Goal: Task Accomplishment & Management: Manage account settings

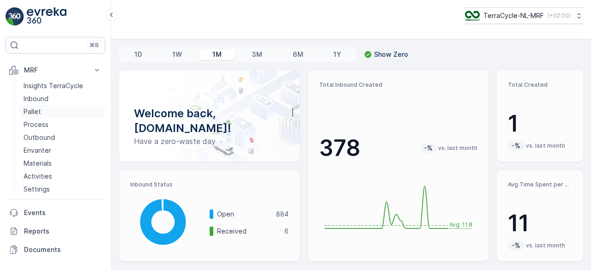
click at [37, 109] on p "Pallet" at bounding box center [33, 111] width 18 height 9
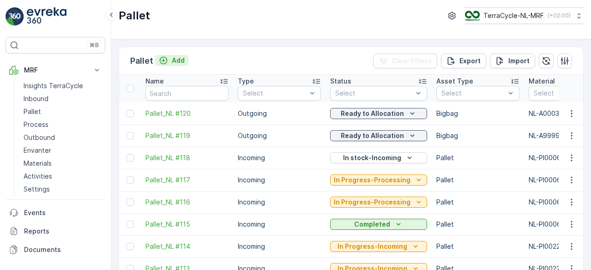
click at [177, 61] on p "Add" at bounding box center [178, 60] width 13 height 9
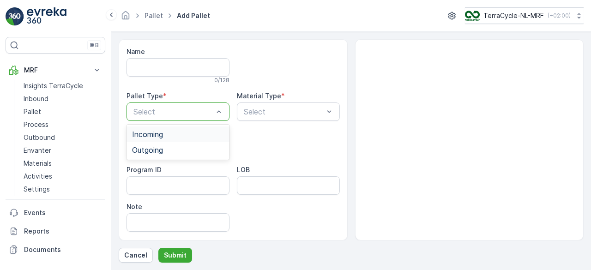
click at [170, 137] on div "Incoming" at bounding box center [178, 134] width 92 height 8
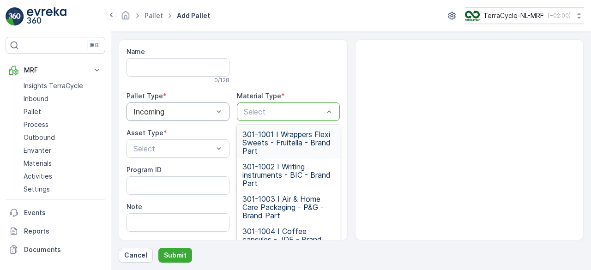
click at [262, 112] on div at bounding box center [284, 112] width 82 height 8
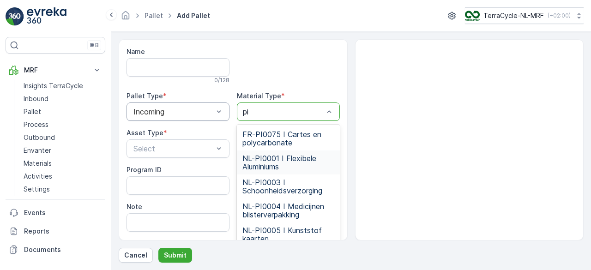
type input "p"
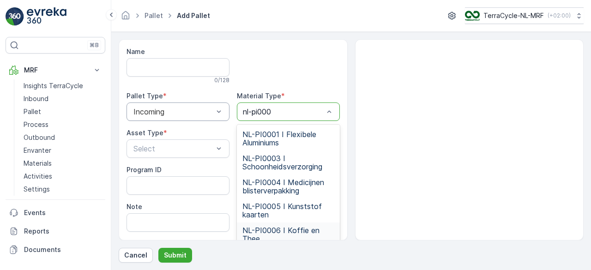
type input "nl-pi0006"
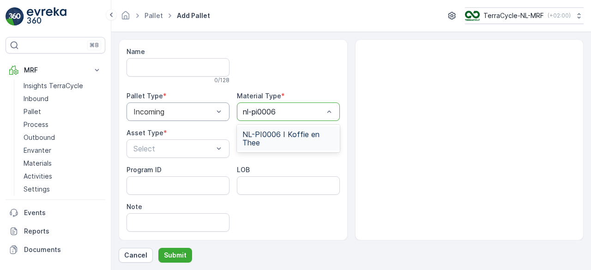
click at [297, 131] on span "NL-PI0006 I Koffie en Thee" at bounding box center [289, 138] width 92 height 17
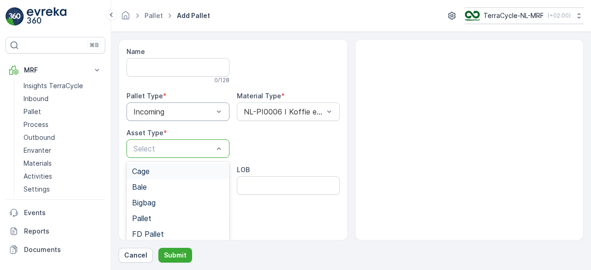
click at [171, 141] on div "Select" at bounding box center [178, 149] width 103 height 18
click at [145, 217] on span "Pallet" at bounding box center [141, 218] width 19 height 8
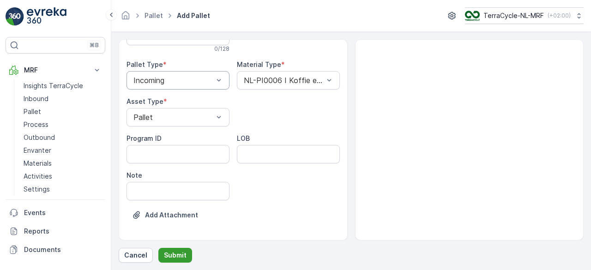
click at [179, 251] on p "Submit" at bounding box center [175, 255] width 23 height 9
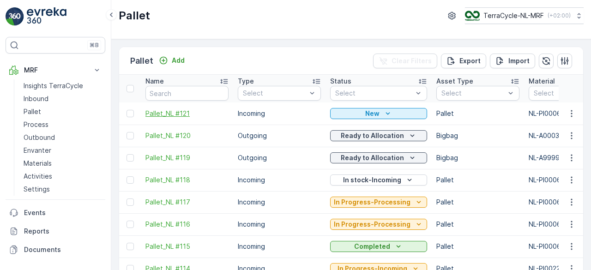
click at [167, 113] on span "Pallet_NL #121" at bounding box center [187, 113] width 83 height 9
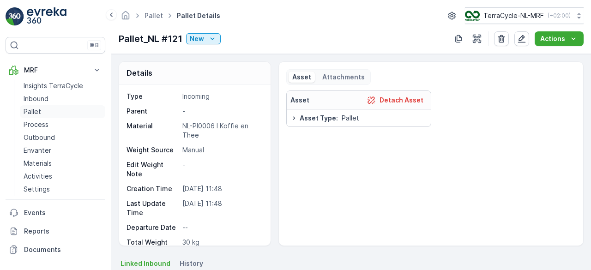
click at [35, 113] on p "Pallet" at bounding box center [33, 111] width 18 height 9
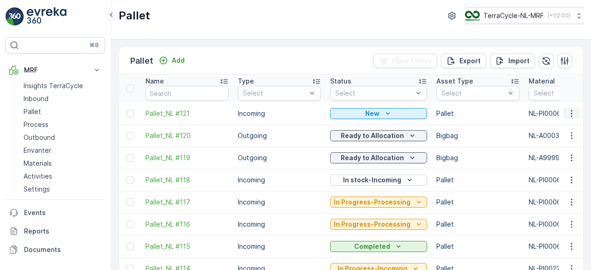
click at [571, 115] on icon "button" at bounding box center [571, 113] width 9 height 9
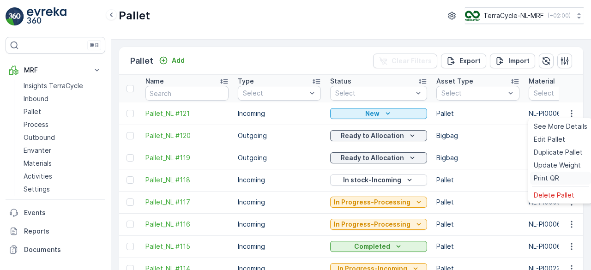
click at [551, 174] on span "Print QR" at bounding box center [546, 178] width 25 height 9
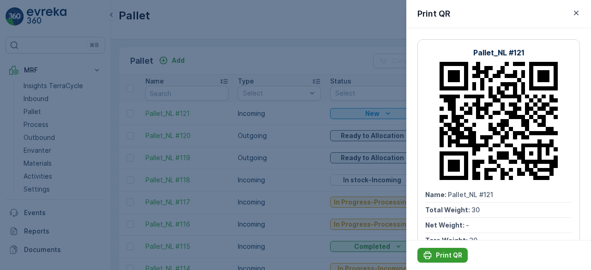
click at [446, 257] on p "Print QR" at bounding box center [449, 255] width 26 height 9
click at [572, 12] on icon "button" at bounding box center [576, 12] width 9 height 9
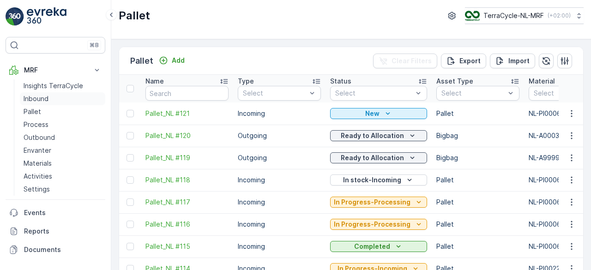
click at [31, 101] on p "Inbound" at bounding box center [36, 98] width 25 height 9
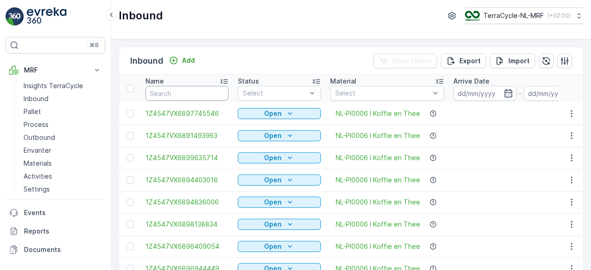
click at [167, 92] on input "text" at bounding box center [187, 93] width 83 height 15
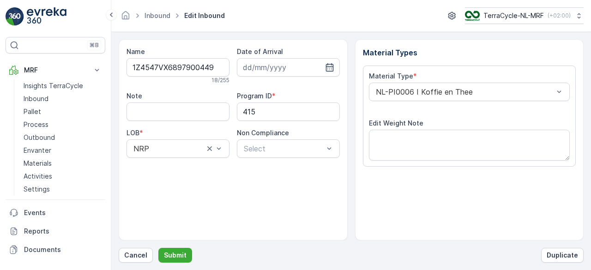
scroll to position [144, 0]
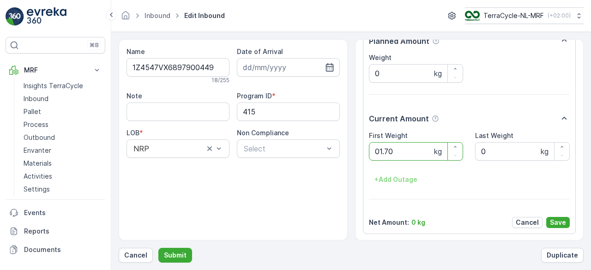
click at [158, 248] on button "Submit" at bounding box center [175, 255] width 34 height 15
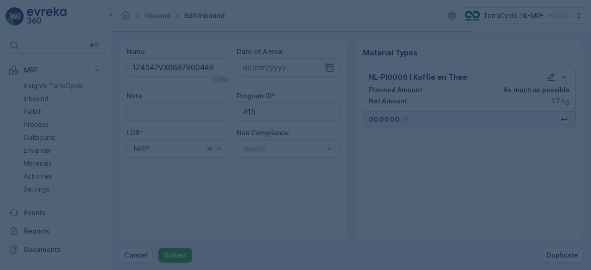
scroll to position [0, 0]
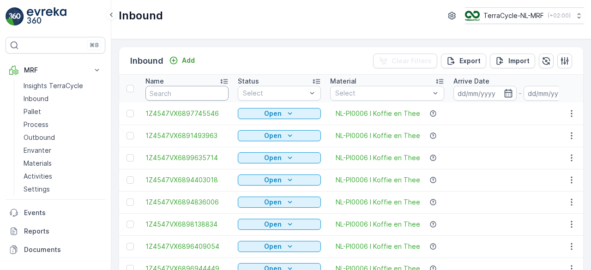
click at [167, 92] on input "text" at bounding box center [187, 93] width 83 height 15
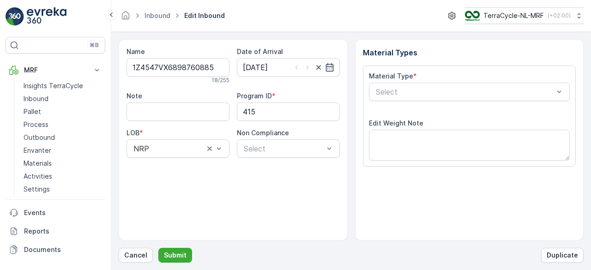
scroll to position [144, 0]
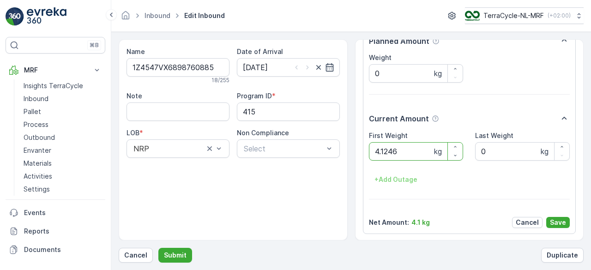
click at [158, 248] on button "Submit" at bounding box center [175, 255] width 34 height 15
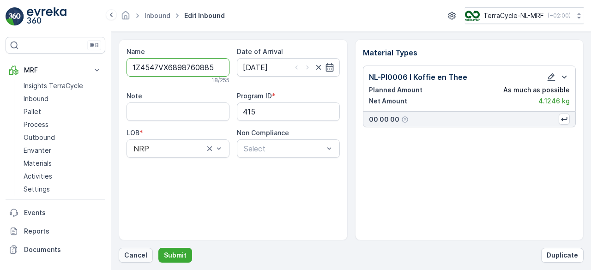
click at [139, 258] on p "Cancel" at bounding box center [135, 255] width 23 height 9
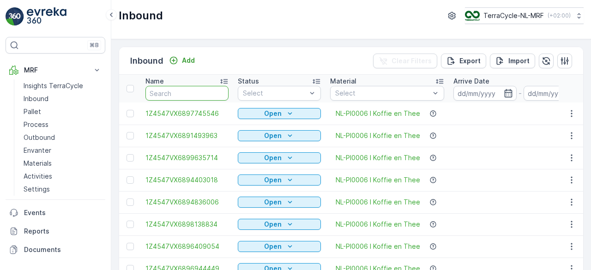
click at [179, 92] on input "text" at bounding box center [187, 93] width 83 height 15
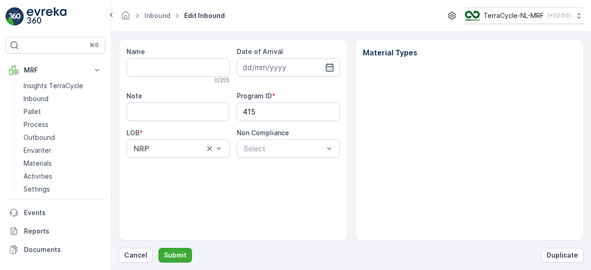
type input "1Z4547VX6898760885"
type input "[DATE]"
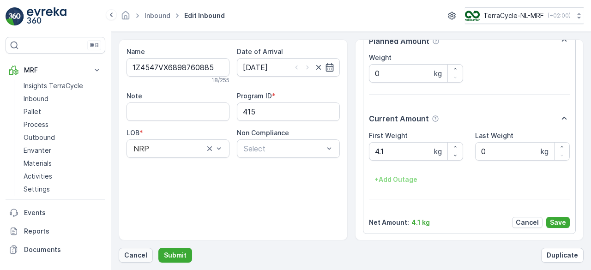
click at [126, 257] on p "Cancel" at bounding box center [135, 255] width 23 height 9
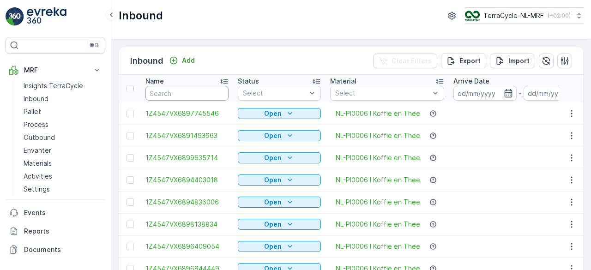
click at [183, 92] on input "text" at bounding box center [187, 93] width 83 height 15
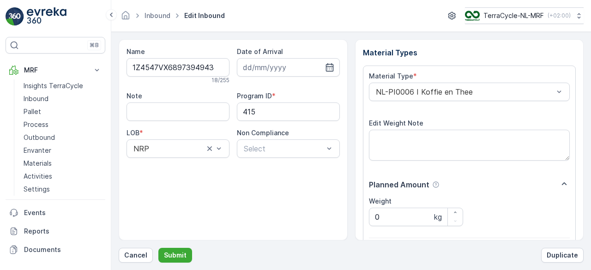
scroll to position [144, 0]
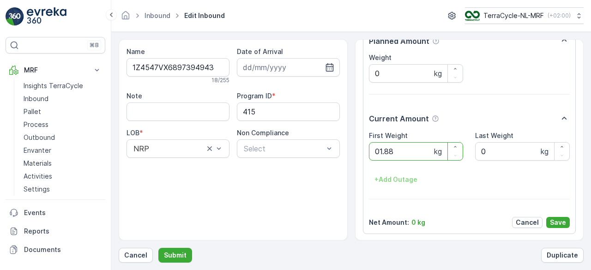
click at [158, 248] on button "Submit" at bounding box center [175, 255] width 34 height 15
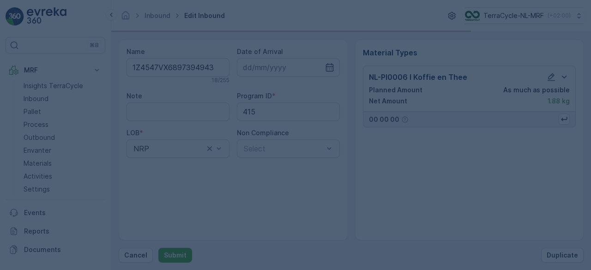
scroll to position [0, 0]
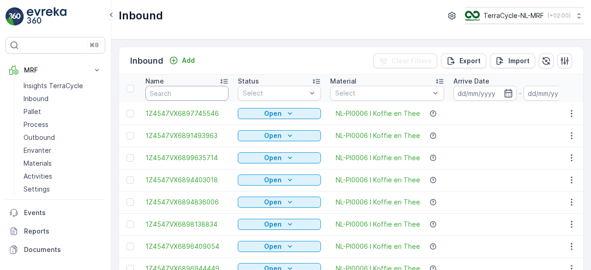
click at [183, 92] on input "text" at bounding box center [187, 93] width 83 height 15
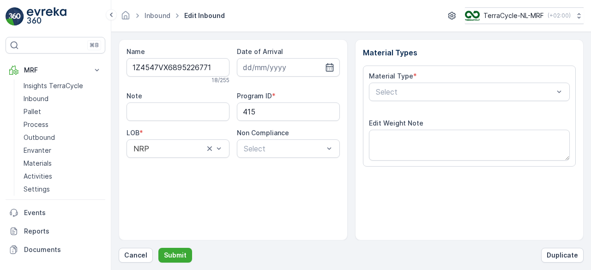
scroll to position [144, 0]
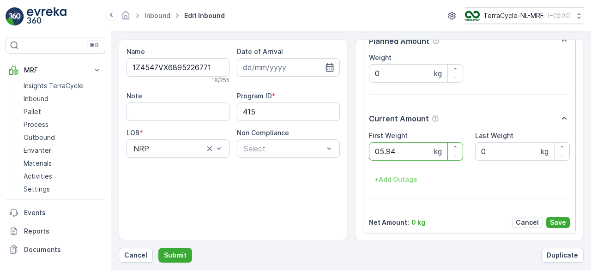
click at [158, 248] on button "Submit" at bounding box center [175, 255] width 34 height 15
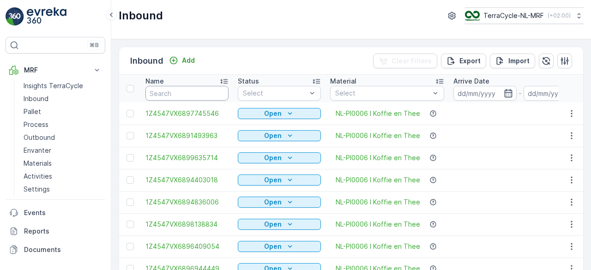
click at [183, 92] on input "text" at bounding box center [187, 93] width 83 height 15
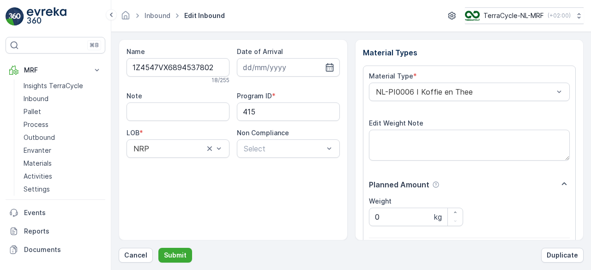
scroll to position [144, 0]
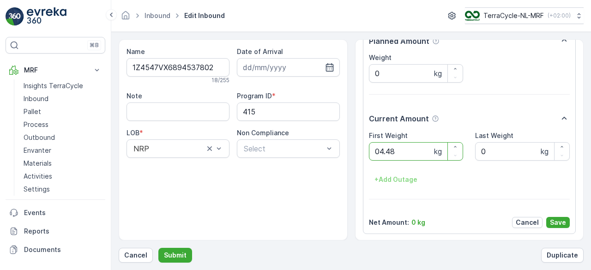
click at [158, 248] on button "Submit" at bounding box center [175, 255] width 34 height 15
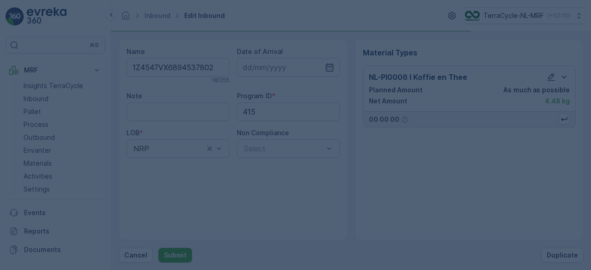
scroll to position [0, 0]
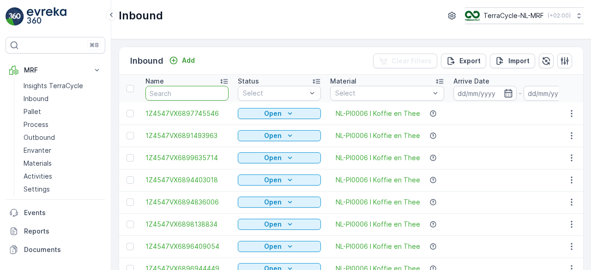
click at [190, 92] on input "text" at bounding box center [187, 93] width 83 height 15
type input "6.58"
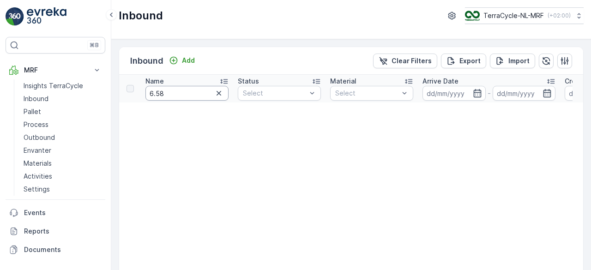
click at [190, 92] on input "6.58" at bounding box center [187, 93] width 83 height 15
click at [570, 91] on input at bounding box center [596, 93] width 63 height 15
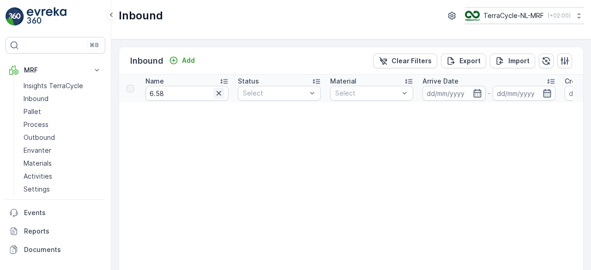
click at [219, 96] on icon "button" at bounding box center [218, 93] width 9 height 9
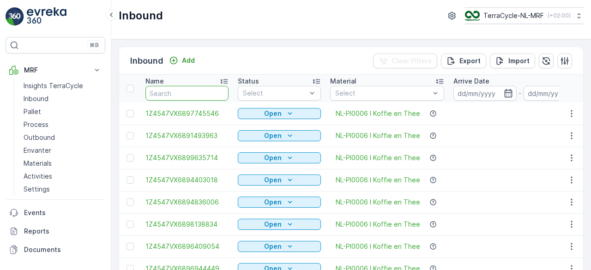
click at [178, 91] on input "text" at bounding box center [187, 93] width 83 height 15
type input "6.58"
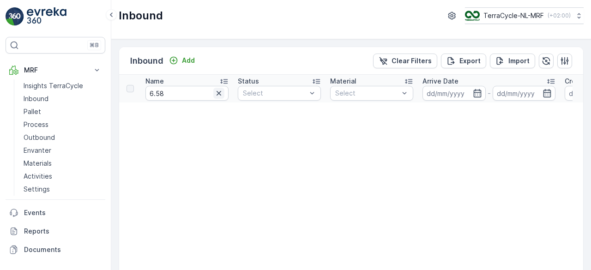
click at [221, 97] on icon "button" at bounding box center [218, 93] width 9 height 9
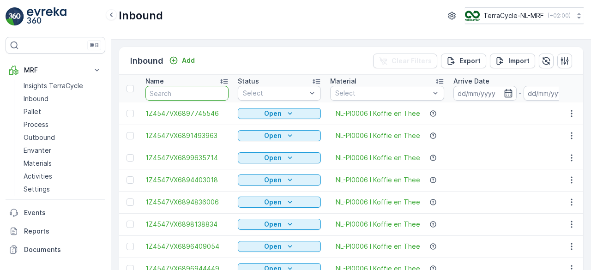
click at [200, 91] on input "text" at bounding box center [187, 93] width 83 height 15
type input "2.24"
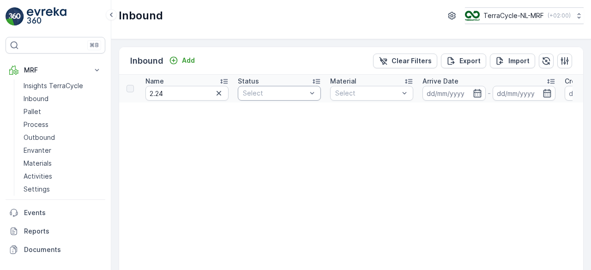
drag, startPoint x: 117, startPoint y: 73, endPoint x: 130, endPoint y: 86, distance: 18.0
click at [130, 86] on div "Inbound Add Clear Filters Export Import Name 2.24 Status Select Material Select…" at bounding box center [351, 154] width 480 height 231
click at [130, 86] on div at bounding box center [130, 88] width 7 height 7
click at [133, 91] on div at bounding box center [130, 88] width 7 height 7
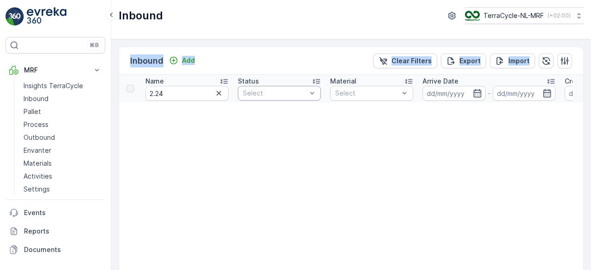
drag, startPoint x: 133, startPoint y: 91, endPoint x: 143, endPoint y: 119, distance: 30.0
click at [130, 89] on div at bounding box center [130, 88] width 7 height 7
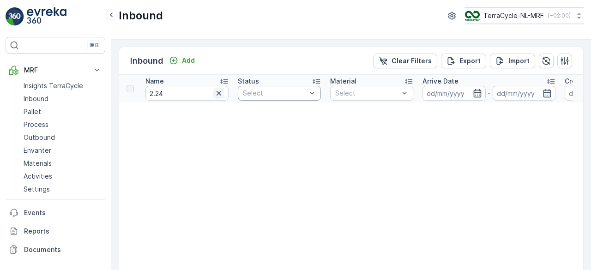
click at [220, 92] on icon "button" at bounding box center [219, 93] width 5 height 5
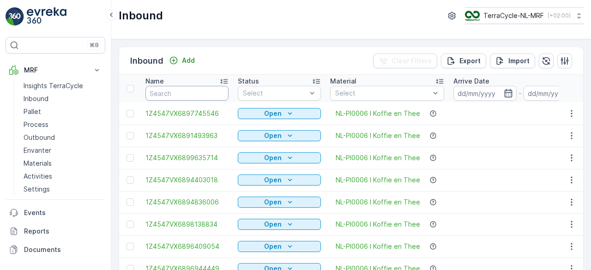
click at [220, 92] on input "text" at bounding box center [187, 93] width 83 height 15
type input "2.24"
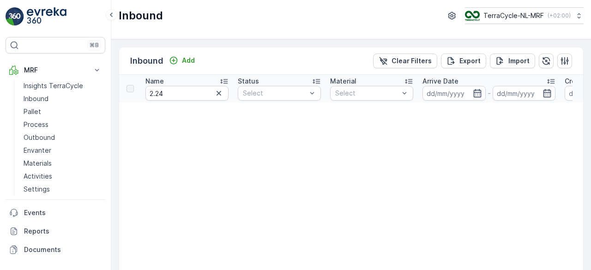
click at [220, 92] on icon "button" at bounding box center [219, 93] width 5 height 5
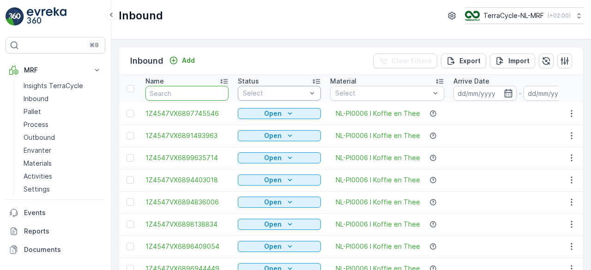
click at [172, 91] on input "text" at bounding box center [187, 93] width 83 height 15
type input "2.26"
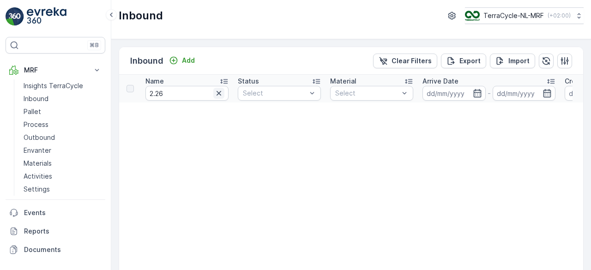
click at [218, 94] on icon "button" at bounding box center [219, 93] width 5 height 5
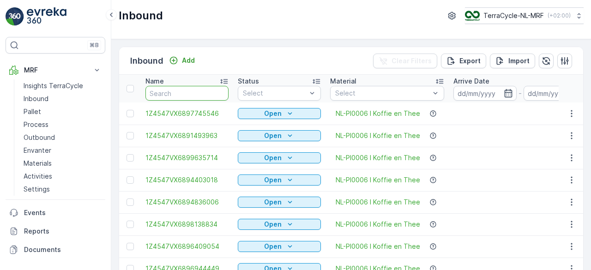
click at [212, 95] on input "text" at bounding box center [187, 93] width 83 height 15
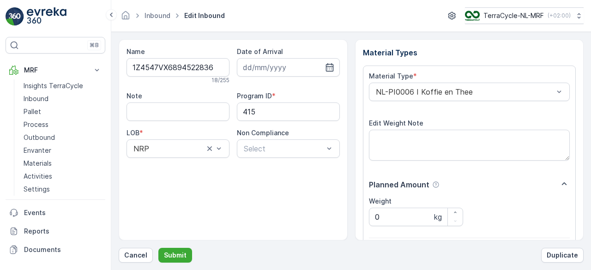
scroll to position [144, 0]
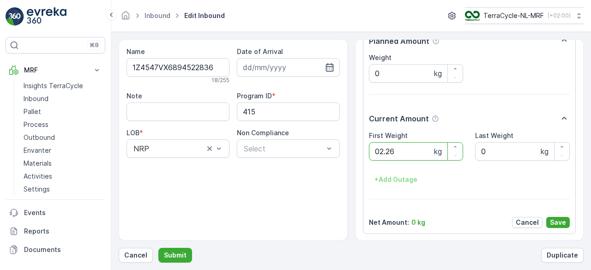
click at [158, 248] on button "Submit" at bounding box center [175, 255] width 34 height 15
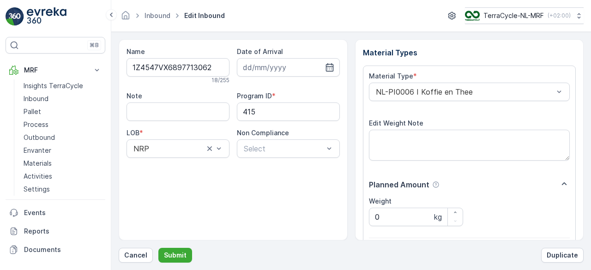
scroll to position [144, 0]
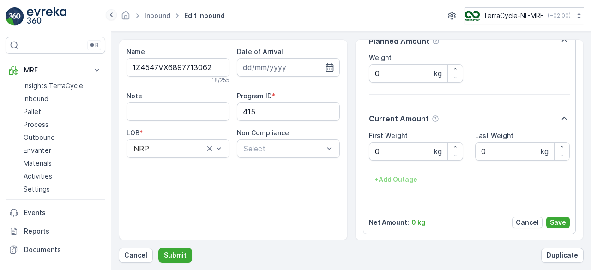
click at [116, 17] on icon at bounding box center [111, 14] width 10 height 11
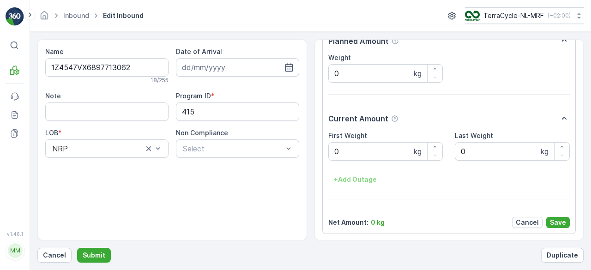
click at [564, 40] on icon "button" at bounding box center [564, 40] width 5 height 3
click at [562, 254] on p "Duplicate" at bounding box center [562, 255] width 31 height 9
click at [96, 254] on p "Submit" at bounding box center [94, 255] width 23 height 9
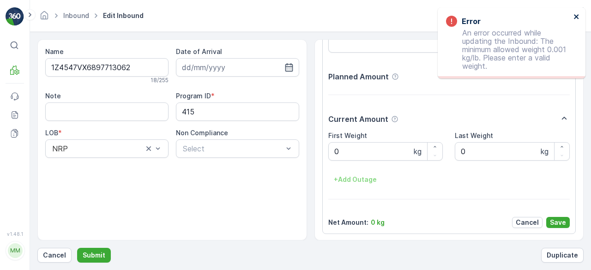
click at [576, 18] on icon "close" at bounding box center [576, 16] width 5 height 5
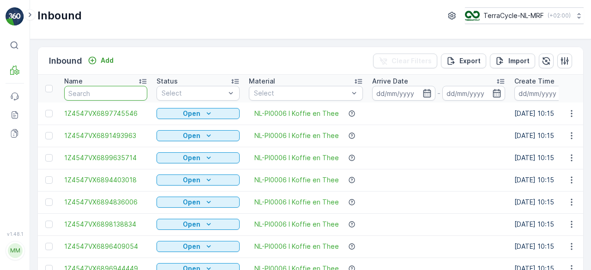
click at [94, 92] on input "text" at bounding box center [105, 93] width 83 height 15
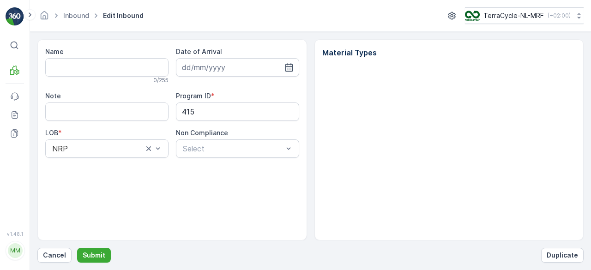
type input "1Z4547VX6897713062"
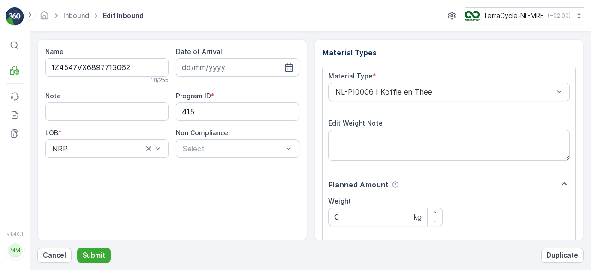
scroll to position [144, 0]
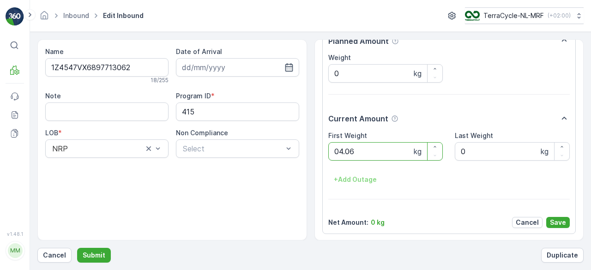
click at [77, 248] on button "Submit" at bounding box center [94, 255] width 34 height 15
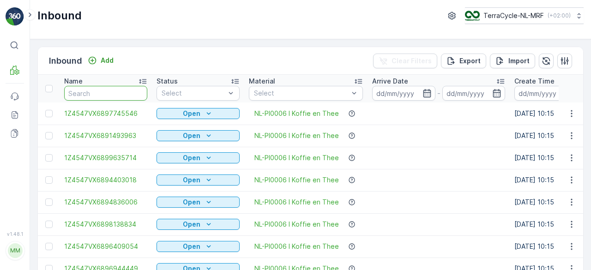
click at [94, 92] on input "text" at bounding box center [105, 93] width 83 height 15
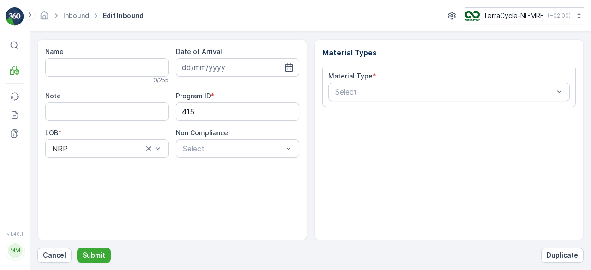
type input "1Z4547VX6897215690"
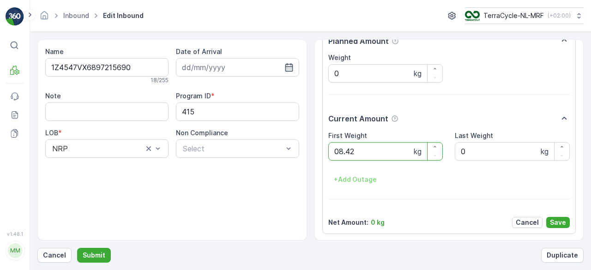
click at [77, 248] on button "Submit" at bounding box center [94, 255] width 34 height 15
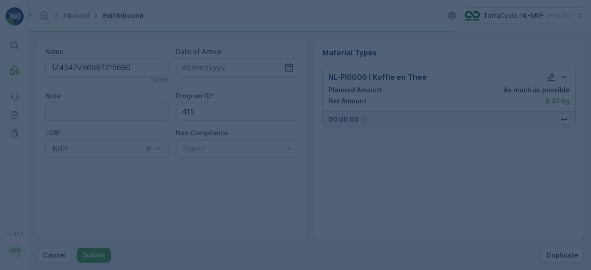
scroll to position [0, 0]
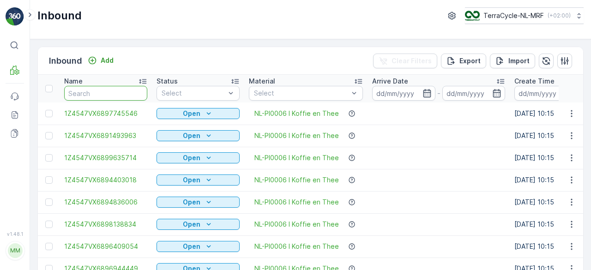
click at [94, 92] on input "text" at bounding box center [105, 93] width 83 height 15
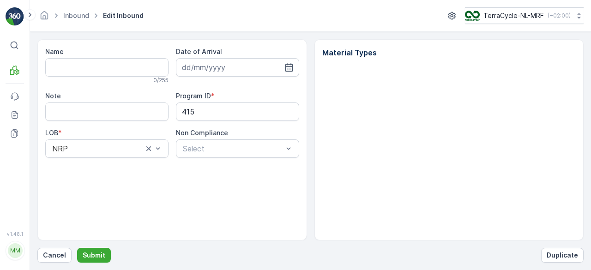
type input "1Z4547VX6897215690"
type input "[DATE]"
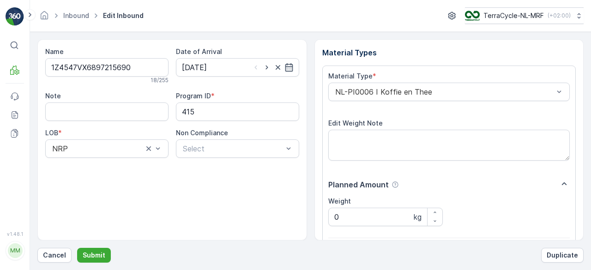
scroll to position [144, 0]
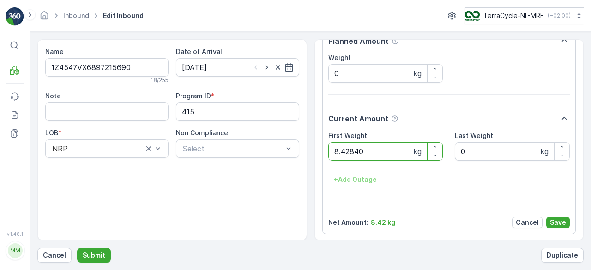
click at [77, 248] on button "Submit" at bounding box center [94, 255] width 34 height 15
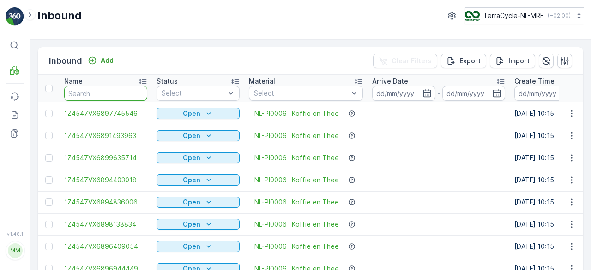
click at [94, 92] on input "text" at bounding box center [105, 93] width 83 height 15
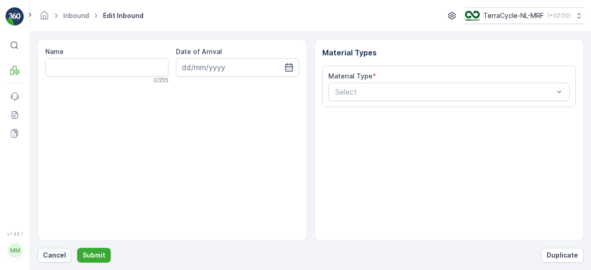
click at [52, 253] on p "Cancel" at bounding box center [54, 255] width 23 height 9
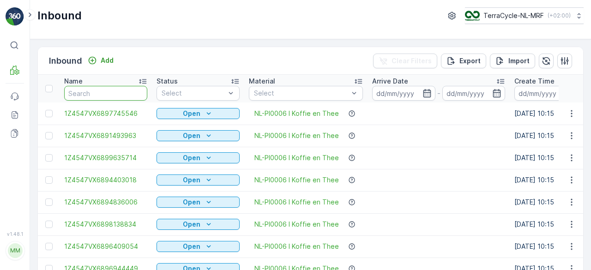
click at [113, 90] on input "text" at bounding box center [105, 93] width 83 height 15
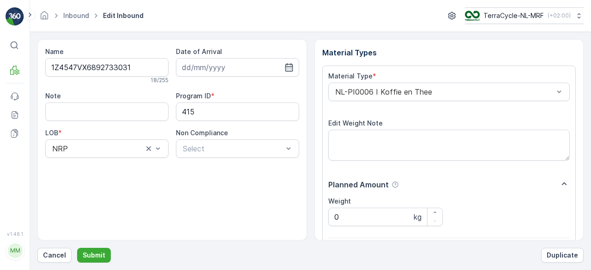
scroll to position [144, 0]
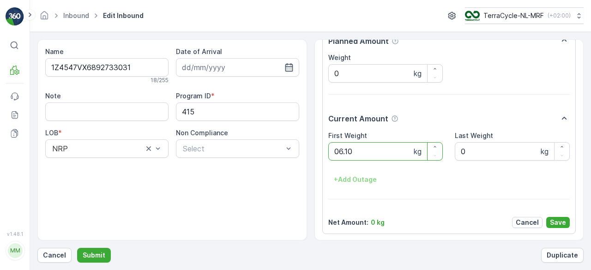
click at [77, 248] on button "Submit" at bounding box center [94, 255] width 34 height 15
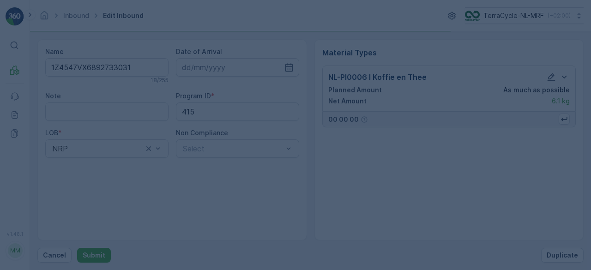
scroll to position [0, 0]
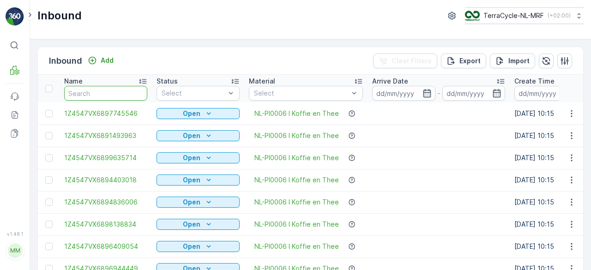
click at [103, 97] on input "text" at bounding box center [105, 93] width 83 height 15
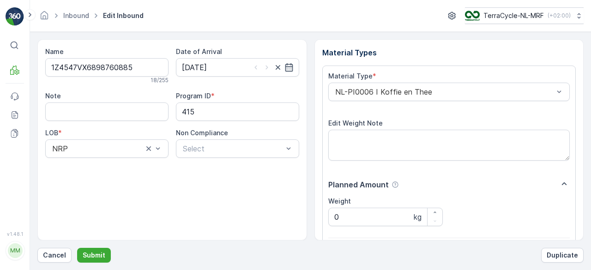
scroll to position [144, 0]
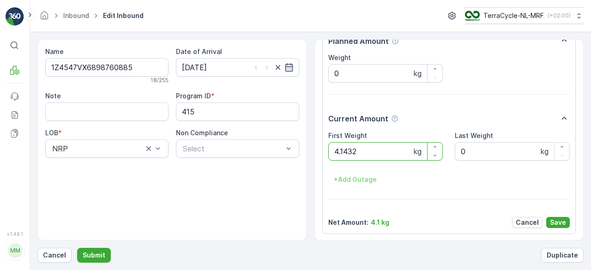
click at [77, 248] on button "Submit" at bounding box center [94, 255] width 34 height 15
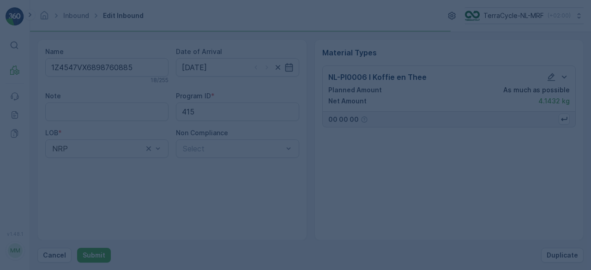
scroll to position [0, 0]
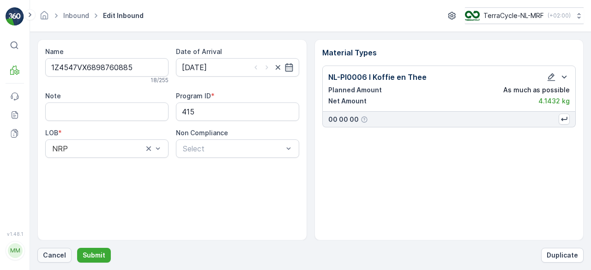
click at [52, 255] on p "Cancel" at bounding box center [54, 255] width 23 height 9
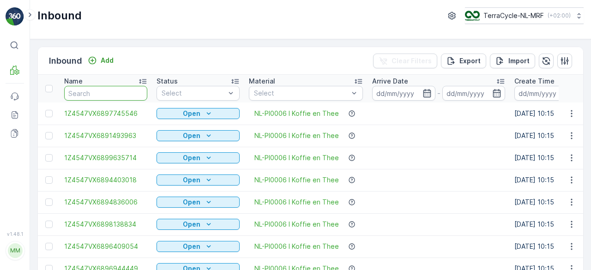
click at [95, 92] on input "text" at bounding box center [105, 93] width 83 height 15
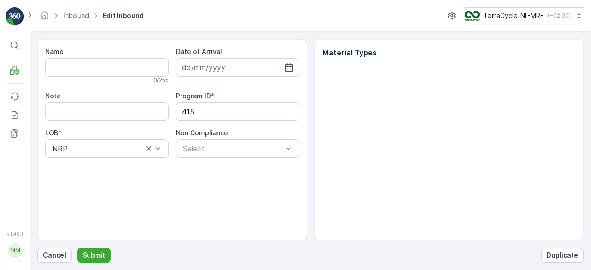
type input "1Z4547VX6898760885"
type input "[DATE]"
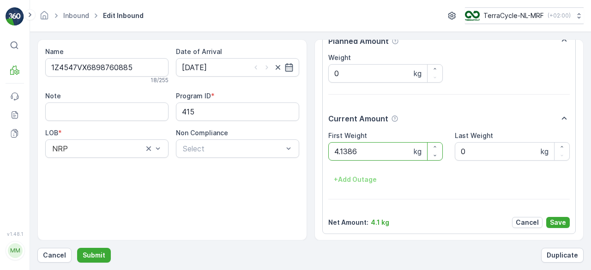
click at [77, 248] on button "Submit" at bounding box center [94, 255] width 34 height 15
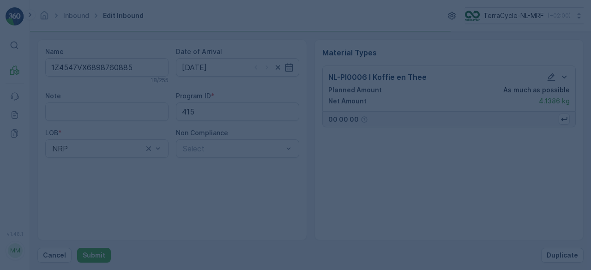
scroll to position [0, 0]
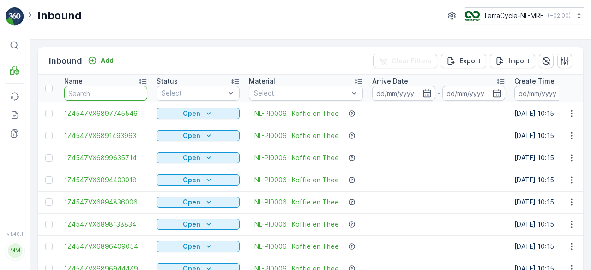
click at [95, 92] on input "text" at bounding box center [105, 93] width 83 height 15
click at [103, 91] on input "text" at bounding box center [105, 93] width 83 height 15
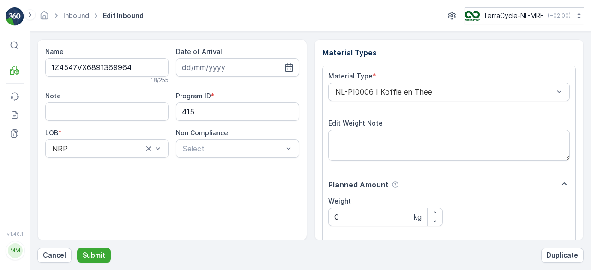
scroll to position [144, 0]
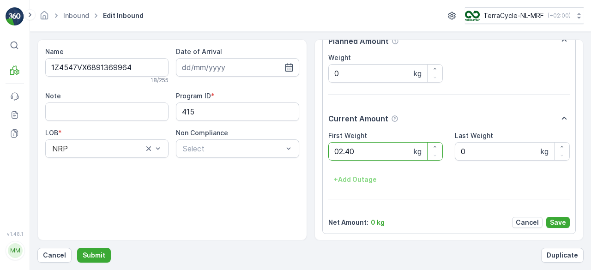
click at [77, 248] on button "Submit" at bounding box center [94, 255] width 34 height 15
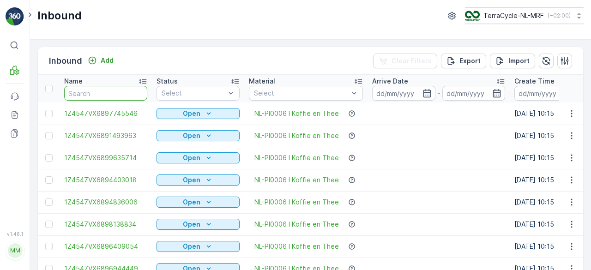
click at [100, 91] on input "text" at bounding box center [105, 93] width 83 height 15
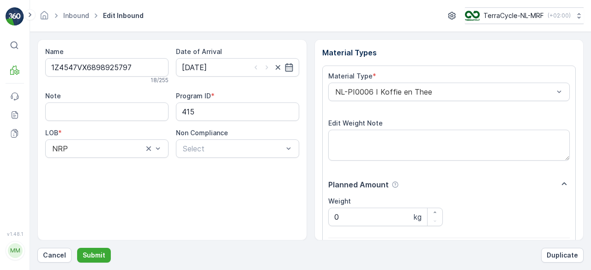
scroll to position [144, 0]
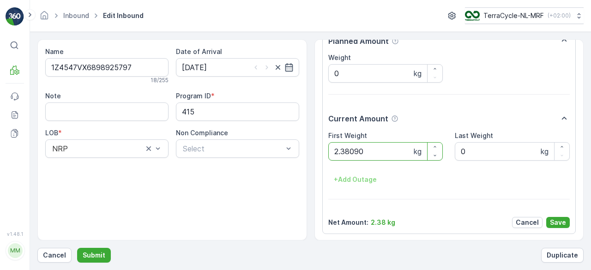
click at [77, 248] on button "Submit" at bounding box center [94, 255] width 34 height 15
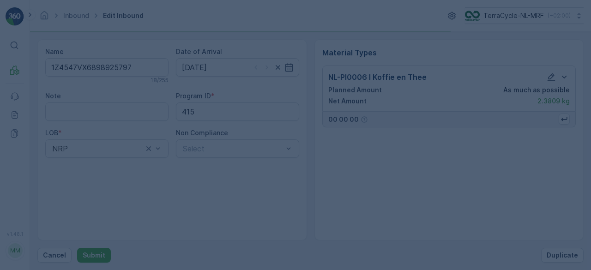
scroll to position [0, 0]
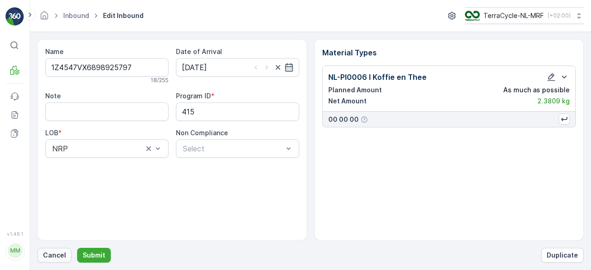
click at [51, 256] on p "Cancel" at bounding box center [54, 255] width 23 height 9
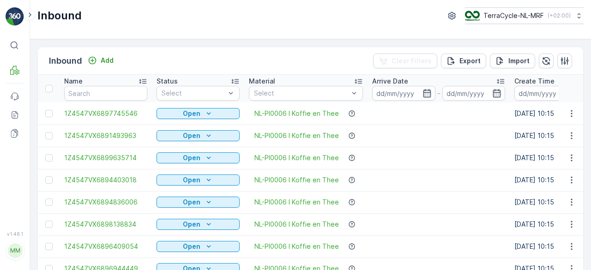
click at [27, 22] on img at bounding box center [47, 16] width 40 height 18
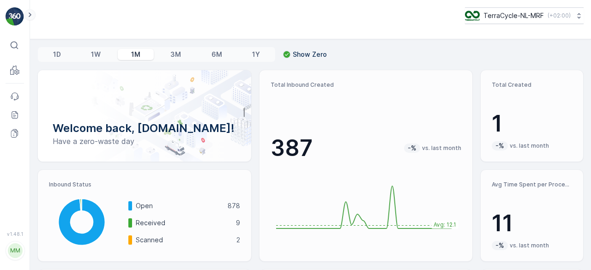
click at [31, 18] on icon at bounding box center [30, 14] width 10 height 11
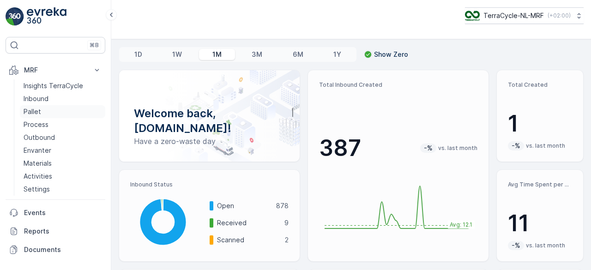
click at [30, 115] on p "Pallet" at bounding box center [33, 111] width 18 height 9
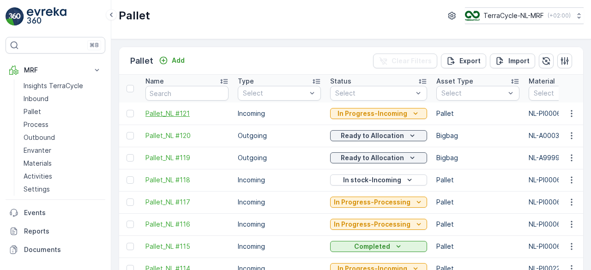
click at [177, 112] on span "Pallet_NL #121" at bounding box center [187, 113] width 83 height 9
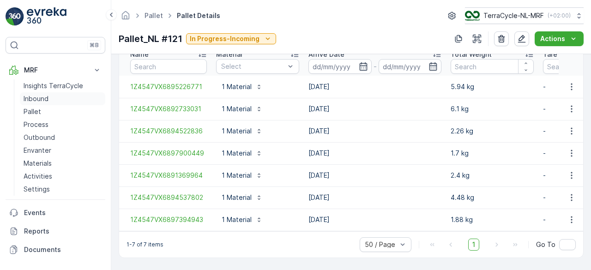
click at [27, 98] on p "Inbound" at bounding box center [36, 98] width 25 height 9
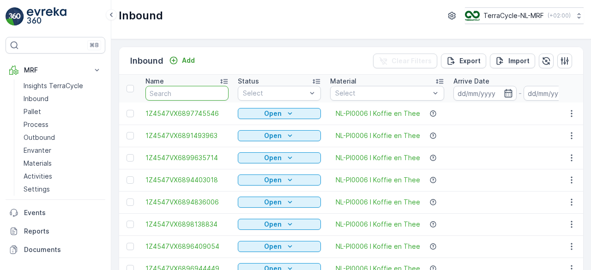
click at [196, 95] on input "text" at bounding box center [187, 93] width 83 height 15
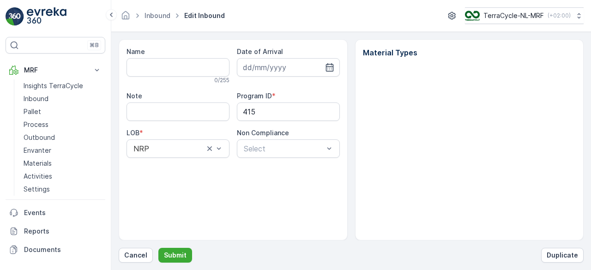
type input "1Z4547VX6898925797"
type input "[DATE]"
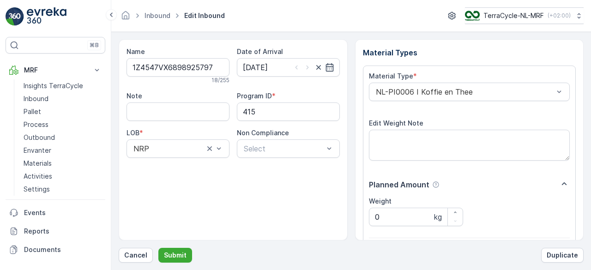
scroll to position [144, 0]
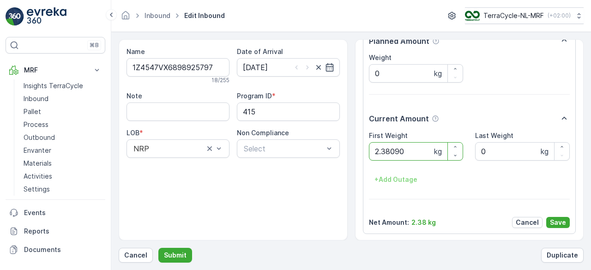
click at [158, 248] on button "Submit" at bounding box center [175, 255] width 34 height 15
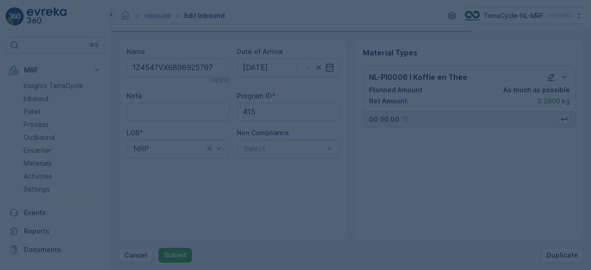
scroll to position [0, 0]
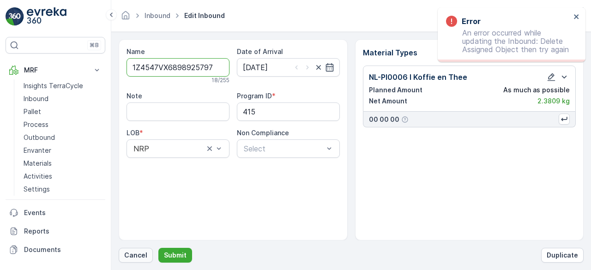
click at [135, 258] on p "Cancel" at bounding box center [135, 255] width 23 height 9
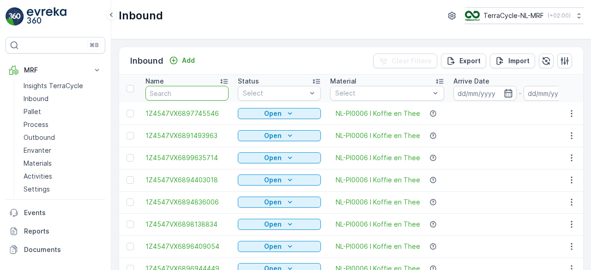
click at [184, 93] on input "text" at bounding box center [187, 93] width 83 height 15
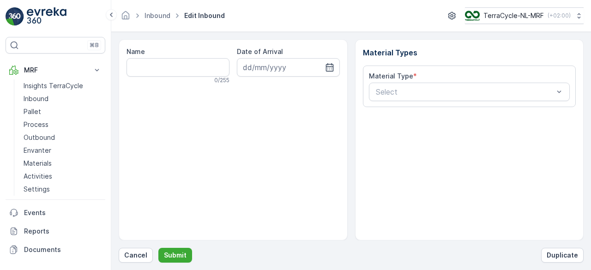
click at [87, 34] on div "⌘B MRF Insights TerraCycle Inbound Pallet Process Outbound Envanter Materials A…" at bounding box center [55, 135] width 111 height 270
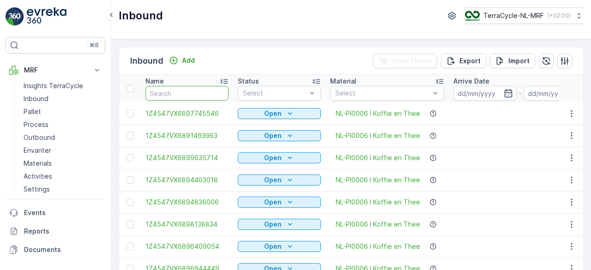
click at [170, 91] on input "text" at bounding box center [187, 93] width 83 height 15
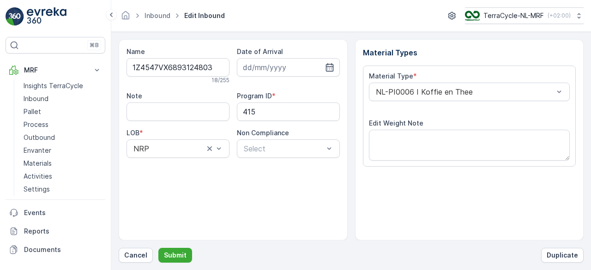
scroll to position [144, 0]
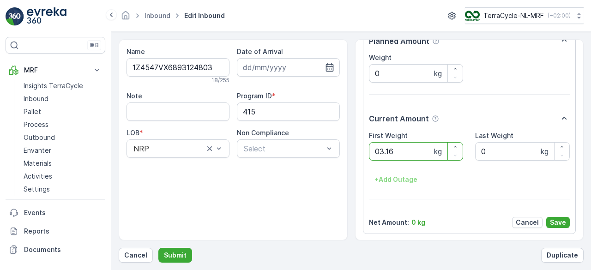
click at [158, 248] on button "Submit" at bounding box center [175, 255] width 34 height 15
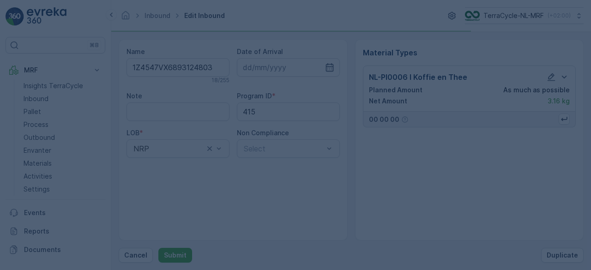
scroll to position [0, 0]
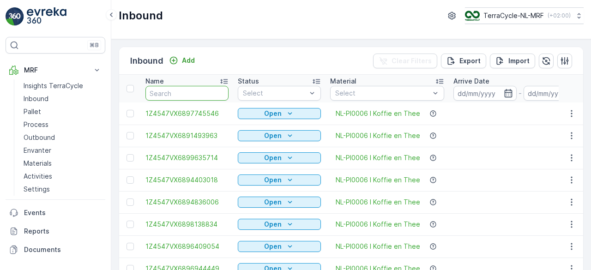
click at [183, 93] on input "text" at bounding box center [187, 93] width 83 height 15
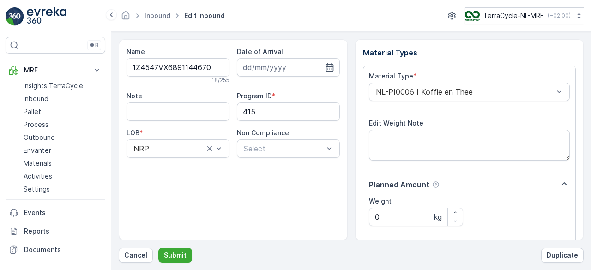
scroll to position [144, 0]
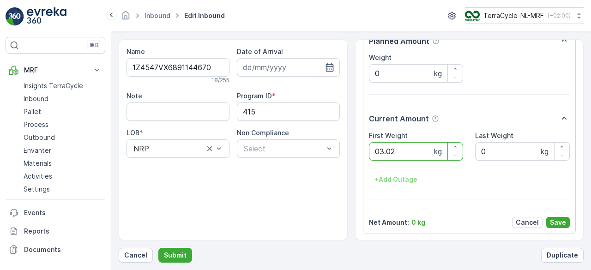
click at [158, 248] on button "Submit" at bounding box center [175, 255] width 34 height 15
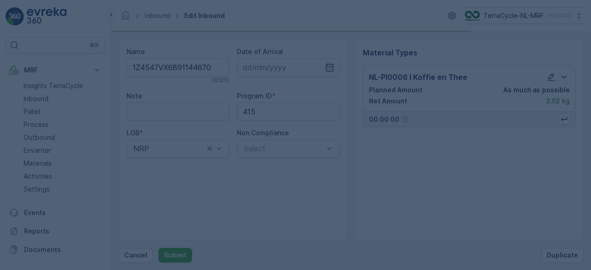
scroll to position [0, 0]
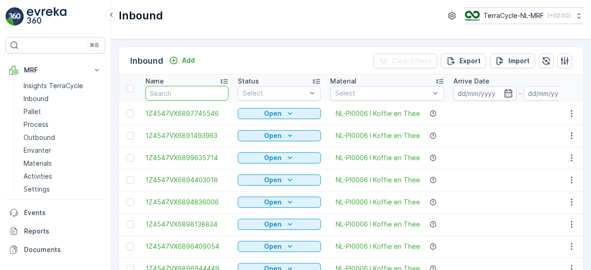
click at [181, 88] on input "text" at bounding box center [187, 93] width 83 height 15
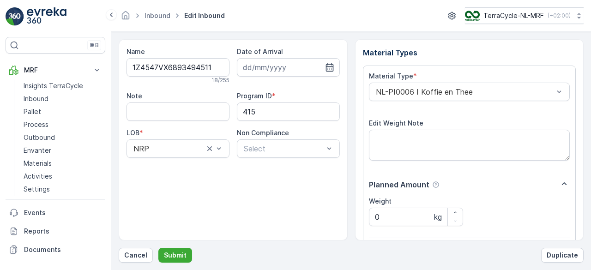
scroll to position [144, 0]
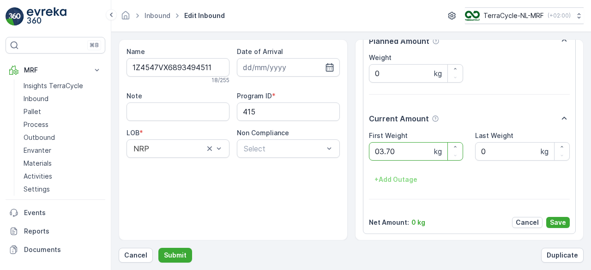
click at [158, 248] on button "Submit" at bounding box center [175, 255] width 34 height 15
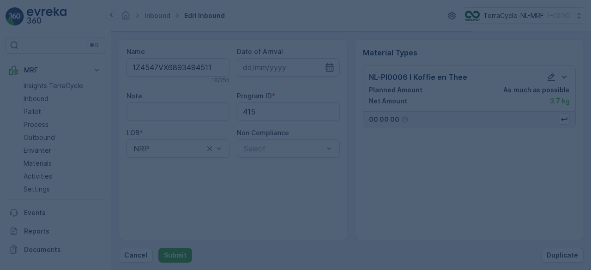
scroll to position [0, 0]
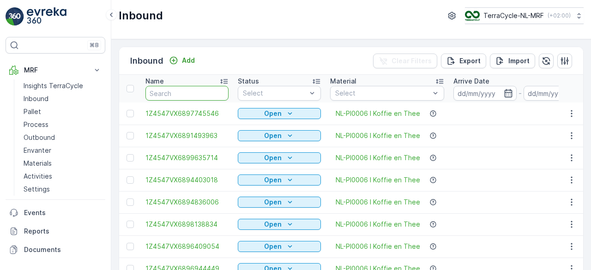
click at [189, 90] on input "text" at bounding box center [187, 93] width 83 height 15
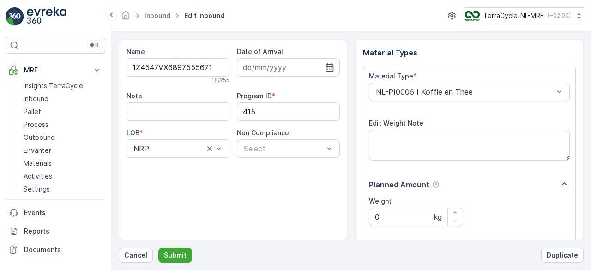
scroll to position [144, 0]
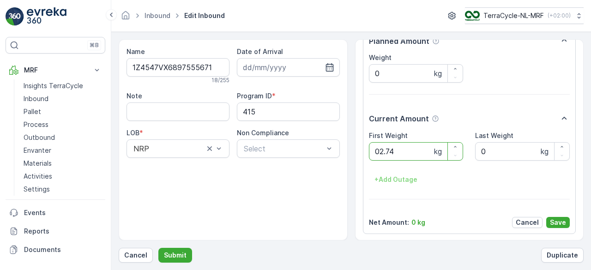
click at [158, 248] on button "Submit" at bounding box center [175, 255] width 34 height 15
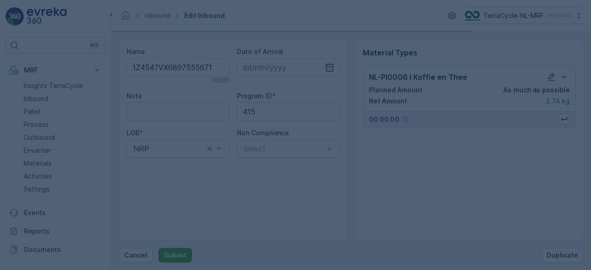
scroll to position [0, 0]
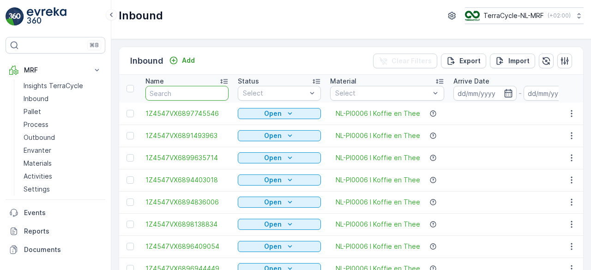
click at [189, 90] on input "text" at bounding box center [187, 93] width 83 height 15
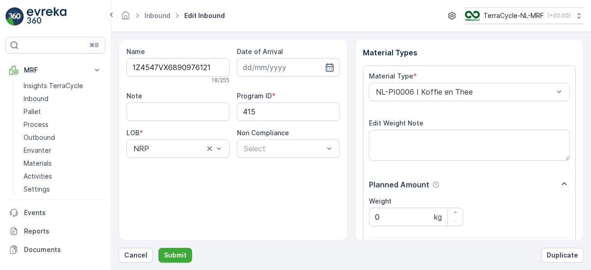
scroll to position [144, 0]
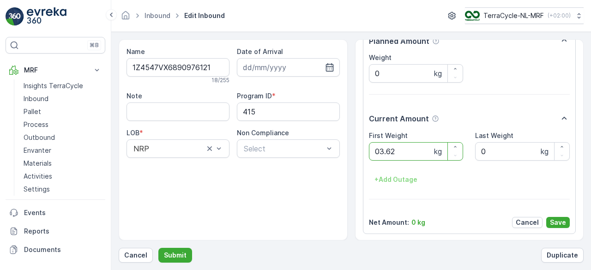
click at [158, 248] on button "Submit" at bounding box center [175, 255] width 34 height 15
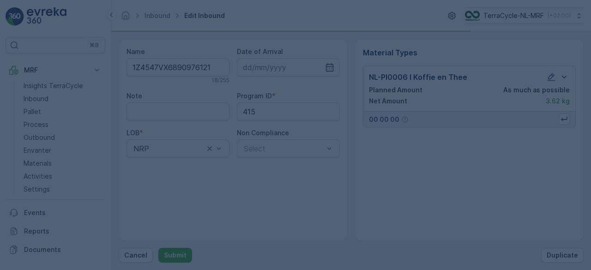
scroll to position [0, 0]
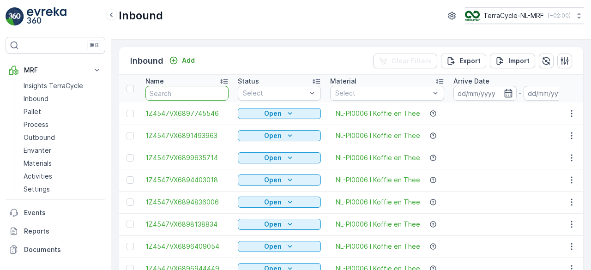
click at [187, 92] on input "text" at bounding box center [187, 93] width 83 height 15
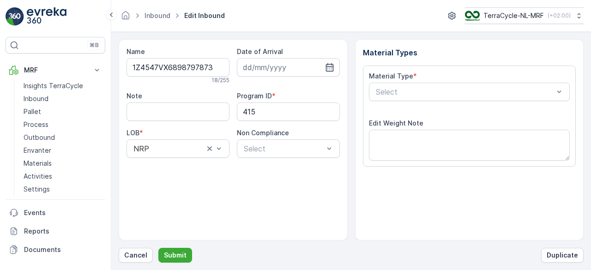
scroll to position [144, 0]
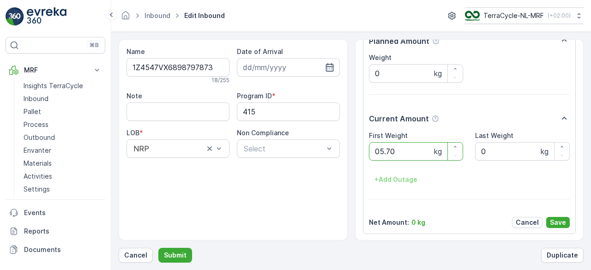
click at [158, 248] on button "Submit" at bounding box center [175, 255] width 34 height 15
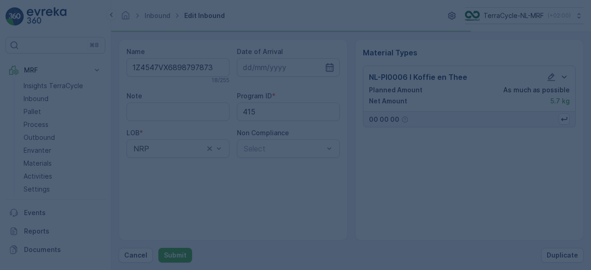
scroll to position [0, 0]
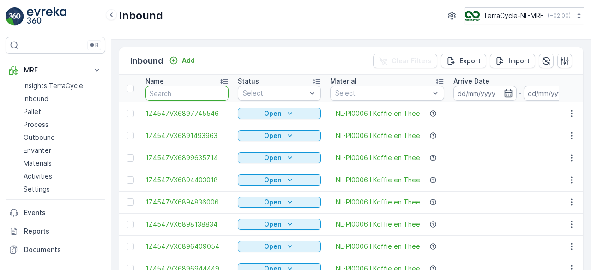
click at [187, 92] on input "text" at bounding box center [187, 93] width 83 height 15
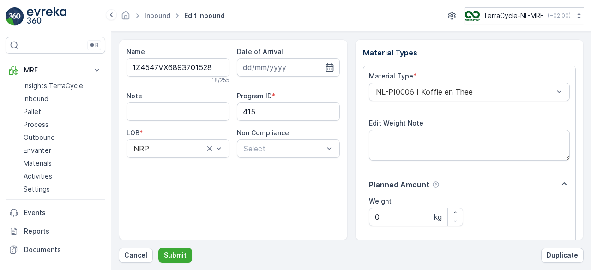
scroll to position [144, 0]
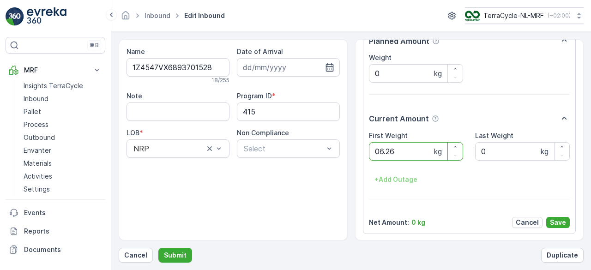
click at [158, 248] on button "Submit" at bounding box center [175, 255] width 34 height 15
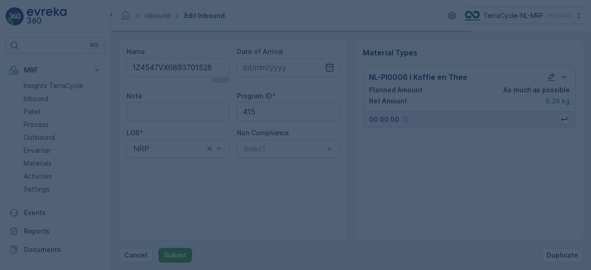
scroll to position [0, 0]
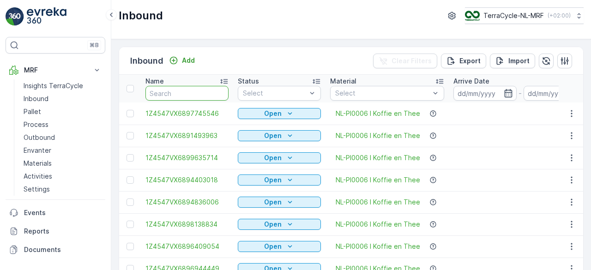
click at [184, 90] on input "text" at bounding box center [187, 93] width 83 height 15
type input "6.26"
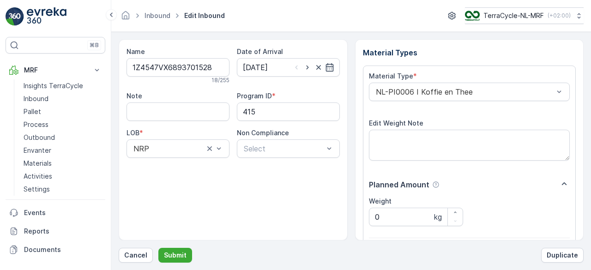
scroll to position [144, 0]
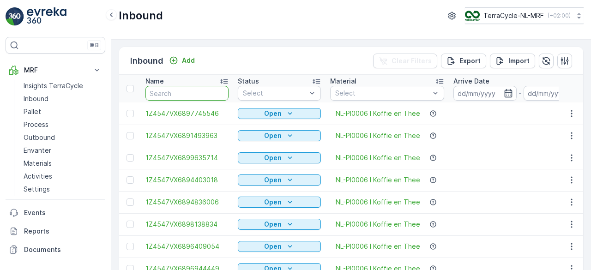
click at [164, 92] on input "text" at bounding box center [187, 93] width 83 height 15
type input "6.26"
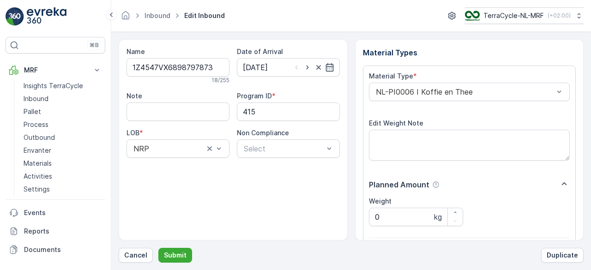
scroll to position [144, 0]
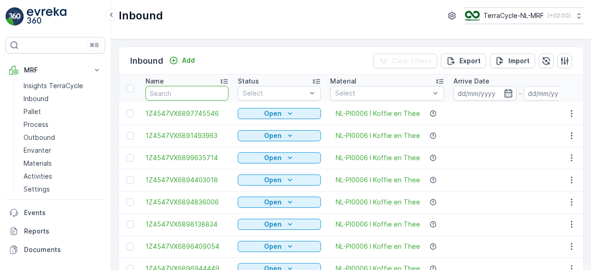
click at [182, 93] on input "text" at bounding box center [187, 93] width 83 height 15
click at [158, 93] on input "text" at bounding box center [187, 93] width 83 height 15
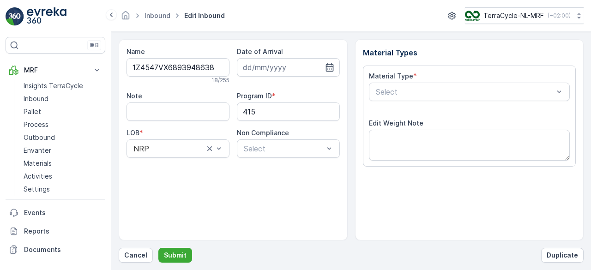
scroll to position [144, 0]
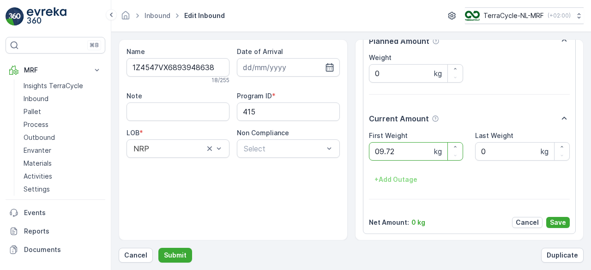
click at [158, 248] on button "Submit" at bounding box center [175, 255] width 34 height 15
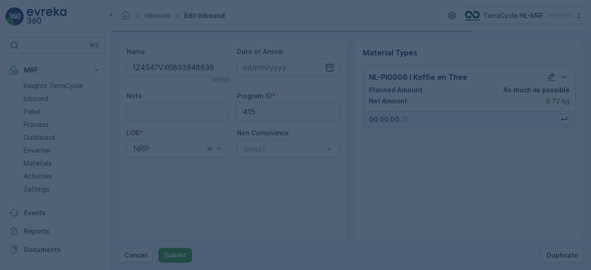
scroll to position [0, 0]
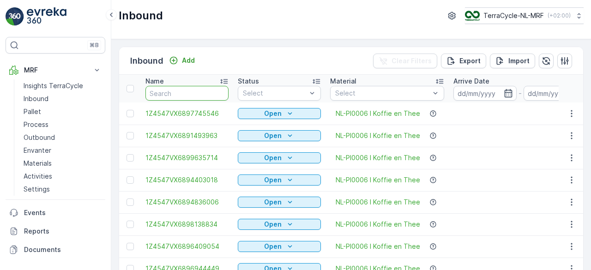
click at [158, 93] on input "text" at bounding box center [187, 93] width 83 height 15
type input "9.72"
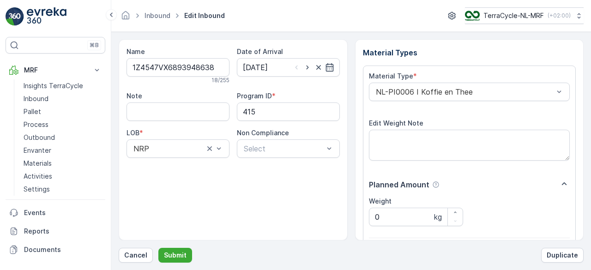
scroll to position [144, 0]
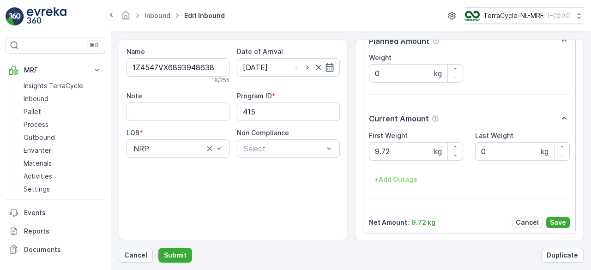
click at [136, 254] on p "Cancel" at bounding box center [135, 255] width 23 height 9
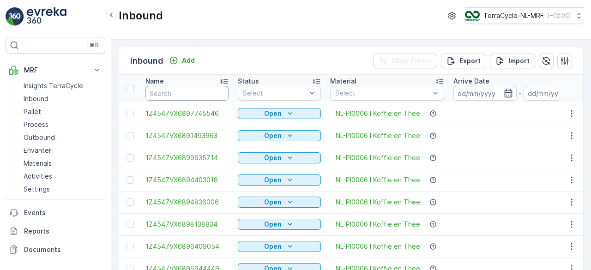
click at [187, 91] on input "text" at bounding box center [187, 93] width 83 height 15
type input "9.72"
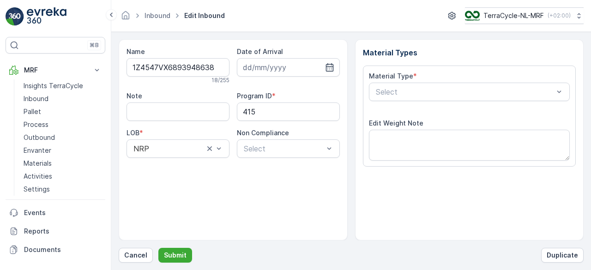
type input "[DATE]"
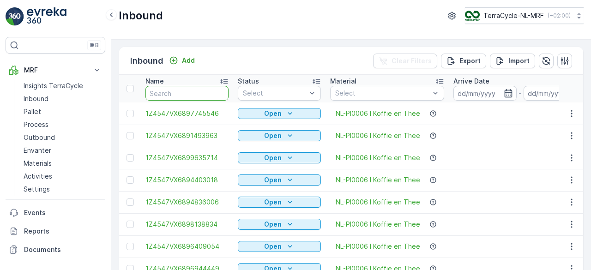
click at [171, 92] on input "text" at bounding box center [187, 93] width 83 height 15
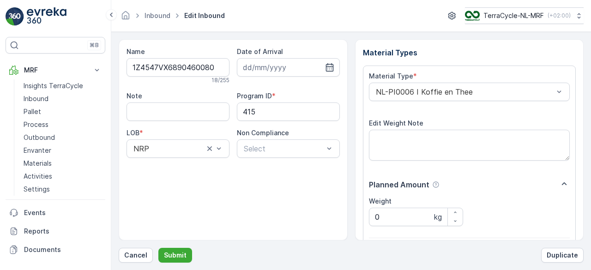
scroll to position [144, 0]
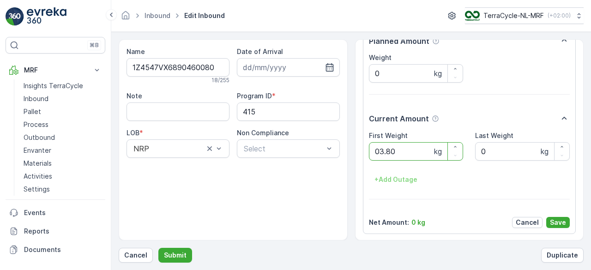
click at [158, 248] on button "Submit" at bounding box center [175, 255] width 34 height 15
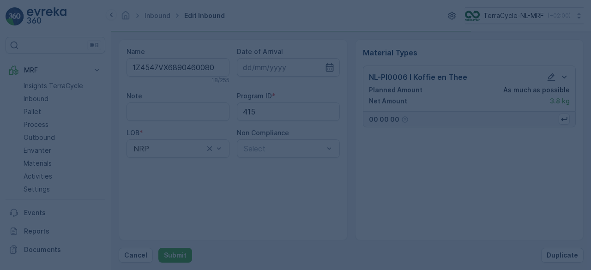
scroll to position [0, 0]
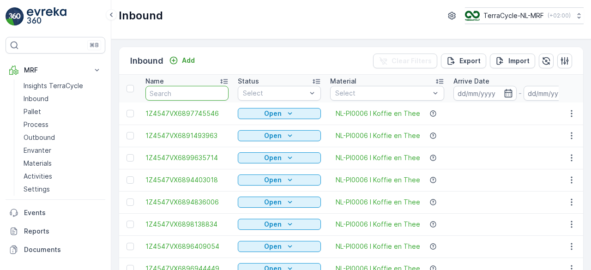
click at [171, 92] on input "text" at bounding box center [187, 93] width 83 height 15
type input "9.72"
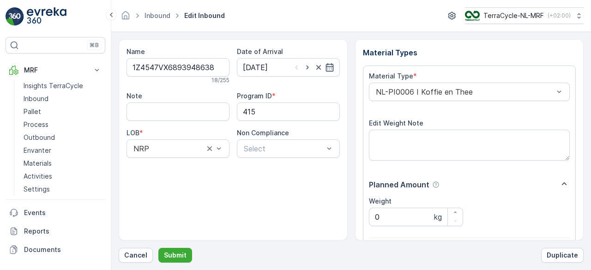
scroll to position [144, 0]
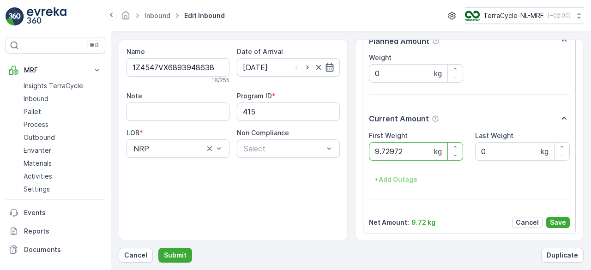
click at [158, 248] on button "Submit" at bounding box center [175, 255] width 34 height 15
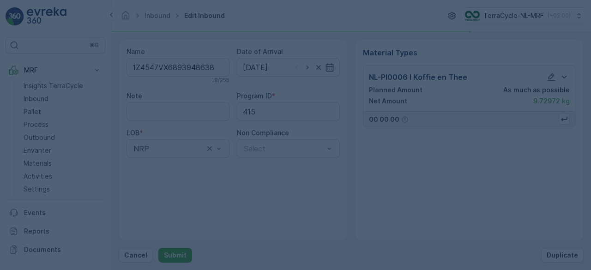
scroll to position [0, 0]
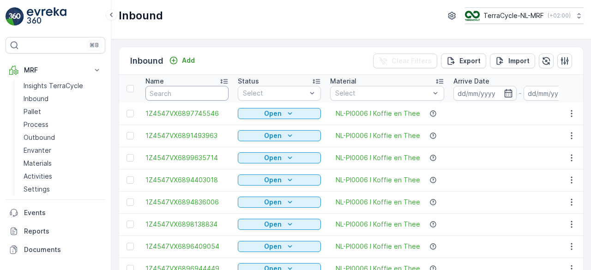
click at [171, 92] on input "text" at bounding box center [187, 93] width 83 height 15
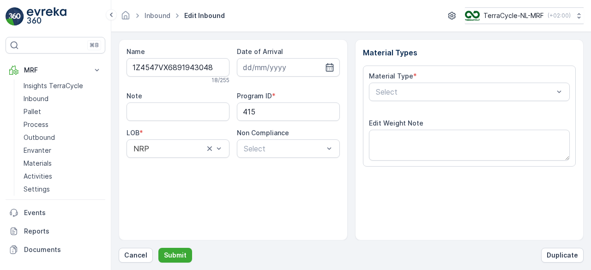
scroll to position [144, 0]
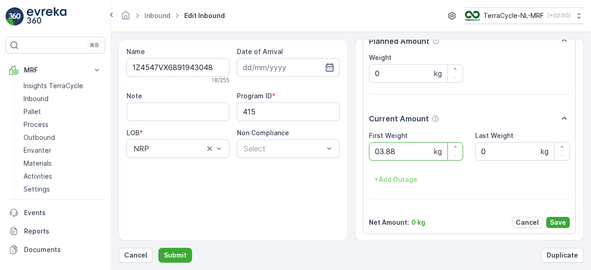
click at [158, 248] on button "Submit" at bounding box center [175, 255] width 34 height 15
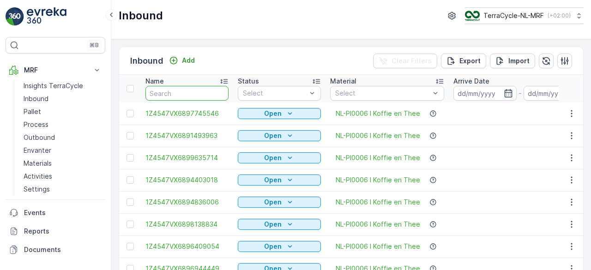
click at [171, 92] on input "text" at bounding box center [187, 93] width 83 height 15
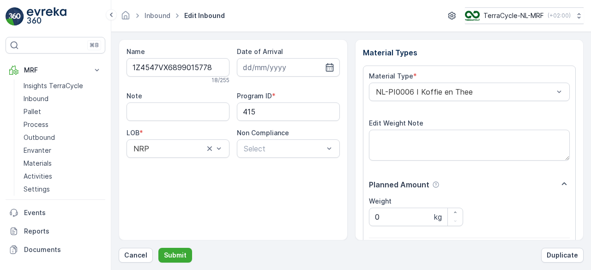
scroll to position [144, 0]
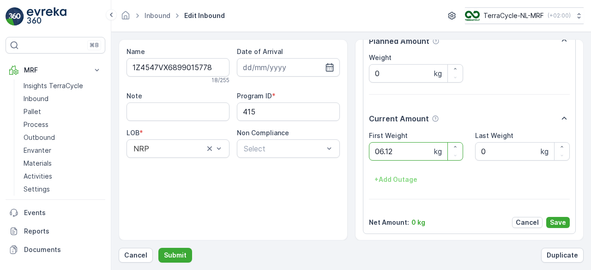
click at [158, 248] on button "Submit" at bounding box center [175, 255] width 34 height 15
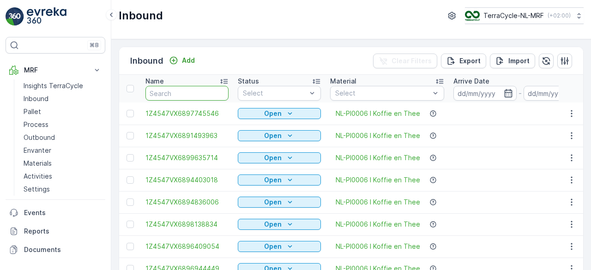
click at [171, 92] on input "text" at bounding box center [187, 93] width 83 height 15
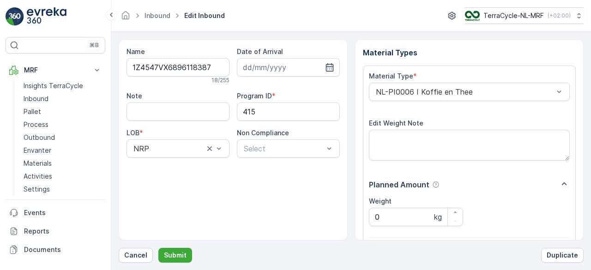
scroll to position [144, 0]
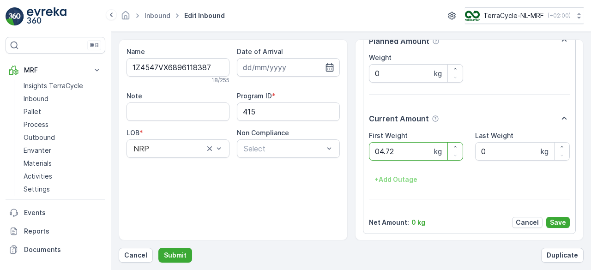
click at [158, 248] on button "Submit" at bounding box center [175, 255] width 34 height 15
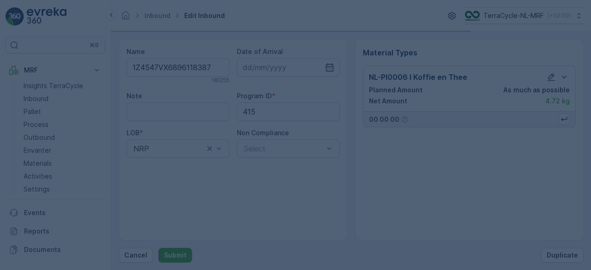
scroll to position [0, 0]
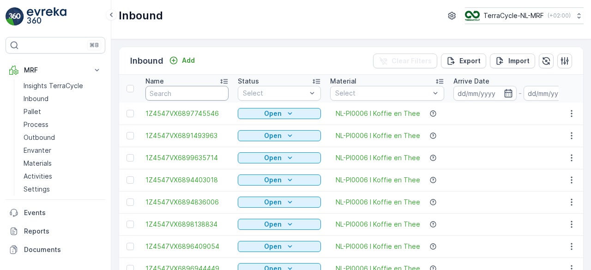
click at [171, 92] on input "text" at bounding box center [187, 93] width 83 height 15
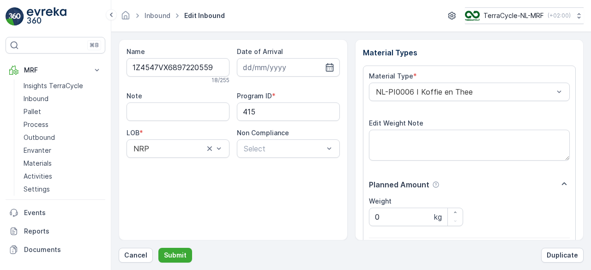
scroll to position [144, 0]
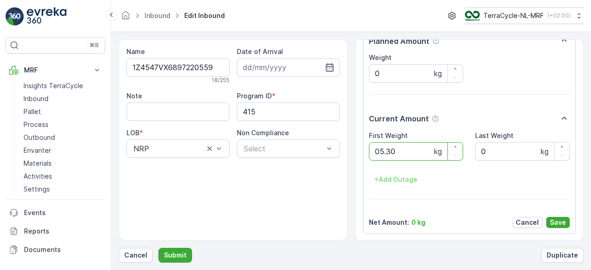
click at [158, 248] on button "Submit" at bounding box center [175, 255] width 34 height 15
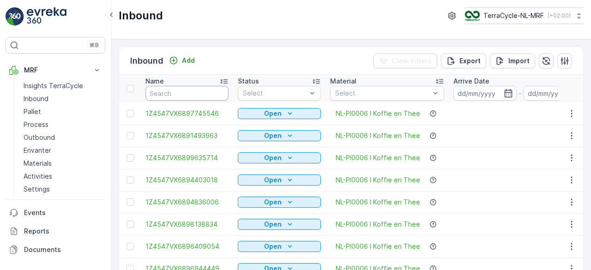
click at [171, 92] on input "text" at bounding box center [187, 93] width 83 height 15
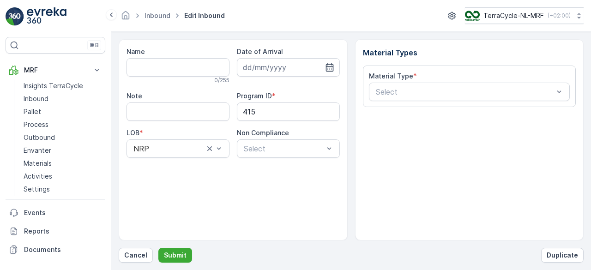
type input "1Z4547VX6895905948"
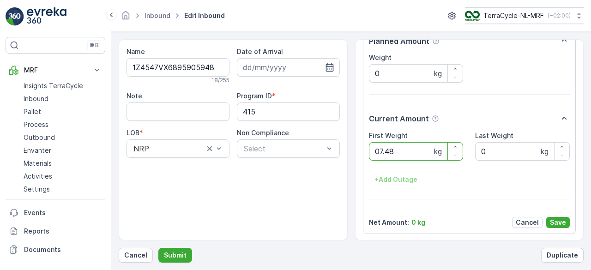
click at [158, 248] on button "Submit" at bounding box center [175, 255] width 34 height 15
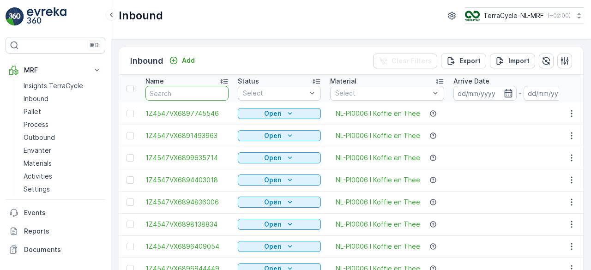
click at [171, 92] on input "text" at bounding box center [187, 93] width 83 height 15
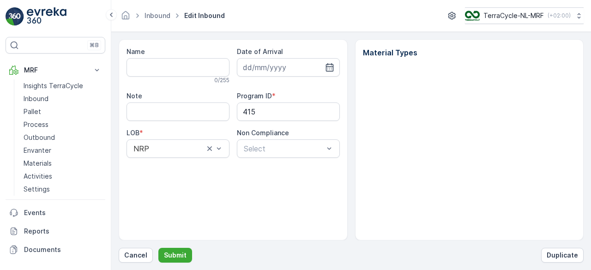
type input "1Z4547VX6895905948"
type input "[DATE]"
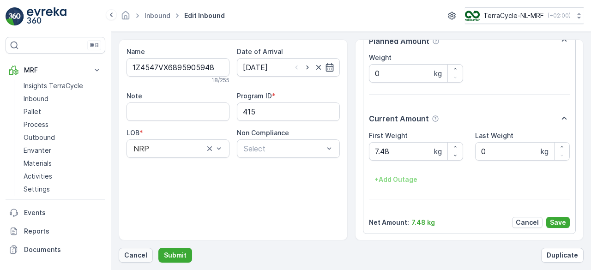
click at [137, 251] on p "Cancel" at bounding box center [135, 255] width 23 height 9
click at [177, 256] on p "Submit" at bounding box center [175, 255] width 23 height 9
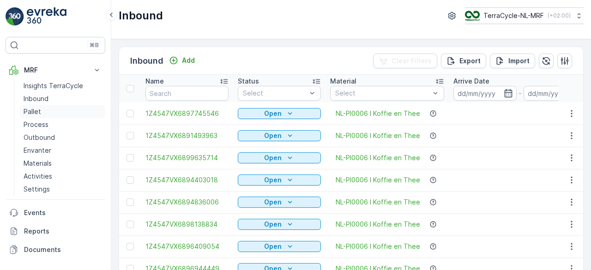
click at [35, 111] on p "Pallet" at bounding box center [33, 111] width 18 height 9
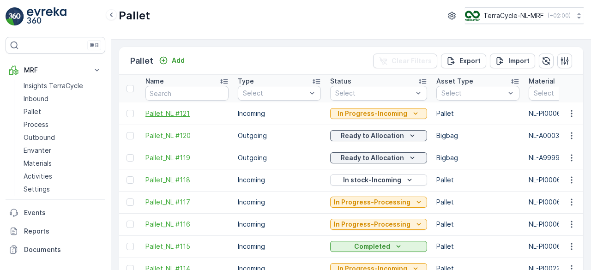
click at [164, 114] on span "Pallet_NL #121" at bounding box center [187, 113] width 83 height 9
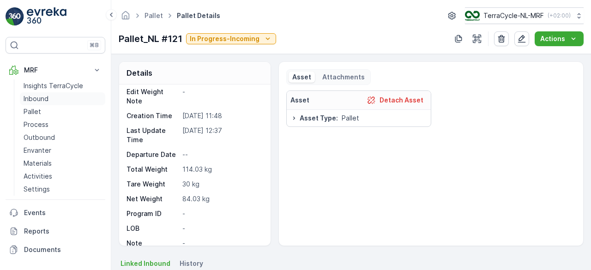
click at [33, 94] on p "Inbound" at bounding box center [36, 98] width 25 height 9
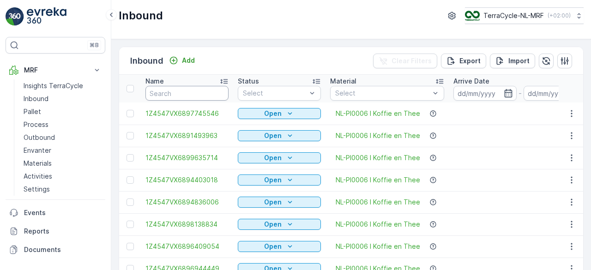
click at [174, 98] on input "text" at bounding box center [187, 93] width 83 height 15
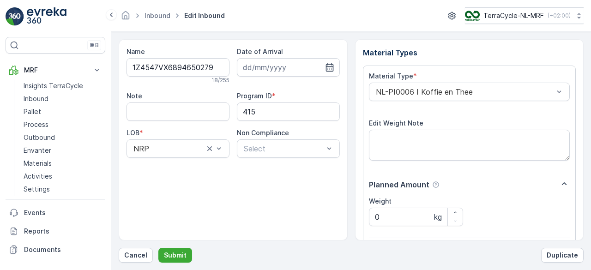
scroll to position [144, 0]
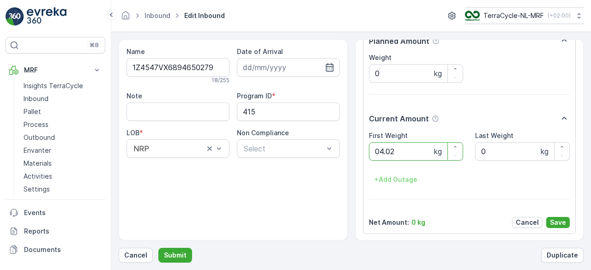
click at [158, 248] on button "Submit" at bounding box center [175, 255] width 34 height 15
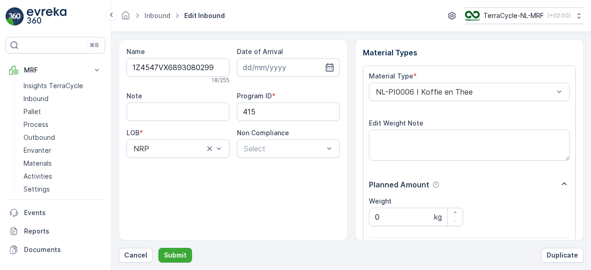
scroll to position [144, 0]
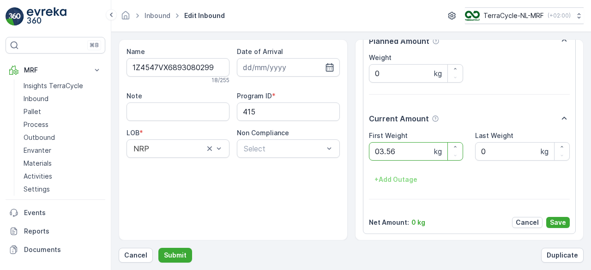
click at [158, 248] on button "Submit" at bounding box center [175, 255] width 34 height 15
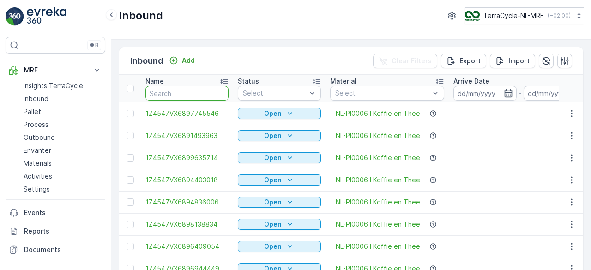
click at [174, 98] on input "text" at bounding box center [187, 93] width 83 height 15
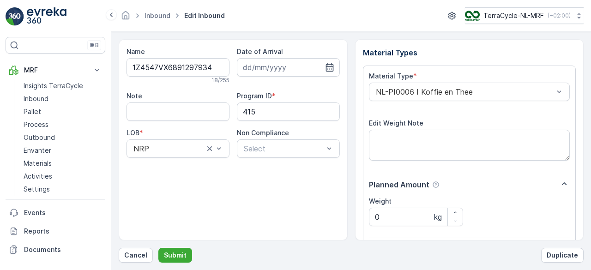
scroll to position [144, 0]
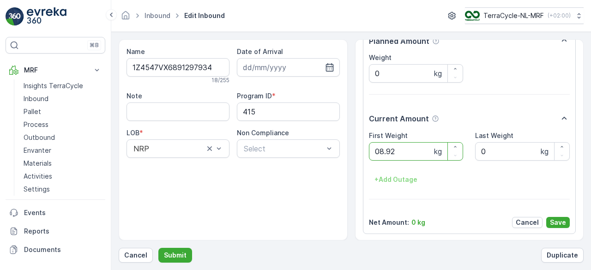
click at [158, 248] on button "Submit" at bounding box center [175, 255] width 34 height 15
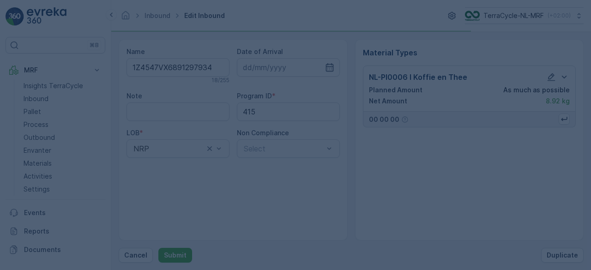
scroll to position [0, 0]
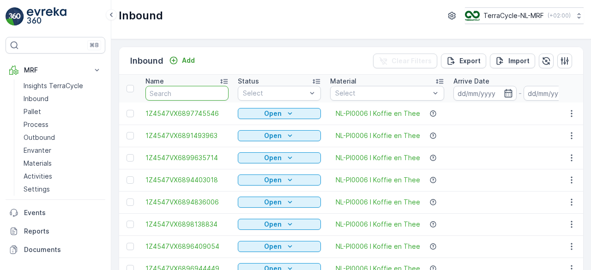
click at [173, 90] on input "text" at bounding box center [187, 93] width 83 height 15
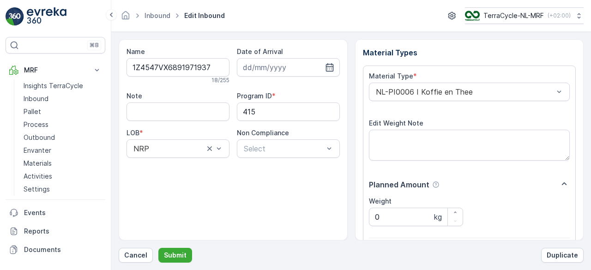
scroll to position [144, 0]
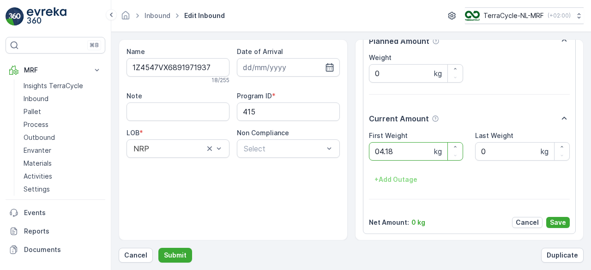
click at [158, 248] on button "Submit" at bounding box center [175, 255] width 34 height 15
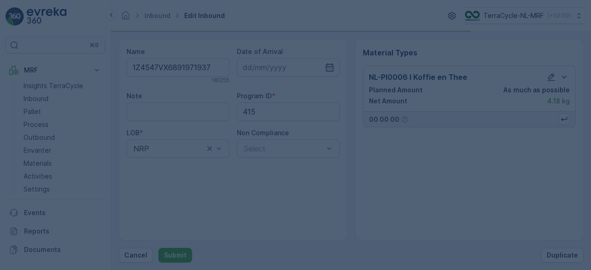
scroll to position [0, 0]
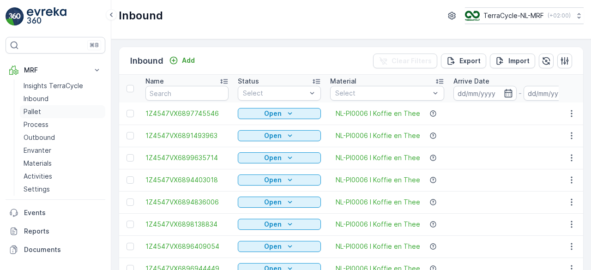
click at [35, 107] on p "Pallet" at bounding box center [33, 111] width 18 height 9
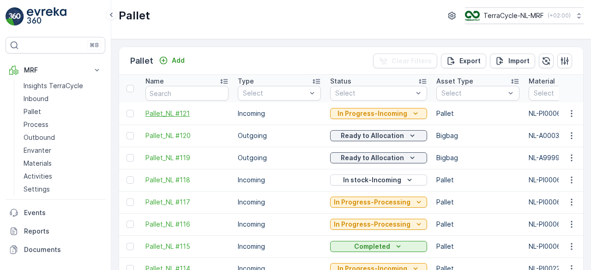
click at [167, 110] on span "Pallet_NL #121" at bounding box center [187, 113] width 83 height 9
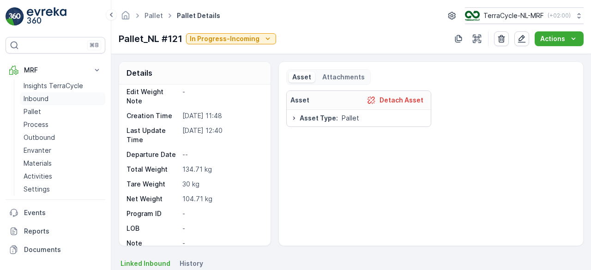
click at [35, 96] on p "Inbound" at bounding box center [36, 98] width 25 height 9
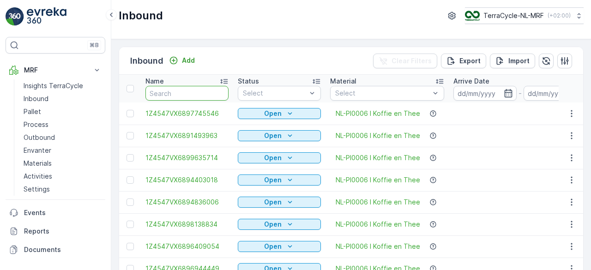
click at [182, 91] on input "text" at bounding box center [187, 93] width 83 height 15
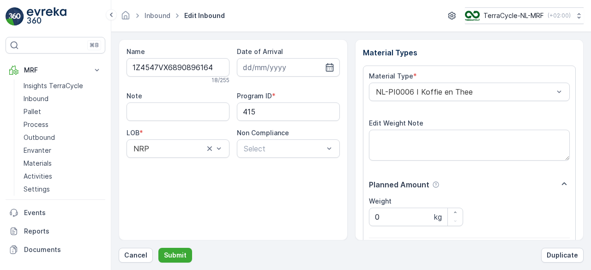
scroll to position [144, 0]
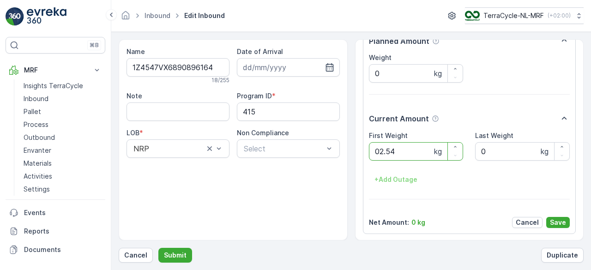
click at [158, 248] on button "Submit" at bounding box center [175, 255] width 34 height 15
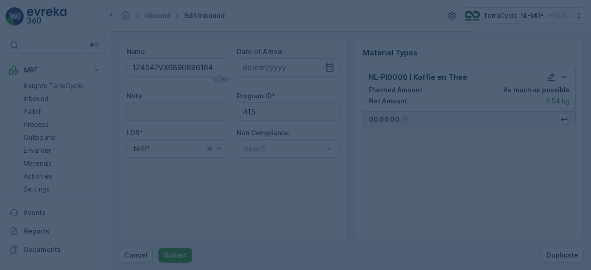
scroll to position [0, 0]
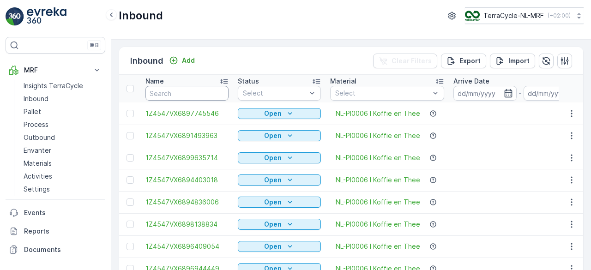
click at [182, 91] on input "text" at bounding box center [187, 93] width 83 height 15
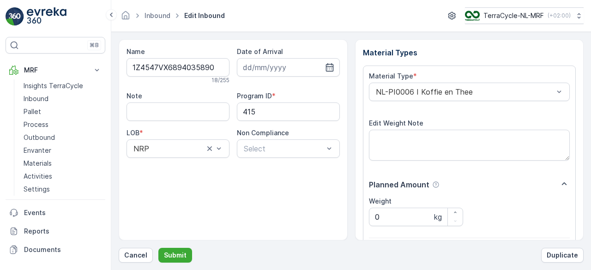
scroll to position [144, 0]
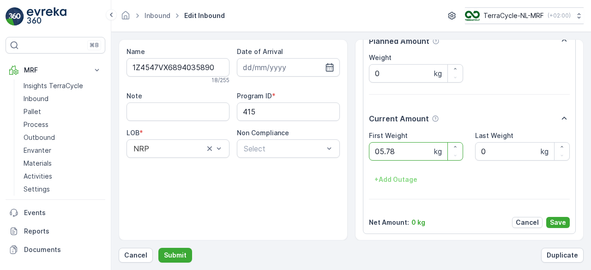
click at [158, 248] on button "Submit" at bounding box center [175, 255] width 34 height 15
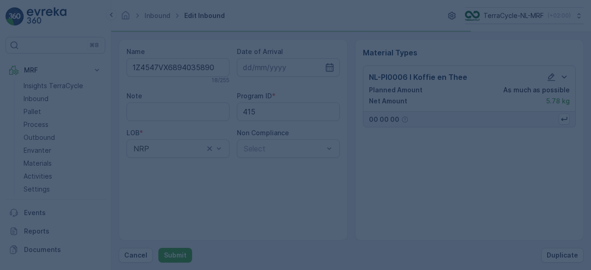
scroll to position [0, 0]
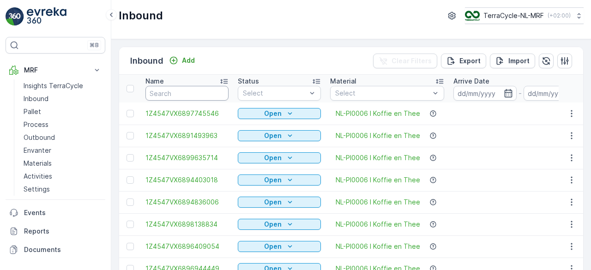
click at [182, 91] on input "text" at bounding box center [187, 93] width 83 height 15
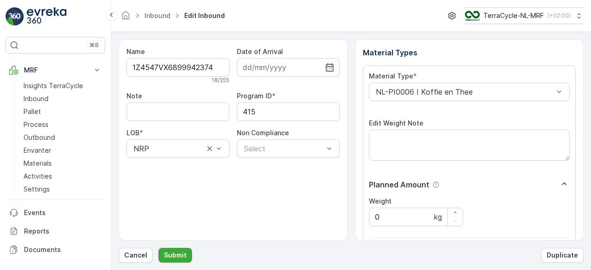
scroll to position [144, 0]
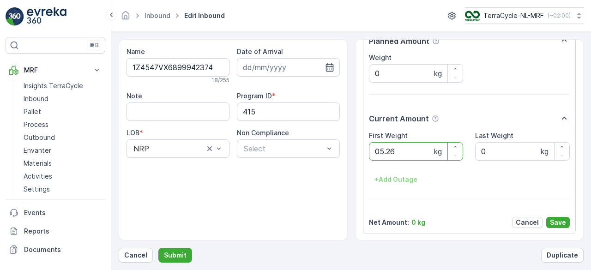
click at [158, 248] on button "Submit" at bounding box center [175, 255] width 34 height 15
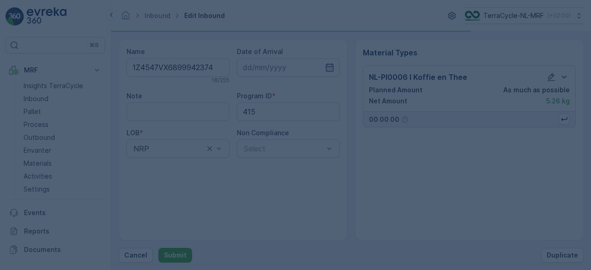
scroll to position [0, 0]
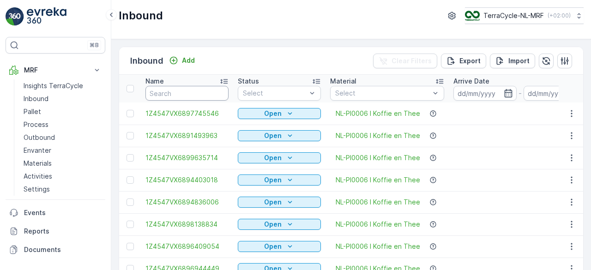
click at [182, 91] on input "text" at bounding box center [187, 93] width 83 height 15
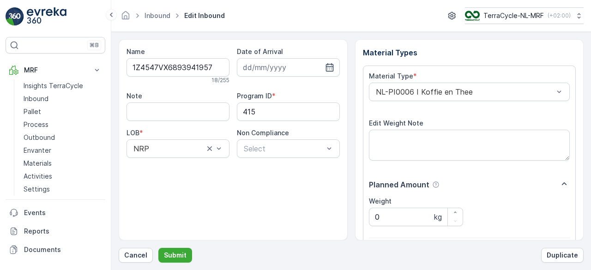
scroll to position [144, 0]
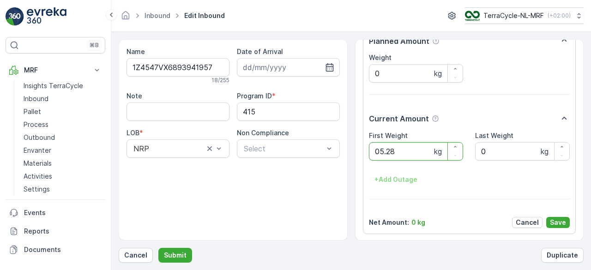
click at [158, 248] on button "Submit" at bounding box center [175, 255] width 34 height 15
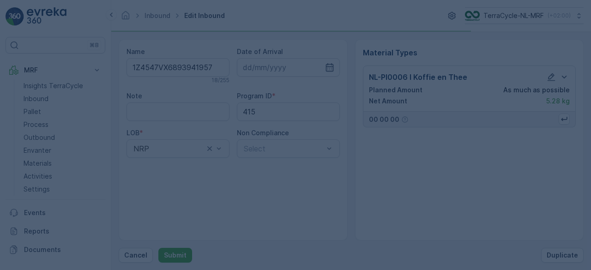
scroll to position [0, 0]
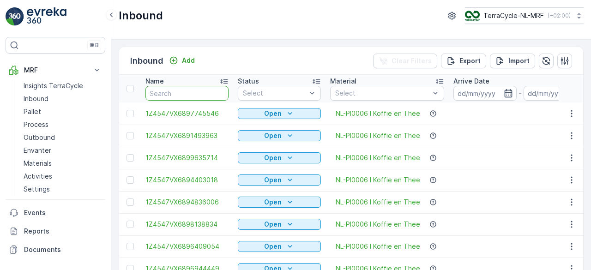
click at [182, 91] on input "text" at bounding box center [187, 93] width 83 height 15
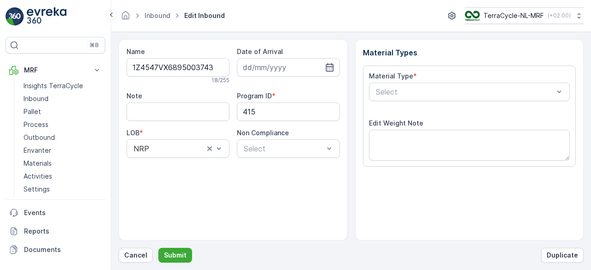
scroll to position [144, 0]
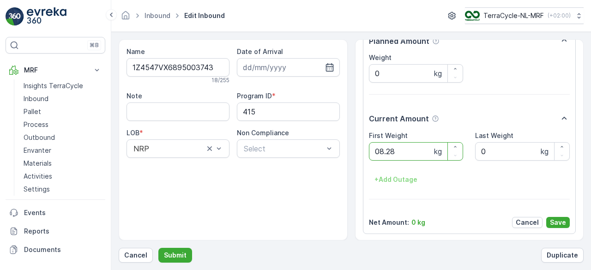
click at [158, 248] on button "Submit" at bounding box center [175, 255] width 34 height 15
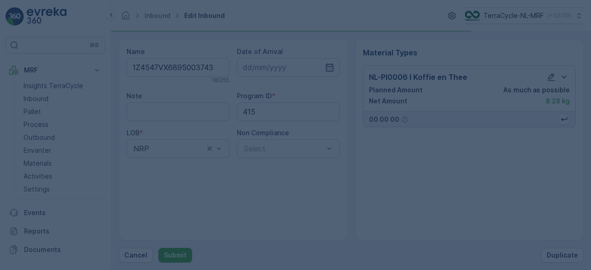
scroll to position [0, 0]
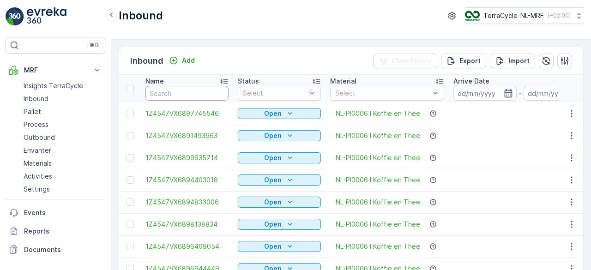
click at [182, 91] on input "text" at bounding box center [187, 93] width 83 height 15
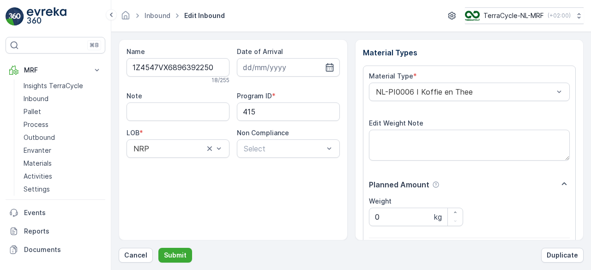
scroll to position [144, 0]
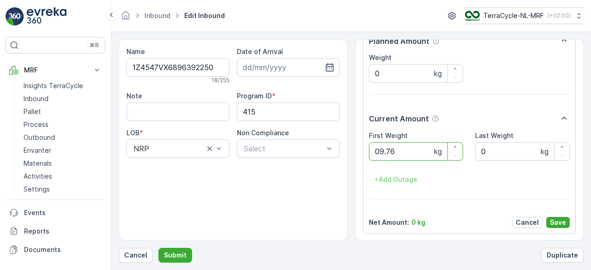
click at [158, 248] on button "Submit" at bounding box center [175, 255] width 34 height 15
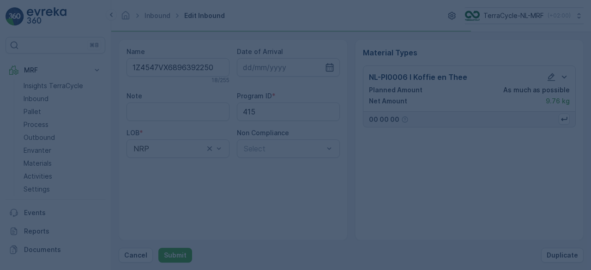
scroll to position [0, 0]
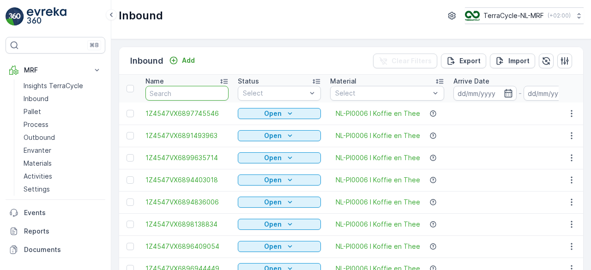
click at [182, 91] on input "text" at bounding box center [187, 93] width 83 height 15
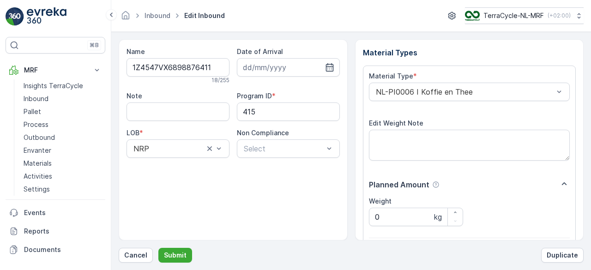
scroll to position [144, 0]
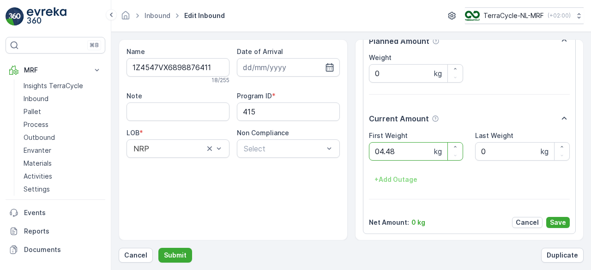
click at [158, 248] on button "Submit" at bounding box center [175, 255] width 34 height 15
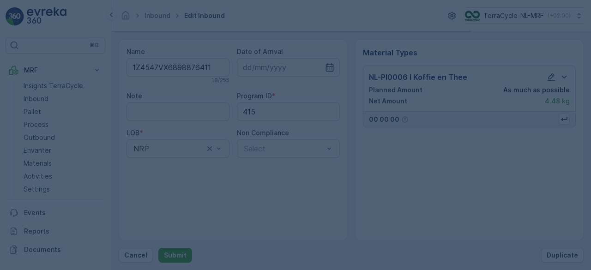
scroll to position [0, 0]
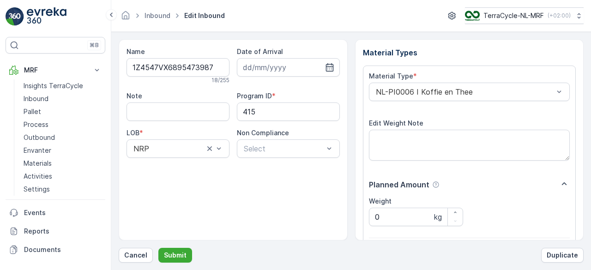
scroll to position [144, 0]
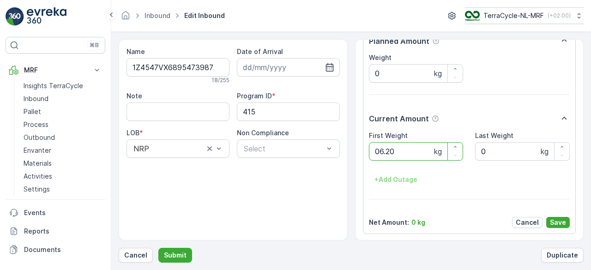
click at [158, 248] on button "Submit" at bounding box center [175, 255] width 34 height 15
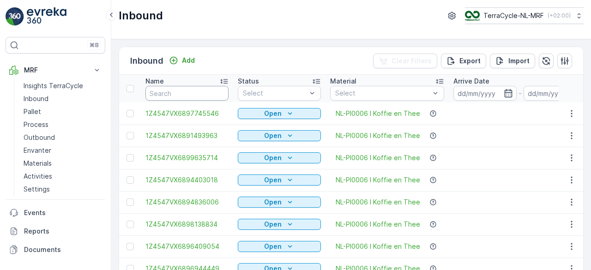
click at [182, 91] on input "text" at bounding box center [187, 93] width 83 height 15
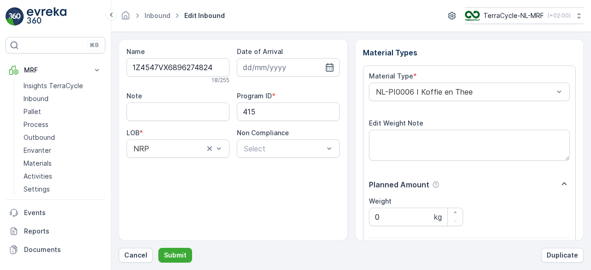
scroll to position [144, 0]
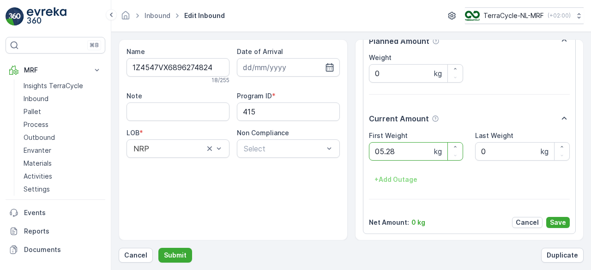
click at [158, 248] on button "Submit" at bounding box center [175, 255] width 34 height 15
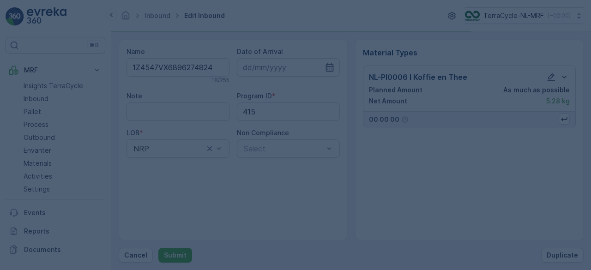
scroll to position [0, 0]
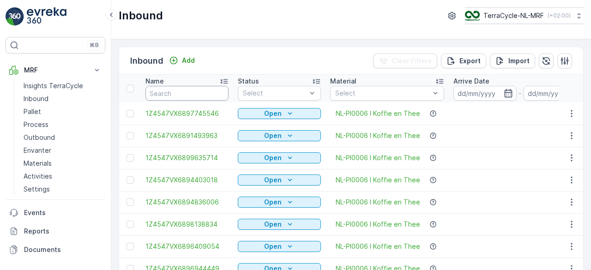
click at [182, 91] on input "text" at bounding box center [187, 93] width 83 height 15
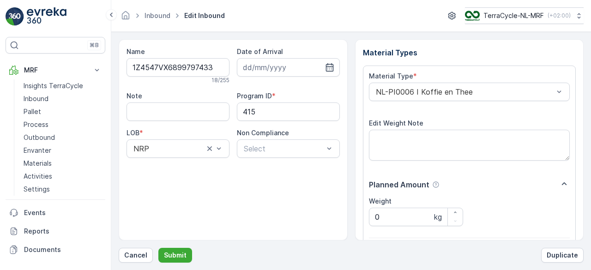
scroll to position [144, 0]
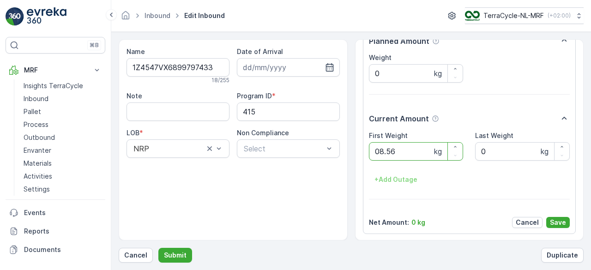
click at [158, 248] on button "Submit" at bounding box center [175, 255] width 34 height 15
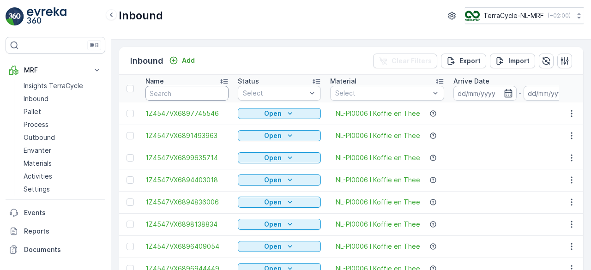
click at [182, 91] on input "text" at bounding box center [187, 93] width 83 height 15
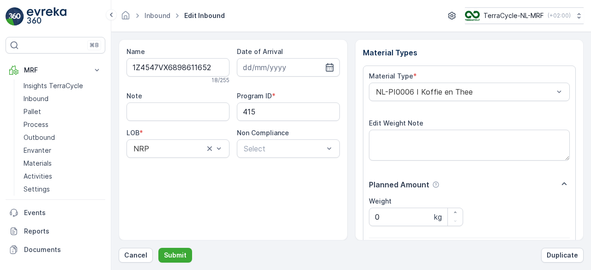
scroll to position [144, 0]
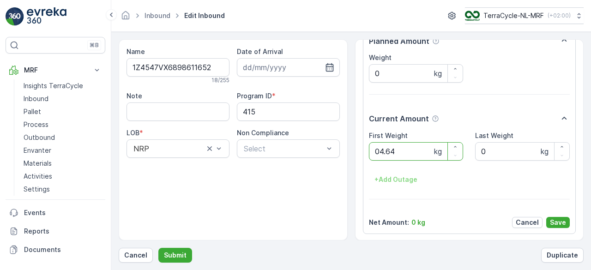
click at [158, 248] on button "Submit" at bounding box center [175, 255] width 34 height 15
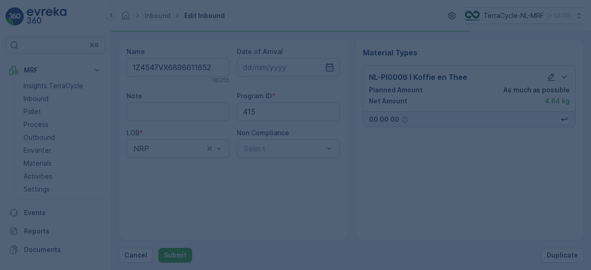
scroll to position [0, 0]
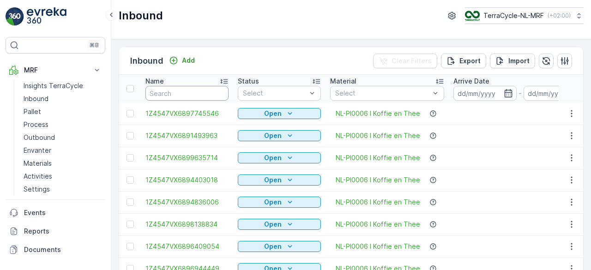
click at [182, 91] on input "text" at bounding box center [187, 93] width 83 height 15
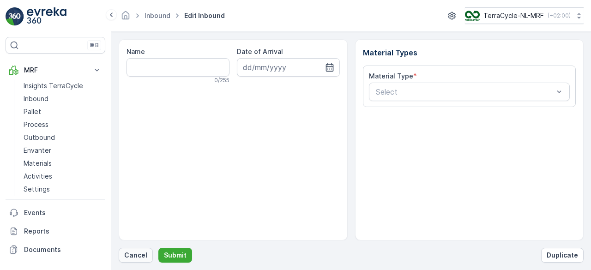
click at [136, 255] on p "Cancel" at bounding box center [135, 255] width 23 height 9
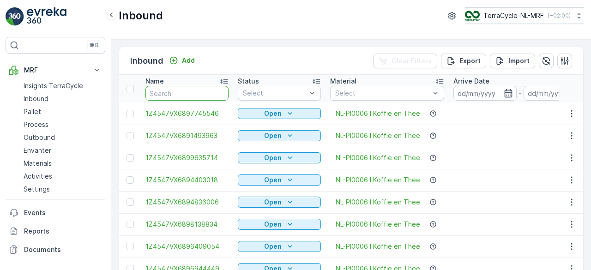
click at [196, 92] on input "text" at bounding box center [187, 93] width 83 height 15
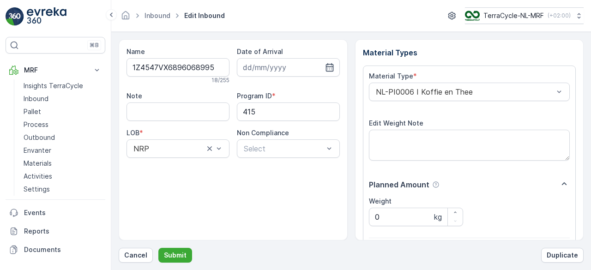
scroll to position [144, 0]
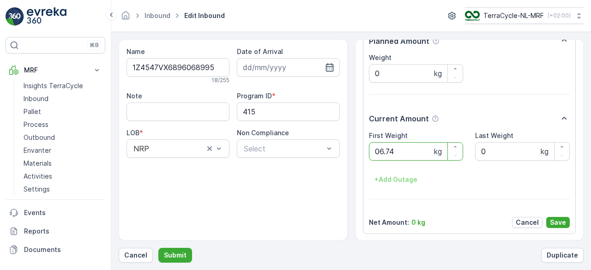
click at [158, 248] on button "Submit" at bounding box center [175, 255] width 34 height 15
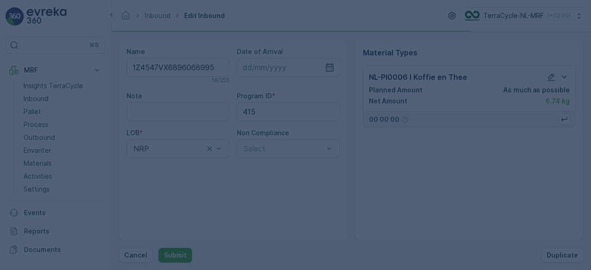
scroll to position [0, 0]
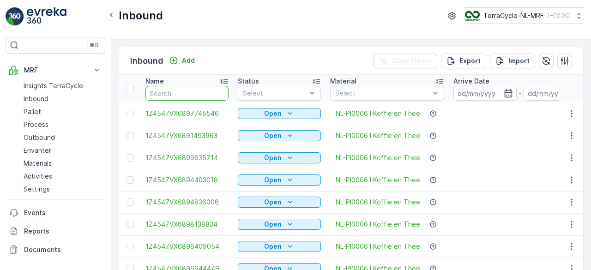
click at [170, 91] on input "text" at bounding box center [187, 93] width 83 height 15
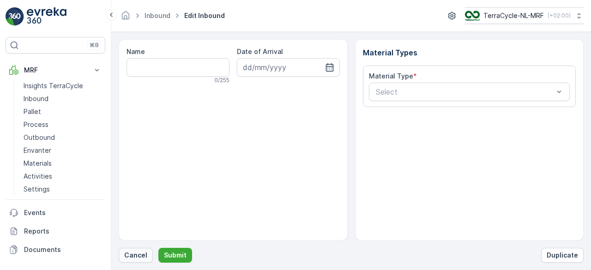
click at [138, 257] on p "Cancel" at bounding box center [135, 255] width 23 height 9
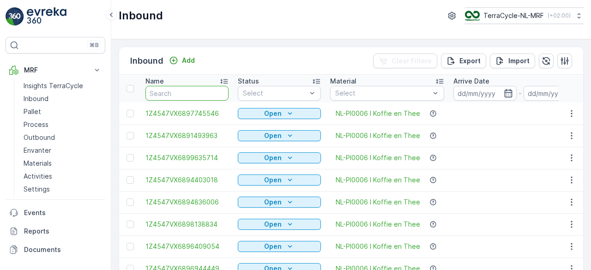
click at [196, 93] on input "text" at bounding box center [187, 93] width 83 height 15
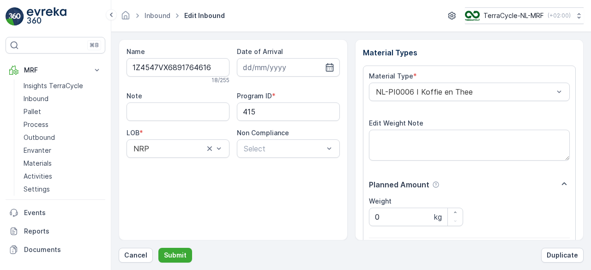
scroll to position [144, 0]
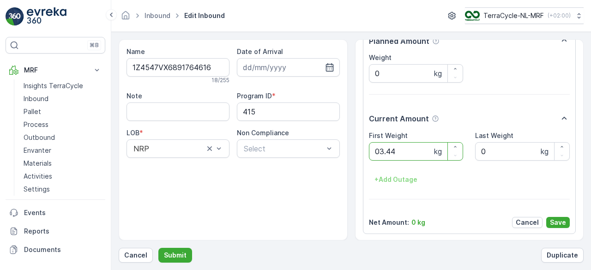
click at [158, 248] on button "Submit" at bounding box center [175, 255] width 34 height 15
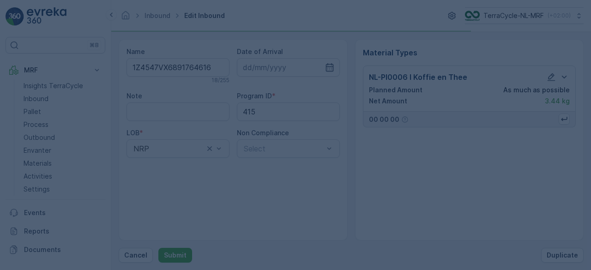
scroll to position [0, 0]
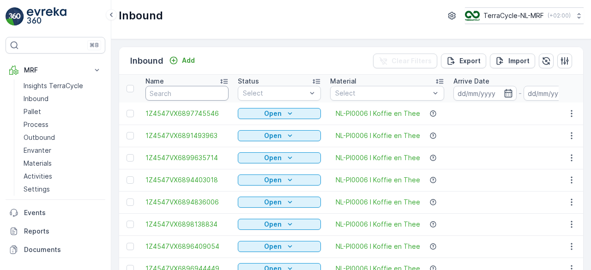
click at [196, 93] on input "text" at bounding box center [187, 93] width 83 height 15
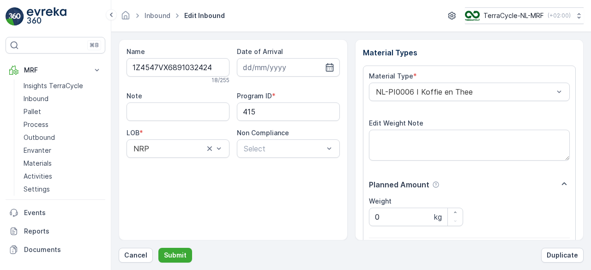
scroll to position [144, 0]
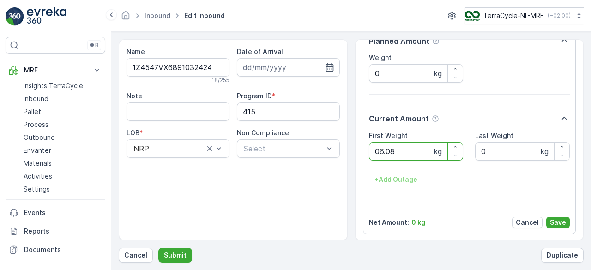
click at [158, 248] on button "Submit" at bounding box center [175, 255] width 34 height 15
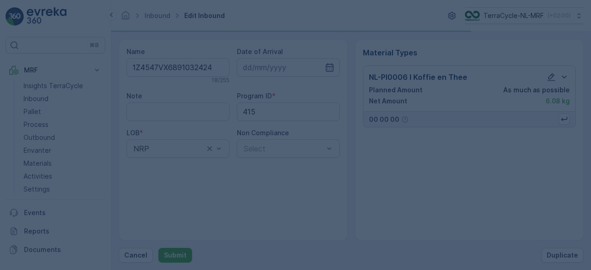
scroll to position [0, 0]
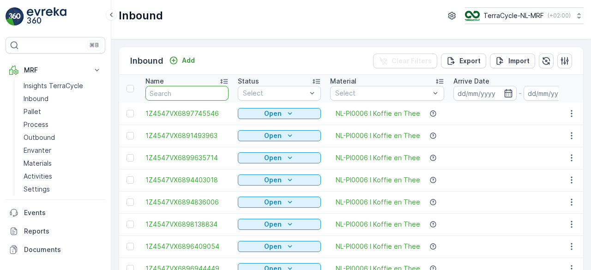
click at [192, 93] on input "text" at bounding box center [187, 93] width 83 height 15
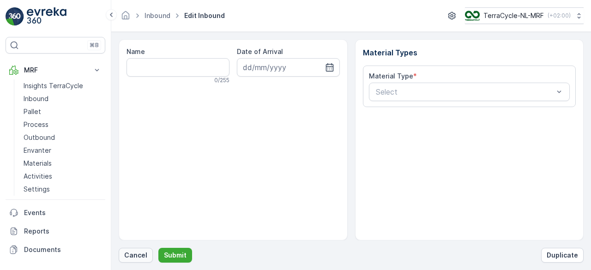
click at [134, 253] on p "Cancel" at bounding box center [135, 255] width 23 height 9
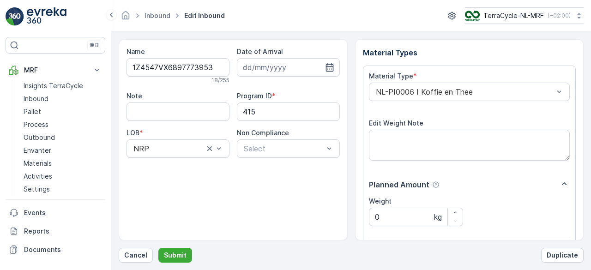
scroll to position [144, 0]
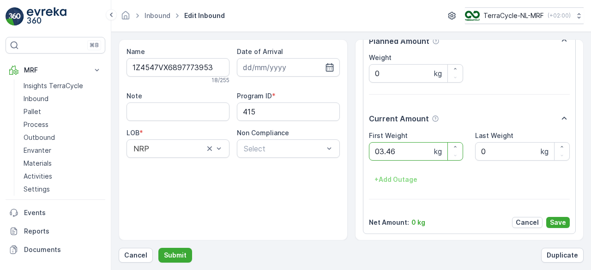
click at [158, 248] on button "Submit" at bounding box center [175, 255] width 34 height 15
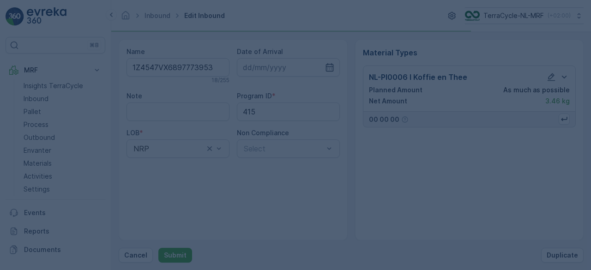
scroll to position [0, 0]
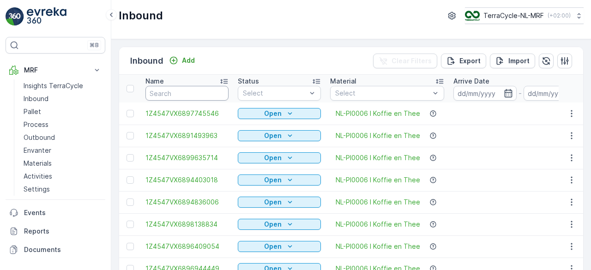
click at [211, 96] on input "text" at bounding box center [187, 93] width 83 height 15
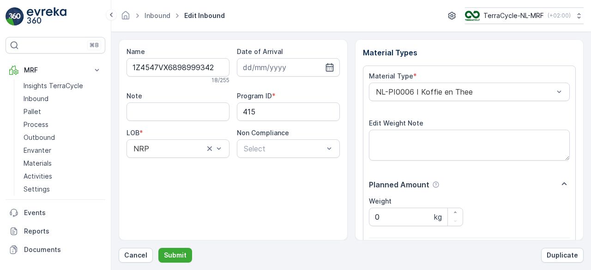
scroll to position [144, 0]
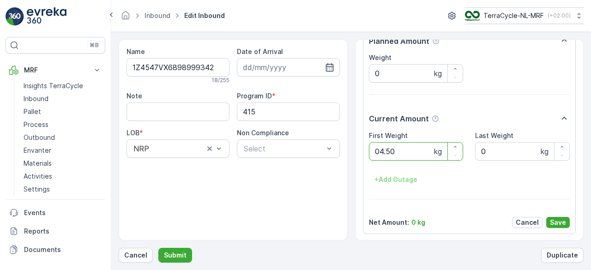
click at [158, 248] on button "Submit" at bounding box center [175, 255] width 34 height 15
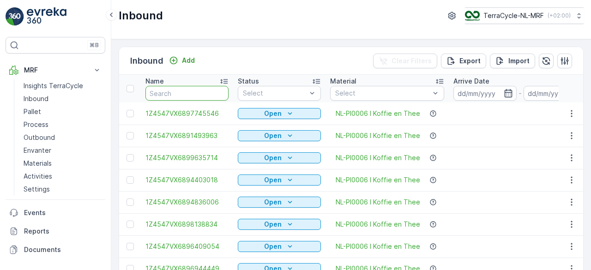
click at [211, 96] on input "text" at bounding box center [187, 93] width 83 height 15
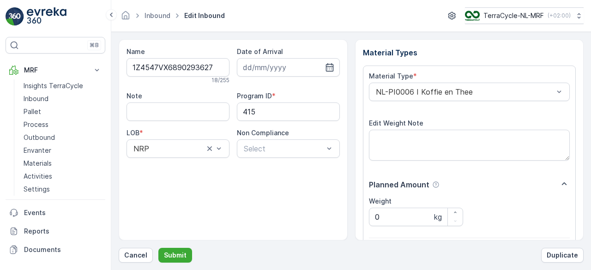
scroll to position [144, 0]
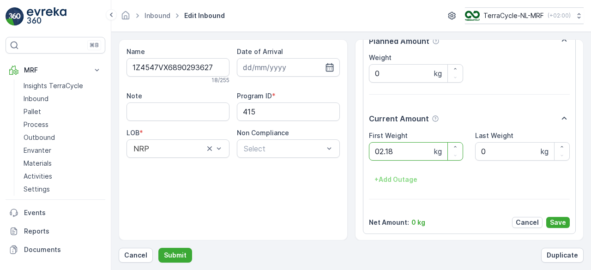
click at [158, 248] on button "Submit" at bounding box center [175, 255] width 34 height 15
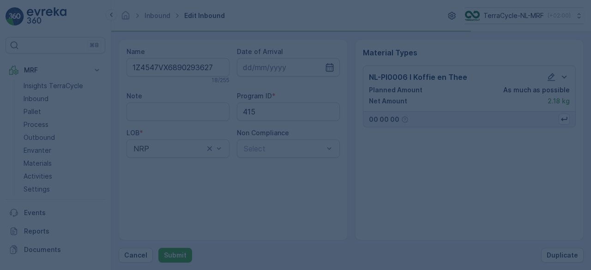
scroll to position [0, 0]
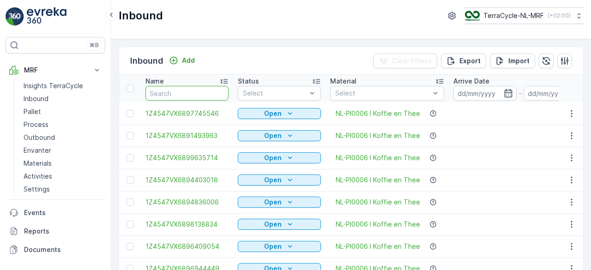
click at [211, 96] on input "text" at bounding box center [187, 93] width 83 height 15
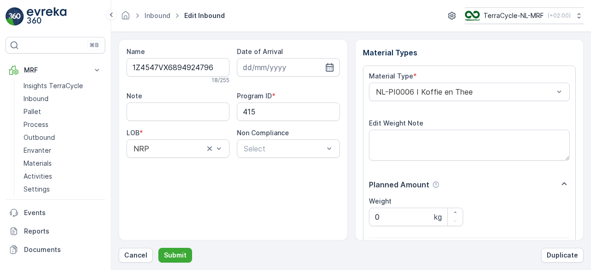
scroll to position [144, 0]
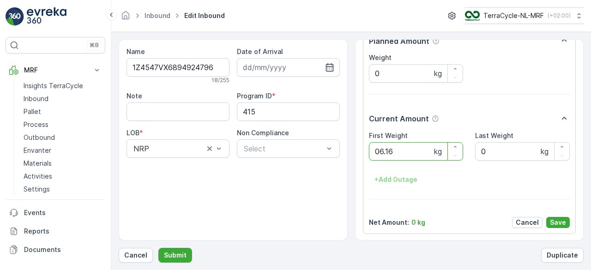
click at [158, 248] on button "Submit" at bounding box center [175, 255] width 34 height 15
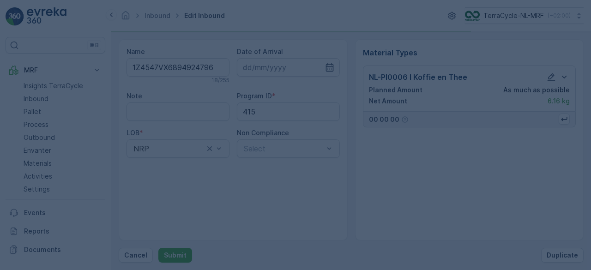
scroll to position [0, 0]
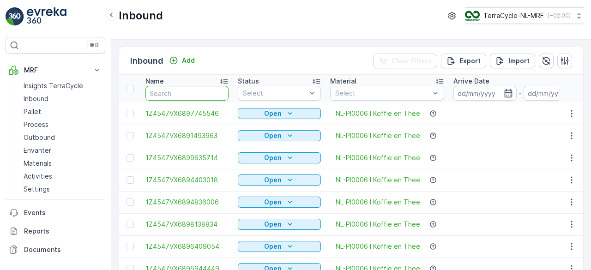
click at [211, 96] on input "text" at bounding box center [187, 93] width 83 height 15
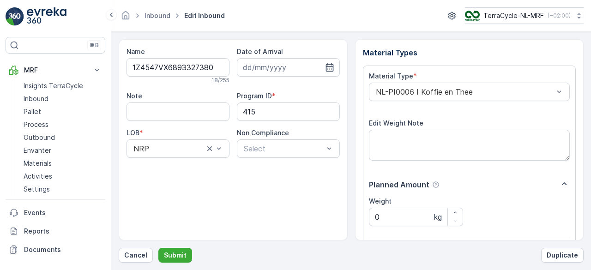
scroll to position [144, 0]
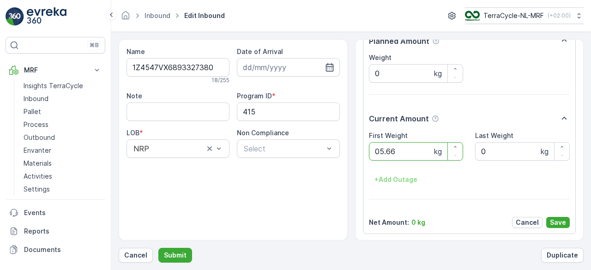
click at [158, 248] on button "Submit" at bounding box center [175, 255] width 34 height 15
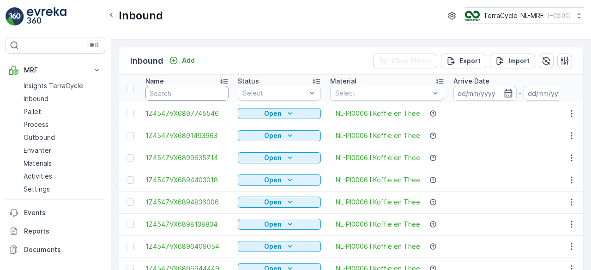
click at [211, 96] on input "text" at bounding box center [187, 93] width 83 height 15
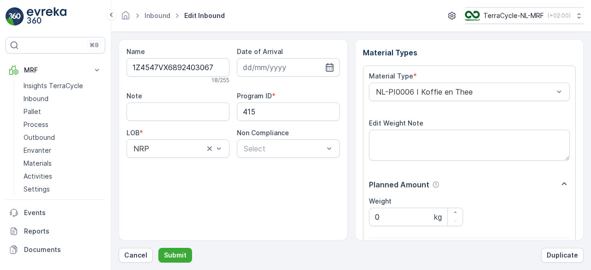
scroll to position [144, 0]
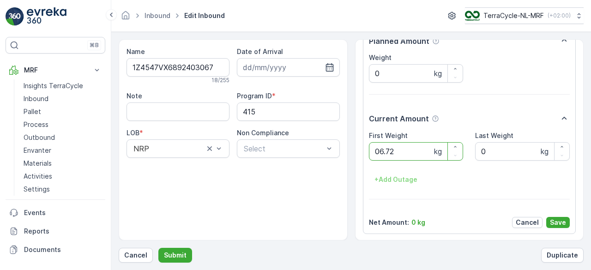
click at [158, 248] on button "Submit" at bounding box center [175, 255] width 34 height 15
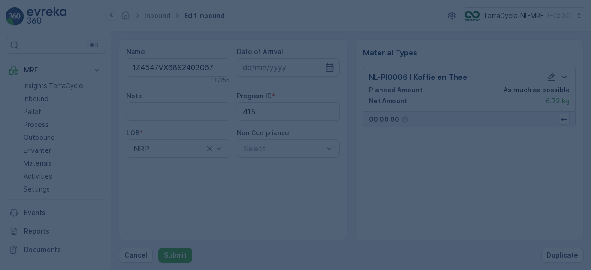
scroll to position [0, 0]
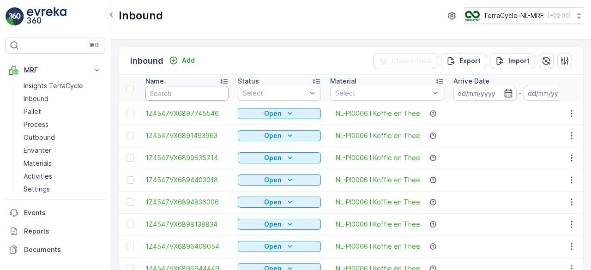
click at [211, 96] on input "text" at bounding box center [187, 93] width 83 height 15
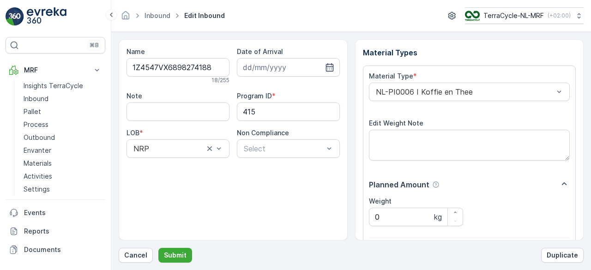
scroll to position [144, 0]
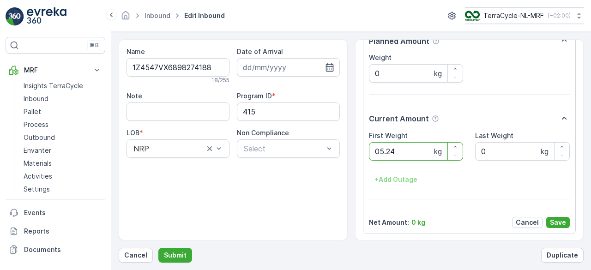
click at [158, 248] on button "Submit" at bounding box center [175, 255] width 34 height 15
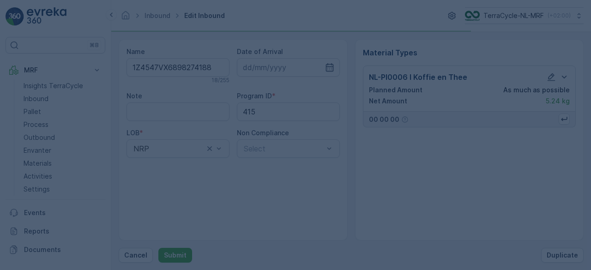
scroll to position [0, 0]
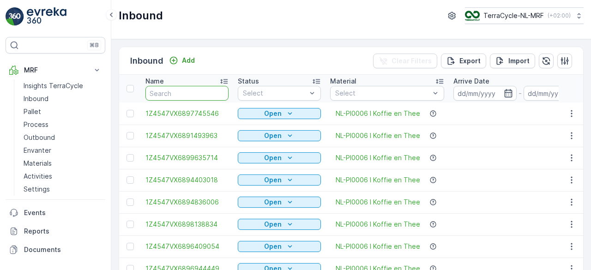
click at [211, 96] on input "text" at bounding box center [187, 93] width 83 height 15
click at [181, 92] on input "text" at bounding box center [187, 93] width 83 height 15
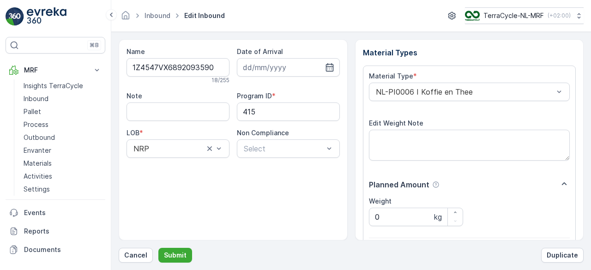
scroll to position [144, 0]
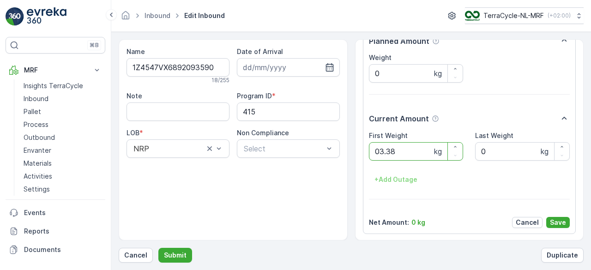
click at [158, 248] on button "Submit" at bounding box center [175, 255] width 34 height 15
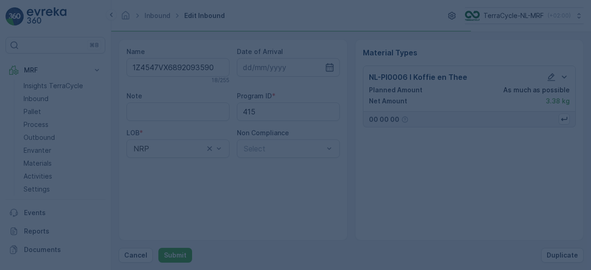
scroll to position [0, 0]
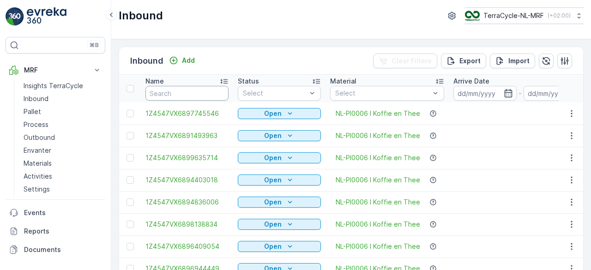
click at [181, 92] on input "text" at bounding box center [187, 93] width 83 height 15
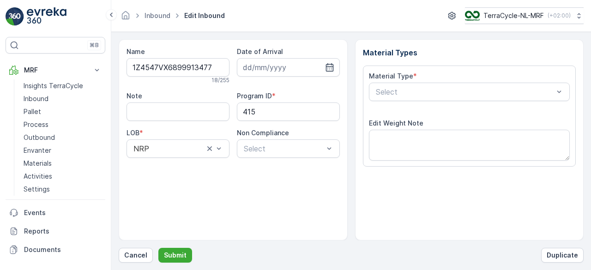
scroll to position [144, 0]
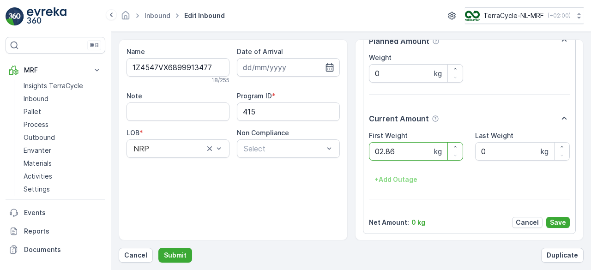
click at [158, 248] on button "Submit" at bounding box center [175, 255] width 34 height 15
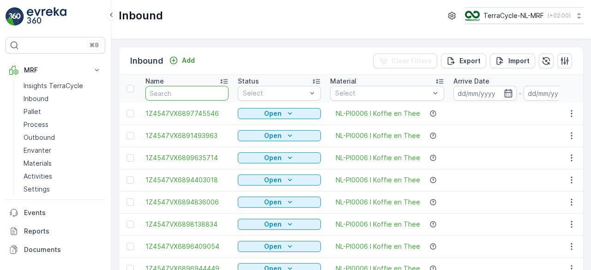
click at [181, 92] on input "text" at bounding box center [187, 93] width 83 height 15
click at [220, 91] on input "text" at bounding box center [187, 93] width 83 height 15
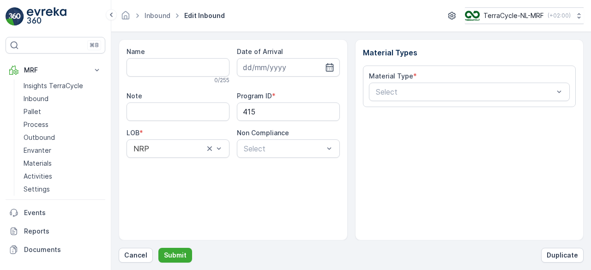
type input "1Z4547VX6897694833"
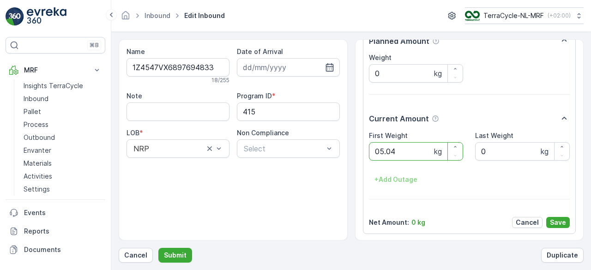
click at [158, 248] on button "Submit" at bounding box center [175, 255] width 34 height 15
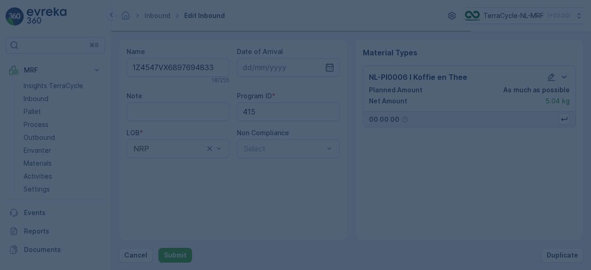
scroll to position [0, 0]
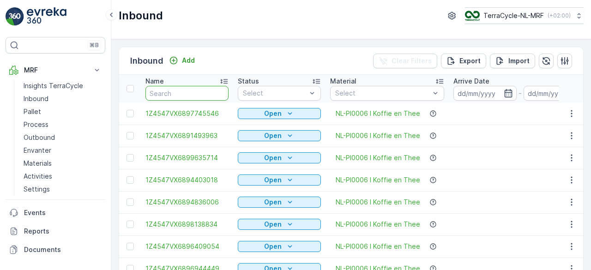
click at [220, 91] on input "text" at bounding box center [187, 93] width 83 height 15
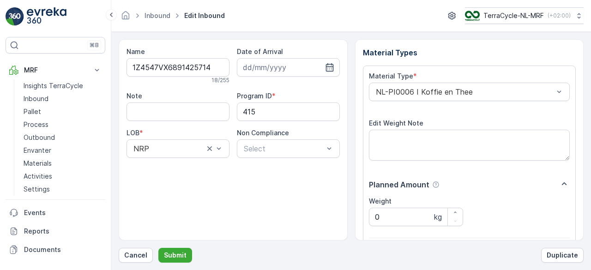
scroll to position [144, 0]
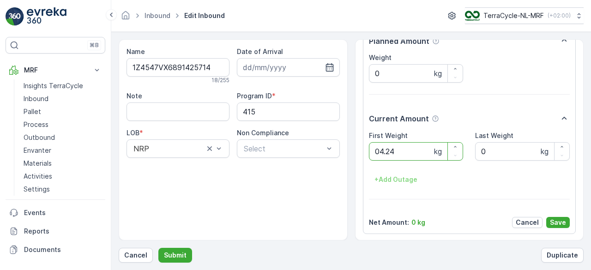
click at [158, 248] on button "Submit" at bounding box center [175, 255] width 34 height 15
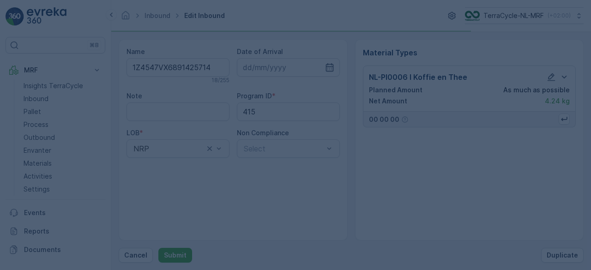
scroll to position [0, 0]
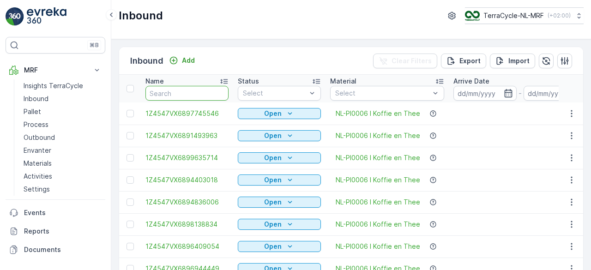
click at [220, 91] on input "text" at bounding box center [187, 93] width 83 height 15
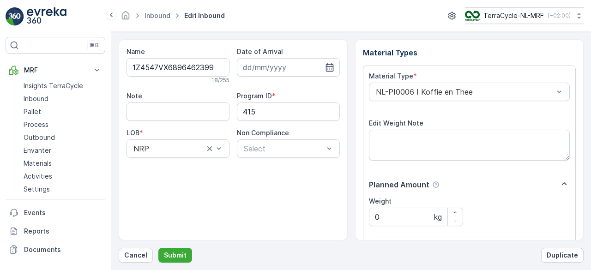
scroll to position [144, 0]
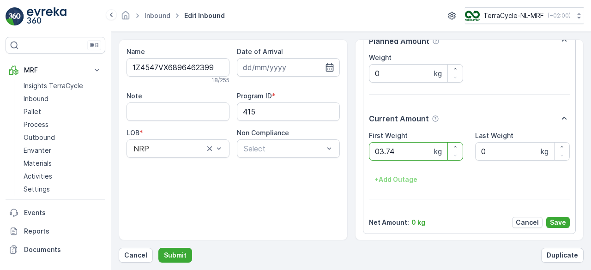
click at [158, 248] on button "Submit" at bounding box center [175, 255] width 34 height 15
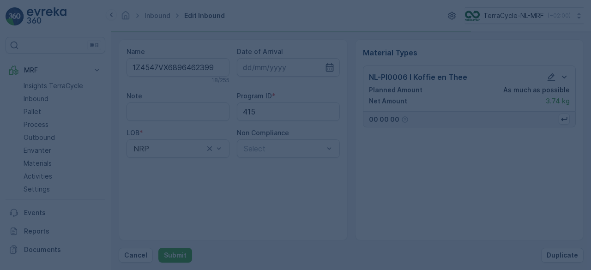
scroll to position [0, 0]
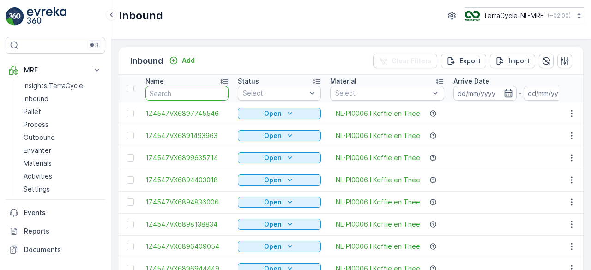
click at [220, 91] on input "text" at bounding box center [187, 93] width 83 height 15
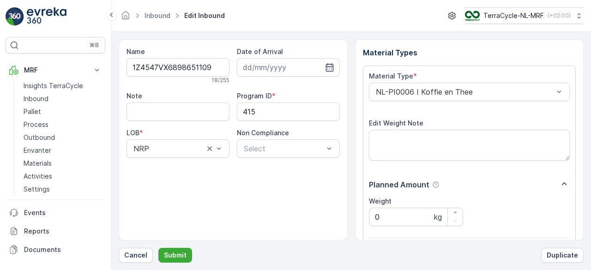
scroll to position [144, 0]
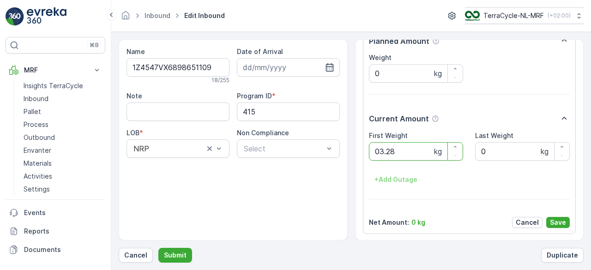
click at [158, 248] on button "Submit" at bounding box center [175, 255] width 34 height 15
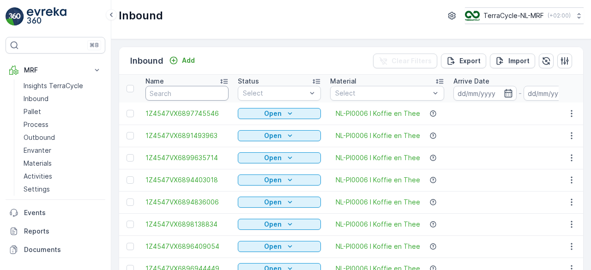
click at [220, 91] on input "text" at bounding box center [187, 93] width 83 height 15
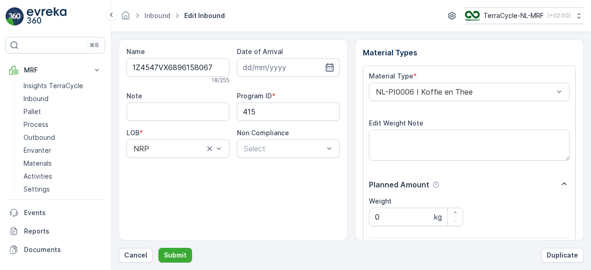
scroll to position [144, 0]
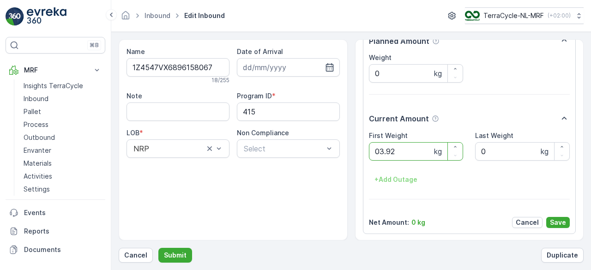
click at [158, 248] on button "Submit" at bounding box center [175, 255] width 34 height 15
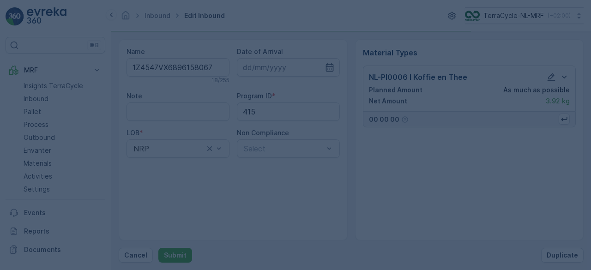
scroll to position [0, 0]
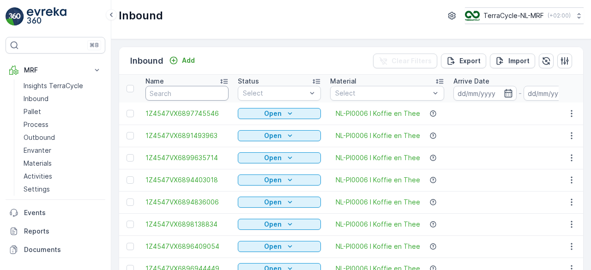
drag, startPoint x: 220, startPoint y: 91, endPoint x: 218, endPoint y: 85, distance: 6.0
click at [218, 86] on input "text" at bounding box center [187, 93] width 83 height 15
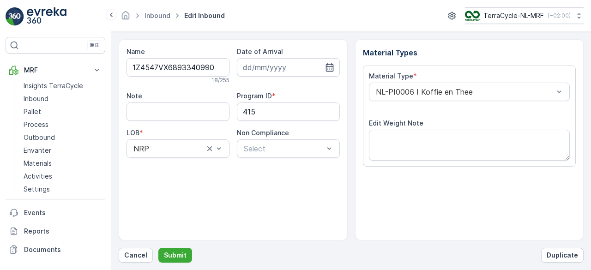
scroll to position [144, 0]
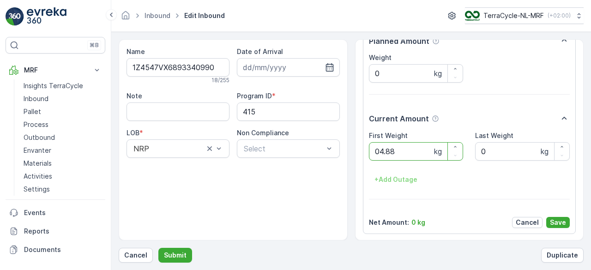
click at [158, 248] on button "Submit" at bounding box center [175, 255] width 34 height 15
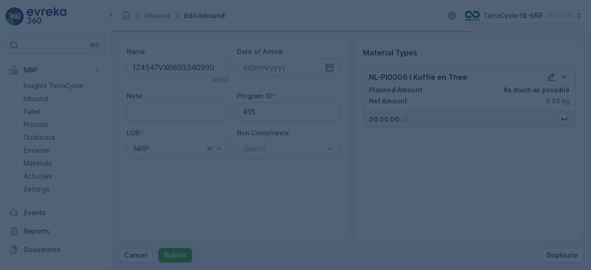
scroll to position [0, 0]
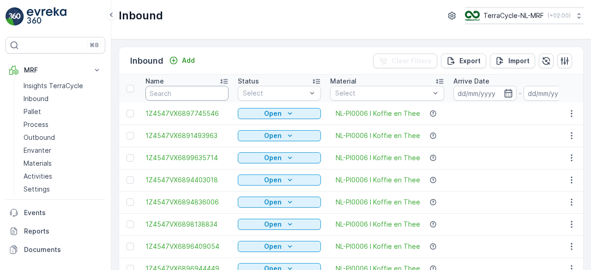
click at [218, 86] on input "text" at bounding box center [187, 93] width 83 height 15
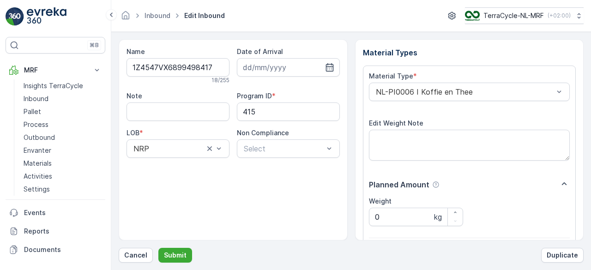
scroll to position [144, 0]
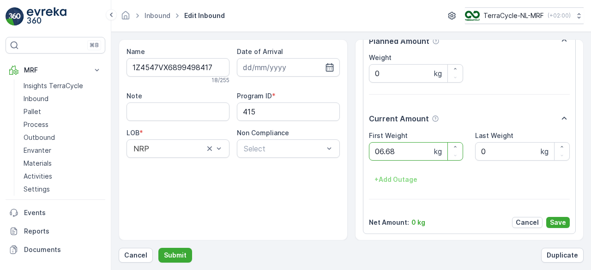
click at [158, 248] on button "Submit" at bounding box center [175, 255] width 34 height 15
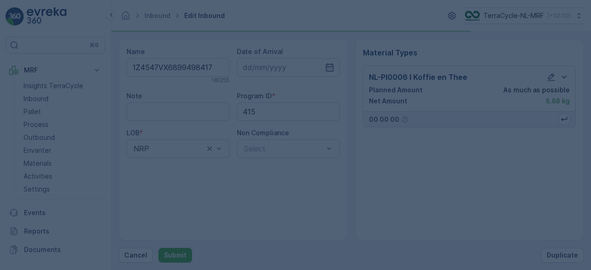
scroll to position [0, 0]
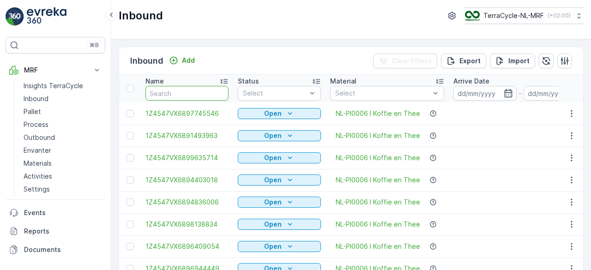
click at [218, 86] on input "text" at bounding box center [187, 93] width 83 height 15
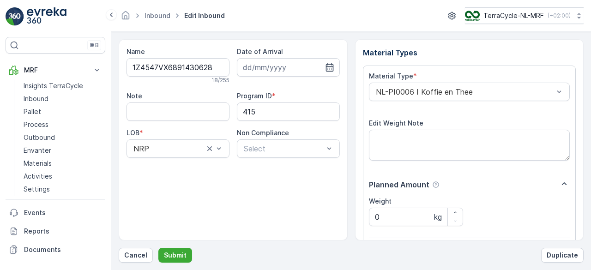
scroll to position [144, 0]
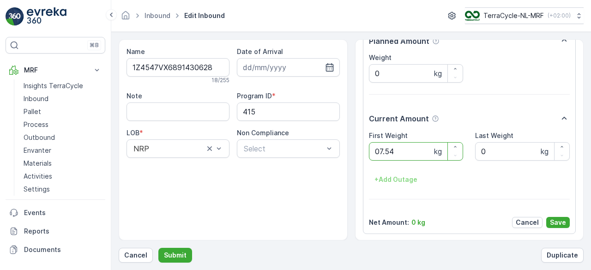
click at [158, 248] on button "Submit" at bounding box center [175, 255] width 34 height 15
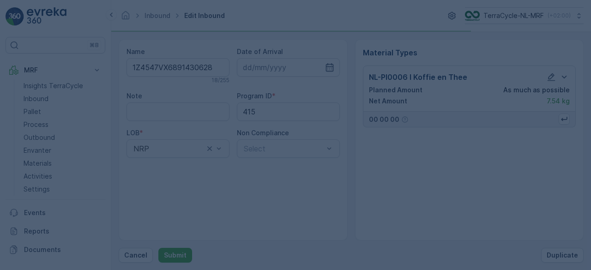
scroll to position [0, 0]
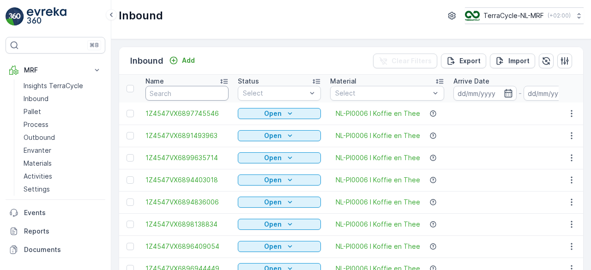
click at [218, 86] on input "text" at bounding box center [187, 93] width 83 height 15
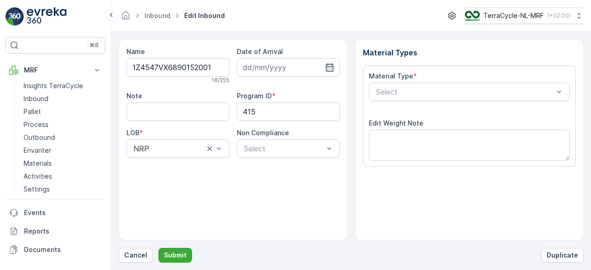
scroll to position [144, 0]
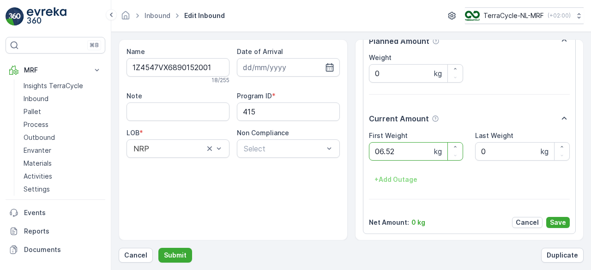
click at [158, 248] on button "Submit" at bounding box center [175, 255] width 34 height 15
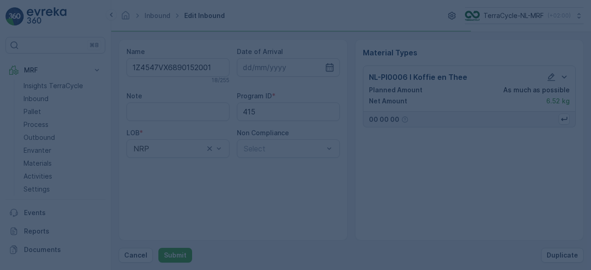
scroll to position [0, 0]
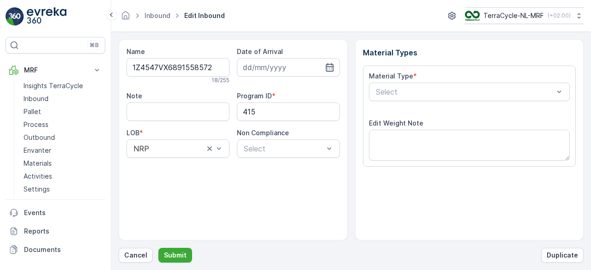
scroll to position [144, 0]
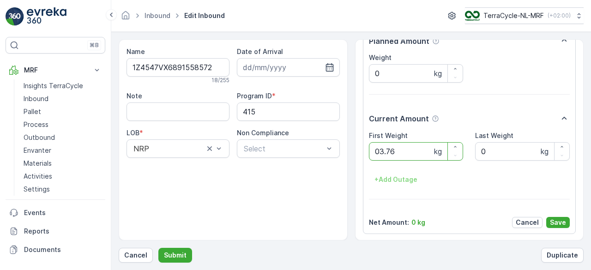
click at [158, 248] on button "Submit" at bounding box center [175, 255] width 34 height 15
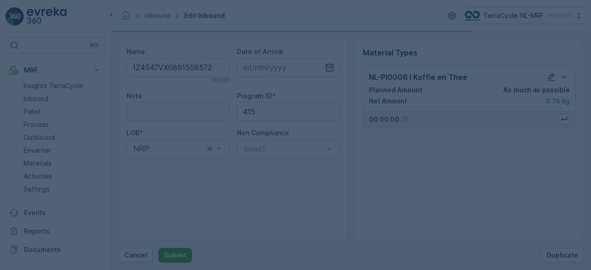
scroll to position [0, 0]
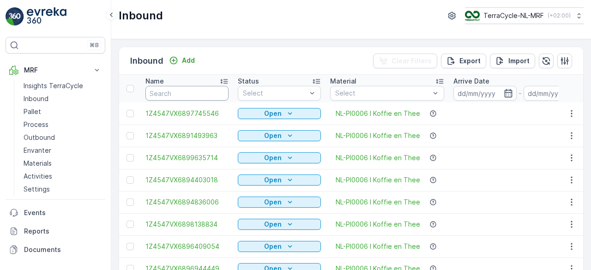
click at [218, 86] on input "text" at bounding box center [187, 93] width 83 height 15
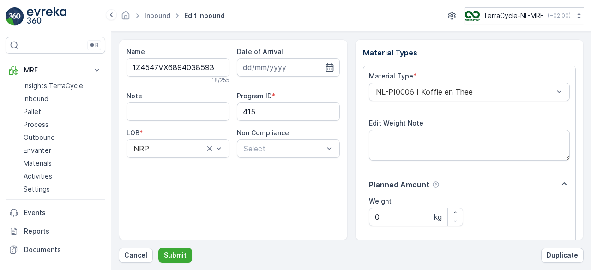
scroll to position [144, 0]
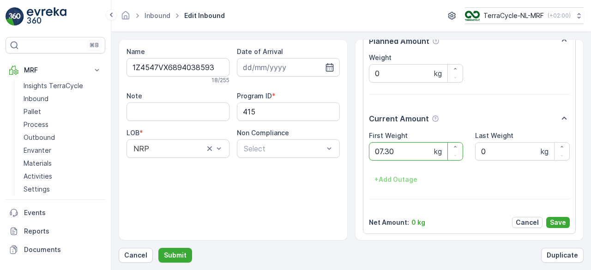
click at [158, 248] on button "Submit" at bounding box center [175, 255] width 34 height 15
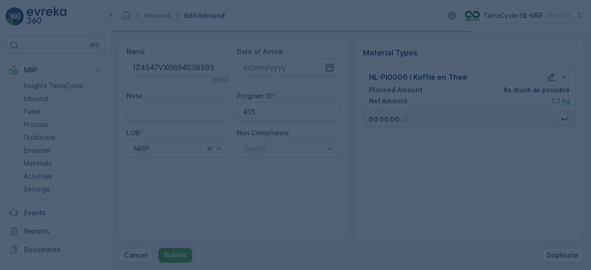
scroll to position [0, 0]
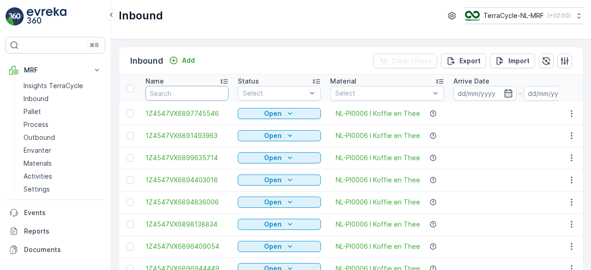
click at [218, 86] on input "text" at bounding box center [187, 93] width 83 height 15
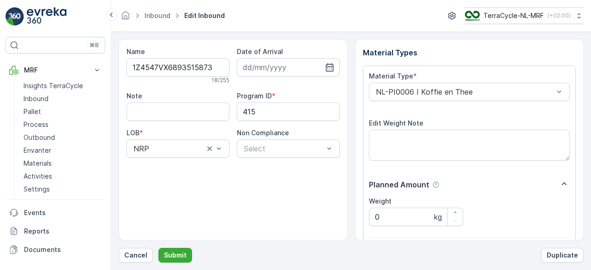
scroll to position [144, 0]
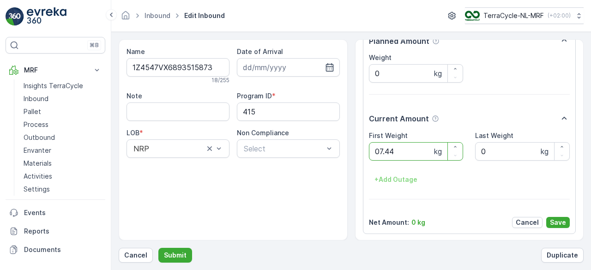
click at [158, 248] on button "Submit" at bounding box center [175, 255] width 34 height 15
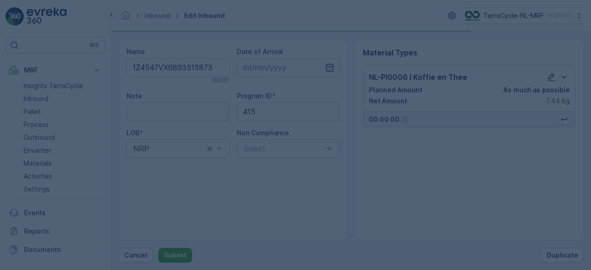
scroll to position [0, 0]
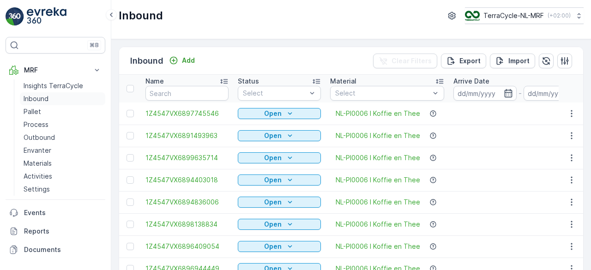
click at [36, 97] on p "Inbound" at bounding box center [36, 98] width 25 height 9
click at [32, 111] on p "Pallet" at bounding box center [33, 111] width 18 height 9
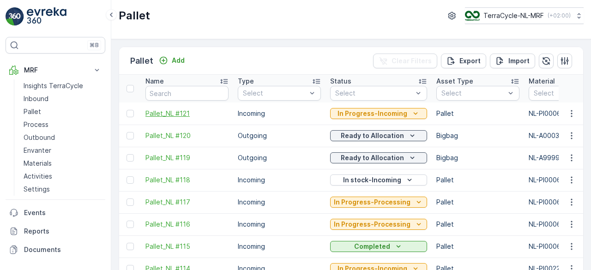
click at [164, 109] on span "Pallet_NL #121" at bounding box center [187, 113] width 83 height 9
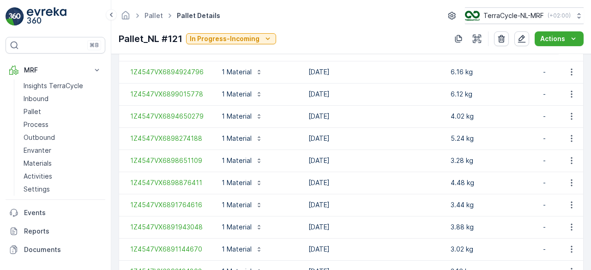
scroll to position [1215, 0]
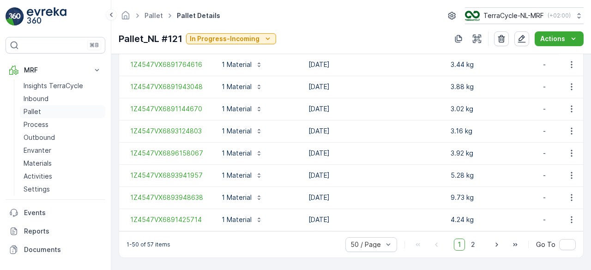
click at [28, 110] on p "Pallet" at bounding box center [33, 111] width 18 height 9
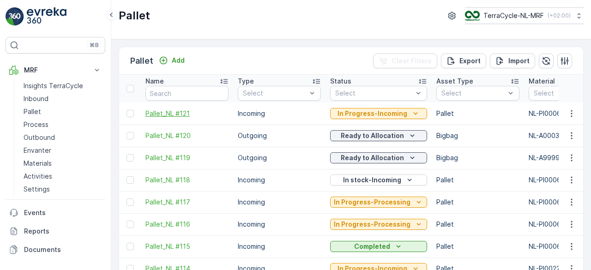
click at [162, 112] on span "Pallet_NL #121" at bounding box center [187, 113] width 83 height 9
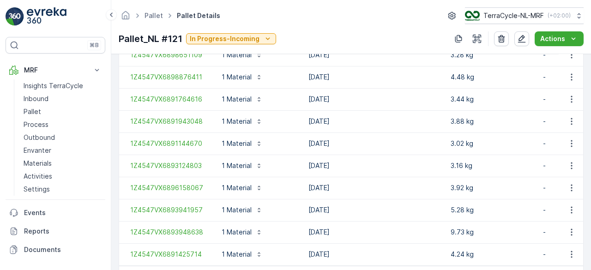
scroll to position [1215, 0]
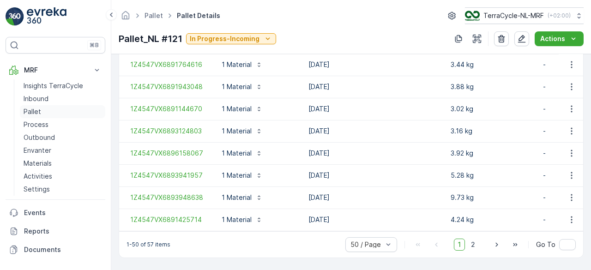
click at [30, 110] on p "Pallet" at bounding box center [33, 111] width 18 height 9
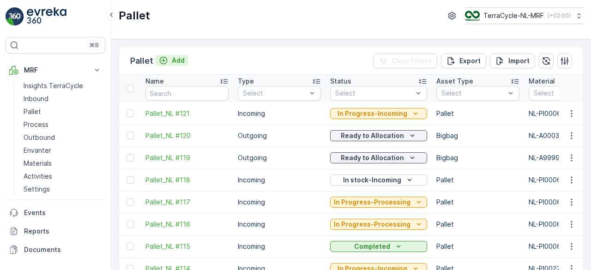
click at [174, 60] on p "Add" at bounding box center [178, 60] width 13 height 9
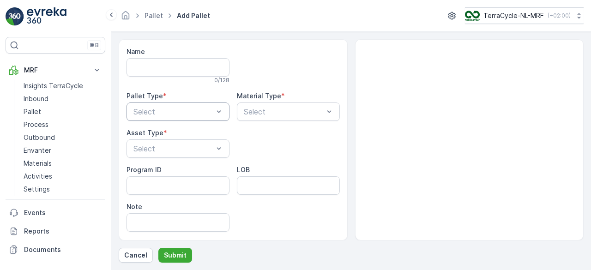
click at [166, 109] on div at bounding box center [174, 112] width 82 height 8
click at [155, 133] on span "Incoming" at bounding box center [147, 134] width 31 height 8
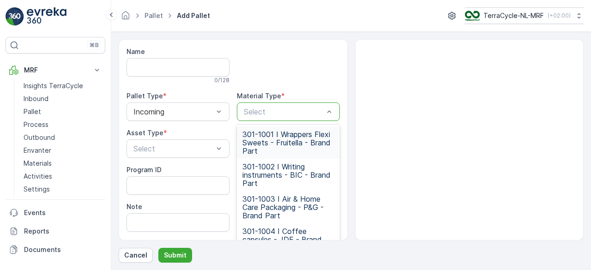
click at [265, 113] on div at bounding box center [284, 112] width 82 height 8
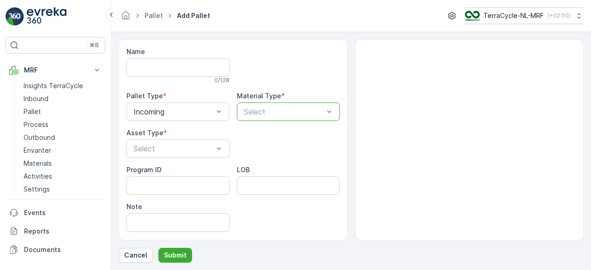
click at [275, 111] on div at bounding box center [284, 112] width 82 height 8
type input "o"
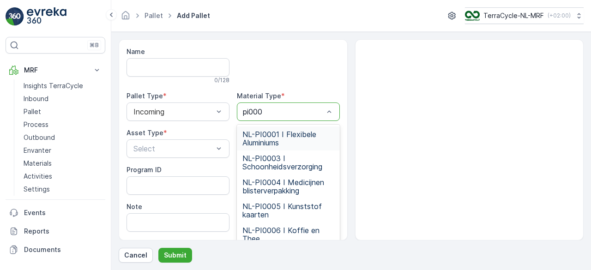
type input "pi0006"
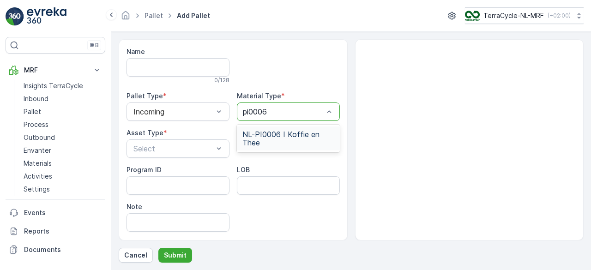
click at [273, 136] on span "NL-PI0006 I Koffie en Thee" at bounding box center [289, 138] width 92 height 17
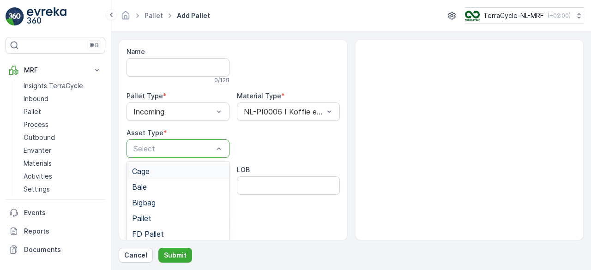
click at [160, 146] on div at bounding box center [174, 149] width 82 height 8
click at [135, 216] on span "Pallet" at bounding box center [141, 218] width 19 height 8
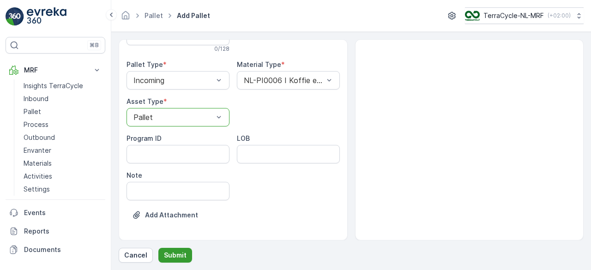
click at [170, 252] on p "Submit" at bounding box center [175, 255] width 23 height 9
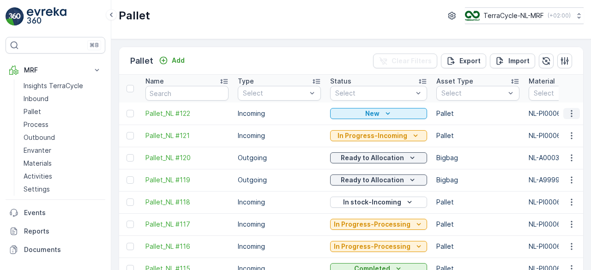
click at [571, 113] on icon "button" at bounding box center [571, 113] width 9 height 9
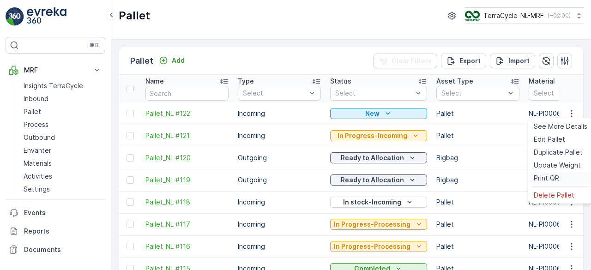
click at [535, 176] on span "Print QR" at bounding box center [546, 178] width 25 height 9
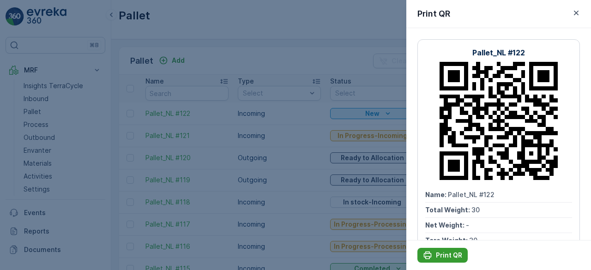
click at [443, 258] on p "Print QR" at bounding box center [449, 255] width 26 height 9
click at [301, 154] on div at bounding box center [295, 135] width 591 height 270
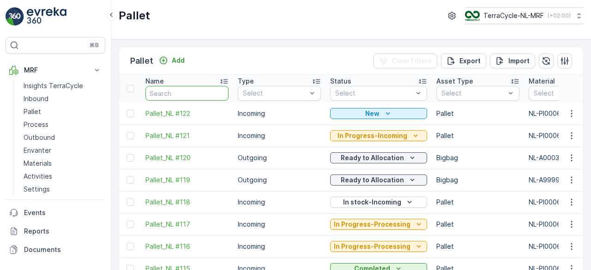
click at [187, 94] on input "text" at bounding box center [187, 93] width 83 height 15
type input "1Z4547VX6896151573"
click at [171, 90] on input "text" at bounding box center [187, 93] width 83 height 15
type input "1Z4547VX6896151573"
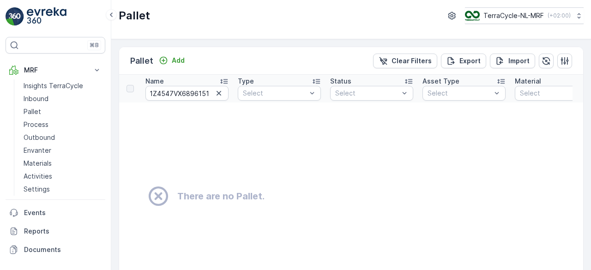
click at [158, 196] on icon at bounding box center [158, 196] width 19 height 19
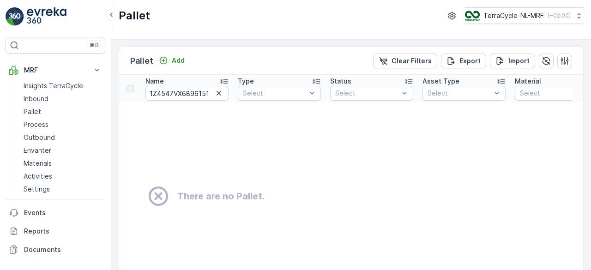
click at [158, 196] on icon at bounding box center [158, 196] width 19 height 19
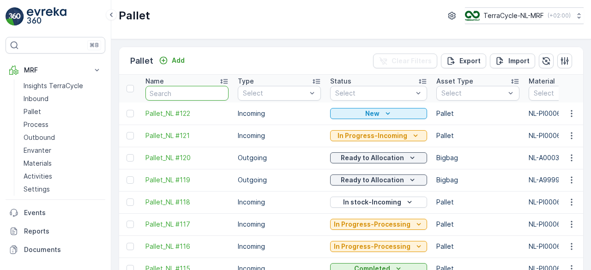
click at [189, 92] on input "text" at bounding box center [187, 93] width 83 height 15
type input "1Z4547VX6896312881"
click at [186, 93] on input "text" at bounding box center [187, 93] width 83 height 15
type input "1Z4547VX6896312881"
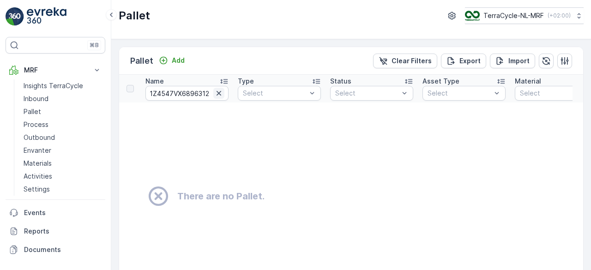
click at [219, 93] on icon "button" at bounding box center [219, 93] width 5 height 5
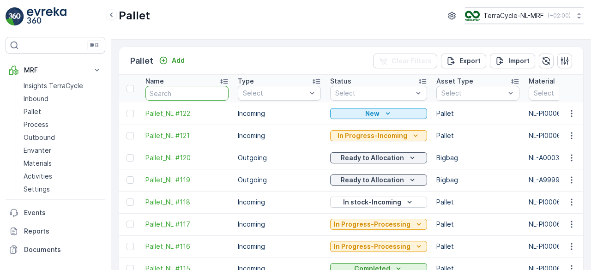
click at [202, 92] on input "text" at bounding box center [187, 93] width 83 height 15
type input "4205662TM"
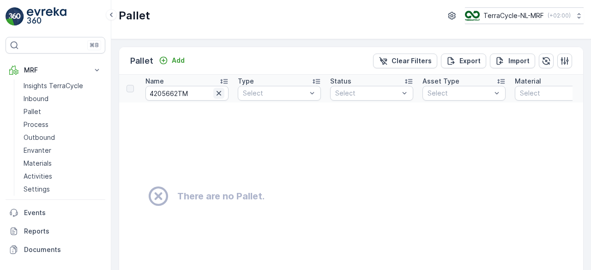
click at [221, 93] on icon "button" at bounding box center [218, 93] width 9 height 9
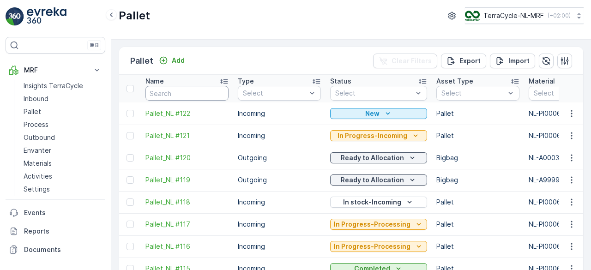
click at [221, 93] on input "text" at bounding box center [187, 93] width 83 height 15
type input "1Z4547VX6896312881"
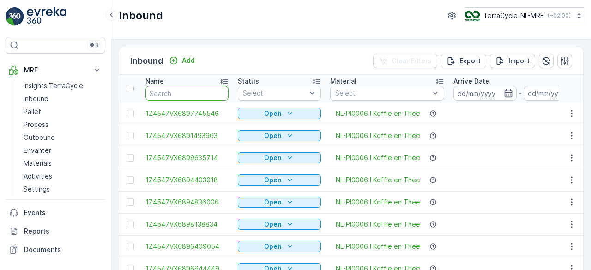
click at [166, 94] on input "text" at bounding box center [187, 93] width 83 height 15
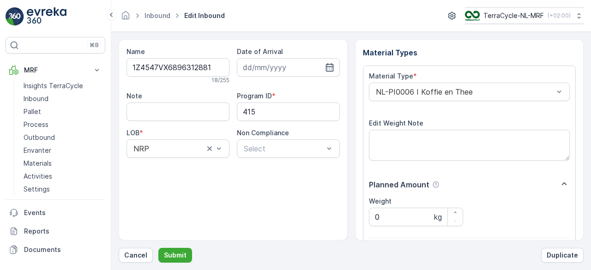
scroll to position [144, 0]
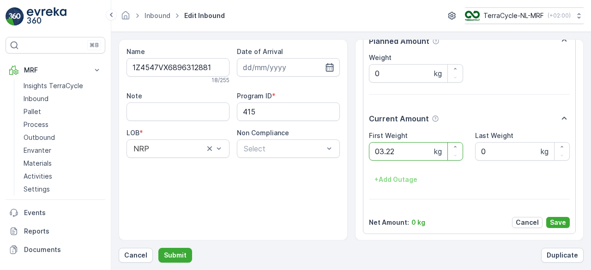
click at [158, 248] on button "Submit" at bounding box center [175, 255] width 34 height 15
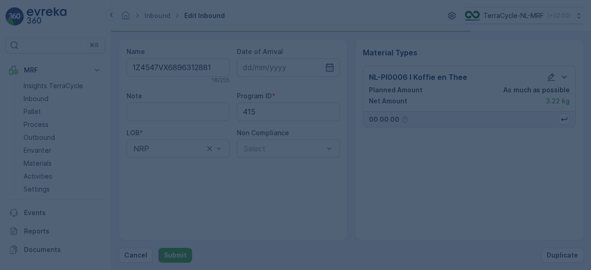
scroll to position [0, 0]
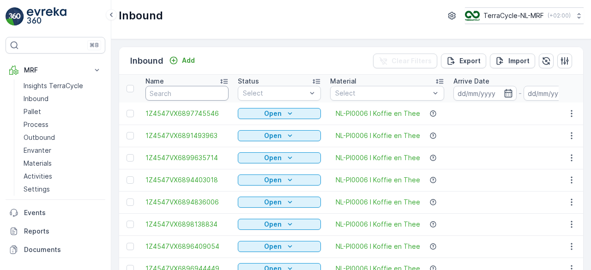
click at [166, 94] on input "text" at bounding box center [187, 93] width 83 height 15
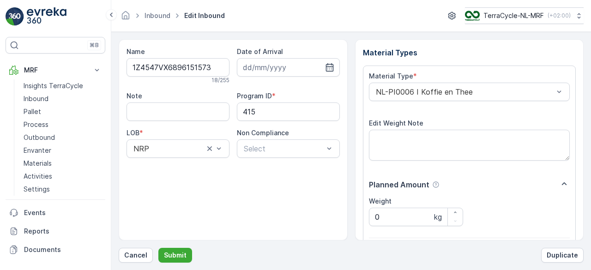
scroll to position [144, 0]
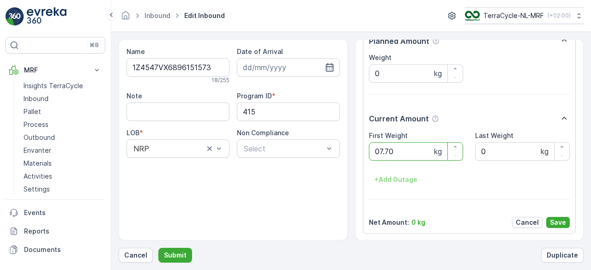
click at [158, 248] on button "Submit" at bounding box center [175, 255] width 34 height 15
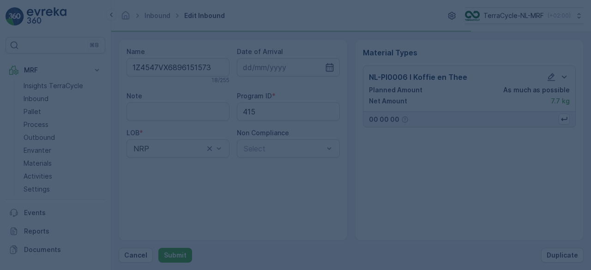
scroll to position [0, 0]
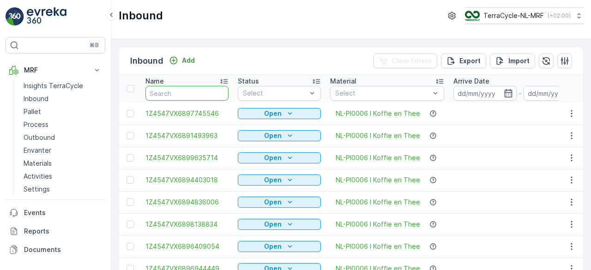
click at [166, 92] on input "text" at bounding box center [187, 93] width 83 height 15
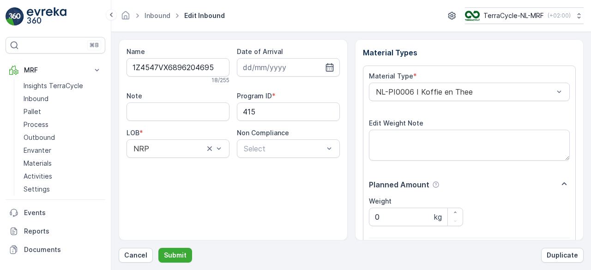
scroll to position [144, 0]
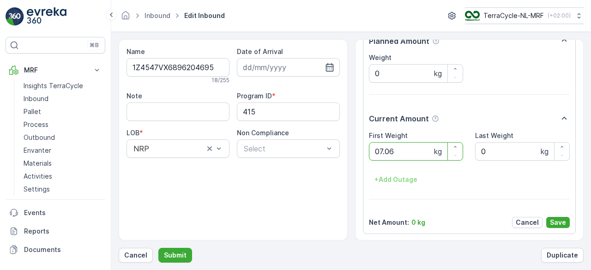
click at [158, 248] on button "Submit" at bounding box center [175, 255] width 34 height 15
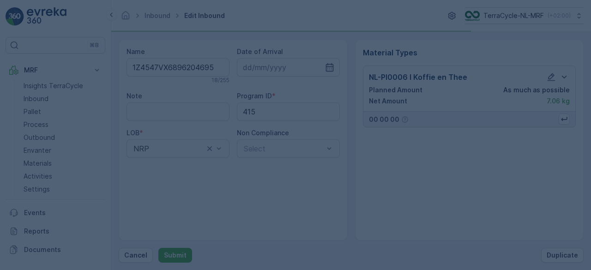
scroll to position [0, 0]
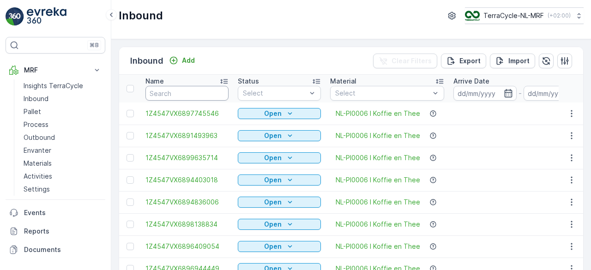
click at [166, 92] on input "text" at bounding box center [187, 93] width 83 height 15
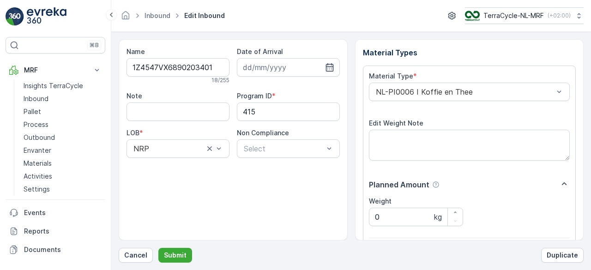
scroll to position [144, 0]
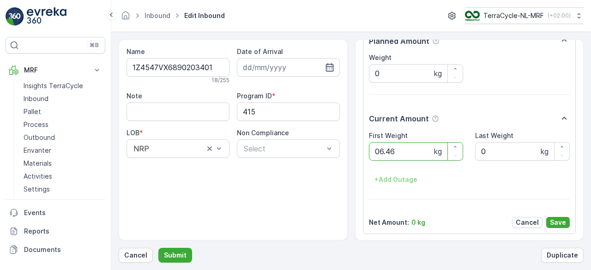
click at [158, 248] on button "Submit" at bounding box center [175, 255] width 34 height 15
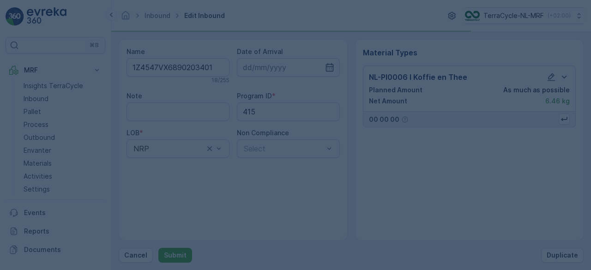
scroll to position [0, 0]
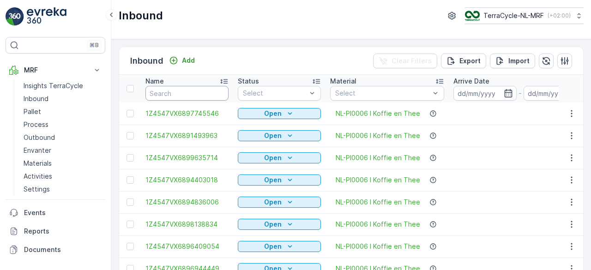
click at [166, 92] on input "text" at bounding box center [187, 93] width 83 height 15
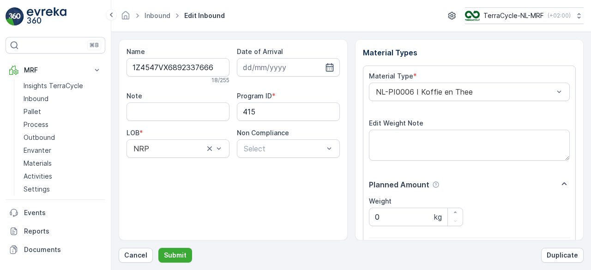
scroll to position [144, 0]
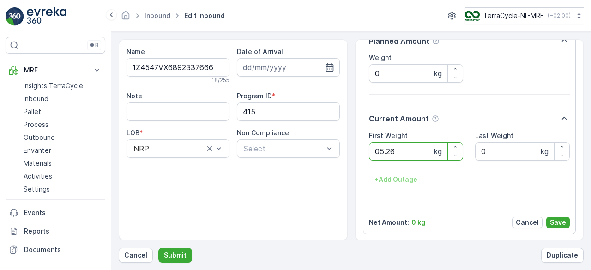
click at [158, 248] on button "Submit" at bounding box center [175, 255] width 34 height 15
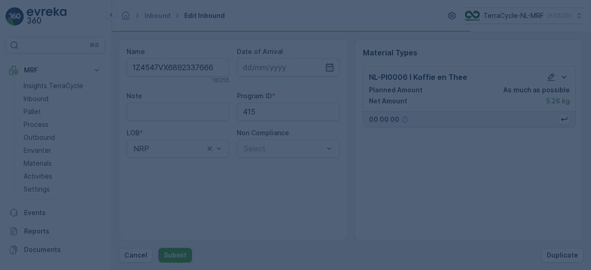
scroll to position [0, 0]
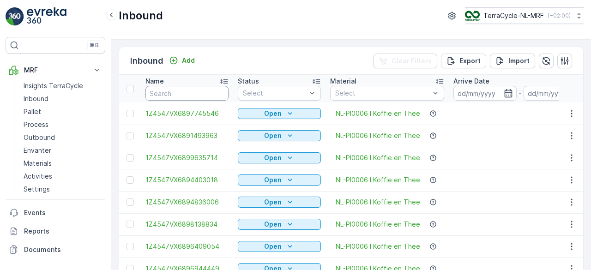
click at [166, 92] on input "text" at bounding box center [187, 93] width 83 height 15
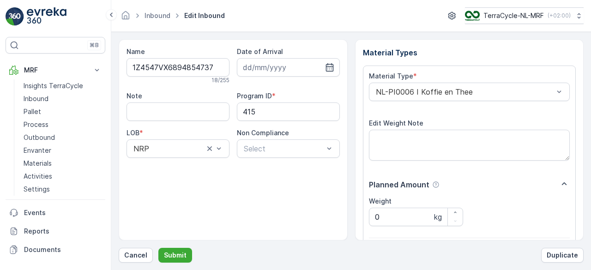
scroll to position [144, 0]
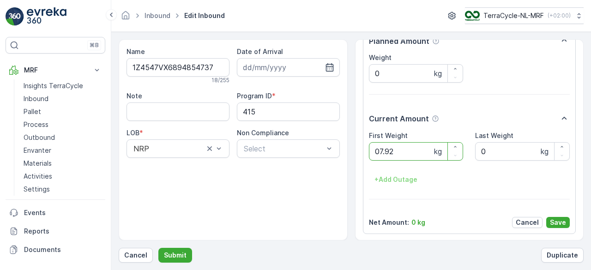
click at [158, 248] on button "Submit" at bounding box center [175, 255] width 34 height 15
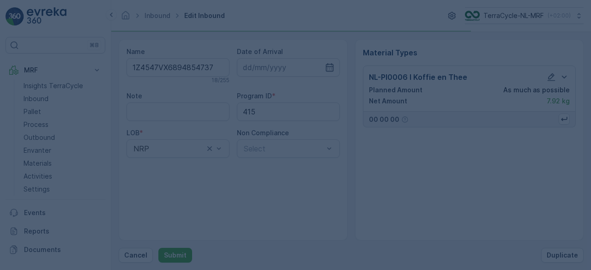
scroll to position [0, 0]
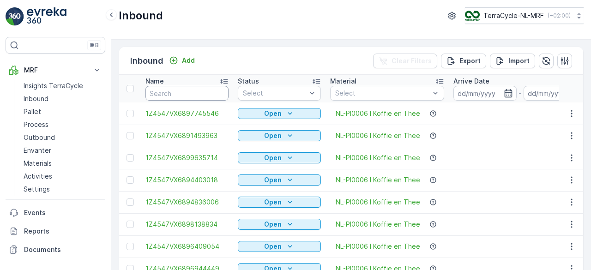
click at [166, 92] on input "text" at bounding box center [187, 93] width 83 height 15
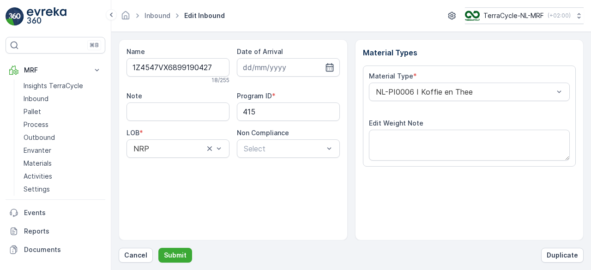
scroll to position [144, 0]
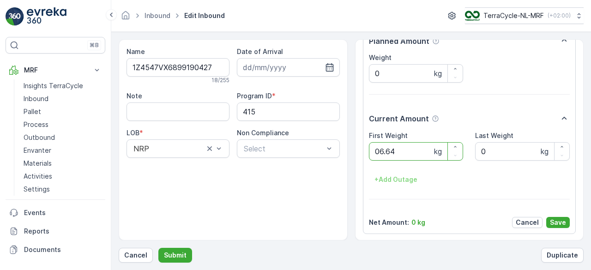
click at [158, 248] on button "Submit" at bounding box center [175, 255] width 34 height 15
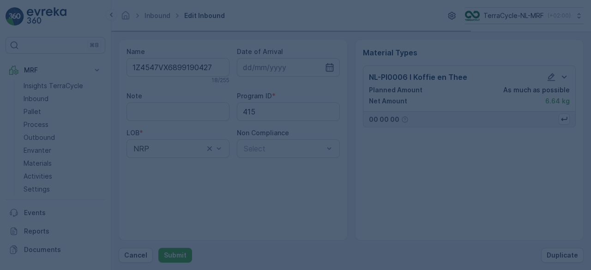
scroll to position [0, 0]
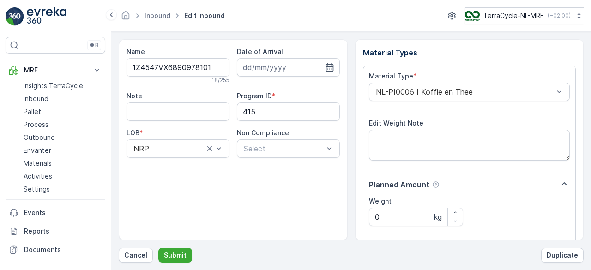
scroll to position [144, 0]
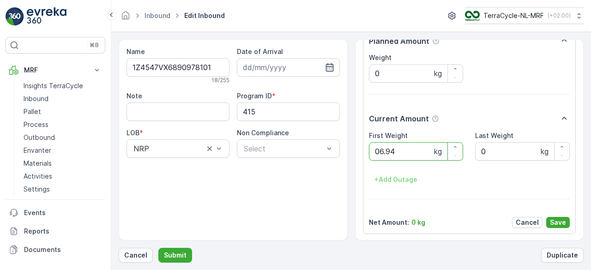
click at [158, 248] on button "Submit" at bounding box center [175, 255] width 34 height 15
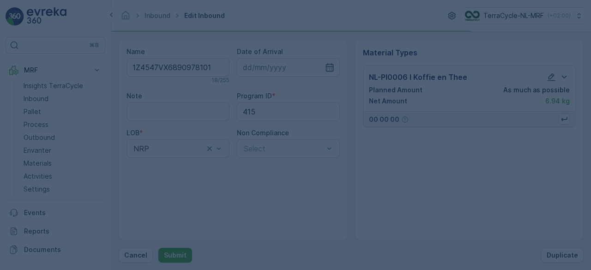
scroll to position [0, 0]
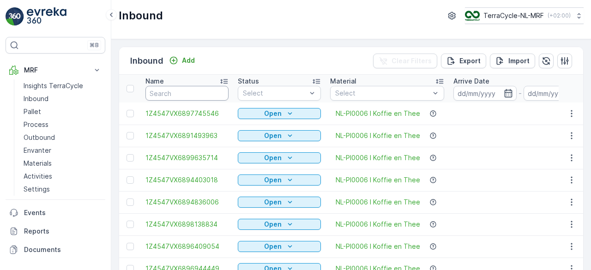
click at [166, 92] on input "text" at bounding box center [187, 93] width 83 height 15
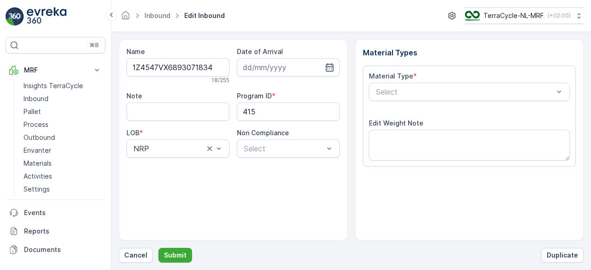
scroll to position [144, 0]
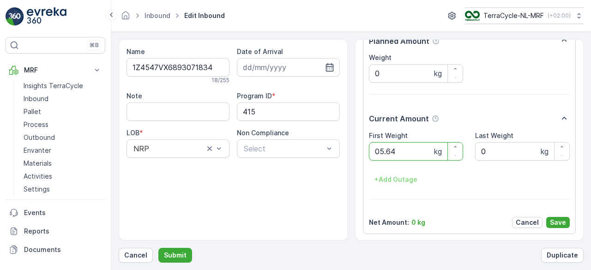
click at [158, 248] on button "Submit" at bounding box center [175, 255] width 34 height 15
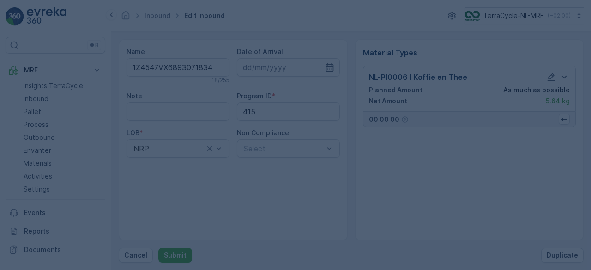
scroll to position [0, 0]
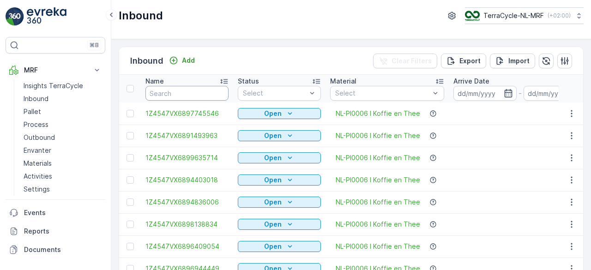
click at [166, 92] on input "text" at bounding box center [187, 93] width 83 height 15
click at [202, 91] on input "text" at bounding box center [187, 93] width 83 height 15
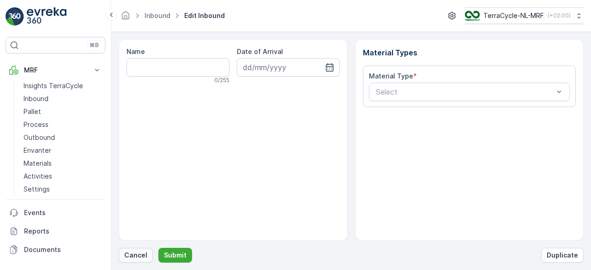
click at [137, 256] on p "Cancel" at bounding box center [135, 255] width 23 height 9
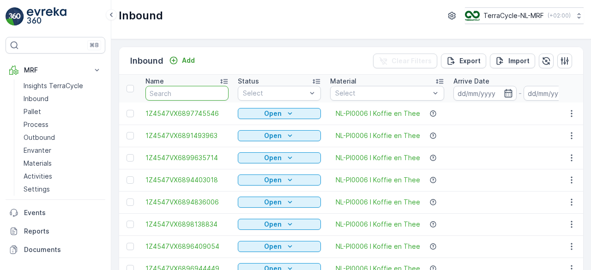
click at [215, 94] on input "text" at bounding box center [187, 93] width 83 height 15
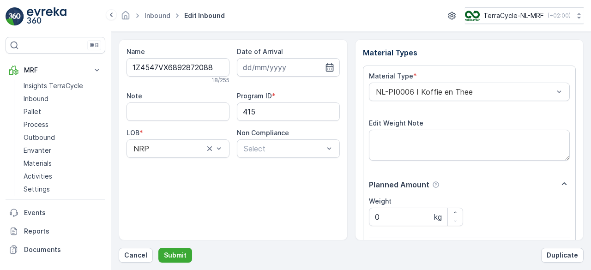
scroll to position [144, 0]
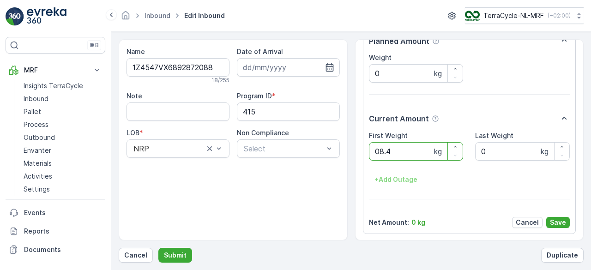
type Weight "08.44"
click at [158, 248] on button "Submit" at bounding box center [175, 255] width 34 height 15
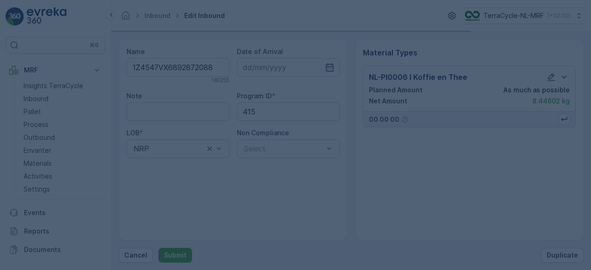
scroll to position [0, 0]
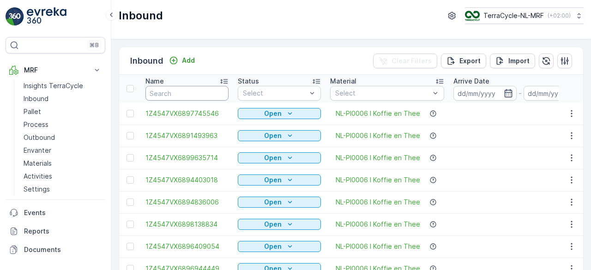
click at [215, 94] on input "text" at bounding box center [187, 93] width 83 height 15
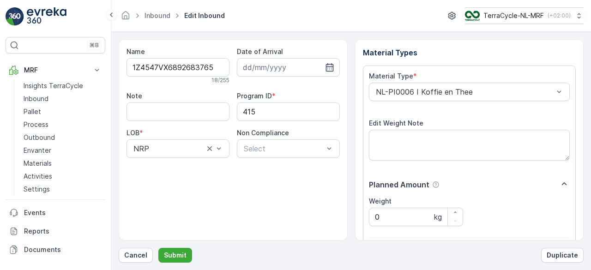
scroll to position [144, 0]
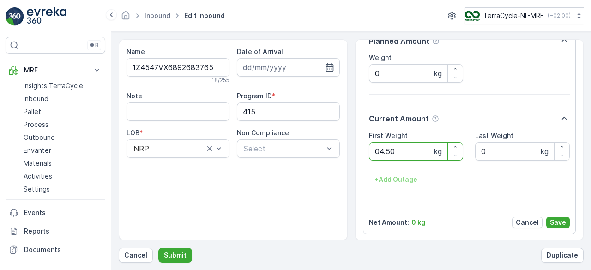
click at [158, 248] on button "Submit" at bounding box center [175, 255] width 34 height 15
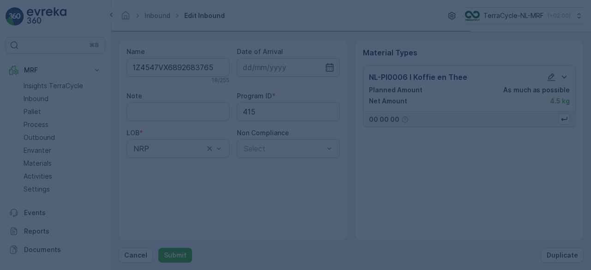
scroll to position [0, 0]
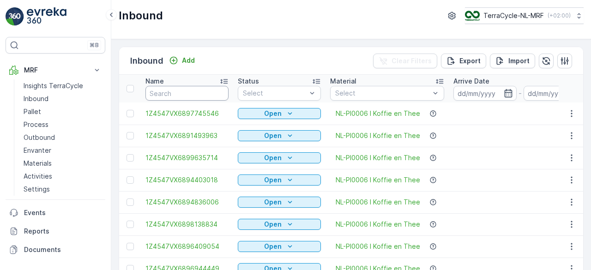
click at [215, 94] on input "text" at bounding box center [187, 93] width 83 height 15
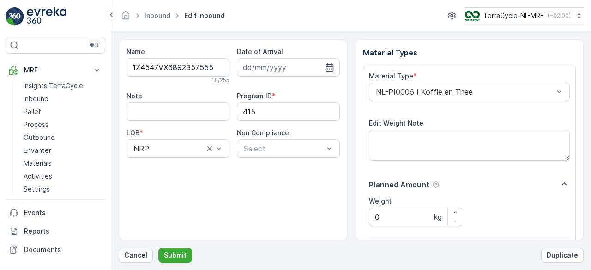
scroll to position [144, 0]
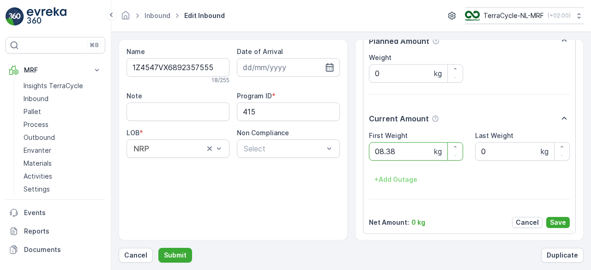
click at [158, 248] on button "Submit" at bounding box center [175, 255] width 34 height 15
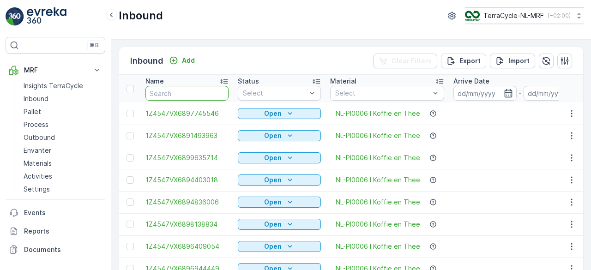
click at [215, 94] on input "text" at bounding box center [187, 93] width 83 height 15
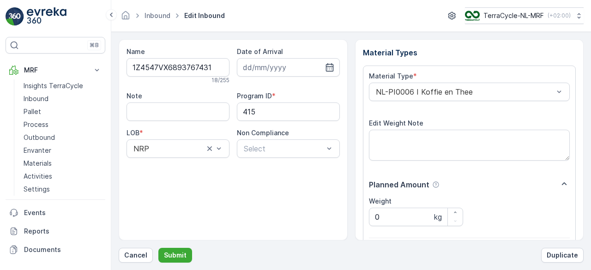
scroll to position [144, 0]
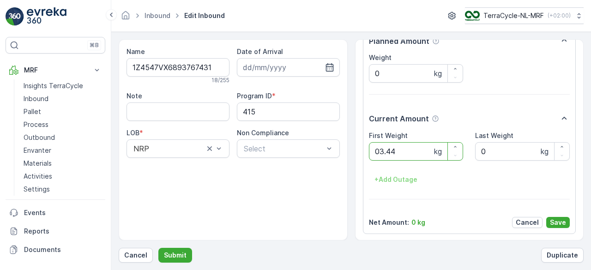
click at [158, 248] on button "Submit" at bounding box center [175, 255] width 34 height 15
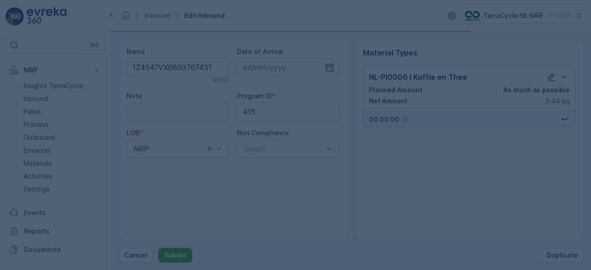
scroll to position [0, 0]
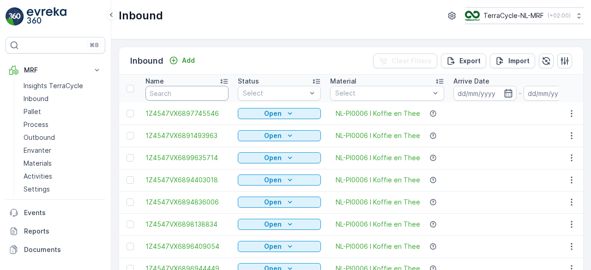
click at [215, 94] on input "text" at bounding box center [187, 93] width 83 height 15
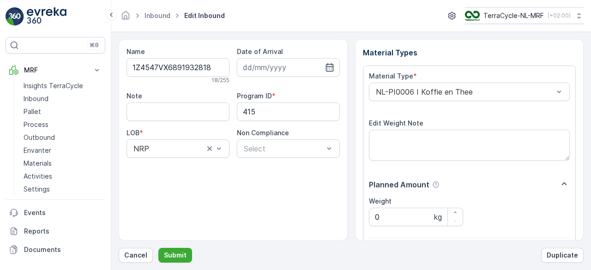
scroll to position [144, 0]
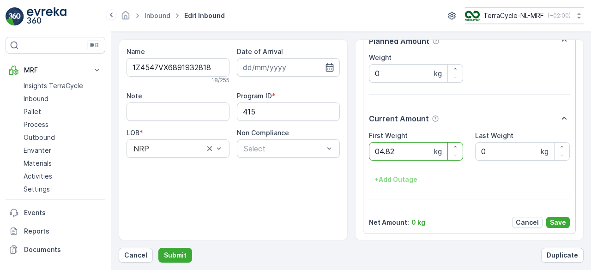
click at [158, 248] on button "Submit" at bounding box center [175, 255] width 34 height 15
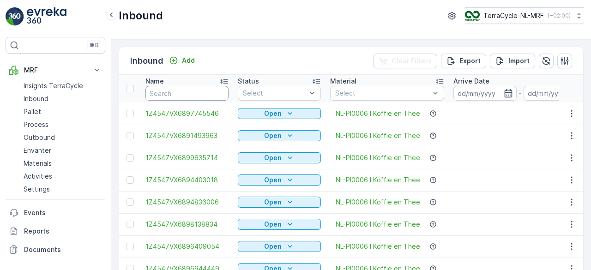
click at [215, 94] on input "text" at bounding box center [187, 93] width 83 height 15
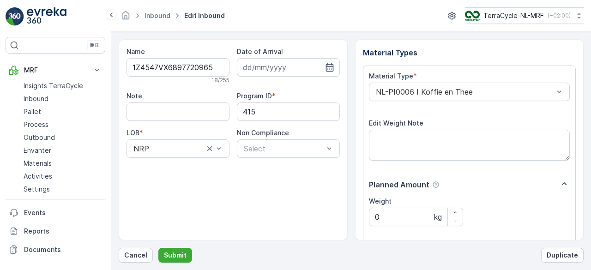
scroll to position [144, 0]
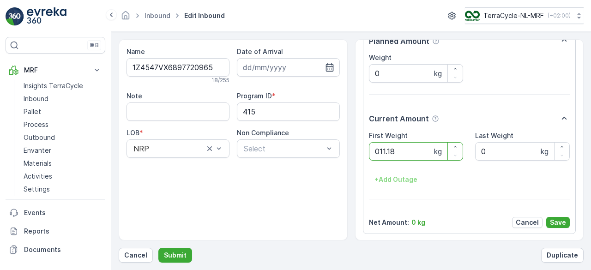
click at [158, 248] on button "Submit" at bounding box center [175, 255] width 34 height 15
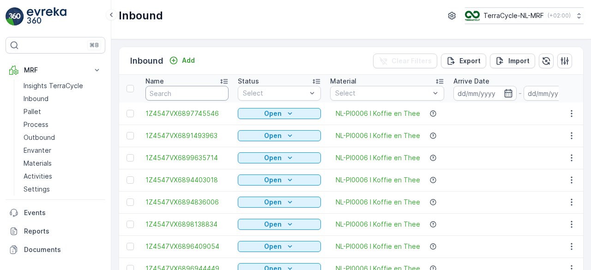
click at [215, 94] on input "text" at bounding box center [187, 93] width 83 height 15
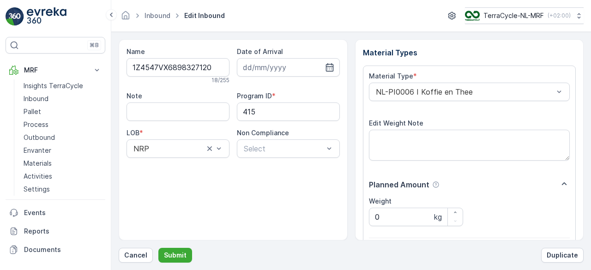
scroll to position [144, 0]
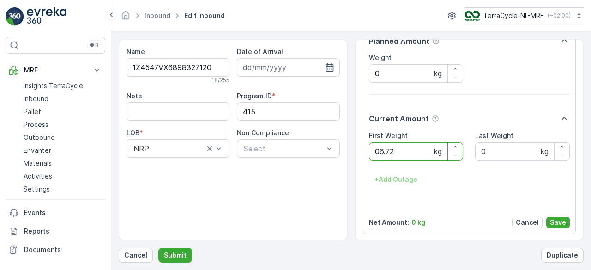
click at [158, 248] on button "Submit" at bounding box center [175, 255] width 34 height 15
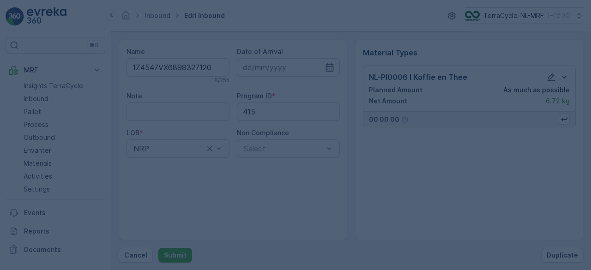
scroll to position [0, 0]
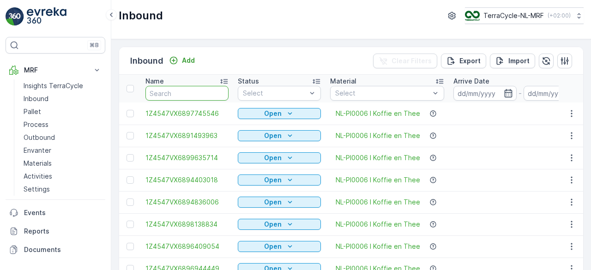
click at [215, 94] on input "text" at bounding box center [187, 93] width 83 height 15
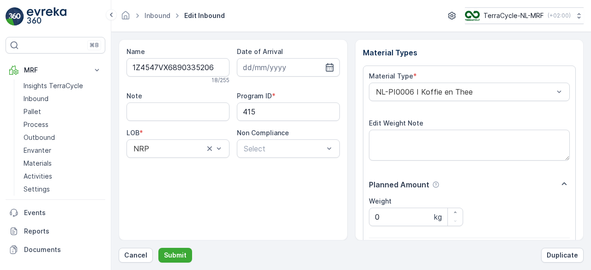
scroll to position [144, 0]
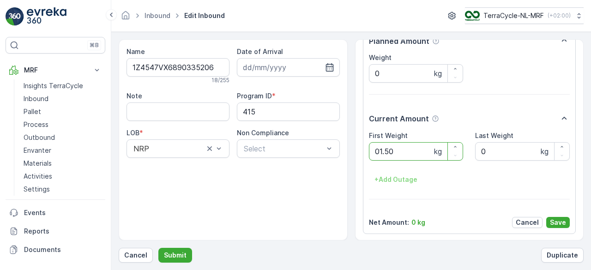
click at [158, 248] on button "Submit" at bounding box center [175, 255] width 34 height 15
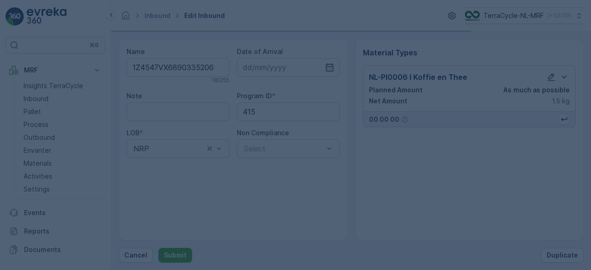
scroll to position [0, 0]
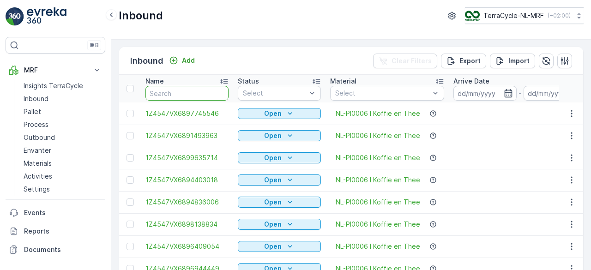
click at [215, 94] on input "text" at bounding box center [187, 93] width 83 height 15
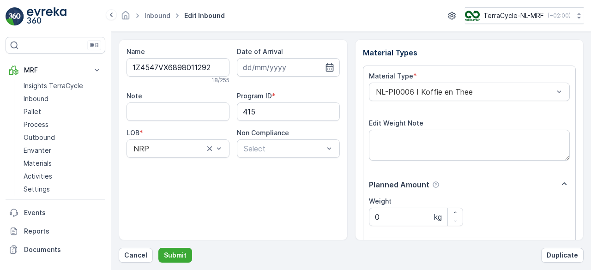
scroll to position [144, 0]
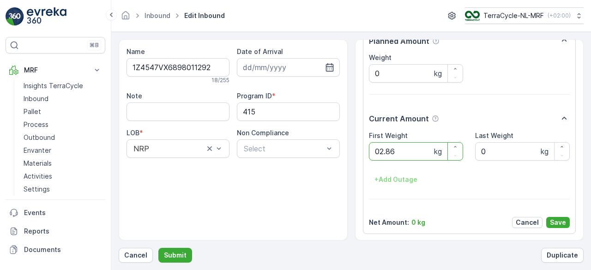
click at [158, 248] on button "Submit" at bounding box center [175, 255] width 34 height 15
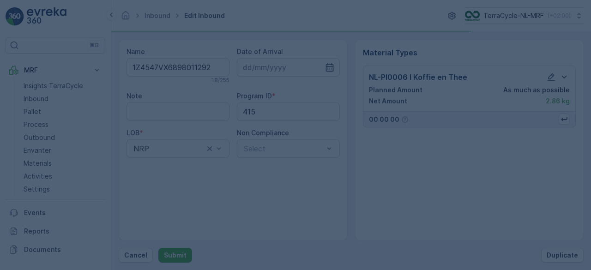
scroll to position [0, 0]
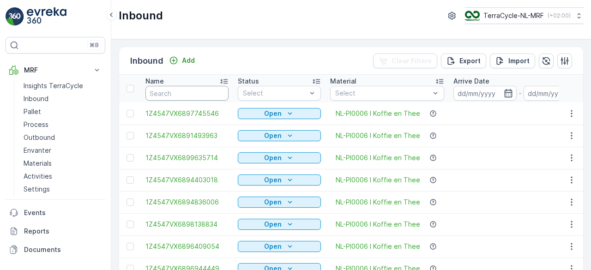
click at [215, 94] on input "text" at bounding box center [187, 93] width 83 height 15
click at [206, 95] on input "text" at bounding box center [187, 93] width 83 height 15
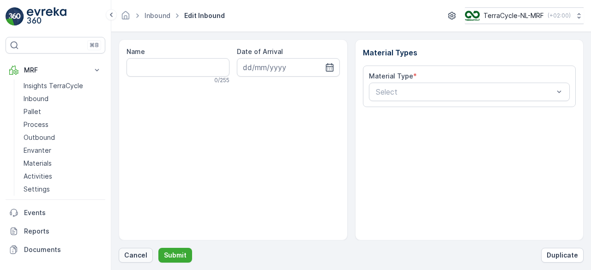
click at [134, 253] on p "Cancel" at bounding box center [135, 255] width 23 height 9
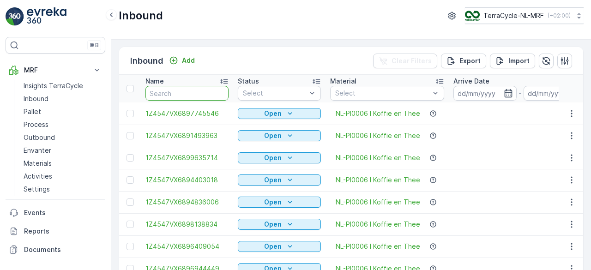
click at [217, 93] on input "text" at bounding box center [187, 93] width 83 height 15
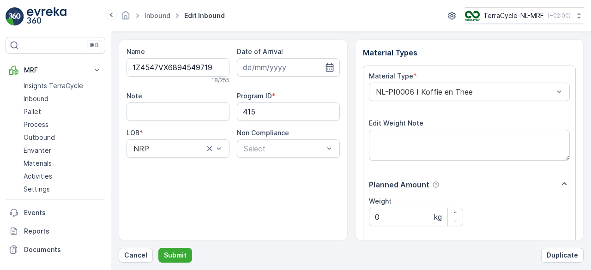
scroll to position [144, 0]
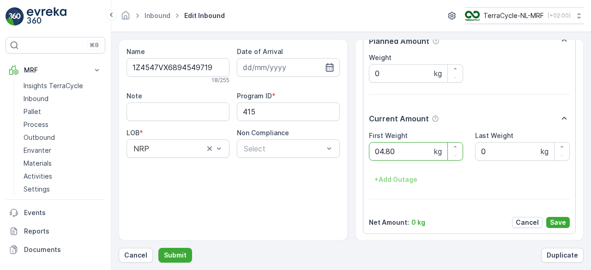
click at [158, 248] on button "Submit" at bounding box center [175, 255] width 34 height 15
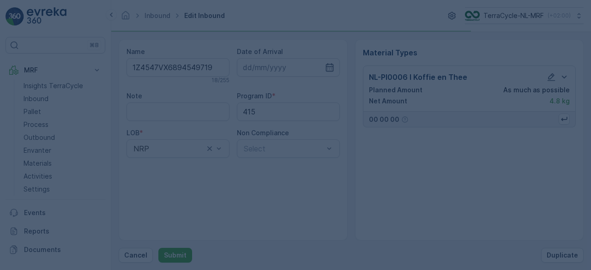
scroll to position [0, 0]
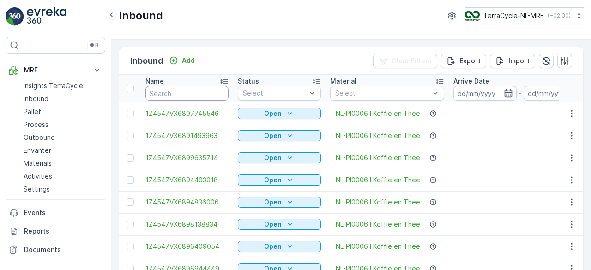
click at [217, 93] on input "text" at bounding box center [187, 93] width 83 height 15
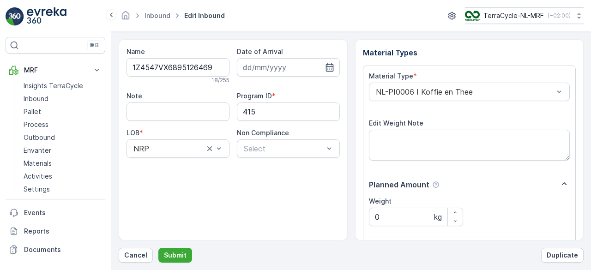
scroll to position [144, 0]
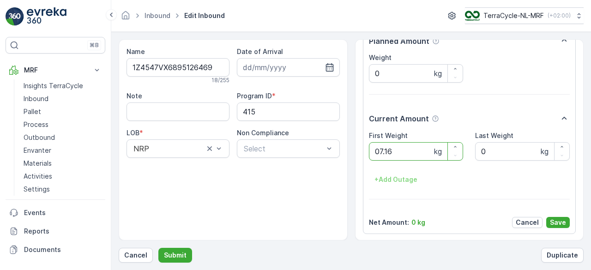
click at [158, 248] on button "Submit" at bounding box center [175, 255] width 34 height 15
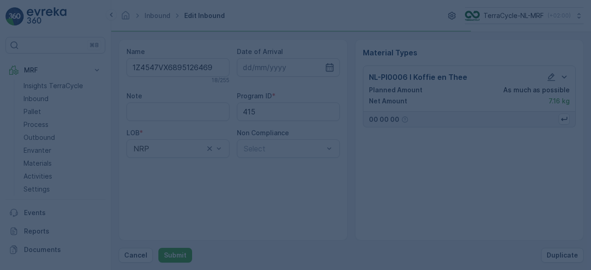
scroll to position [0, 0]
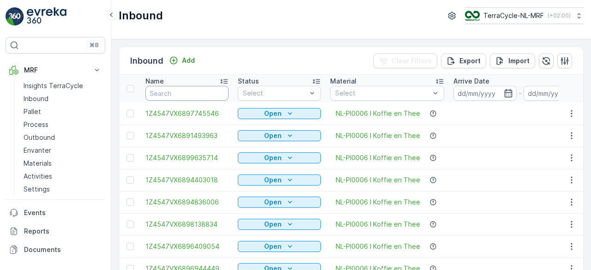
click at [217, 93] on input "text" at bounding box center [187, 93] width 83 height 15
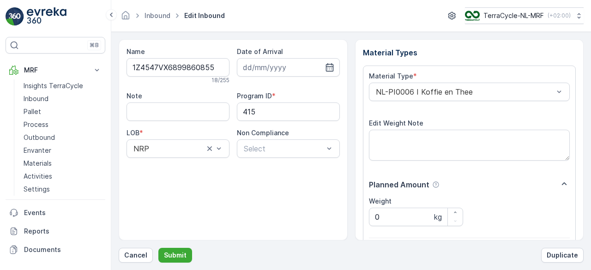
scroll to position [144, 0]
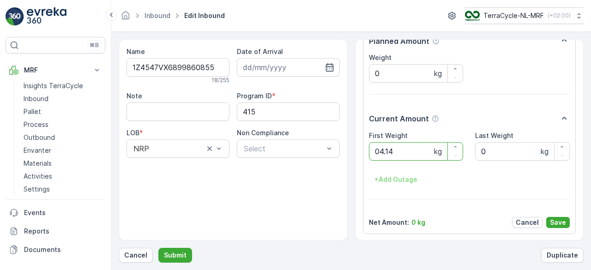
click at [158, 248] on button "Submit" at bounding box center [175, 255] width 34 height 15
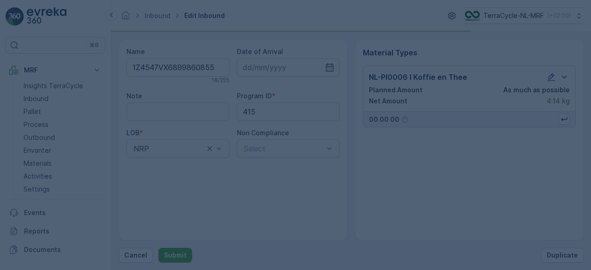
scroll to position [0, 0]
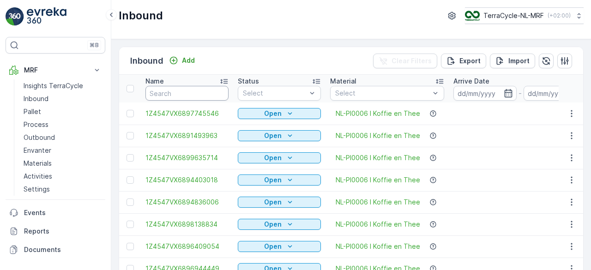
click at [217, 93] on input "text" at bounding box center [187, 93] width 83 height 15
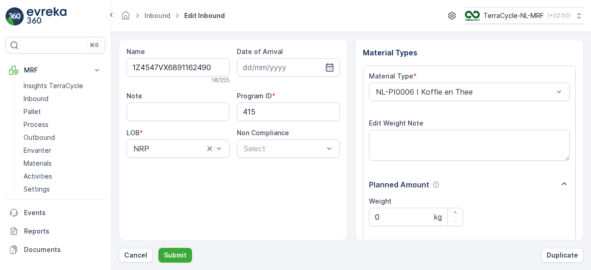
scroll to position [144, 0]
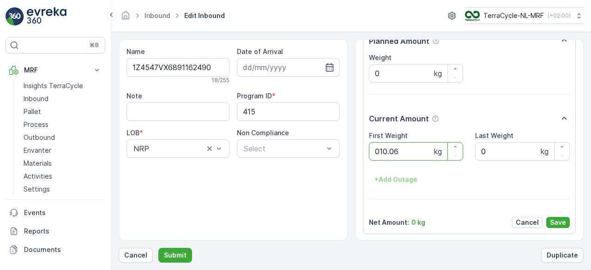
click at [158, 248] on button "Submit" at bounding box center [175, 255] width 34 height 15
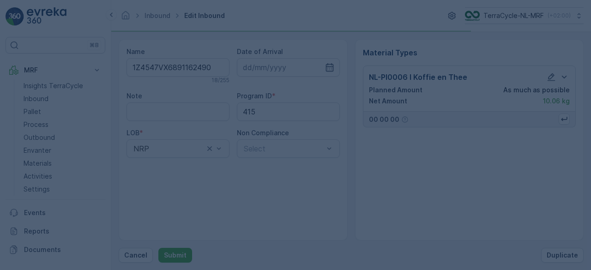
scroll to position [0, 0]
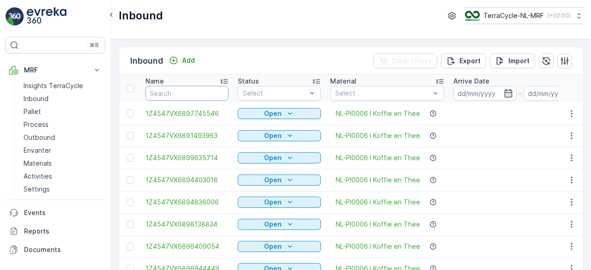
click at [217, 93] on input "text" at bounding box center [187, 93] width 83 height 15
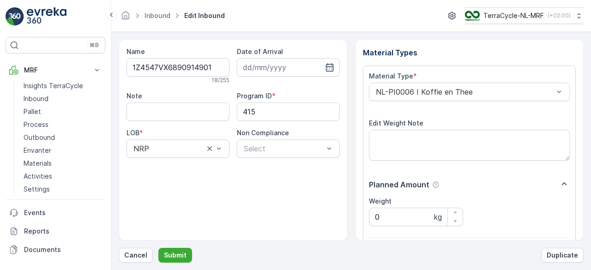
scroll to position [144, 0]
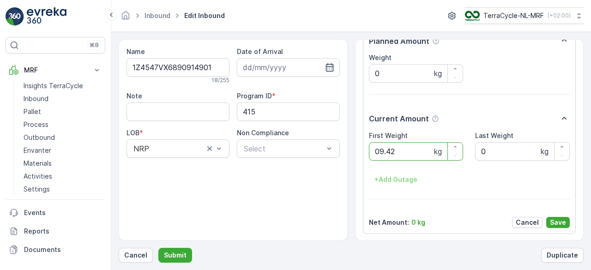
click at [158, 248] on button "Submit" at bounding box center [175, 255] width 34 height 15
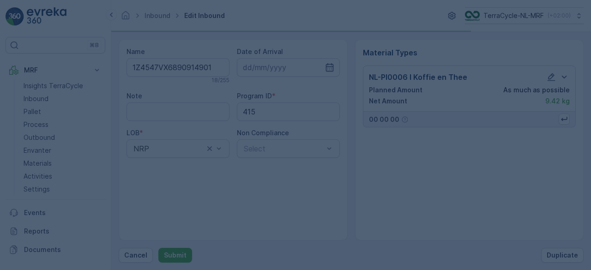
scroll to position [0, 0]
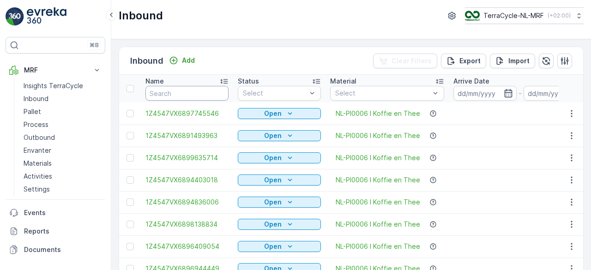
click at [217, 93] on input "text" at bounding box center [187, 93] width 83 height 15
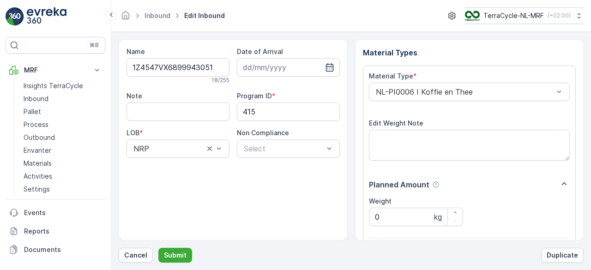
scroll to position [144, 0]
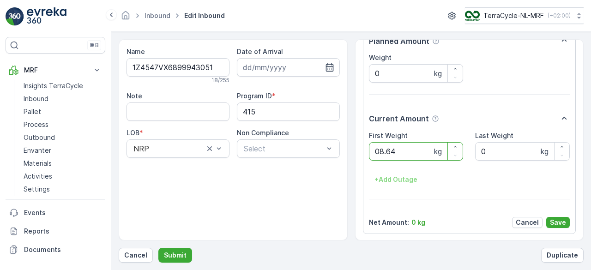
click at [158, 248] on button "Submit" at bounding box center [175, 255] width 34 height 15
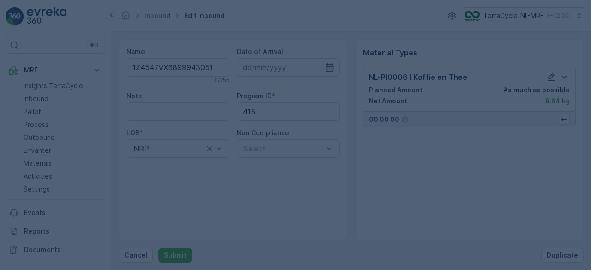
scroll to position [0, 0]
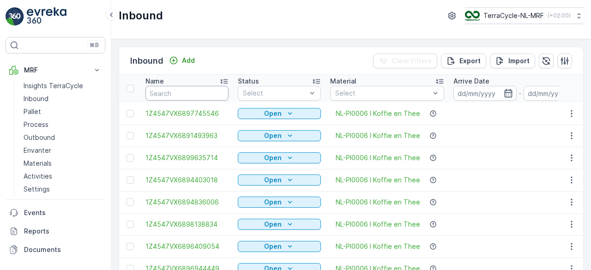
click at [217, 93] on input "text" at bounding box center [187, 93] width 83 height 15
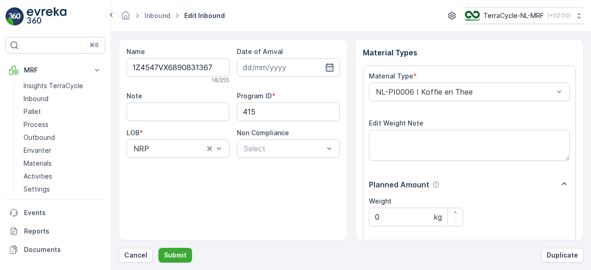
scroll to position [144, 0]
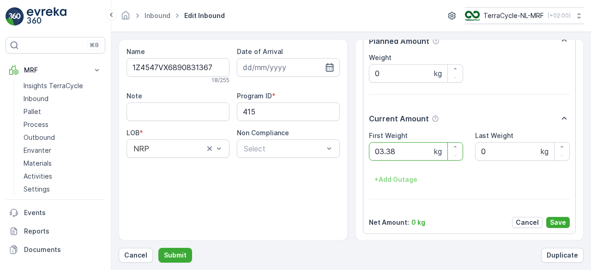
click at [158, 248] on button "Submit" at bounding box center [175, 255] width 34 height 15
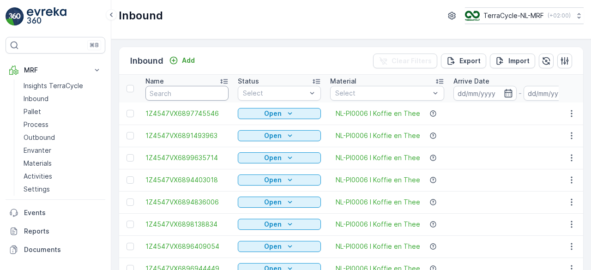
click at [217, 93] on input "text" at bounding box center [187, 93] width 83 height 15
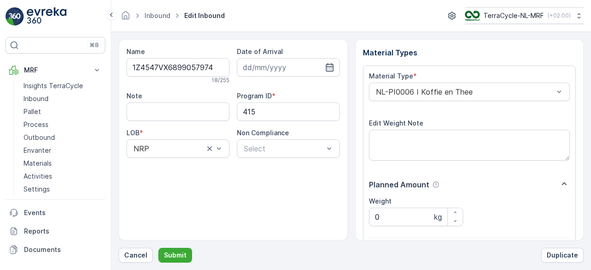
scroll to position [144, 0]
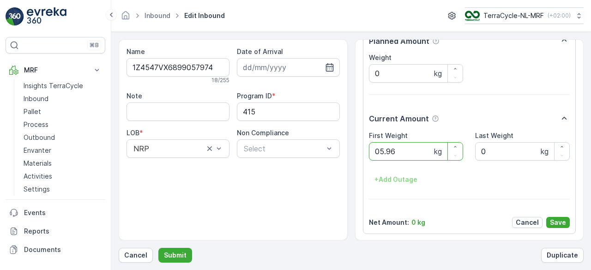
click at [158, 248] on button "Submit" at bounding box center [175, 255] width 34 height 15
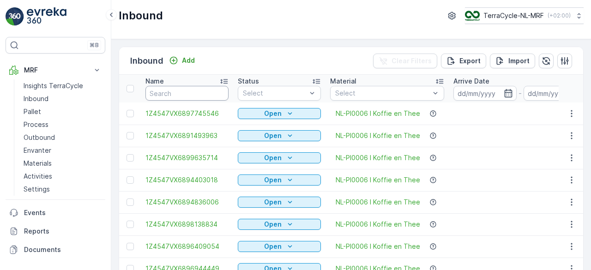
click at [217, 93] on input "text" at bounding box center [187, 93] width 83 height 15
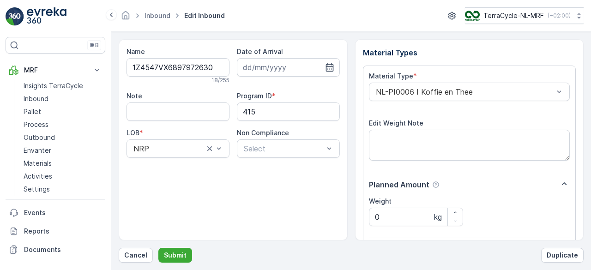
scroll to position [144, 0]
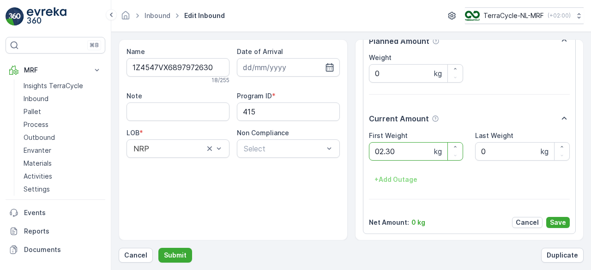
click at [158, 248] on button "Submit" at bounding box center [175, 255] width 34 height 15
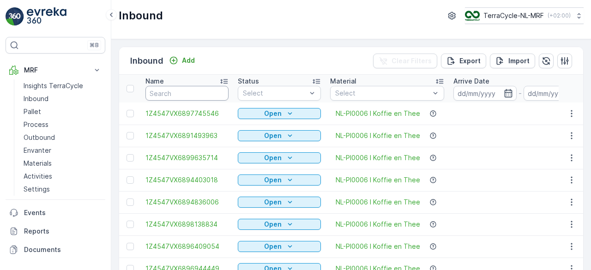
click at [217, 93] on input "text" at bounding box center [187, 93] width 83 height 15
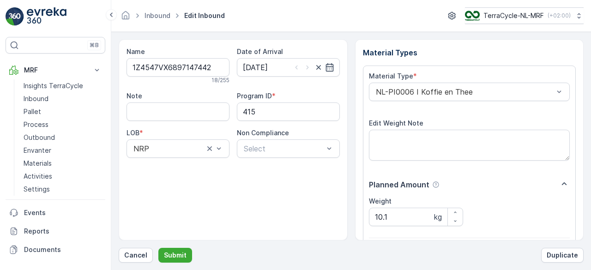
scroll to position [144, 0]
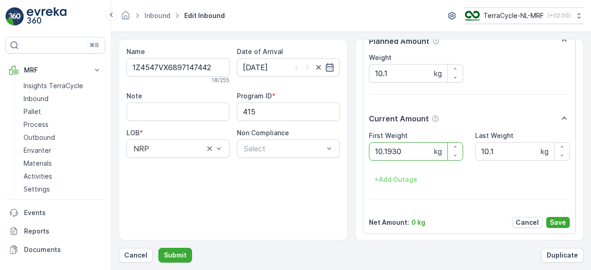
click at [158, 248] on button "Submit" at bounding box center [175, 255] width 34 height 15
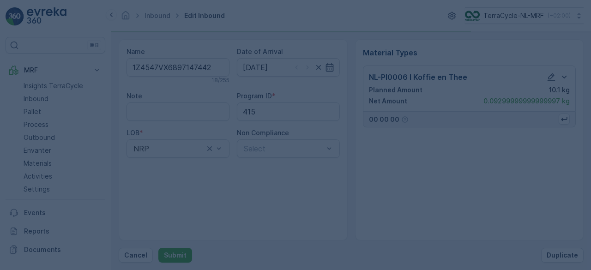
scroll to position [0, 0]
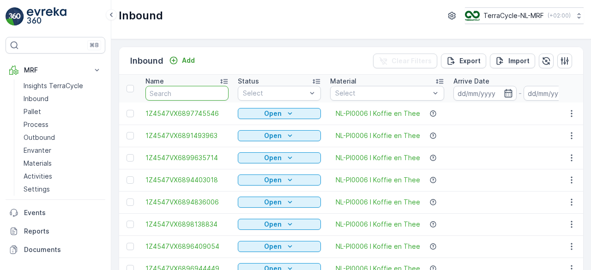
click at [178, 91] on input "text" at bounding box center [187, 93] width 83 height 15
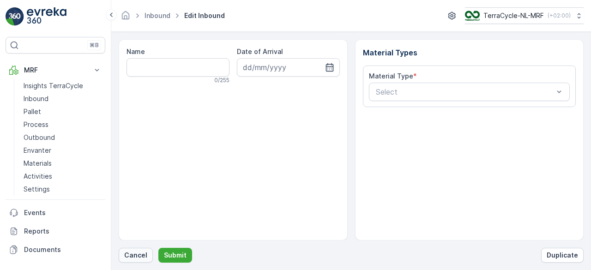
click at [135, 254] on p "Cancel" at bounding box center [135, 255] width 23 height 9
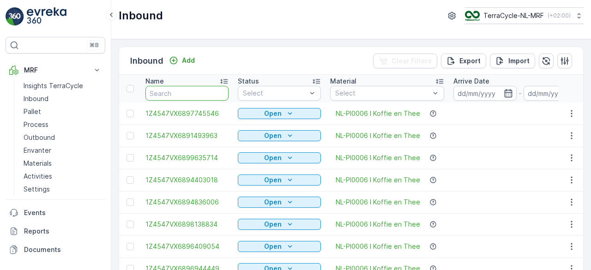
click at [210, 94] on input "text" at bounding box center [187, 93] width 83 height 15
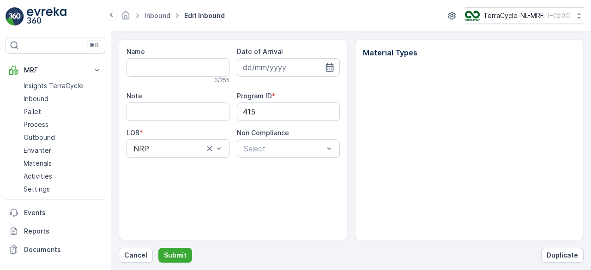
type input "1Z4547VX6897147442"
type input "07.03.2025"
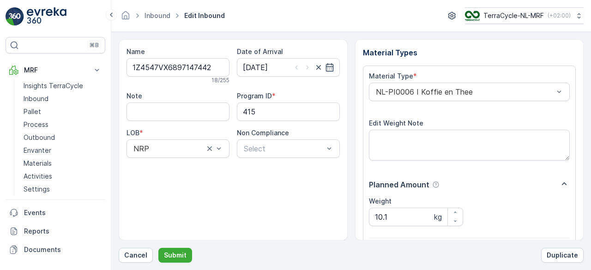
scroll to position [144, 0]
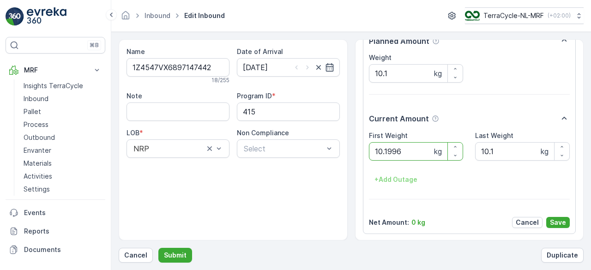
click at [158, 248] on button "Submit" at bounding box center [175, 255] width 34 height 15
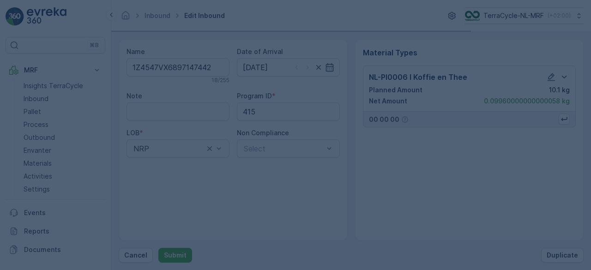
scroll to position [0, 0]
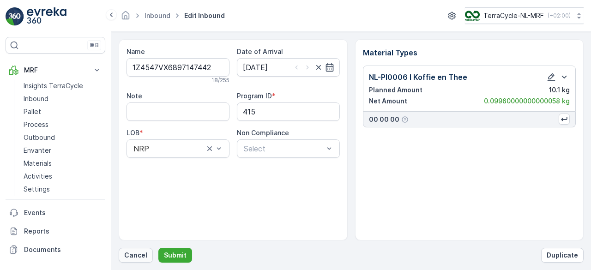
click at [136, 254] on p "Cancel" at bounding box center [135, 255] width 23 height 9
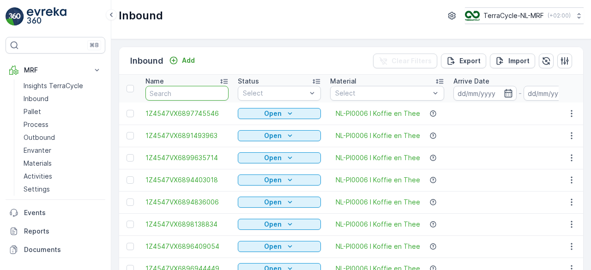
click at [184, 95] on input "text" at bounding box center [187, 93] width 83 height 15
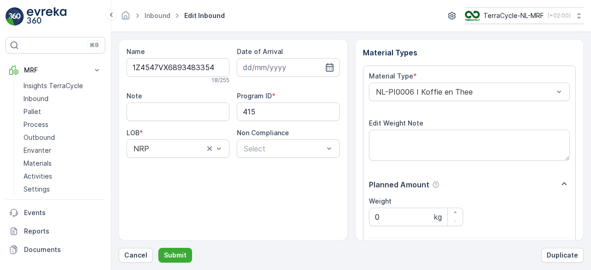
scroll to position [144, 0]
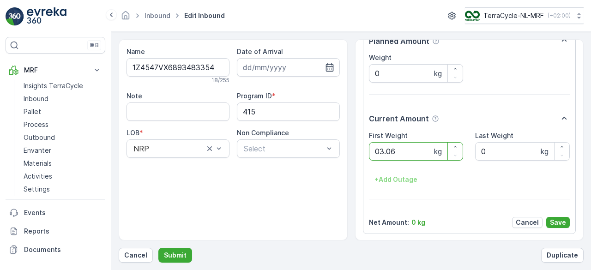
click at [158, 248] on button "Submit" at bounding box center [175, 255] width 34 height 15
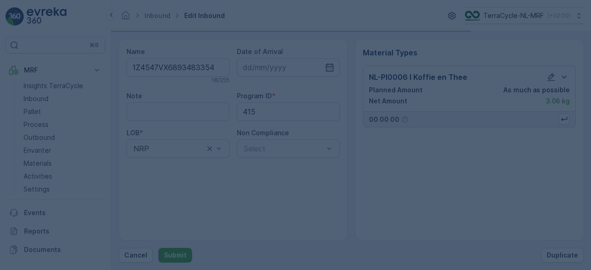
scroll to position [0, 0]
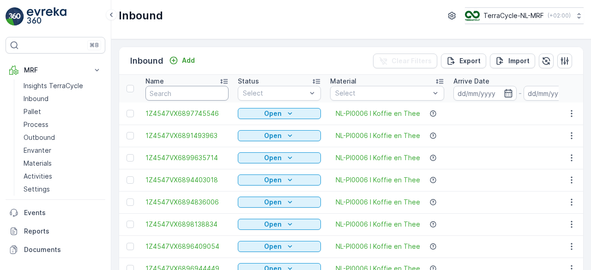
click at [184, 95] on input "text" at bounding box center [187, 93] width 83 height 15
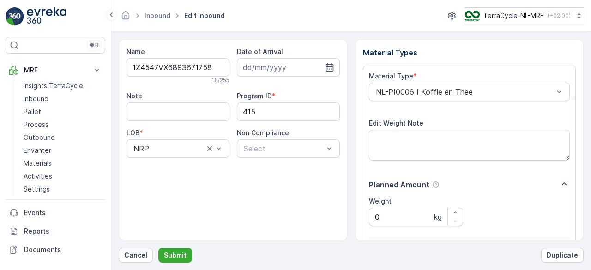
scroll to position [144, 0]
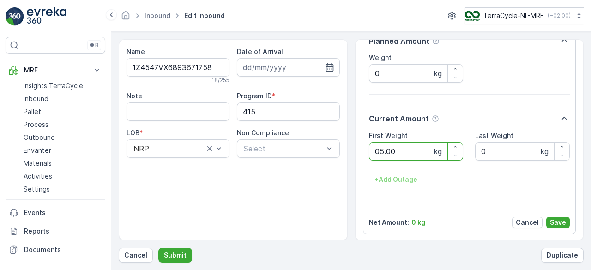
click at [158, 248] on button "Submit" at bounding box center [175, 255] width 34 height 15
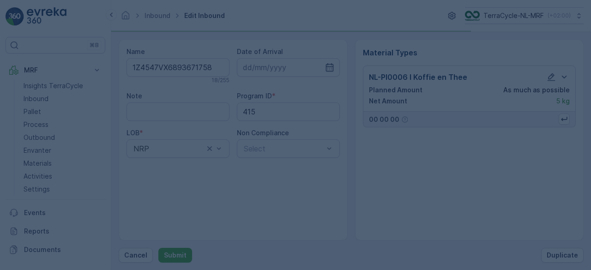
scroll to position [0, 0]
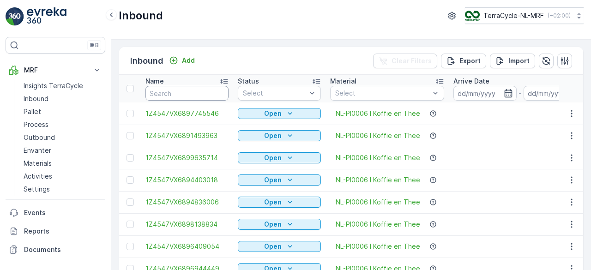
click at [184, 95] on input "text" at bounding box center [187, 93] width 83 height 15
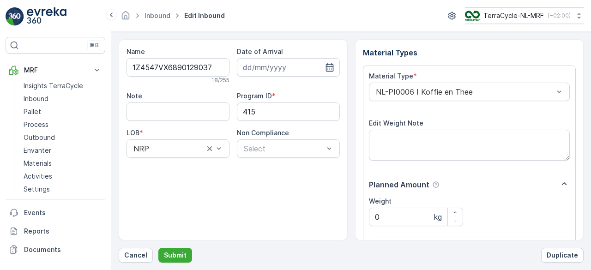
scroll to position [144, 0]
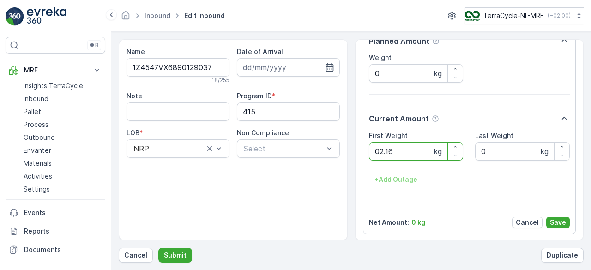
click at [158, 248] on button "Submit" at bounding box center [175, 255] width 34 height 15
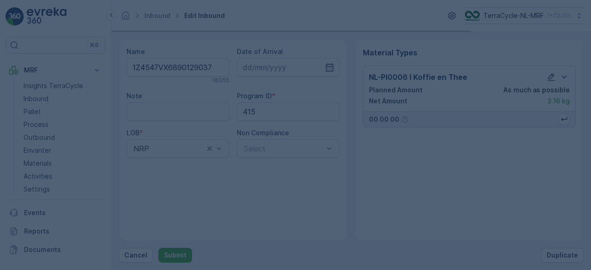
scroll to position [0, 0]
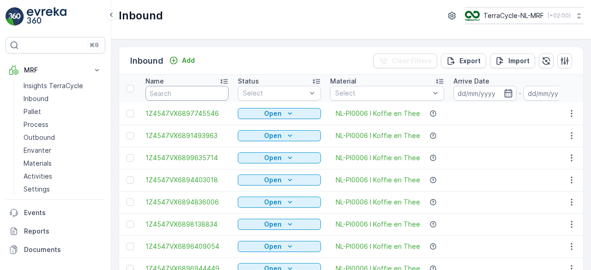
click at [184, 95] on input "text" at bounding box center [187, 93] width 83 height 15
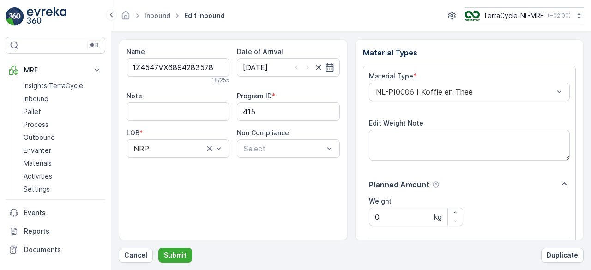
scroll to position [144, 0]
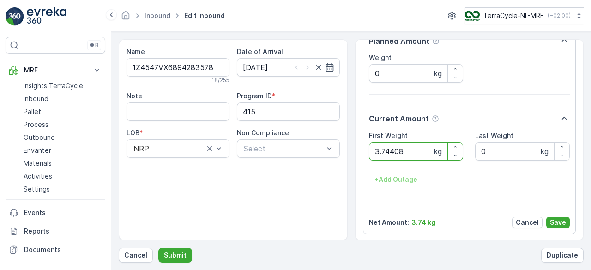
click at [158, 248] on button "Submit" at bounding box center [175, 255] width 34 height 15
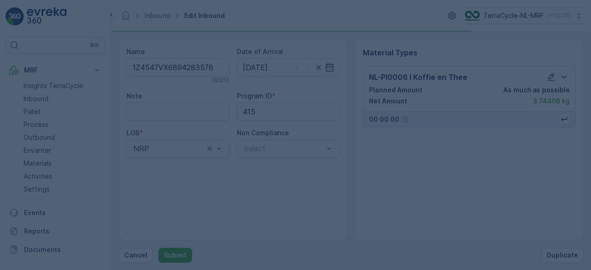
scroll to position [0, 0]
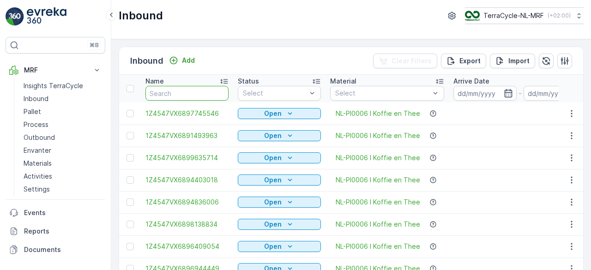
click at [189, 93] on input "text" at bounding box center [187, 93] width 83 height 15
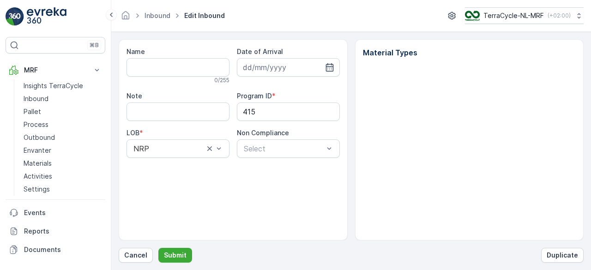
type input "1Z4547VX6894283578"
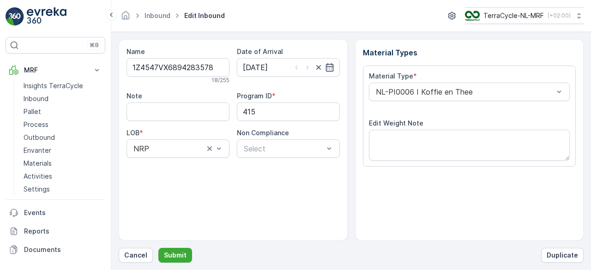
type input "[DATE]"
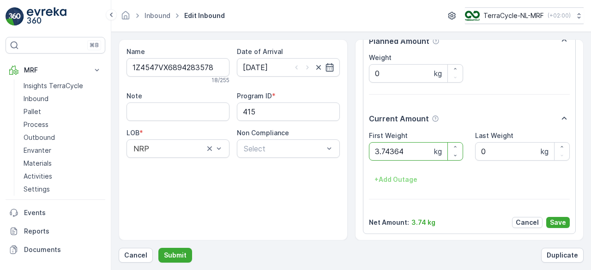
click at [158, 248] on button "Submit" at bounding box center [175, 255] width 34 height 15
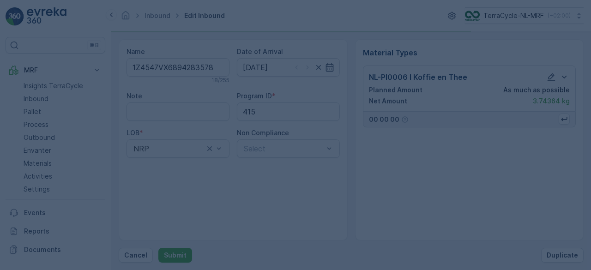
scroll to position [0, 0]
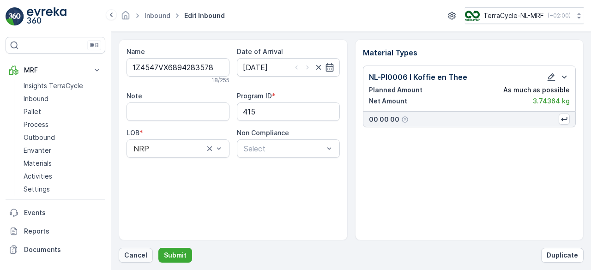
click at [134, 257] on p "Cancel" at bounding box center [135, 255] width 23 height 9
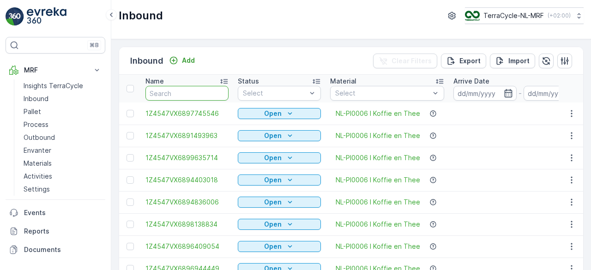
click at [187, 91] on input "text" at bounding box center [187, 93] width 83 height 15
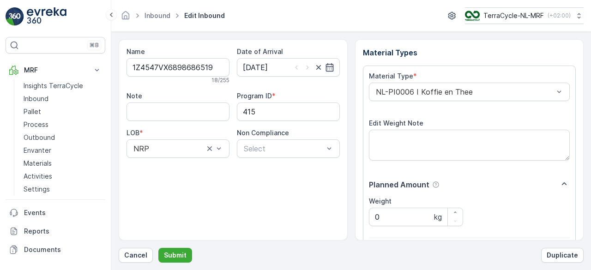
scroll to position [144, 0]
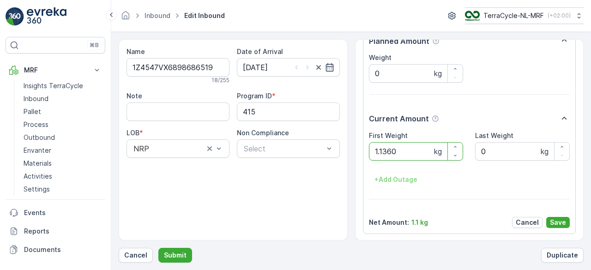
click at [158, 248] on button "Submit" at bounding box center [175, 255] width 34 height 15
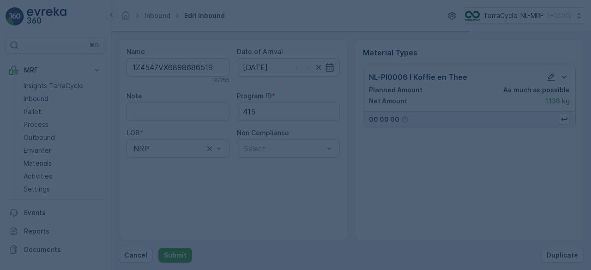
scroll to position [0, 0]
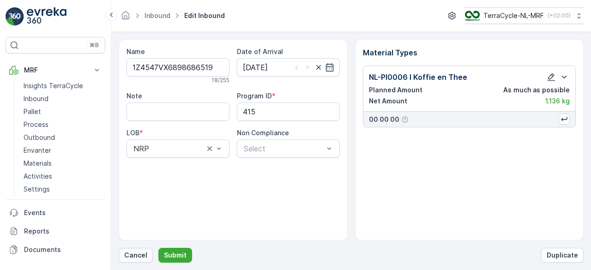
click at [134, 255] on p "Cancel" at bounding box center [135, 255] width 23 height 9
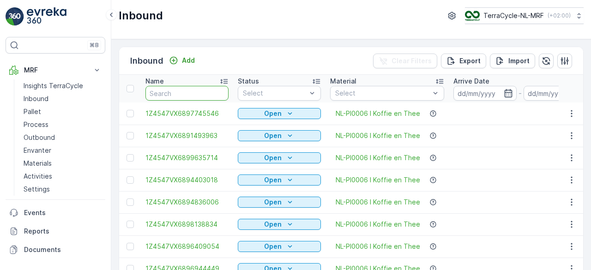
click at [196, 91] on input "text" at bounding box center [187, 93] width 83 height 15
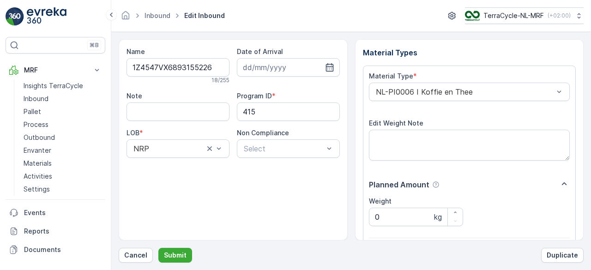
scroll to position [144, 0]
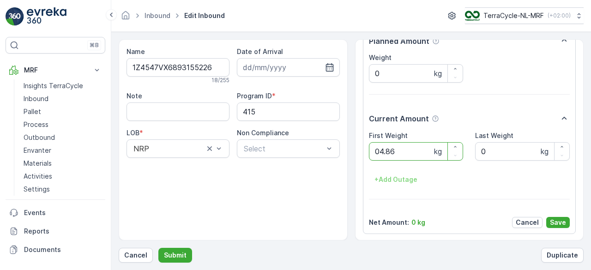
click at [158, 248] on button "Submit" at bounding box center [175, 255] width 34 height 15
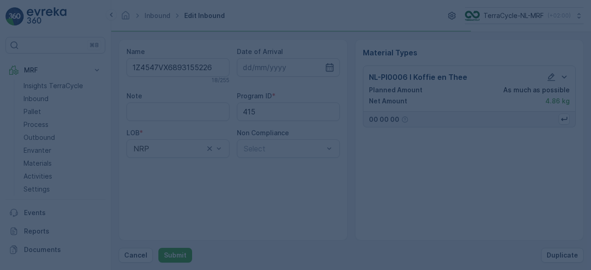
scroll to position [0, 0]
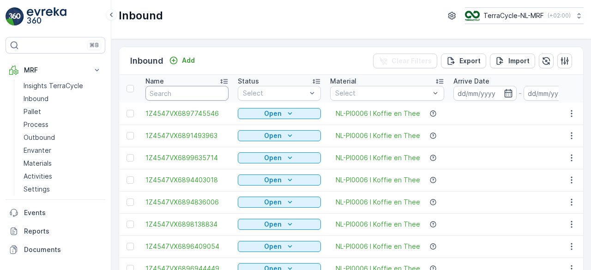
click at [196, 91] on input "text" at bounding box center [187, 93] width 83 height 15
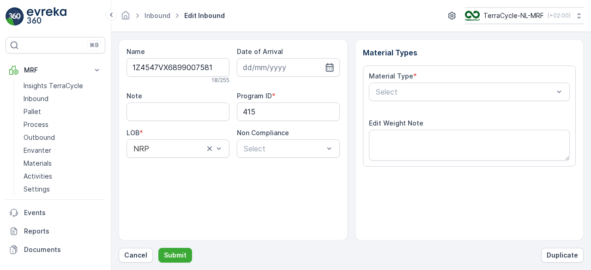
scroll to position [144, 0]
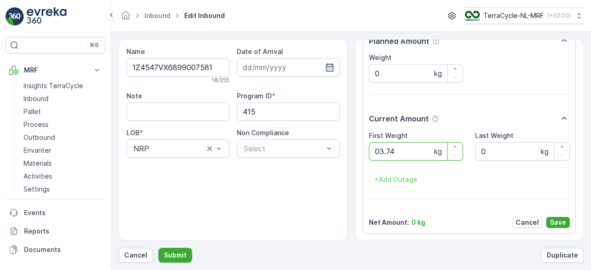
click at [158, 248] on button "Submit" at bounding box center [175, 255] width 34 height 15
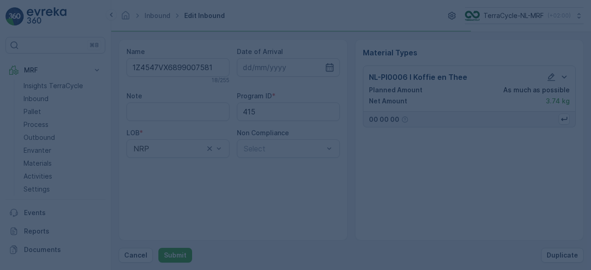
scroll to position [0, 0]
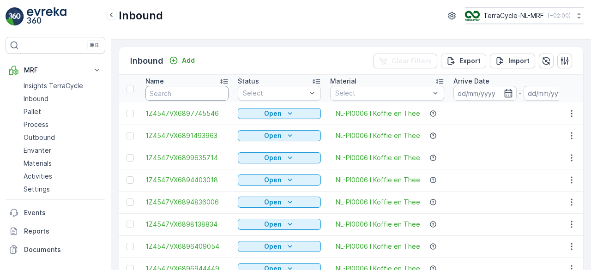
click at [196, 91] on input "text" at bounding box center [187, 93] width 83 height 15
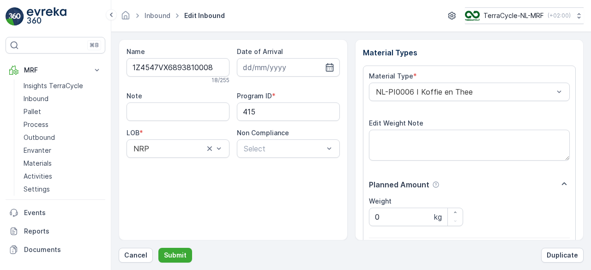
scroll to position [144, 0]
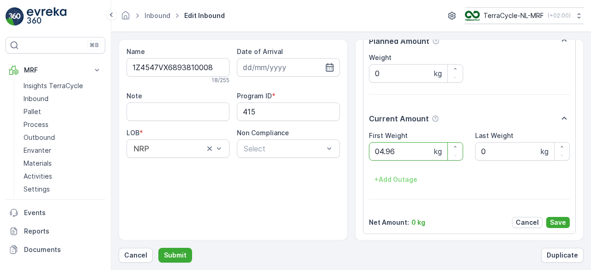
click at [158, 248] on button "Submit" at bounding box center [175, 255] width 34 height 15
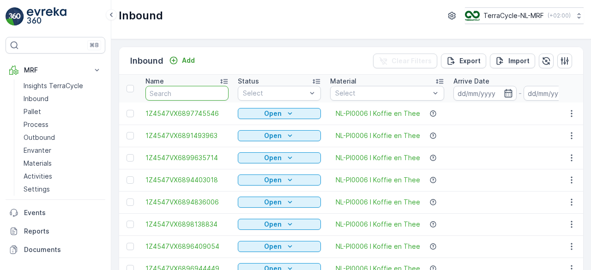
click at [196, 91] on input "text" at bounding box center [187, 93] width 83 height 15
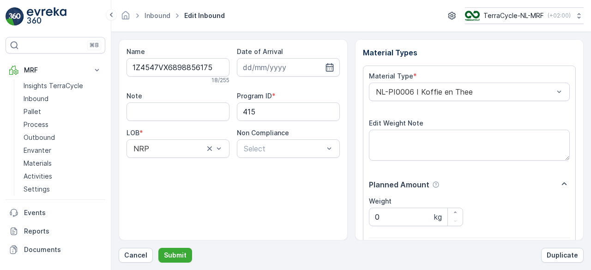
scroll to position [144, 0]
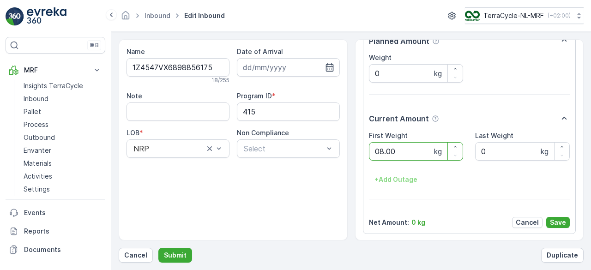
click at [158, 248] on button "Submit" at bounding box center [175, 255] width 34 height 15
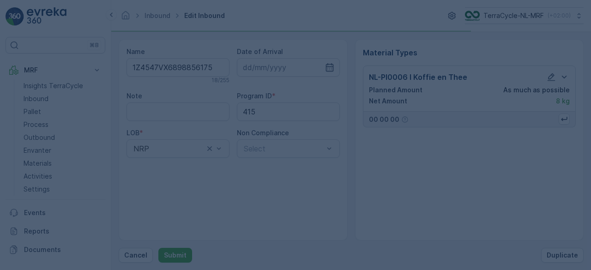
scroll to position [0, 0]
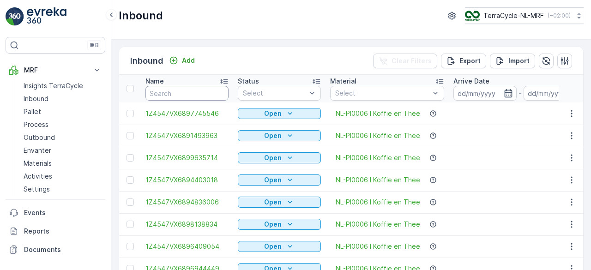
click at [196, 91] on input "text" at bounding box center [187, 93] width 83 height 15
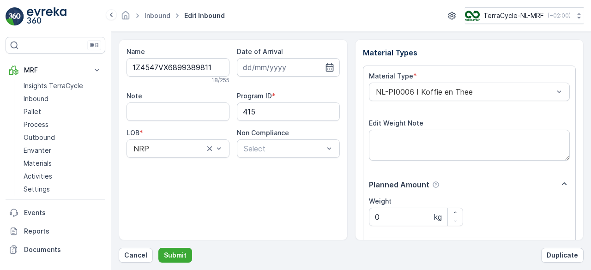
scroll to position [144, 0]
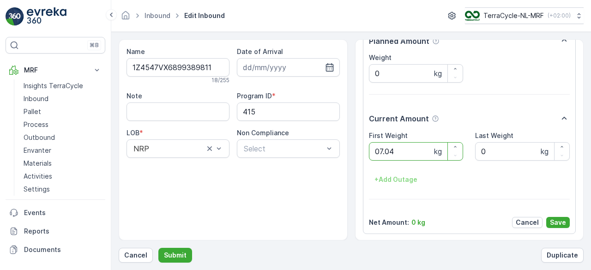
click at [158, 248] on button "Submit" at bounding box center [175, 255] width 34 height 15
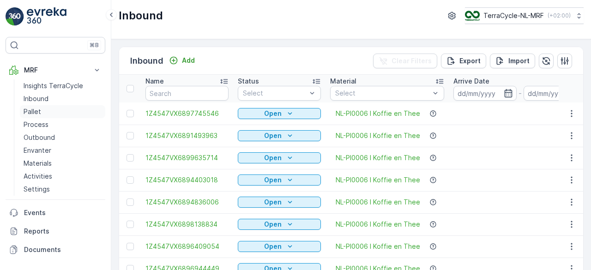
click at [35, 109] on p "Pallet" at bounding box center [33, 111] width 18 height 9
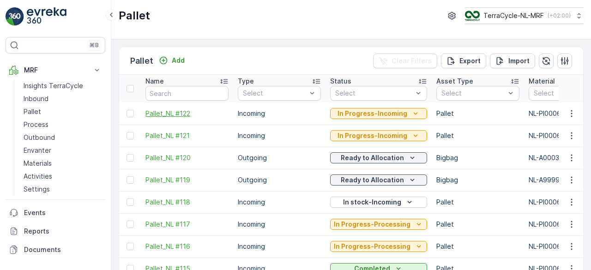
click at [191, 115] on span "Pallet_NL #122" at bounding box center [187, 113] width 83 height 9
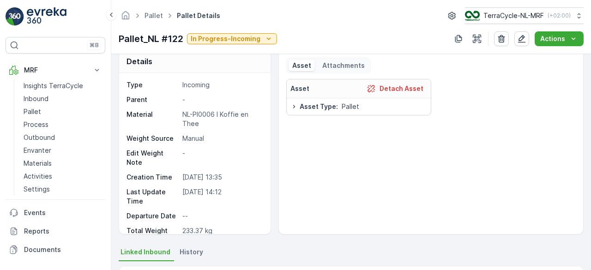
scroll to position [11, 0]
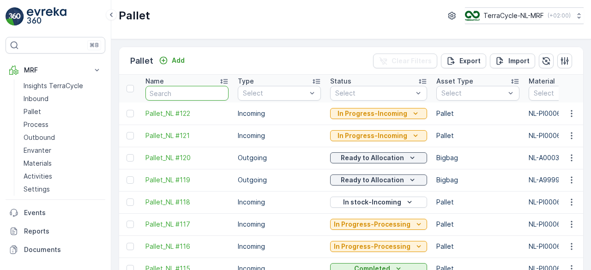
click at [197, 91] on input "text" at bounding box center [187, 93] width 83 height 15
type input "1Z4547VX6893355680"
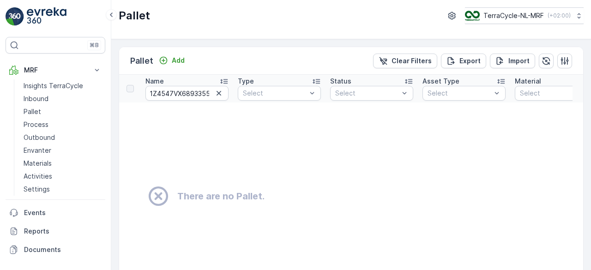
click at [148, 66] on p "Pallet" at bounding box center [141, 61] width 23 height 13
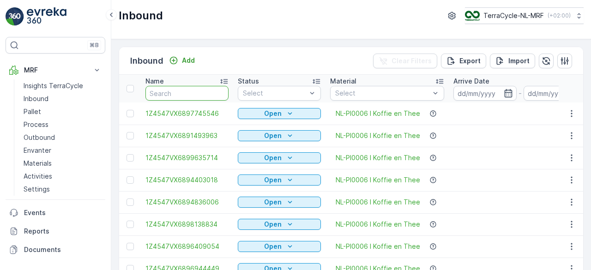
click at [183, 92] on input "text" at bounding box center [187, 93] width 83 height 15
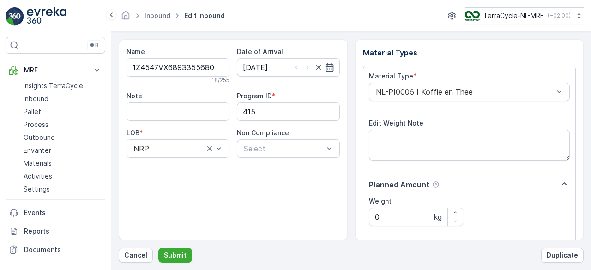
scroll to position [144, 0]
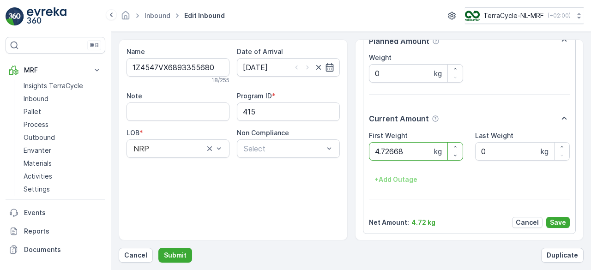
click at [158, 248] on button "Submit" at bounding box center [175, 255] width 34 height 15
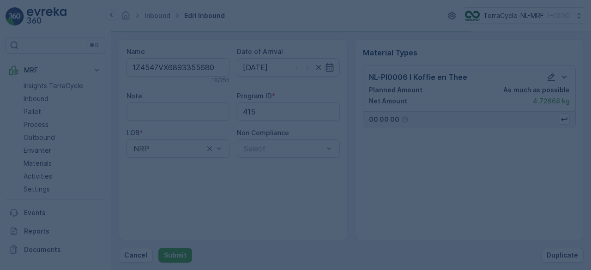
scroll to position [0, 0]
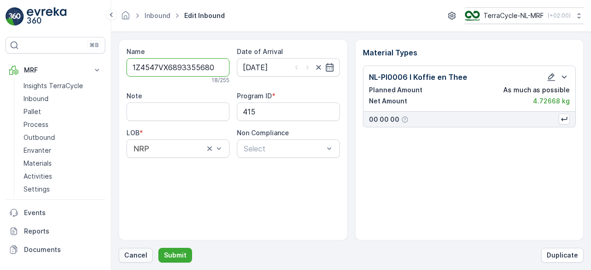
click at [141, 256] on p "Cancel" at bounding box center [135, 255] width 23 height 9
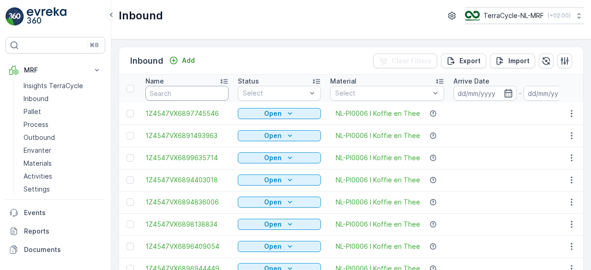
click at [200, 90] on input "text" at bounding box center [187, 93] width 83 height 15
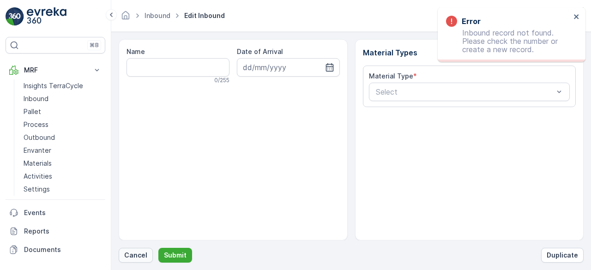
click at [136, 254] on p "Cancel" at bounding box center [135, 255] width 23 height 9
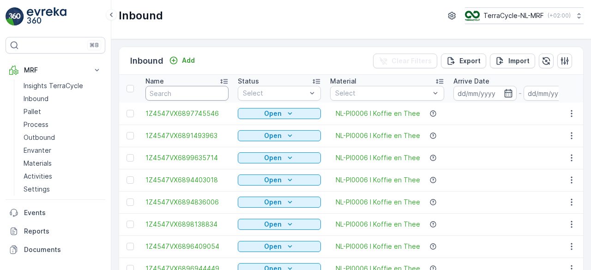
click at [210, 92] on input "text" at bounding box center [187, 93] width 83 height 15
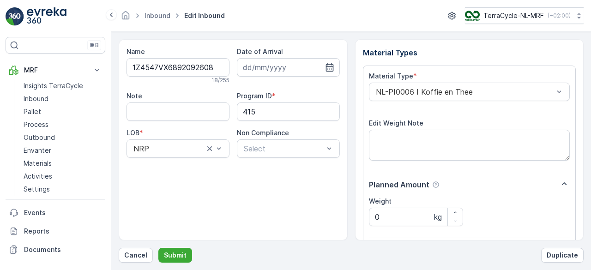
scroll to position [144, 0]
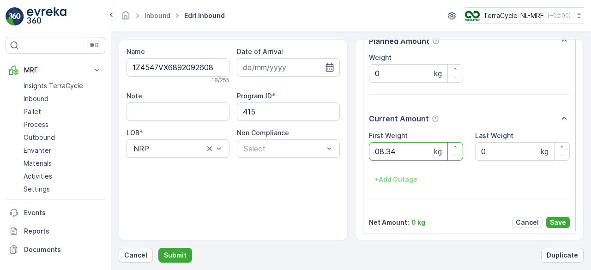
click at [158, 248] on button "Submit" at bounding box center [175, 255] width 34 height 15
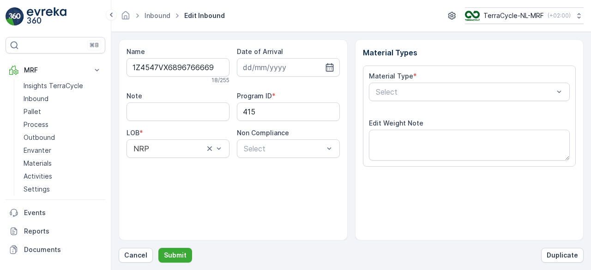
scroll to position [144, 0]
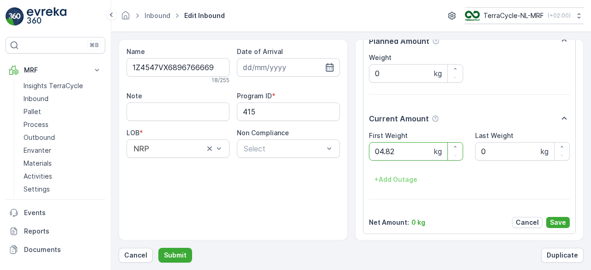
click at [158, 248] on button "Submit" at bounding box center [175, 255] width 34 height 15
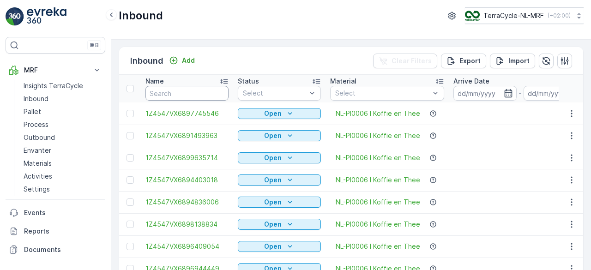
click at [210, 92] on input "text" at bounding box center [187, 93] width 83 height 15
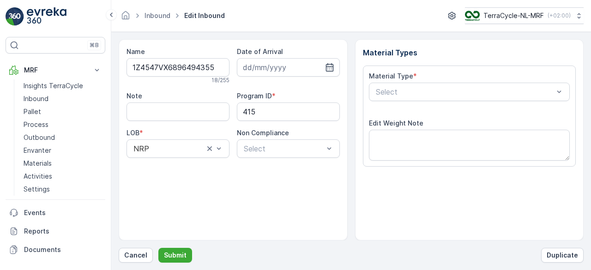
scroll to position [144, 0]
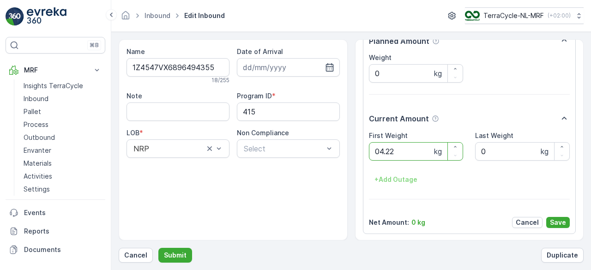
click at [158, 248] on button "Submit" at bounding box center [175, 255] width 34 height 15
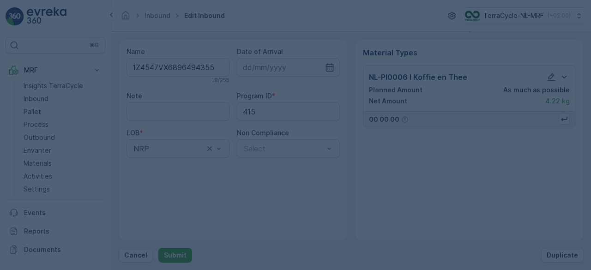
scroll to position [0, 0]
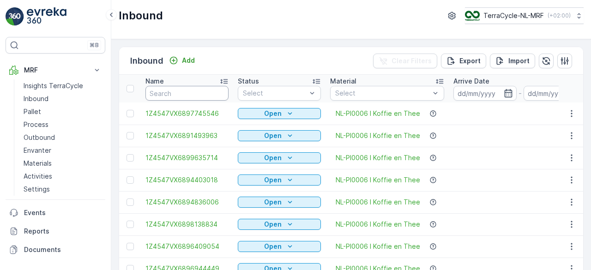
click at [210, 92] on input "text" at bounding box center [187, 93] width 83 height 15
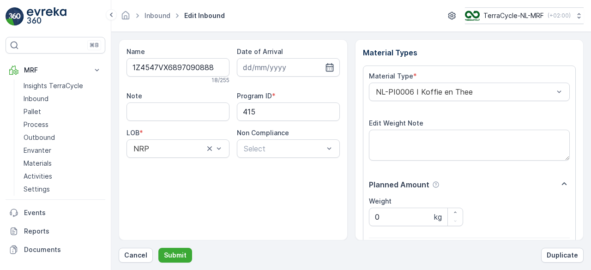
scroll to position [144, 0]
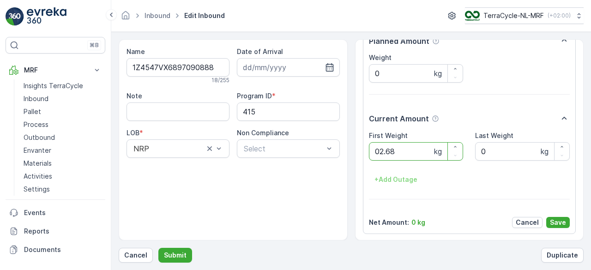
click at [158, 248] on button "Submit" at bounding box center [175, 255] width 34 height 15
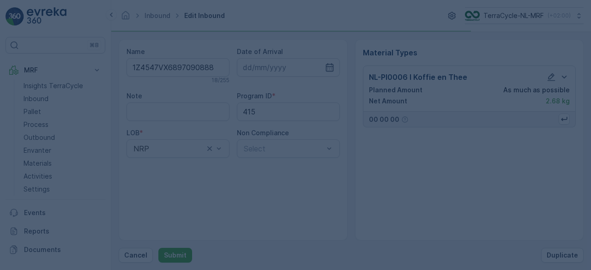
scroll to position [0, 0]
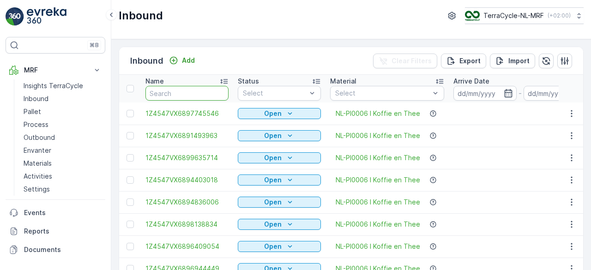
click at [208, 90] on input "text" at bounding box center [187, 93] width 83 height 15
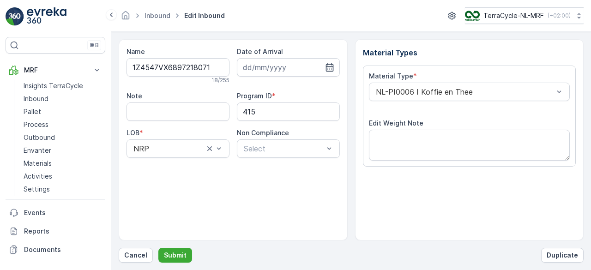
scroll to position [144, 0]
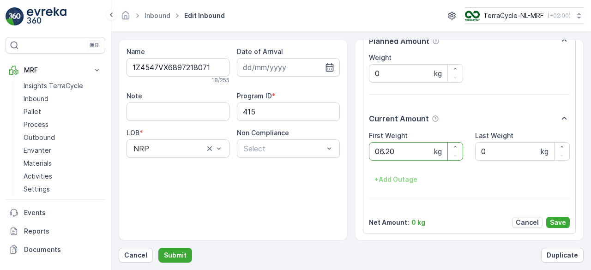
click at [158, 248] on button "Submit" at bounding box center [175, 255] width 34 height 15
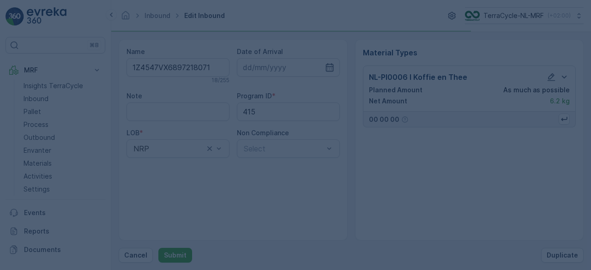
scroll to position [0, 0]
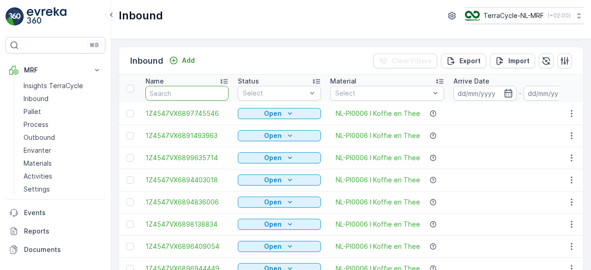
click at [208, 90] on input "text" at bounding box center [187, 93] width 83 height 15
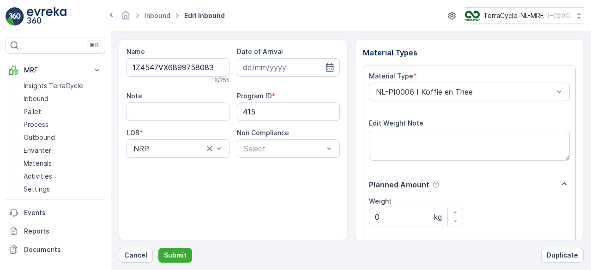
scroll to position [144, 0]
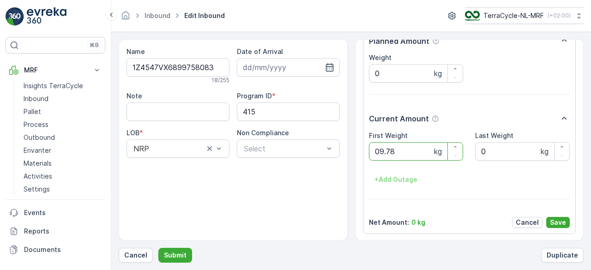
click at [158, 248] on button "Submit" at bounding box center [175, 255] width 34 height 15
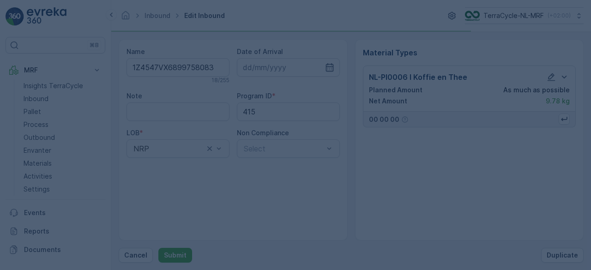
scroll to position [0, 0]
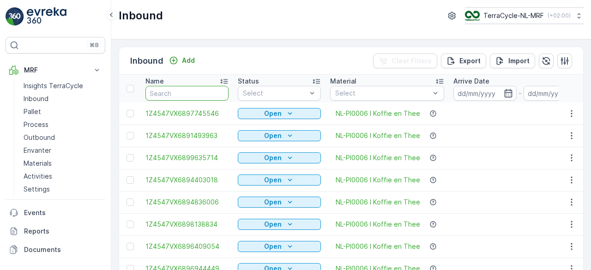
click at [208, 90] on input "text" at bounding box center [187, 93] width 83 height 15
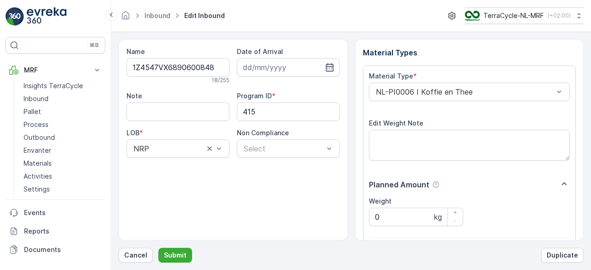
scroll to position [144, 0]
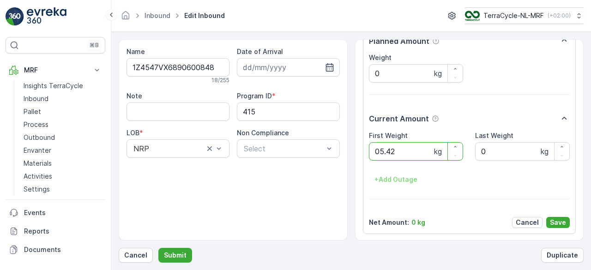
click at [158, 248] on button "Submit" at bounding box center [175, 255] width 34 height 15
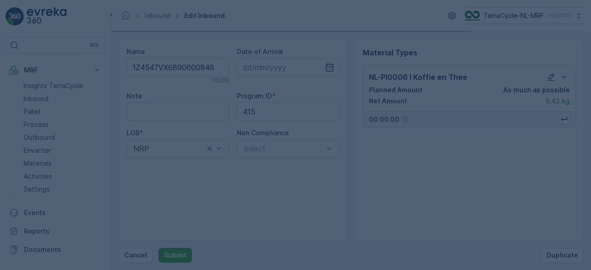
scroll to position [0, 0]
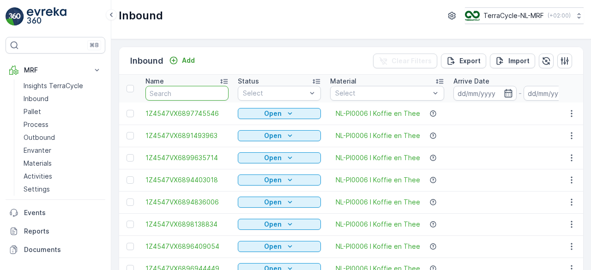
click at [208, 90] on input "text" at bounding box center [187, 93] width 83 height 15
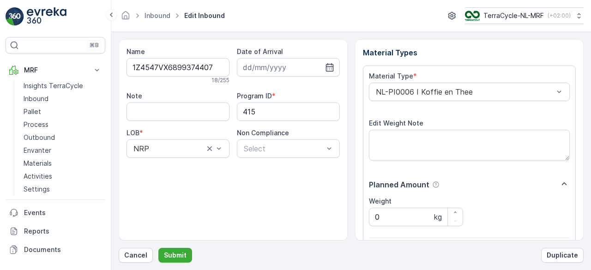
scroll to position [144, 0]
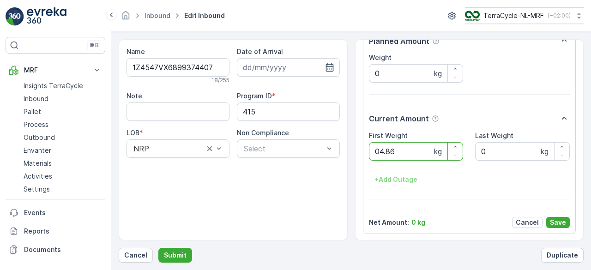
click at [158, 248] on button "Submit" at bounding box center [175, 255] width 34 height 15
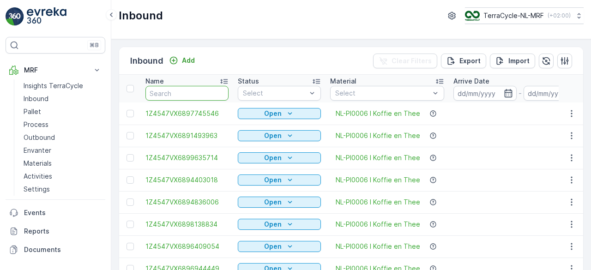
click at [208, 90] on input "text" at bounding box center [187, 93] width 83 height 15
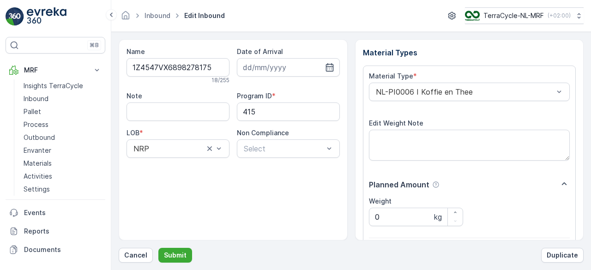
scroll to position [144, 0]
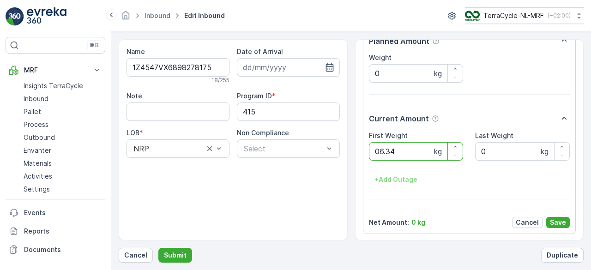
click at [158, 248] on button "Submit" at bounding box center [175, 255] width 34 height 15
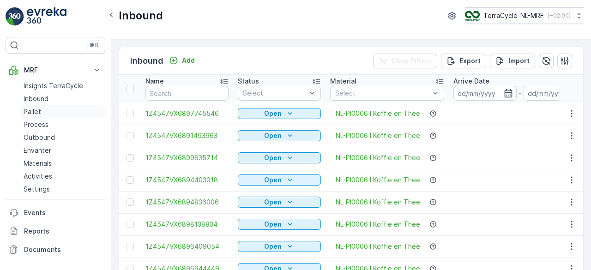
click at [44, 109] on link "Pallet" at bounding box center [62, 111] width 85 height 13
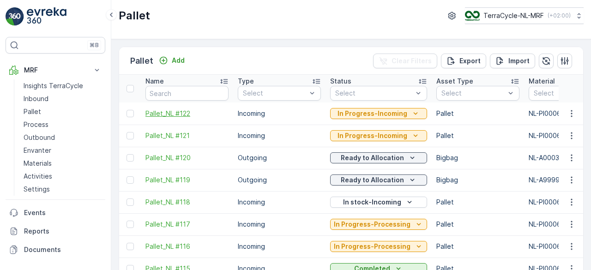
click at [152, 111] on span "Pallet_NL #122" at bounding box center [187, 113] width 83 height 9
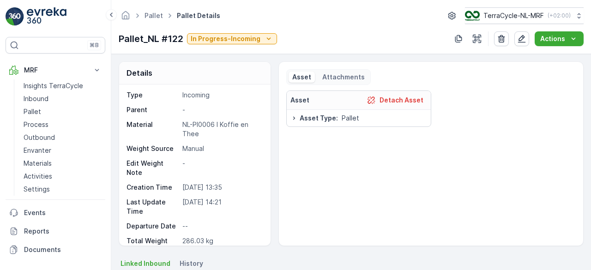
scroll to position [1, 0]
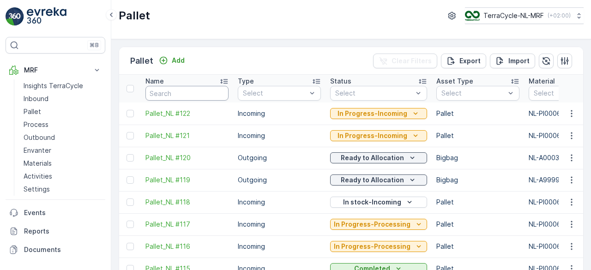
click at [209, 93] on input "text" at bounding box center [187, 93] width 83 height 15
type input "1Z4547VX6892234679"
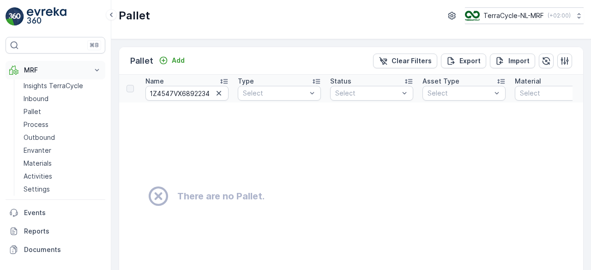
click at [93, 73] on icon at bounding box center [96, 70] width 9 height 9
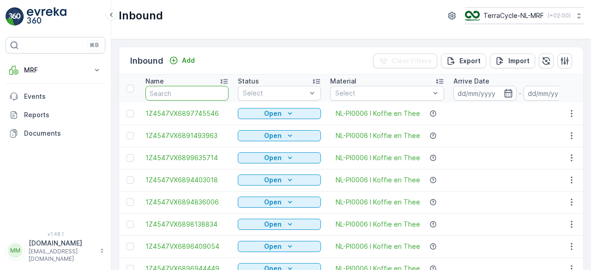
click at [165, 92] on input "text" at bounding box center [187, 93] width 83 height 15
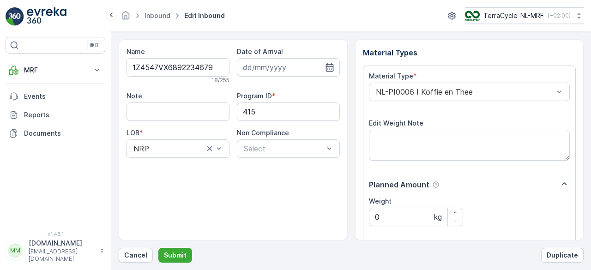
scroll to position [144, 0]
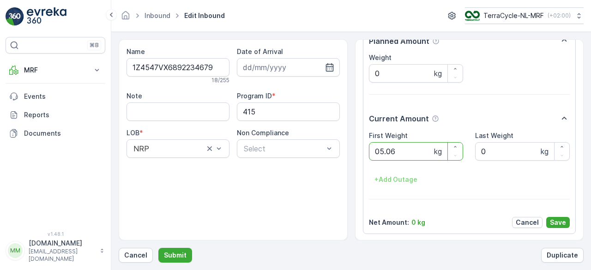
click at [158, 248] on button "Submit" at bounding box center [175, 255] width 34 height 15
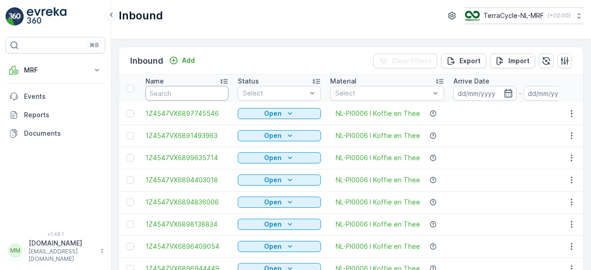
click at [165, 92] on input "text" at bounding box center [187, 93] width 83 height 15
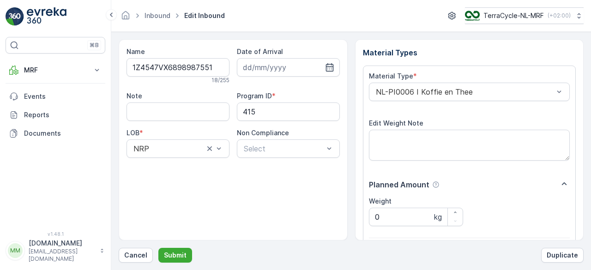
scroll to position [144, 0]
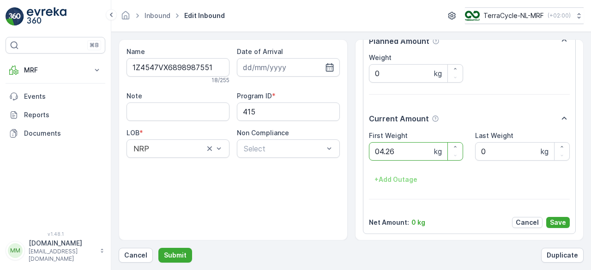
click at [158, 248] on button "Submit" at bounding box center [175, 255] width 34 height 15
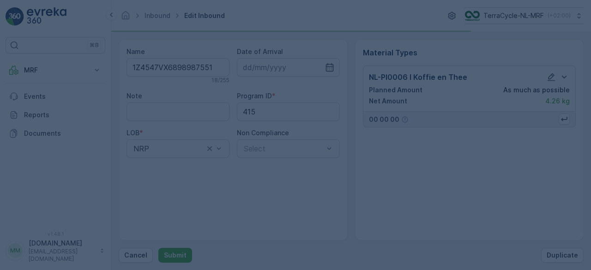
scroll to position [0, 0]
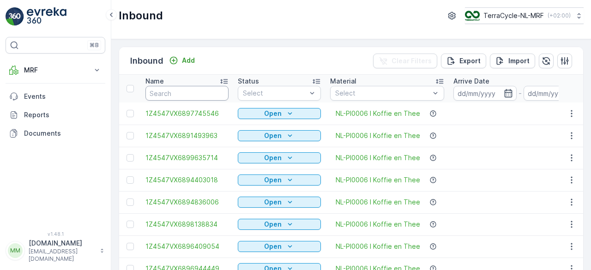
click at [165, 92] on input "text" at bounding box center [187, 93] width 83 height 15
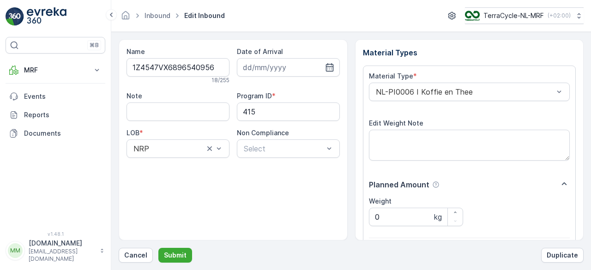
scroll to position [144, 0]
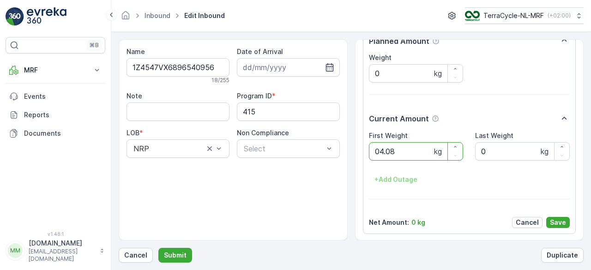
click at [158, 248] on button "Submit" at bounding box center [175, 255] width 34 height 15
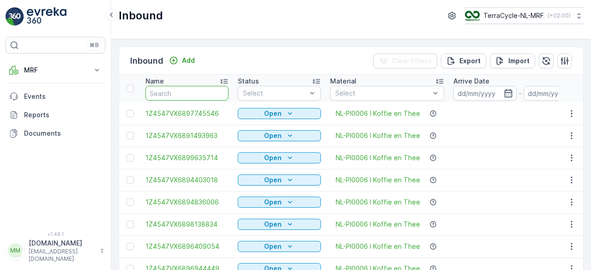
click at [165, 92] on input "text" at bounding box center [187, 93] width 83 height 15
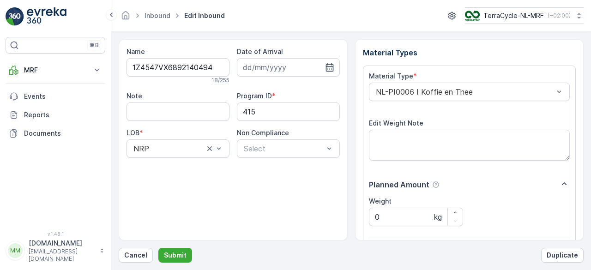
scroll to position [144, 0]
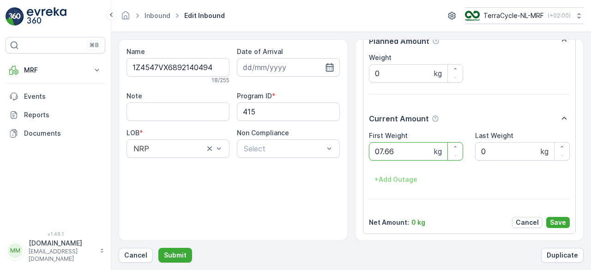
click at [158, 248] on button "Submit" at bounding box center [175, 255] width 34 height 15
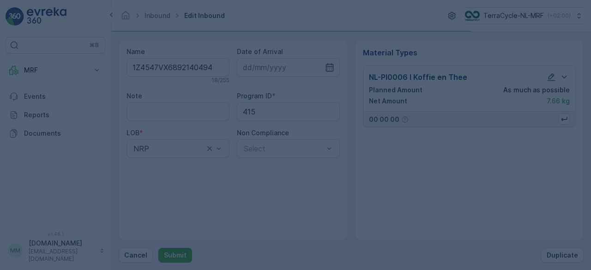
scroll to position [0, 0]
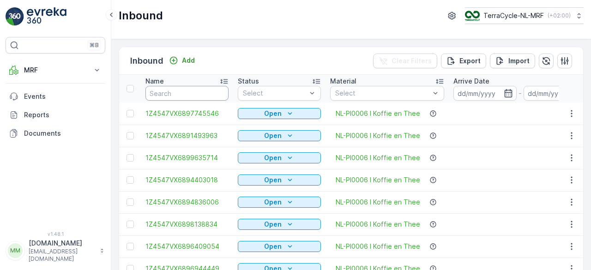
click at [165, 92] on input "text" at bounding box center [187, 93] width 83 height 15
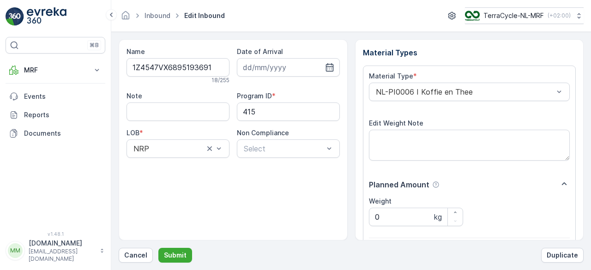
scroll to position [144, 0]
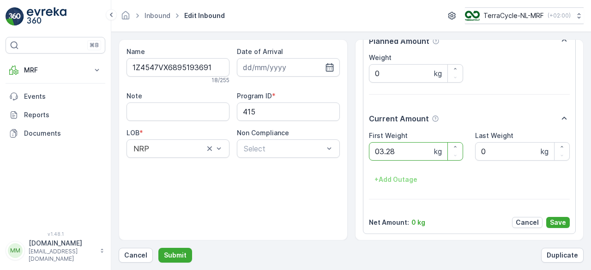
click at [158, 248] on button "Submit" at bounding box center [175, 255] width 34 height 15
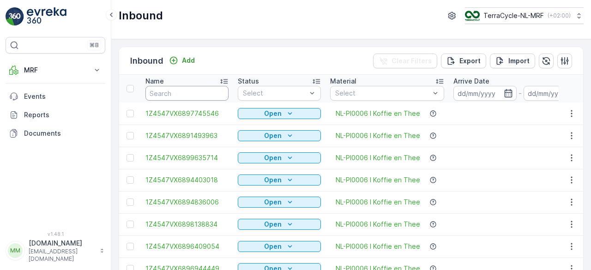
click at [165, 92] on input "text" at bounding box center [187, 93] width 83 height 15
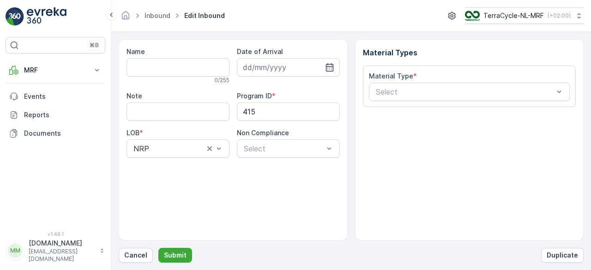
type input "1Z4547VX6898795437"
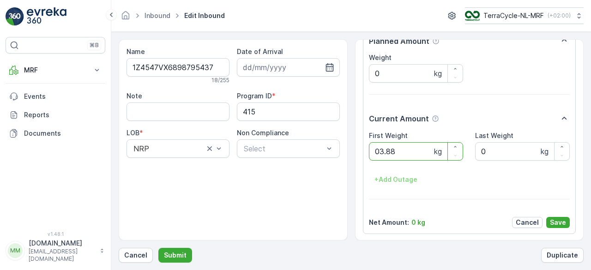
click at [158, 248] on button "Submit" at bounding box center [175, 255] width 34 height 15
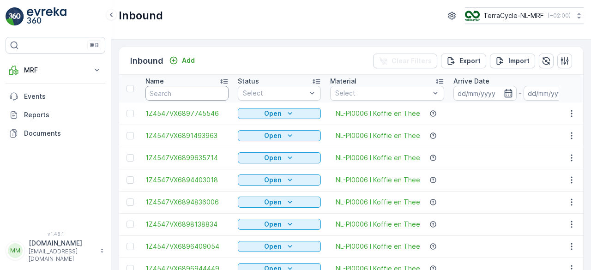
click at [165, 92] on input "text" at bounding box center [187, 93] width 83 height 15
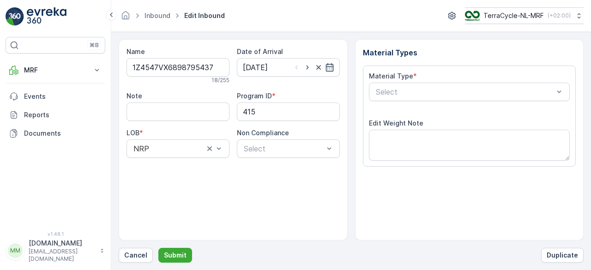
scroll to position [144, 0]
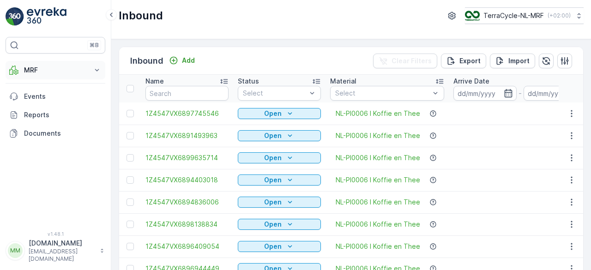
click at [98, 71] on icon at bounding box center [96, 70] width 9 height 9
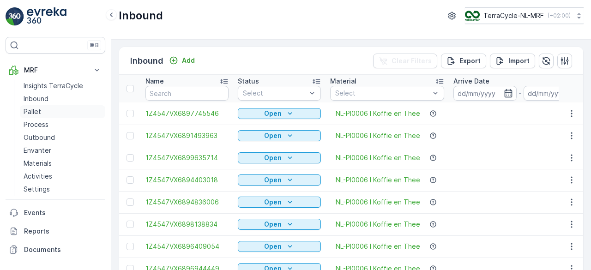
click at [37, 113] on p "Pallet" at bounding box center [33, 111] width 18 height 9
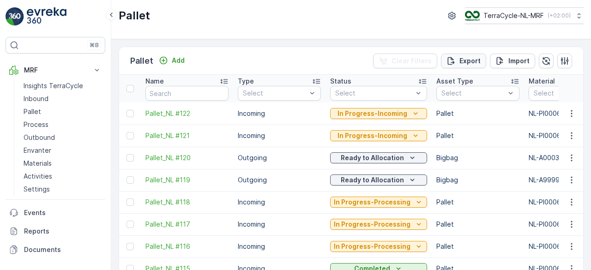
click at [465, 62] on p "Export" at bounding box center [470, 60] width 21 height 9
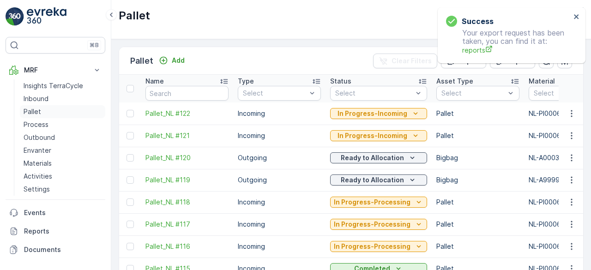
click at [35, 113] on p "Pallet" at bounding box center [33, 111] width 18 height 9
click at [265, 116] on span "Incoming" at bounding box center [257, 113] width 27 height 7
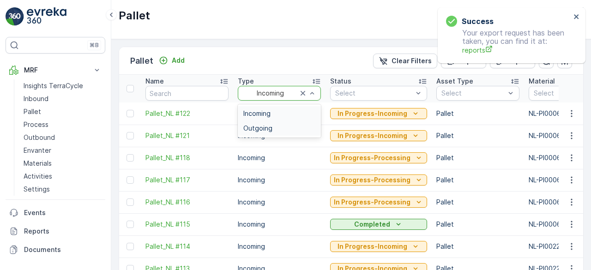
click at [280, 131] on div "Outgoing" at bounding box center [279, 128] width 83 height 15
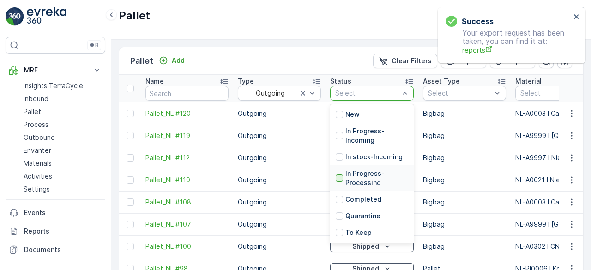
click at [340, 178] on div at bounding box center [339, 178] width 7 height 7
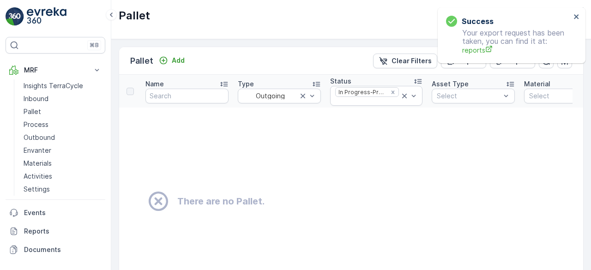
click at [158, 201] on icon at bounding box center [158, 201] width 19 height 19
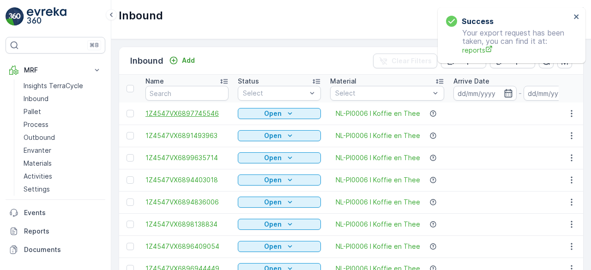
click at [152, 117] on span "1Z4547VX6897745546" at bounding box center [187, 113] width 83 height 9
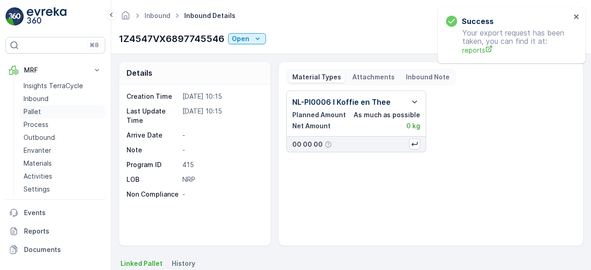
click at [33, 112] on p "Pallet" at bounding box center [33, 111] width 18 height 9
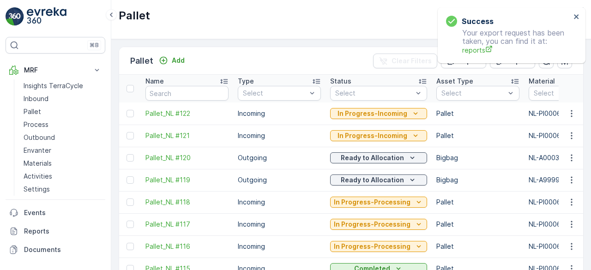
click at [573, 76] on th at bounding box center [571, 89] width 25 height 28
click at [576, 17] on icon "close" at bounding box center [576, 16] width 5 height 5
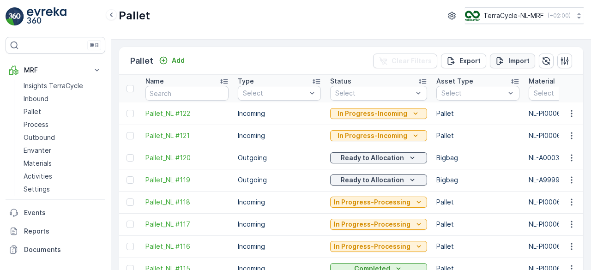
click at [515, 61] on p "Import" at bounding box center [519, 60] width 21 height 9
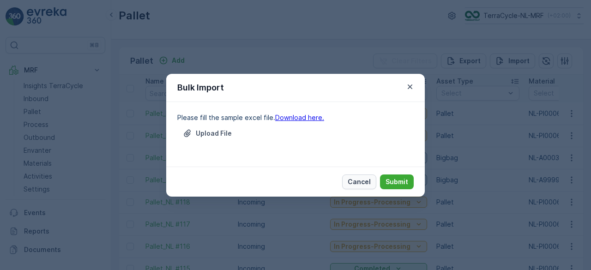
click at [362, 182] on p "Cancel" at bounding box center [359, 181] width 23 height 9
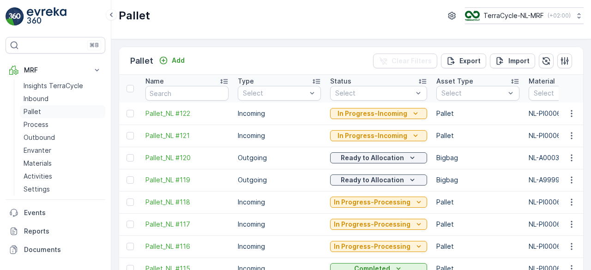
click at [37, 110] on p "Pallet" at bounding box center [33, 111] width 18 height 9
click at [577, 15] on icon at bounding box center [578, 15] width 9 height 9
click at [412, 27] on div "Pallet TerraCycle-NL-MRF ( +02:00 )" at bounding box center [351, 19] width 480 height 39
click at [178, 59] on p "Add" at bounding box center [178, 60] width 13 height 9
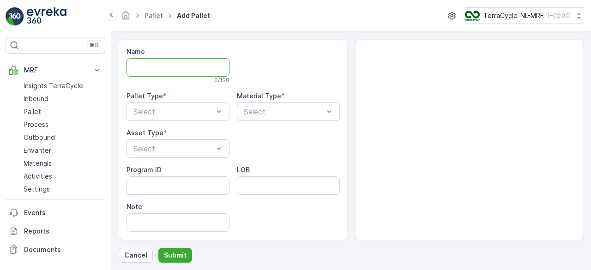
click at [172, 67] on input "Name" at bounding box center [178, 67] width 103 height 18
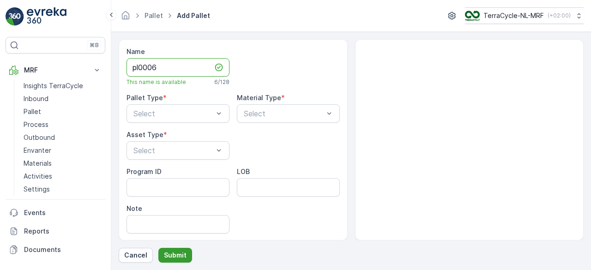
type input "pl0006"
click at [181, 256] on p "Submit" at bounding box center [175, 255] width 23 height 9
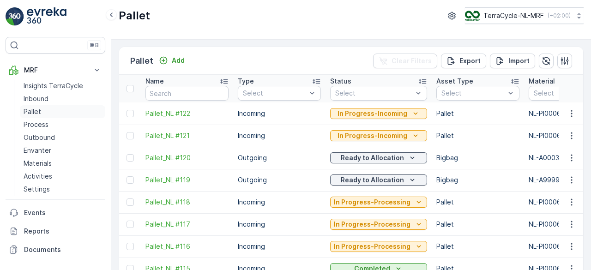
click at [33, 111] on p "Pallet" at bounding box center [33, 111] width 18 height 9
click at [39, 110] on p "Pallet" at bounding box center [33, 111] width 18 height 9
click at [168, 61] on div "Add" at bounding box center [172, 60] width 26 height 9
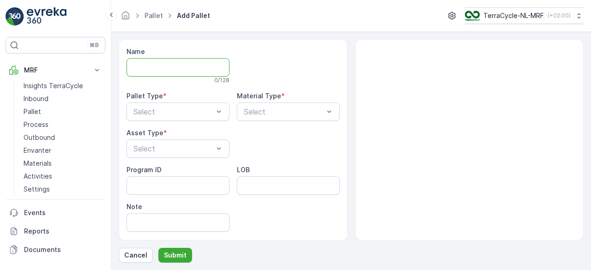
click at [165, 67] on input "Name" at bounding box center [178, 67] width 103 height 18
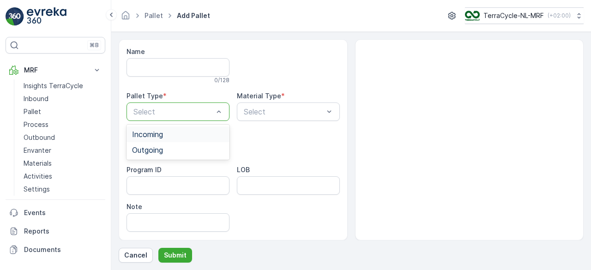
click at [165, 109] on div at bounding box center [174, 112] width 82 height 8
click at [154, 137] on span "Incoming" at bounding box center [147, 134] width 31 height 8
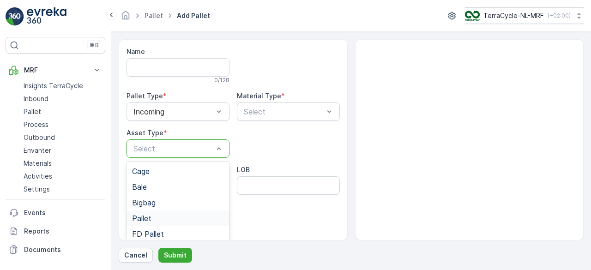
click at [159, 219] on div "Pallet" at bounding box center [178, 218] width 92 height 8
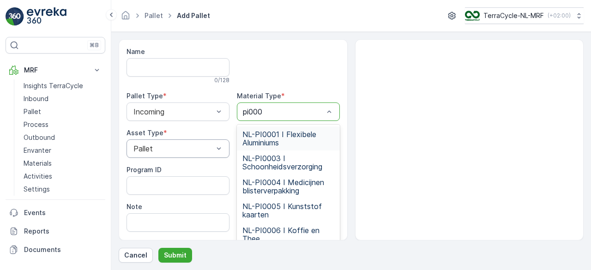
type input "pi0006"
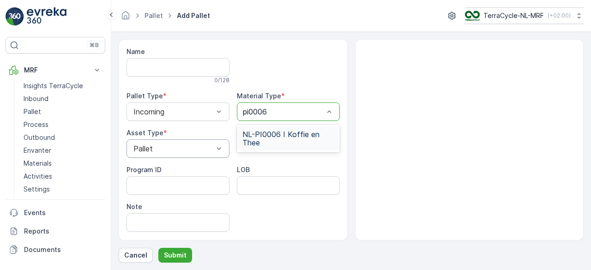
click at [246, 140] on span "NL-PI0006 I Koffie en Thee" at bounding box center [289, 138] width 92 height 17
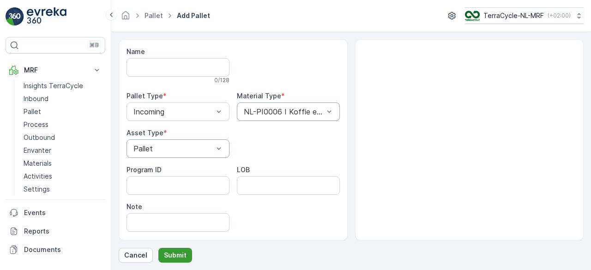
click at [176, 256] on p "Submit" at bounding box center [175, 255] width 23 height 9
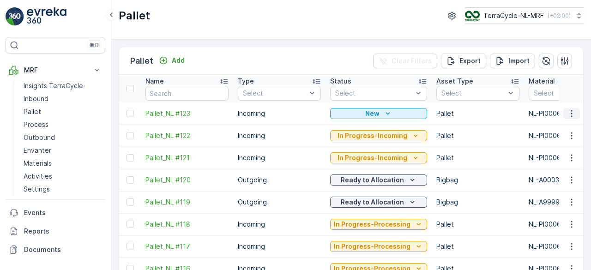
click at [564, 112] on button "button" at bounding box center [572, 113] width 17 height 11
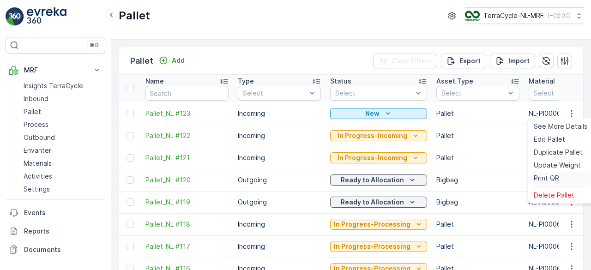
click at [549, 182] on span "Print QR" at bounding box center [546, 178] width 25 height 9
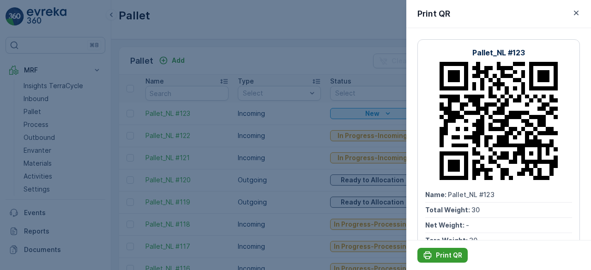
click at [451, 256] on p "Print QR" at bounding box center [449, 255] width 26 height 9
click at [204, 90] on div at bounding box center [295, 135] width 591 height 270
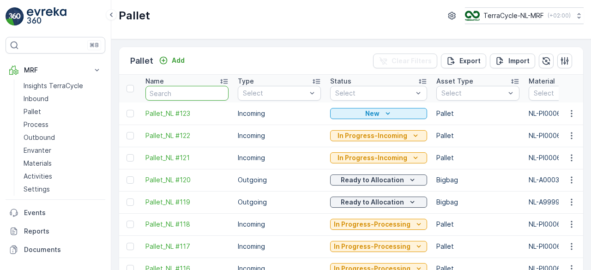
click at [204, 90] on input "text" at bounding box center [187, 93] width 83 height 15
type input "1Z4547VX6896407396"
click at [174, 95] on input "text" at bounding box center [187, 93] width 83 height 15
type input "1Z4547VX6896407396"
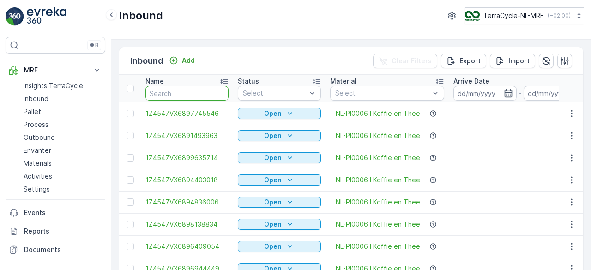
click at [196, 93] on input "text" at bounding box center [187, 93] width 83 height 15
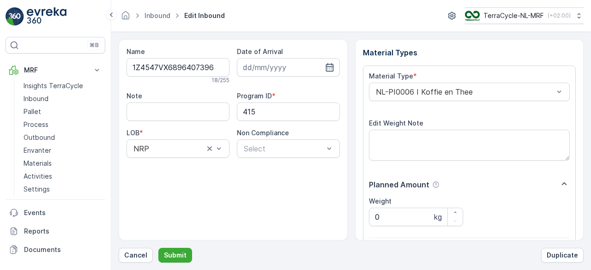
scroll to position [144, 0]
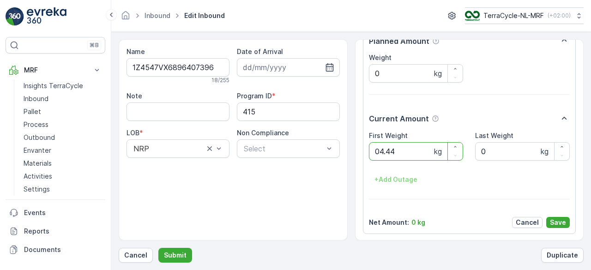
click at [158, 248] on button "Submit" at bounding box center [175, 255] width 34 height 15
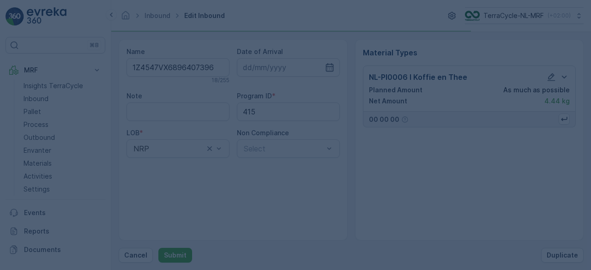
scroll to position [0, 0]
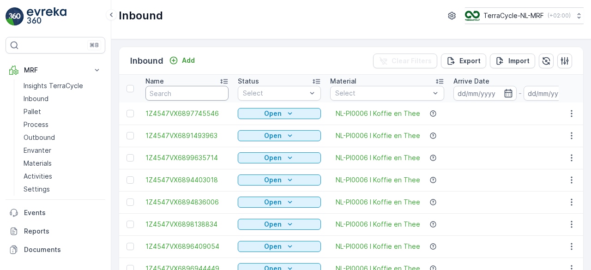
click at [196, 93] on input "text" at bounding box center [187, 93] width 83 height 15
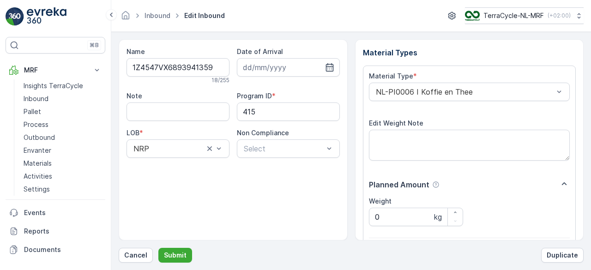
scroll to position [144, 0]
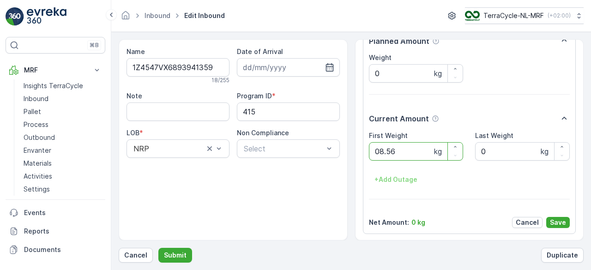
click at [158, 248] on button "Submit" at bounding box center [175, 255] width 34 height 15
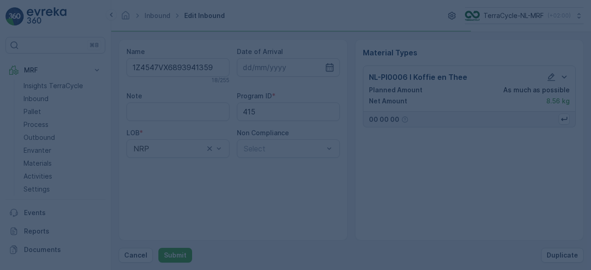
scroll to position [0, 0]
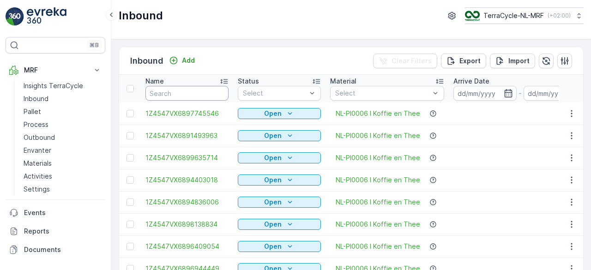
click at [196, 93] on input "text" at bounding box center [187, 93] width 83 height 15
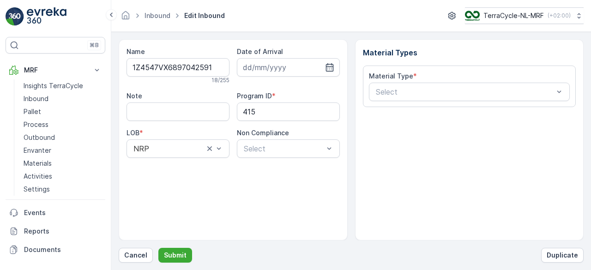
scroll to position [144, 0]
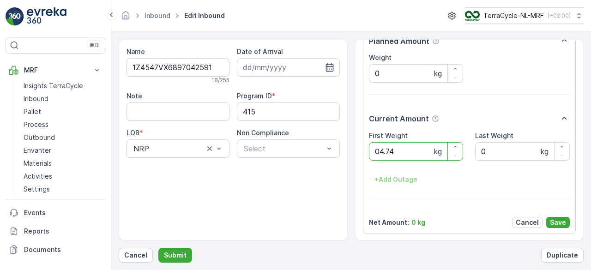
click at [158, 248] on button "Submit" at bounding box center [175, 255] width 34 height 15
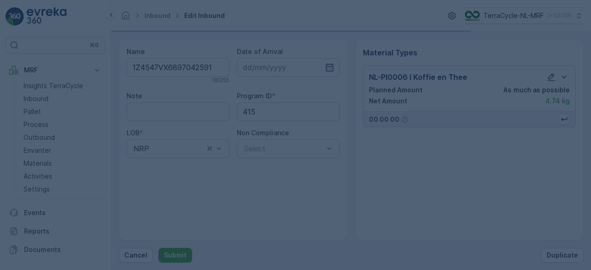
scroll to position [0, 0]
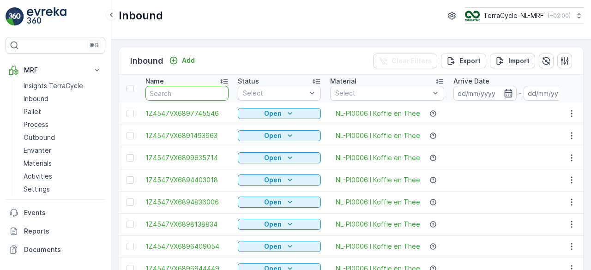
click at [196, 93] on input "text" at bounding box center [187, 93] width 83 height 15
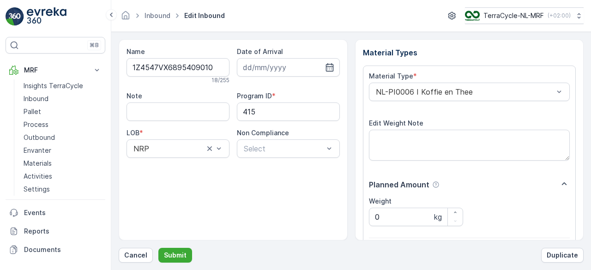
scroll to position [144, 0]
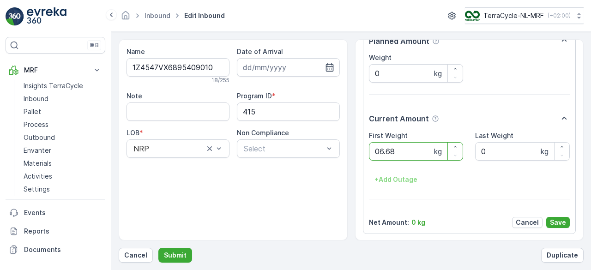
click at [158, 248] on button "Submit" at bounding box center [175, 255] width 34 height 15
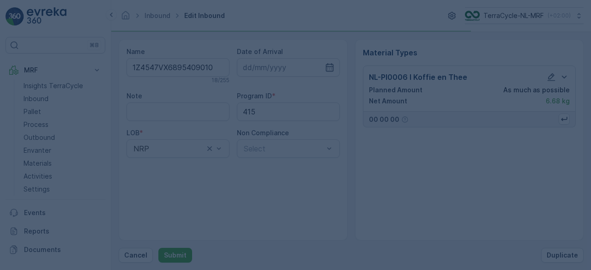
scroll to position [0, 0]
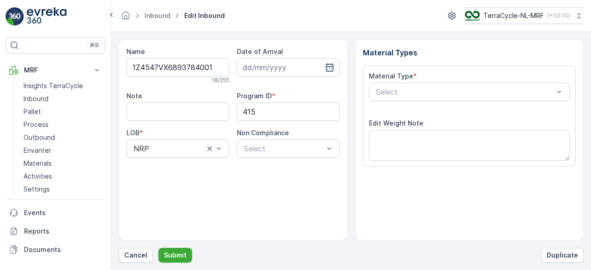
scroll to position [144, 0]
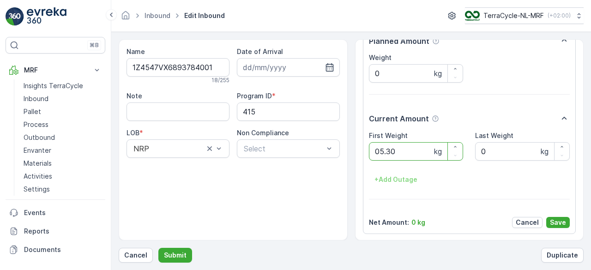
click at [158, 248] on button "Submit" at bounding box center [175, 255] width 34 height 15
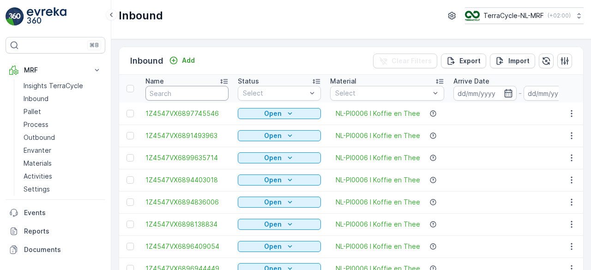
click at [196, 93] on input "text" at bounding box center [187, 93] width 83 height 15
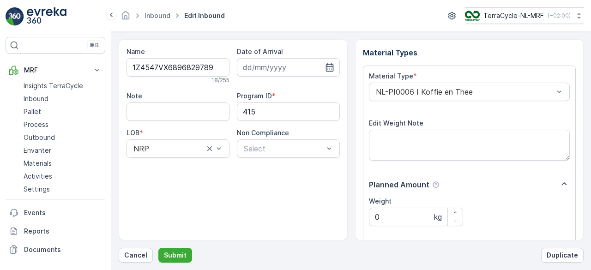
scroll to position [144, 0]
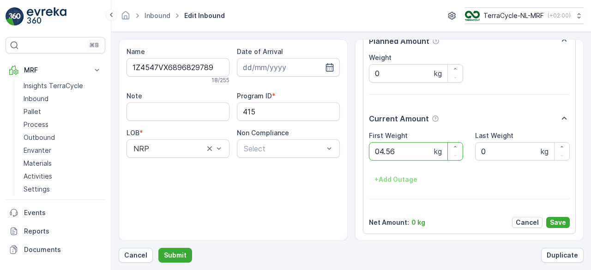
click at [158, 248] on button "Submit" at bounding box center [175, 255] width 34 height 15
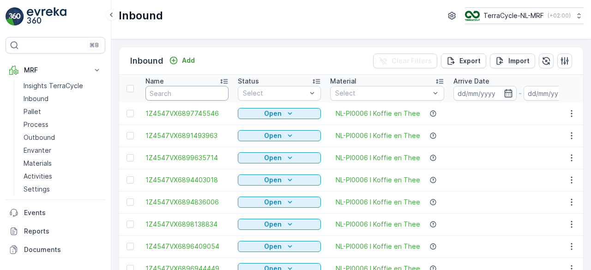
click at [196, 93] on input "text" at bounding box center [187, 93] width 83 height 15
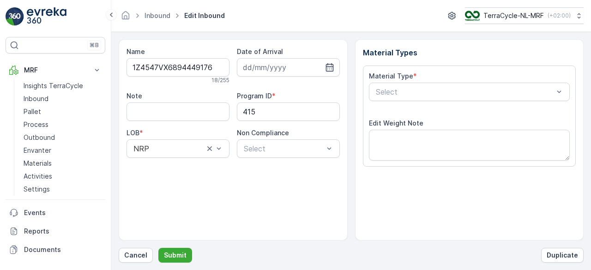
scroll to position [144, 0]
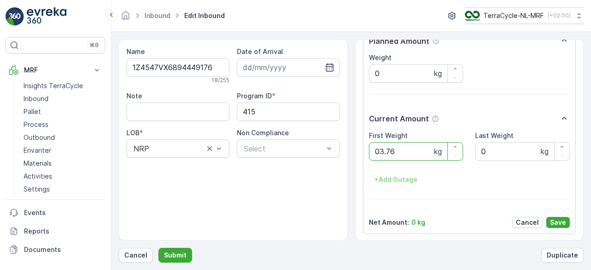
click at [158, 248] on button "Submit" at bounding box center [175, 255] width 34 height 15
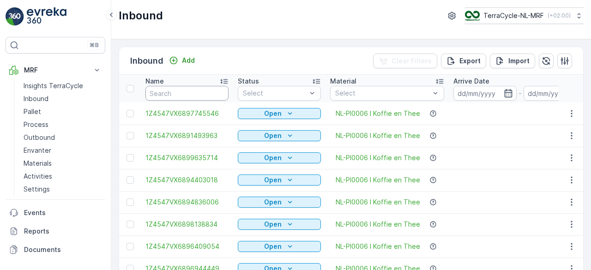
click at [196, 93] on input "text" at bounding box center [187, 93] width 83 height 15
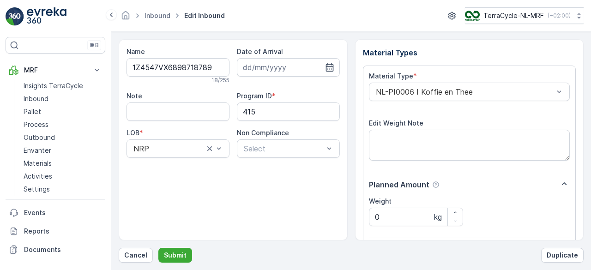
scroll to position [144, 0]
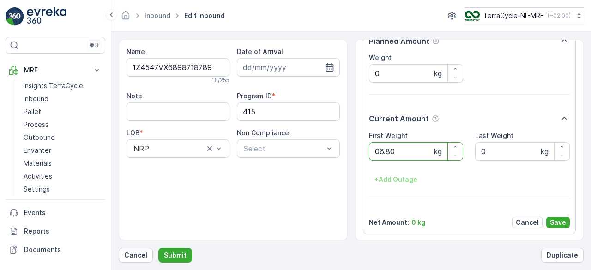
click at [158, 248] on button "Submit" at bounding box center [175, 255] width 34 height 15
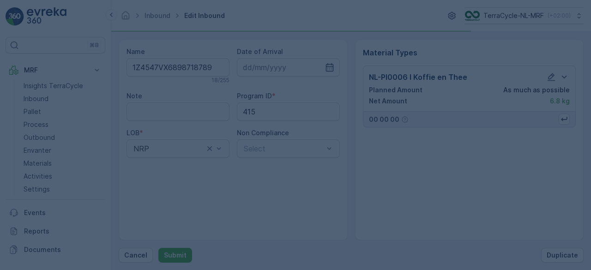
scroll to position [0, 0]
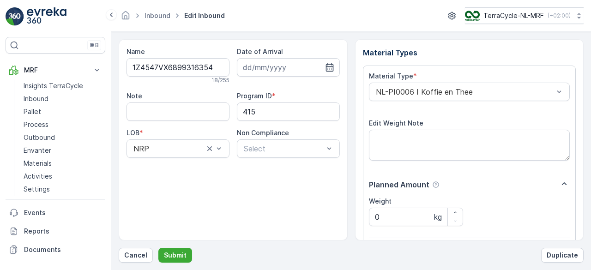
scroll to position [144, 0]
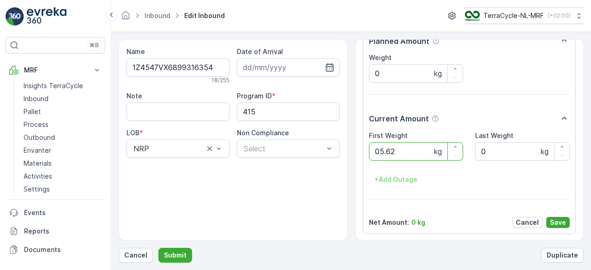
click at [158, 248] on button "Submit" at bounding box center [175, 255] width 34 height 15
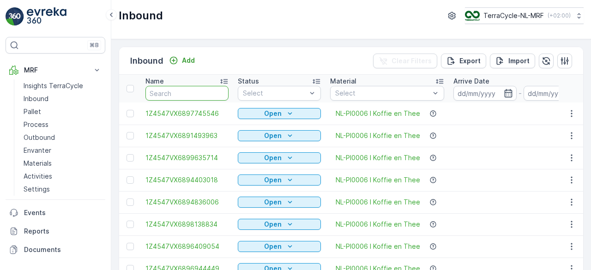
click at [196, 93] on input "text" at bounding box center [187, 93] width 83 height 15
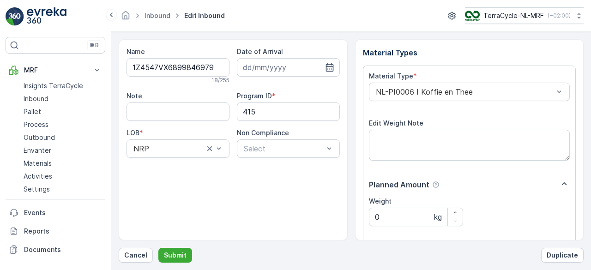
scroll to position [144, 0]
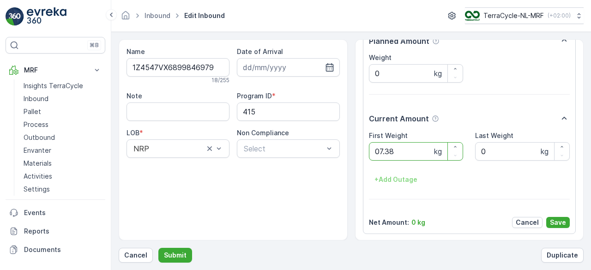
click at [158, 248] on button "Submit" at bounding box center [175, 255] width 34 height 15
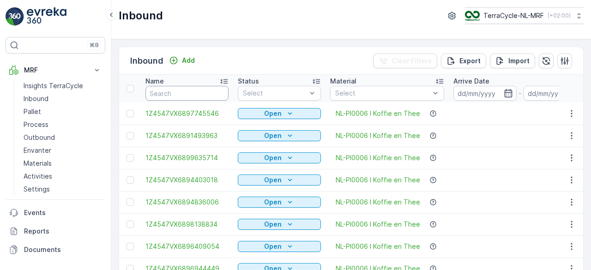
click at [196, 93] on input "text" at bounding box center [187, 93] width 83 height 15
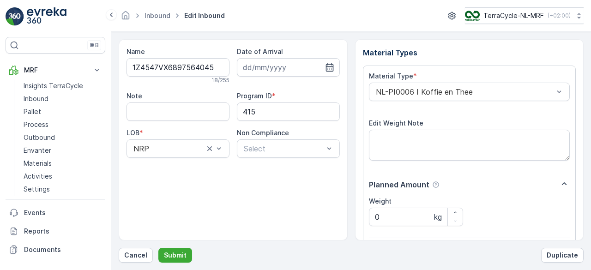
scroll to position [144, 0]
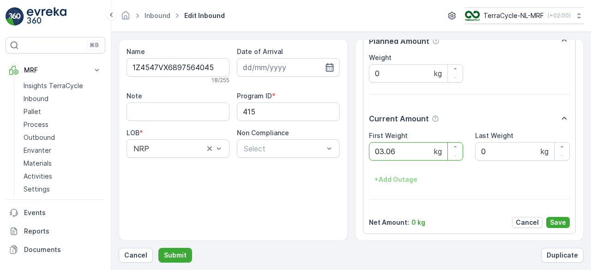
click at [158, 248] on button "Submit" at bounding box center [175, 255] width 34 height 15
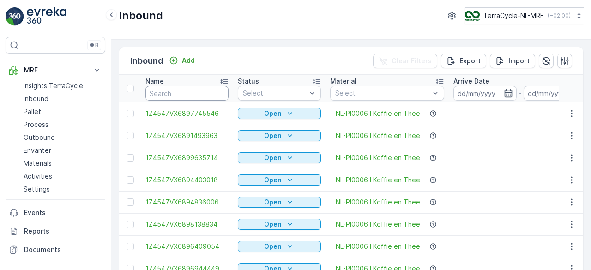
click at [196, 93] on input "text" at bounding box center [187, 93] width 83 height 15
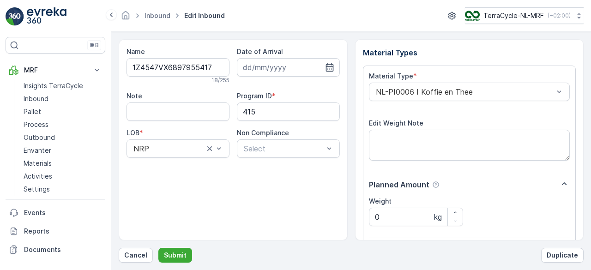
scroll to position [144, 0]
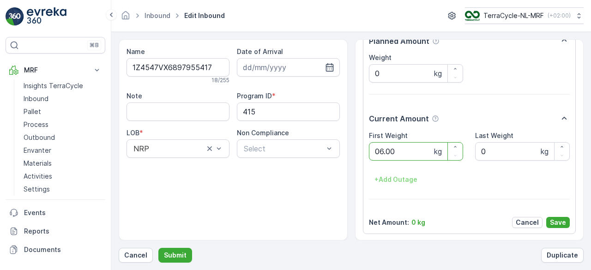
click at [158, 248] on button "Submit" at bounding box center [175, 255] width 34 height 15
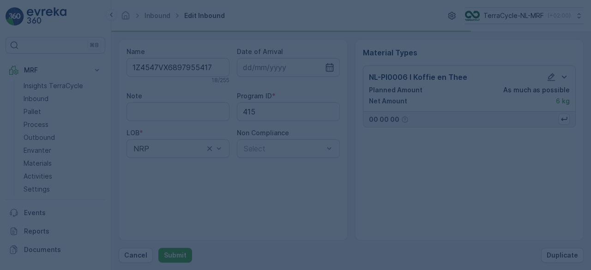
scroll to position [0, 0]
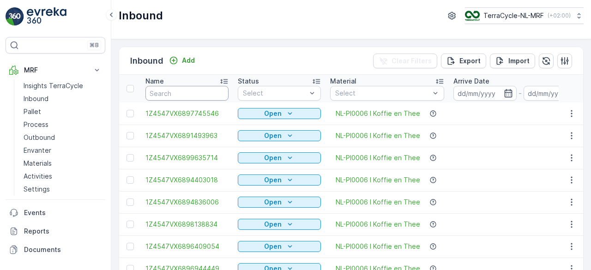
click at [196, 93] on input "text" at bounding box center [187, 93] width 83 height 15
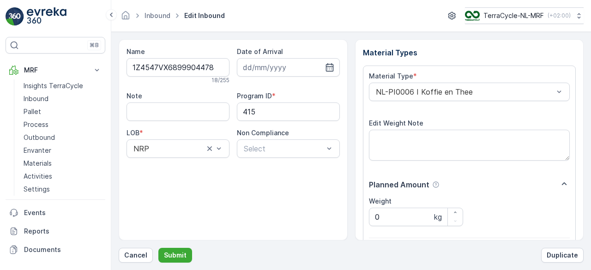
scroll to position [144, 0]
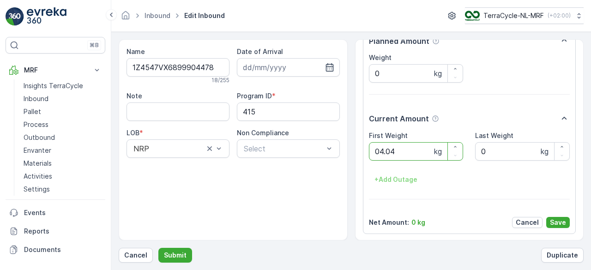
click at [158, 248] on button "Submit" at bounding box center [175, 255] width 34 height 15
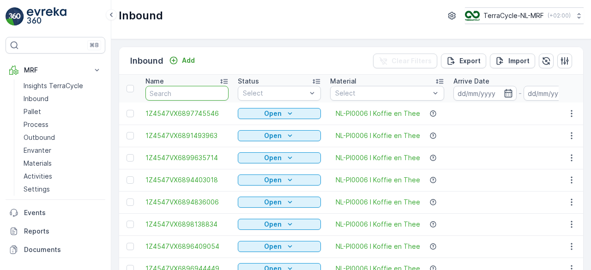
click at [196, 93] on input "text" at bounding box center [187, 93] width 83 height 15
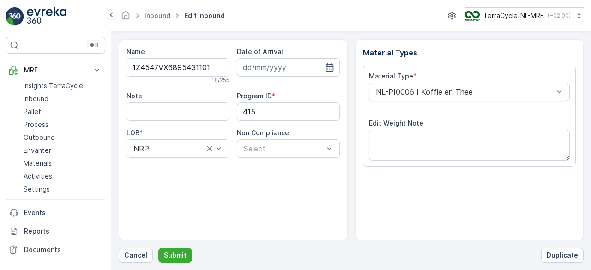
scroll to position [144, 0]
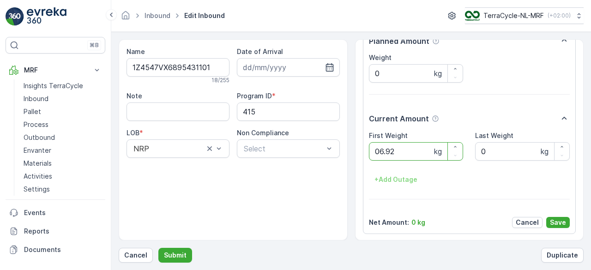
click at [158, 248] on button "Submit" at bounding box center [175, 255] width 34 height 15
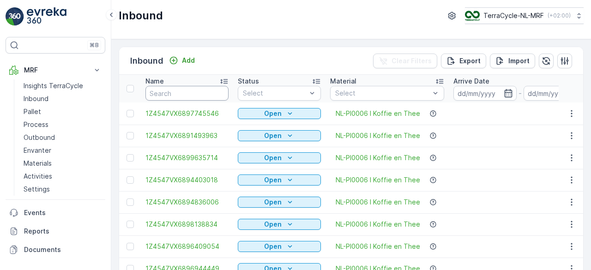
click at [196, 93] on input "text" at bounding box center [187, 93] width 83 height 15
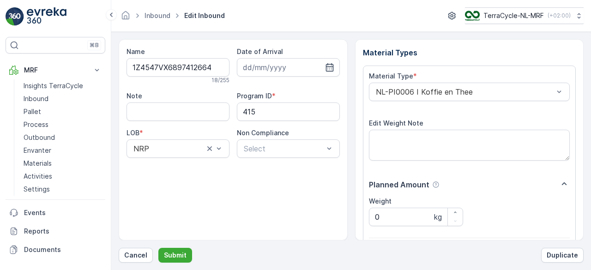
scroll to position [144, 0]
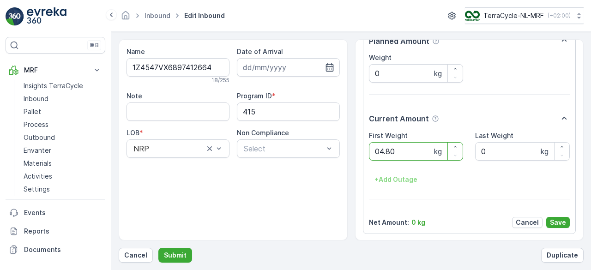
click at [158, 248] on button "Submit" at bounding box center [175, 255] width 34 height 15
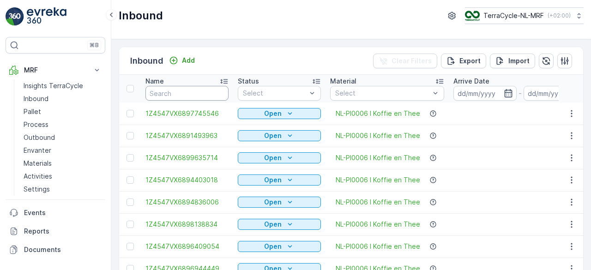
click at [196, 93] on input "text" at bounding box center [187, 93] width 83 height 15
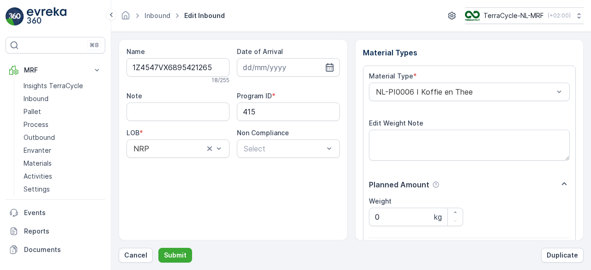
scroll to position [144, 0]
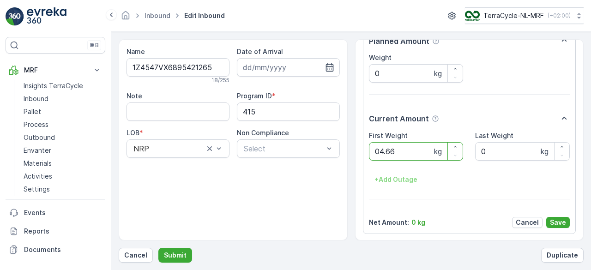
click at [158, 248] on button "Submit" at bounding box center [175, 255] width 34 height 15
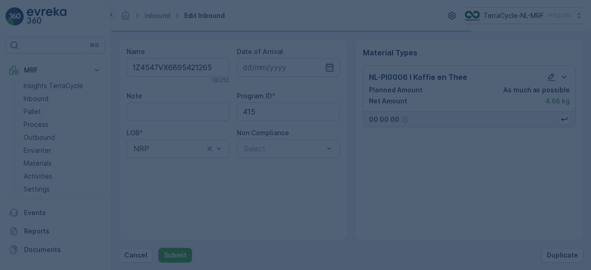
scroll to position [0, 0]
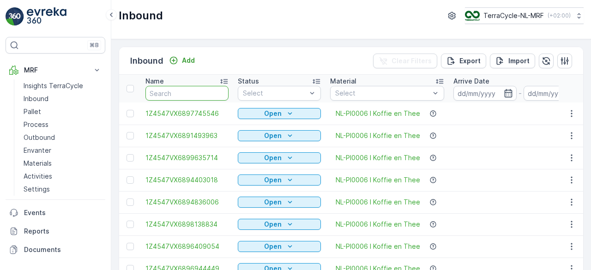
click at [196, 93] on input "text" at bounding box center [187, 93] width 83 height 15
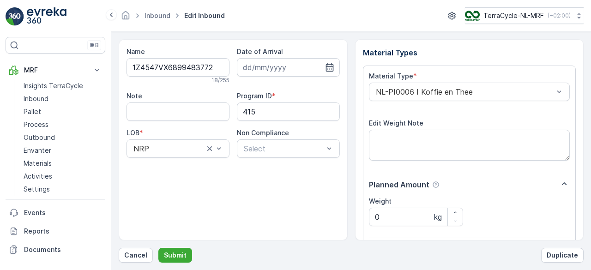
scroll to position [144, 0]
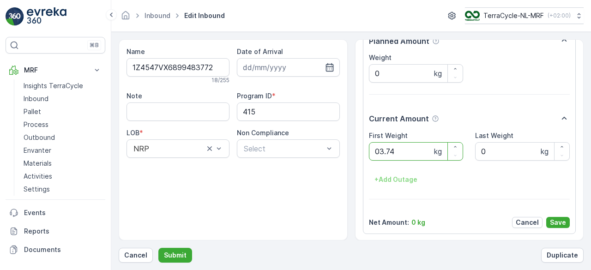
click at [158, 248] on button "Submit" at bounding box center [175, 255] width 34 height 15
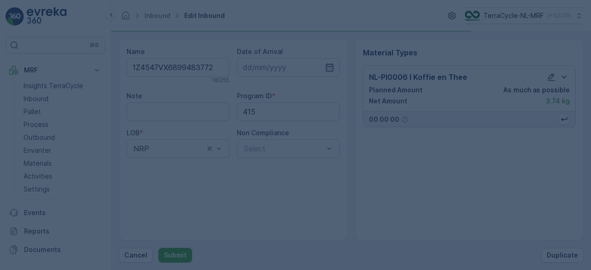
scroll to position [0, 0]
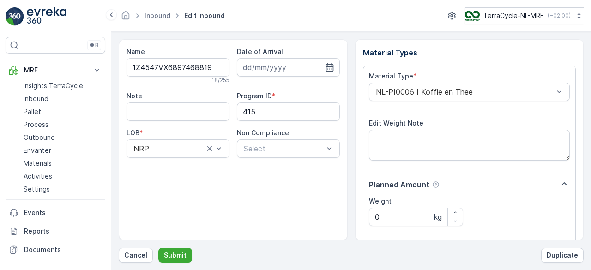
scroll to position [144, 0]
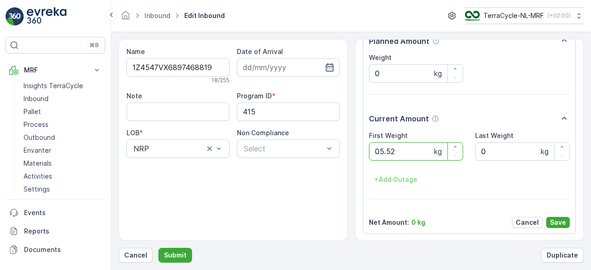
click at [158, 248] on button "Submit" at bounding box center [175, 255] width 34 height 15
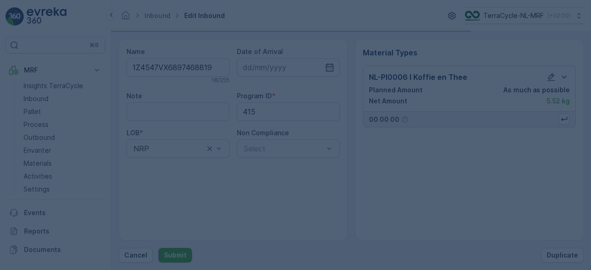
scroll to position [0, 0]
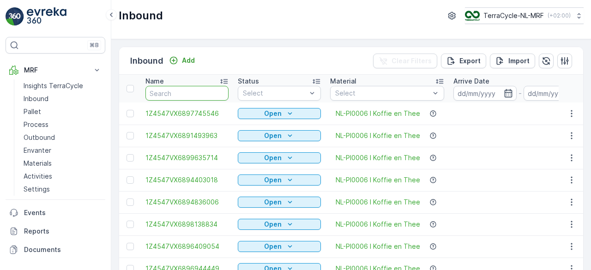
click at [196, 93] on input "text" at bounding box center [187, 93] width 83 height 15
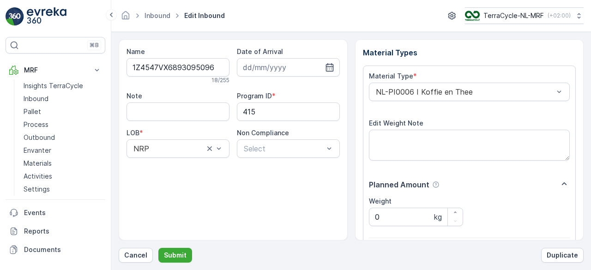
scroll to position [144, 0]
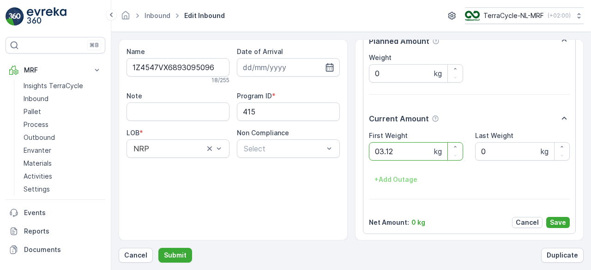
click at [158, 248] on button "Submit" at bounding box center [175, 255] width 34 height 15
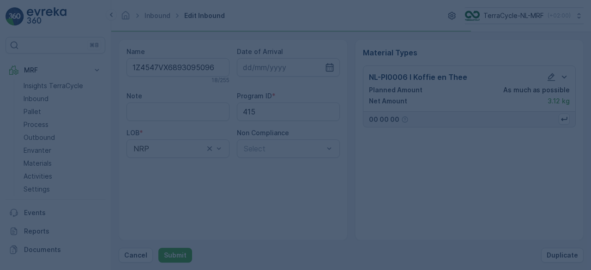
scroll to position [0, 0]
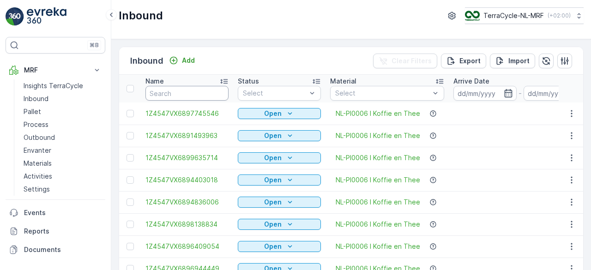
click at [196, 93] on input "text" at bounding box center [187, 93] width 83 height 15
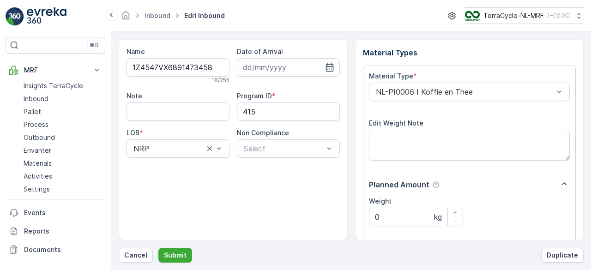
scroll to position [144, 0]
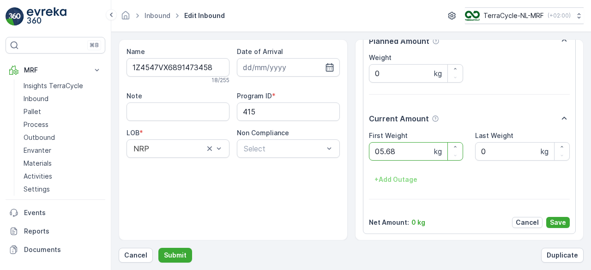
click at [158, 248] on button "Submit" at bounding box center [175, 255] width 34 height 15
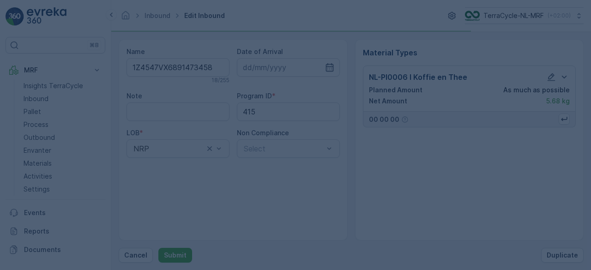
scroll to position [0, 0]
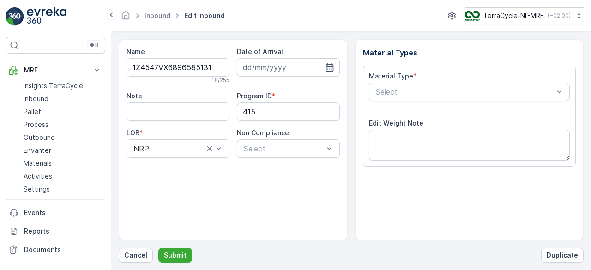
scroll to position [144, 0]
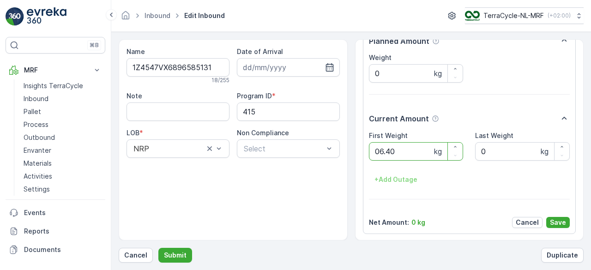
click at [158, 248] on button "Submit" at bounding box center [175, 255] width 34 height 15
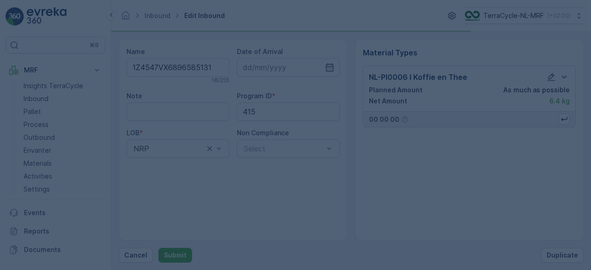
scroll to position [0, 0]
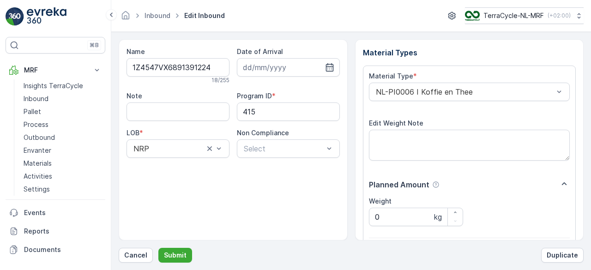
scroll to position [144, 0]
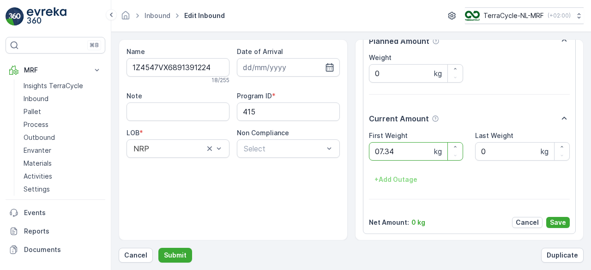
click at [158, 248] on button "Submit" at bounding box center [175, 255] width 34 height 15
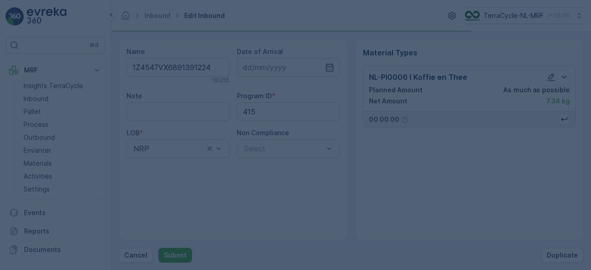
scroll to position [0, 0]
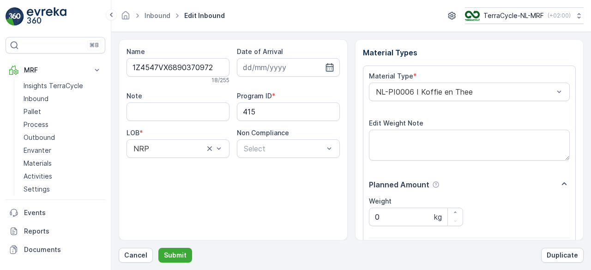
scroll to position [144, 0]
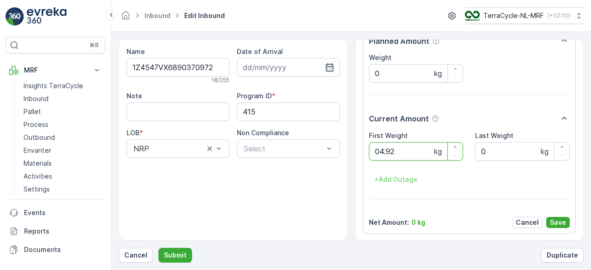
click at [158, 248] on button "Submit" at bounding box center [175, 255] width 34 height 15
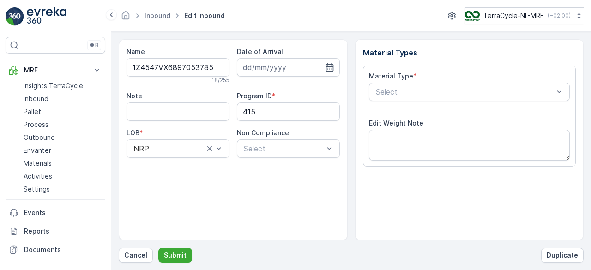
scroll to position [144, 0]
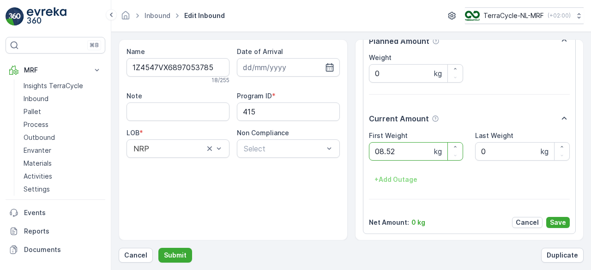
click at [158, 248] on button "Submit" at bounding box center [175, 255] width 34 height 15
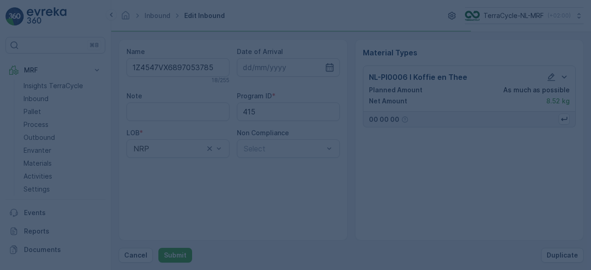
scroll to position [0, 0]
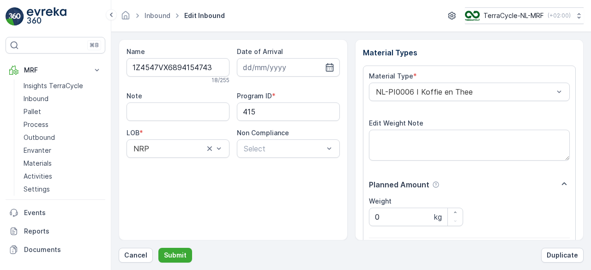
scroll to position [144, 0]
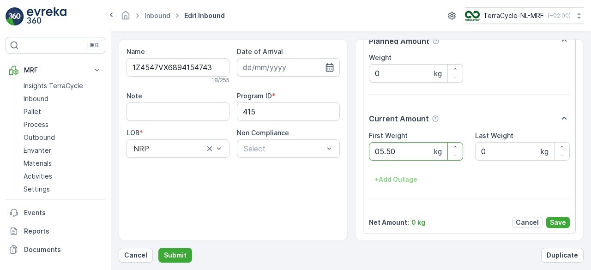
click at [158, 248] on button "Submit" at bounding box center [175, 255] width 34 height 15
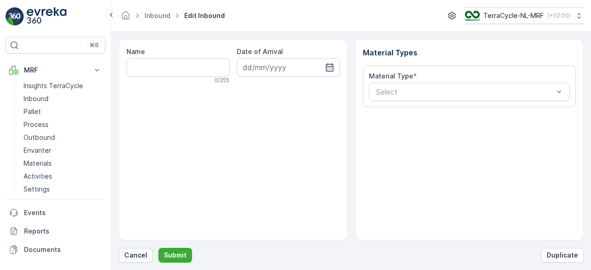
click at [137, 256] on p "Cancel" at bounding box center [135, 255] width 23 height 9
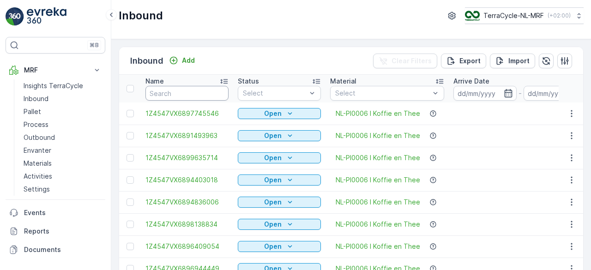
click at [209, 92] on input "text" at bounding box center [187, 93] width 83 height 15
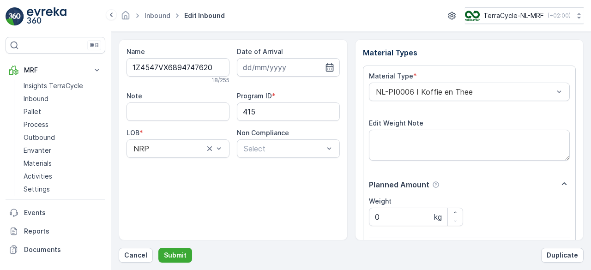
scroll to position [144, 0]
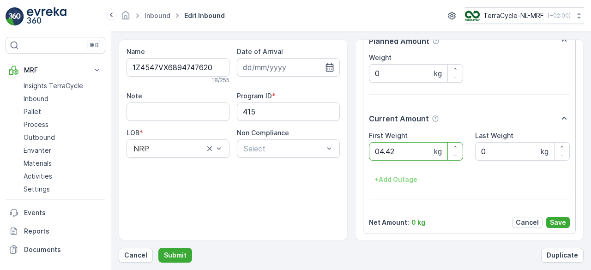
click at [158, 248] on button "Submit" at bounding box center [175, 255] width 34 height 15
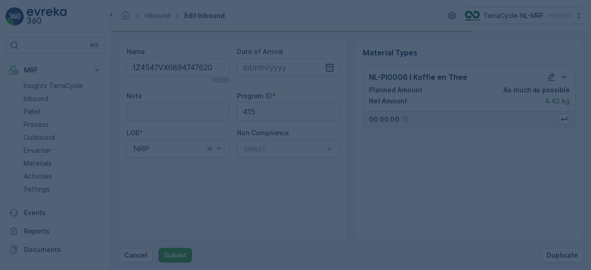
scroll to position [0, 0]
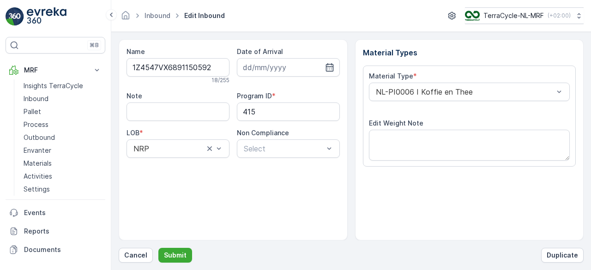
scroll to position [144, 0]
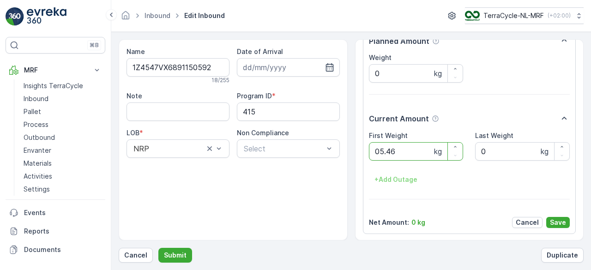
click at [158, 248] on button "Submit" at bounding box center [175, 255] width 34 height 15
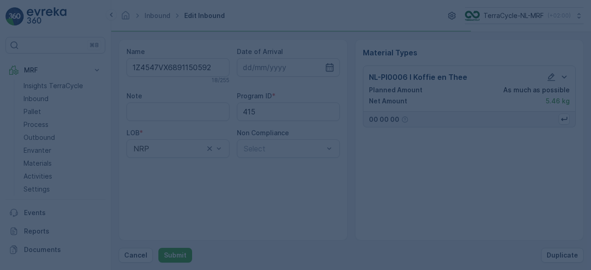
scroll to position [0, 0]
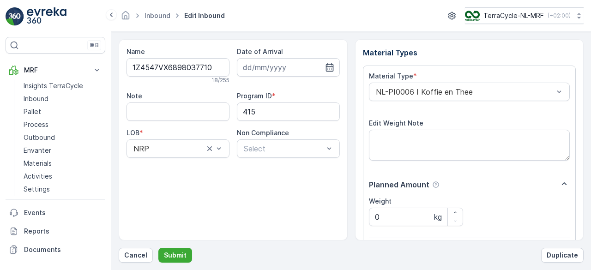
scroll to position [144, 0]
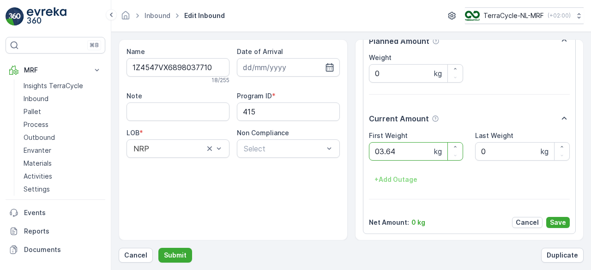
click at [158, 248] on button "Submit" at bounding box center [175, 255] width 34 height 15
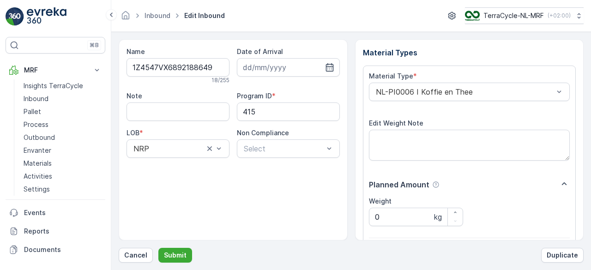
scroll to position [144, 0]
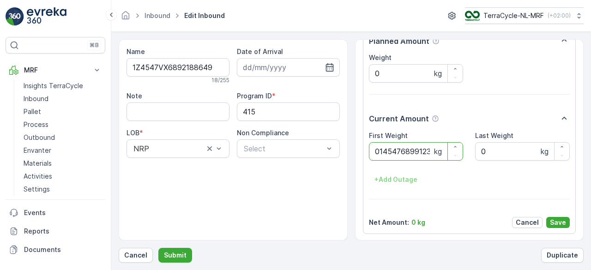
click at [158, 248] on button "Submit" at bounding box center [175, 255] width 34 height 15
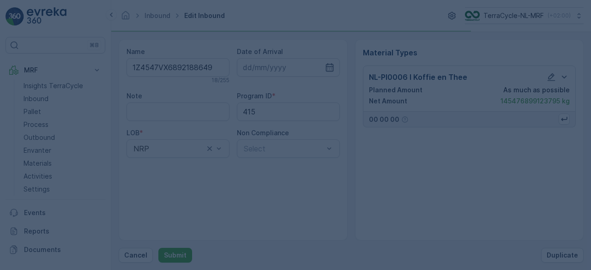
scroll to position [0, 0]
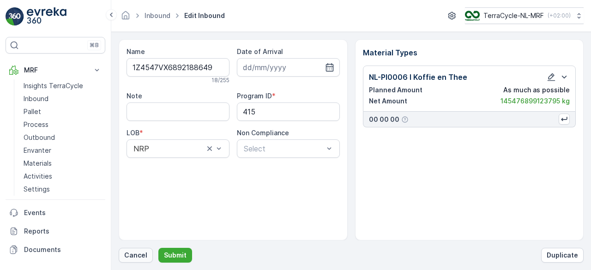
click at [137, 253] on p "Cancel" at bounding box center [135, 255] width 23 height 9
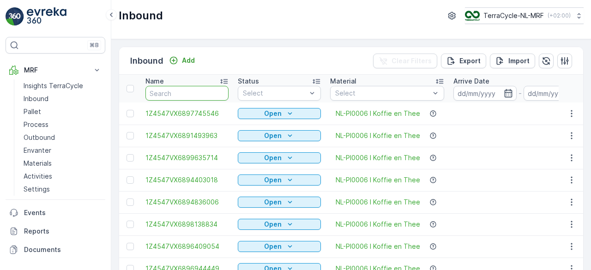
click at [193, 90] on input "text" at bounding box center [187, 93] width 83 height 15
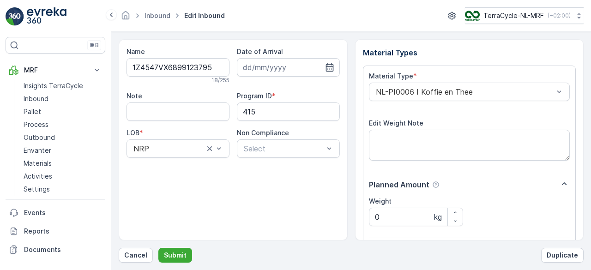
scroll to position [144, 0]
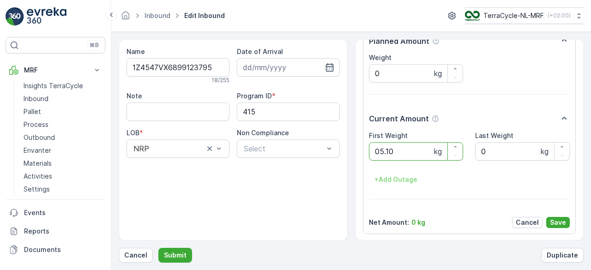
click at [158, 248] on button "Submit" at bounding box center [175, 255] width 34 height 15
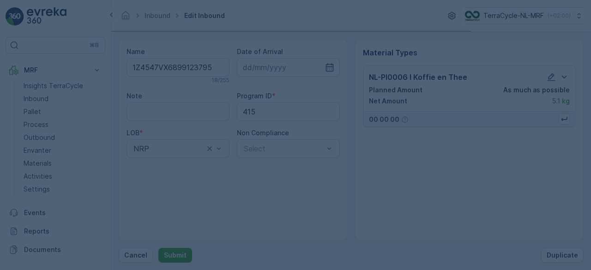
scroll to position [0, 0]
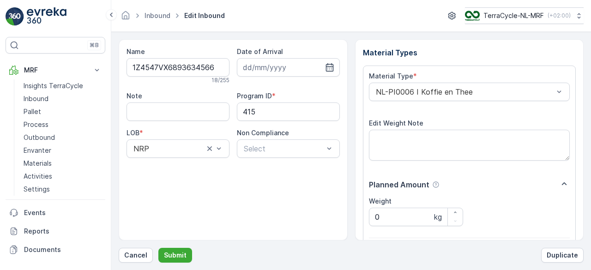
scroll to position [144, 0]
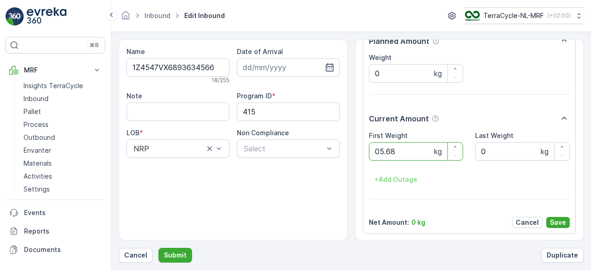
click at [158, 248] on button "Submit" at bounding box center [175, 255] width 34 height 15
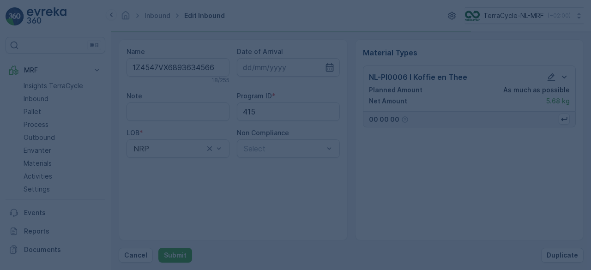
scroll to position [0, 0]
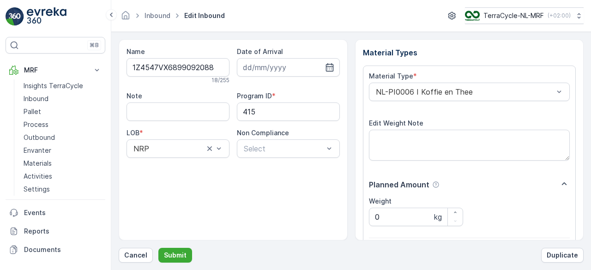
scroll to position [144, 0]
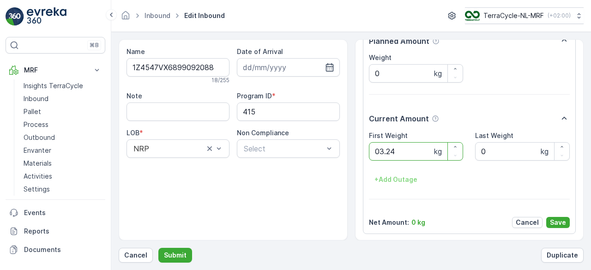
click at [158, 248] on button "Submit" at bounding box center [175, 255] width 34 height 15
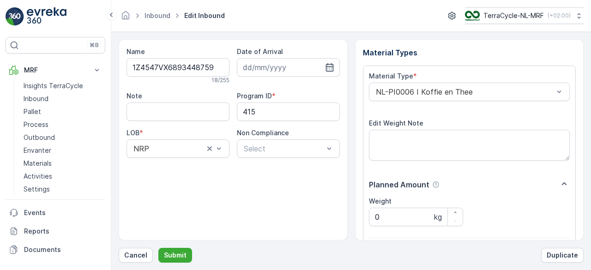
scroll to position [144, 0]
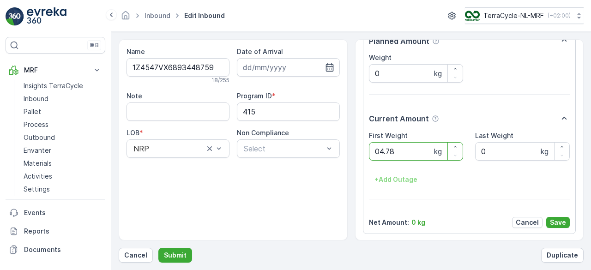
click at [158, 248] on button "Submit" at bounding box center [175, 255] width 34 height 15
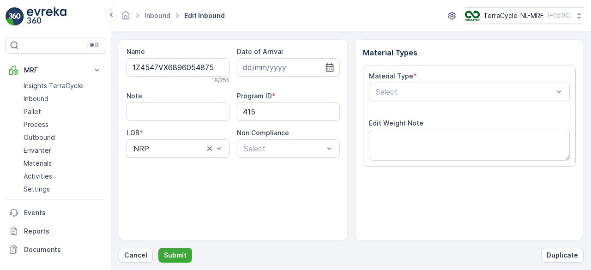
scroll to position [144, 0]
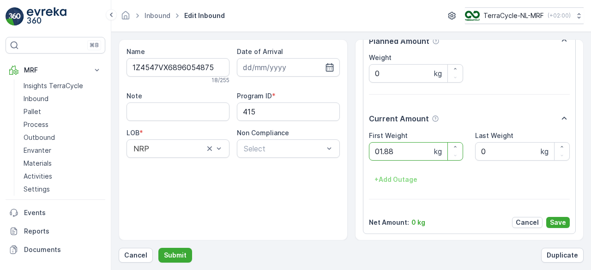
click at [158, 248] on button "Submit" at bounding box center [175, 255] width 34 height 15
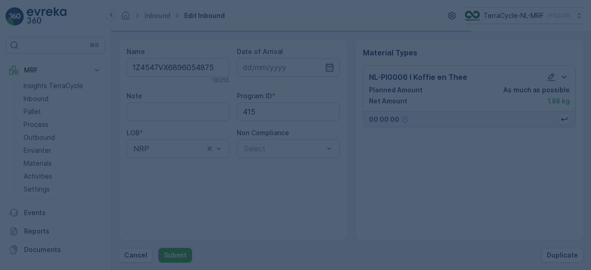
scroll to position [0, 0]
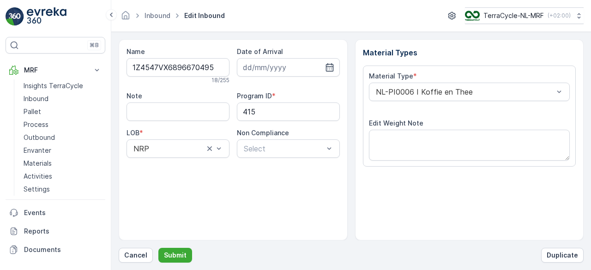
scroll to position [144, 0]
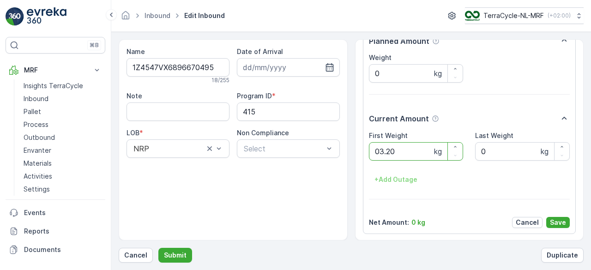
click at [158, 248] on button "Submit" at bounding box center [175, 255] width 34 height 15
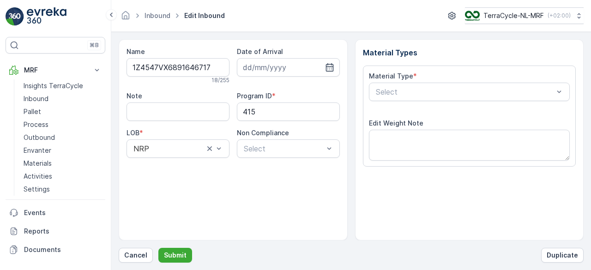
scroll to position [144, 0]
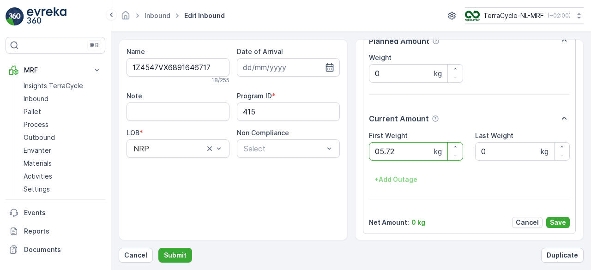
click at [158, 248] on button "Submit" at bounding box center [175, 255] width 34 height 15
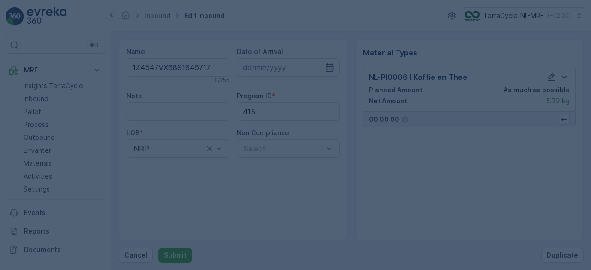
scroll to position [0, 0]
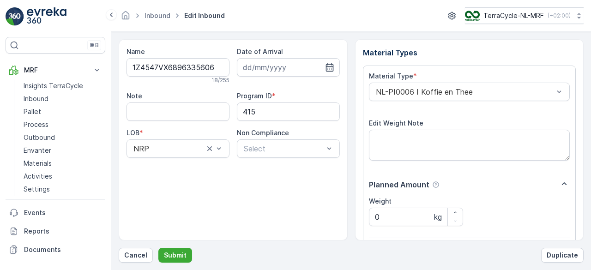
scroll to position [144, 0]
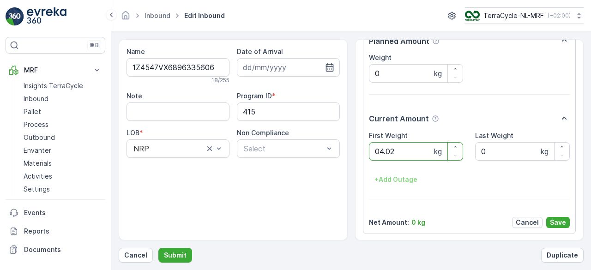
click at [158, 248] on button "Submit" at bounding box center [175, 255] width 34 height 15
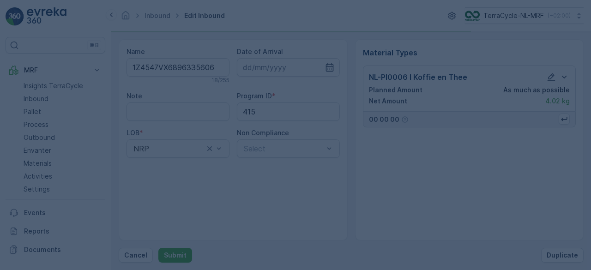
scroll to position [0, 0]
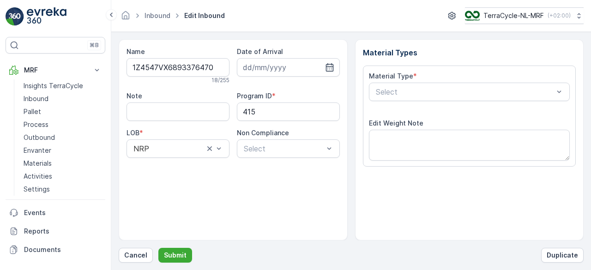
scroll to position [144, 0]
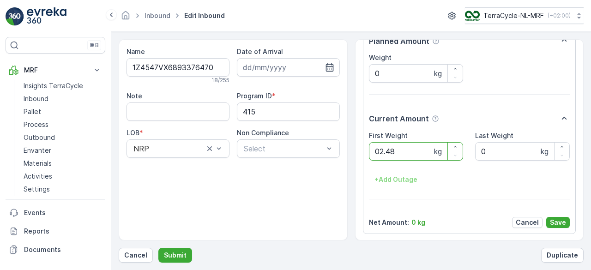
click at [158, 248] on button "Submit" at bounding box center [175, 255] width 34 height 15
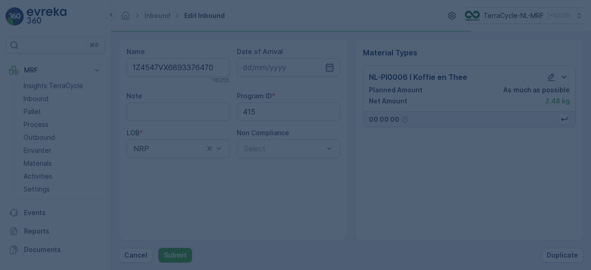
scroll to position [0, 0]
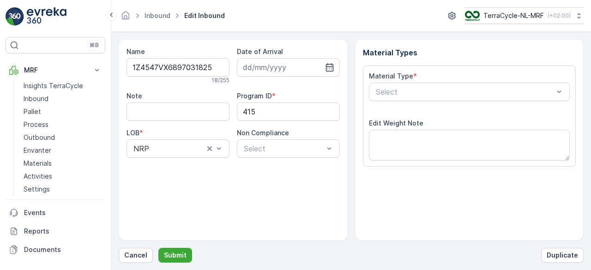
scroll to position [144, 0]
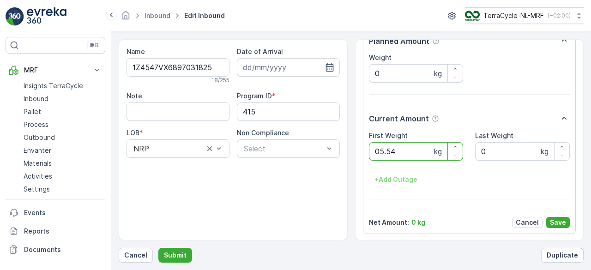
click at [158, 248] on button "Submit" at bounding box center [175, 255] width 34 height 15
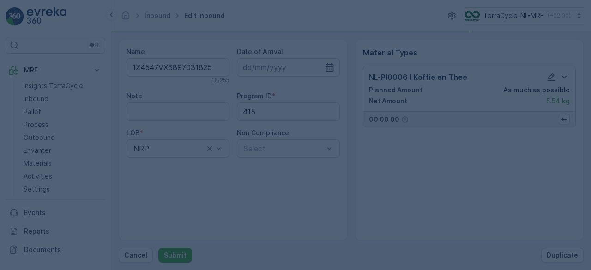
scroll to position [0, 0]
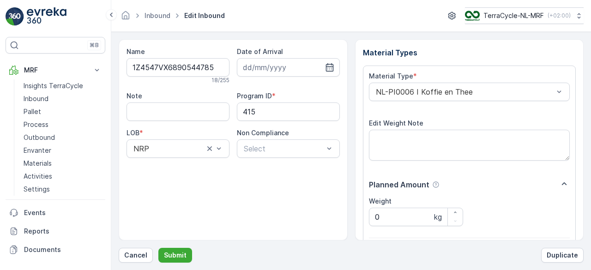
scroll to position [144, 0]
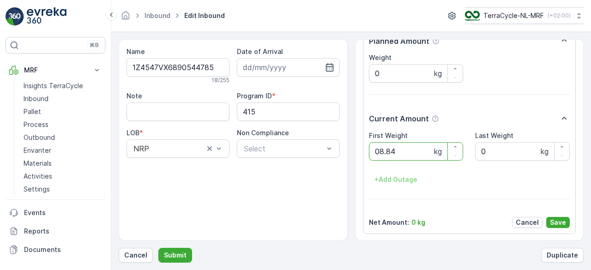
click at [158, 248] on button "Submit" at bounding box center [175, 255] width 34 height 15
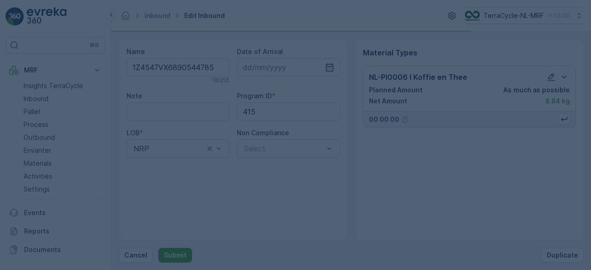
scroll to position [0, 0]
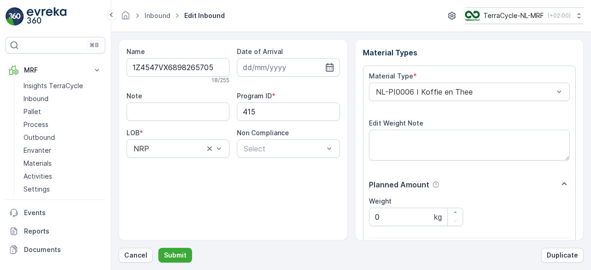
scroll to position [144, 0]
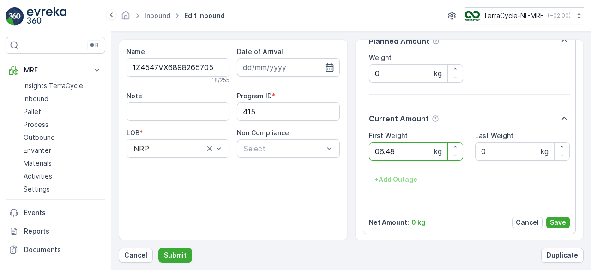
click at [158, 248] on button "Submit" at bounding box center [175, 255] width 34 height 15
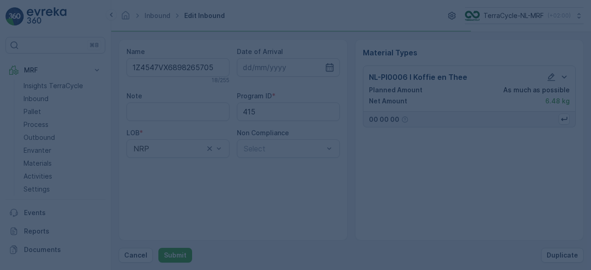
scroll to position [0, 0]
